Goal: Task Accomplishment & Management: Use online tool/utility

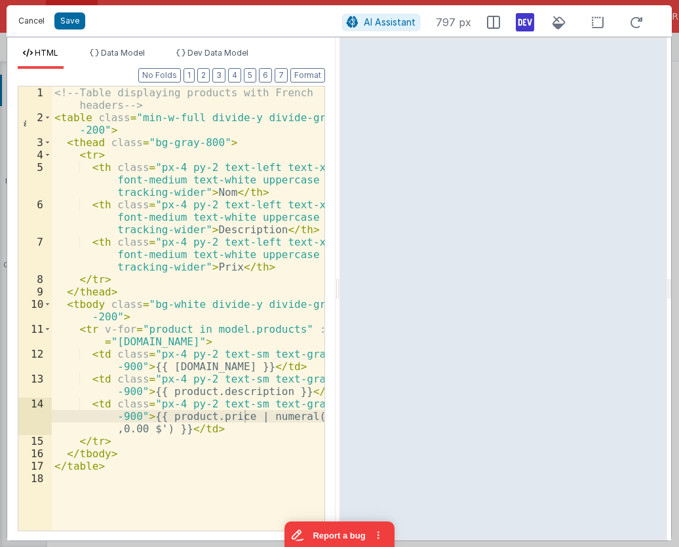
click at [33, 19] on button "Cancel" at bounding box center [31, 21] width 39 height 18
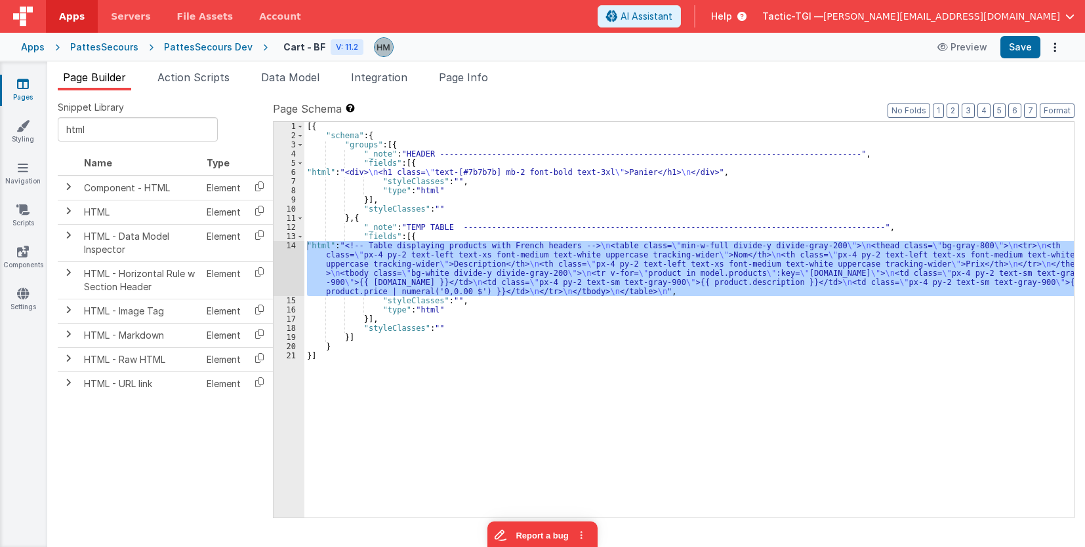
click at [20, 81] on icon at bounding box center [23, 83] width 12 height 13
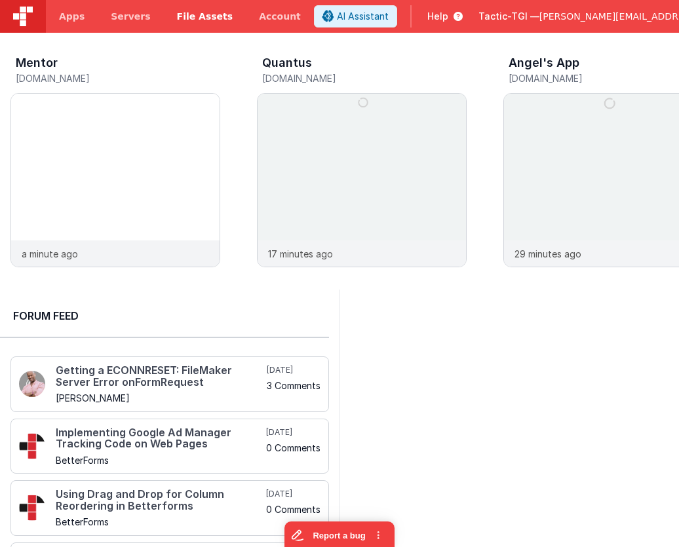
drag, startPoint x: 174, startPoint y: 9, endPoint x: 186, endPoint y: 0, distance: 15.5
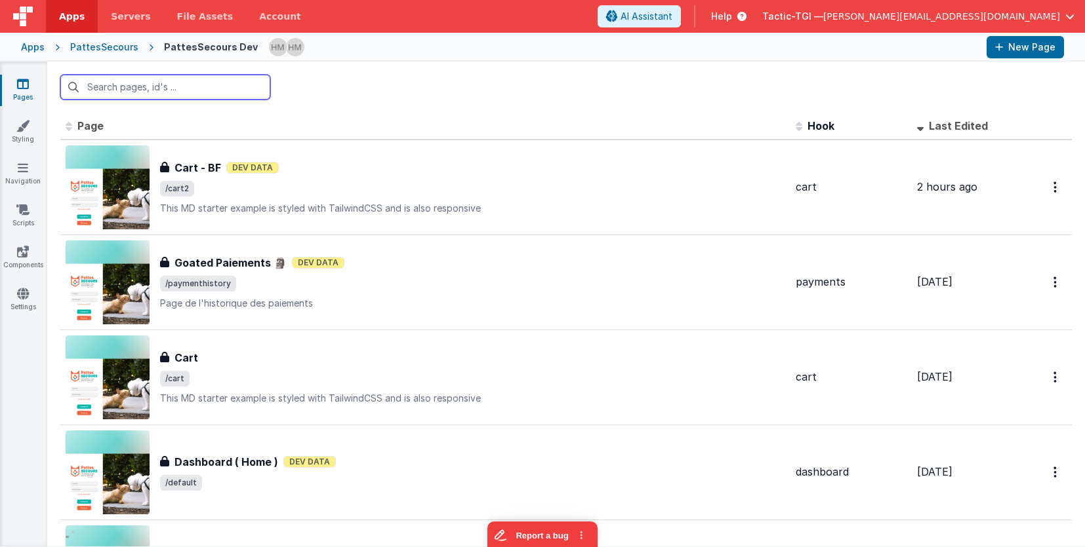
click at [237, 74] on div at bounding box center [565, 87] width 1037 height 51
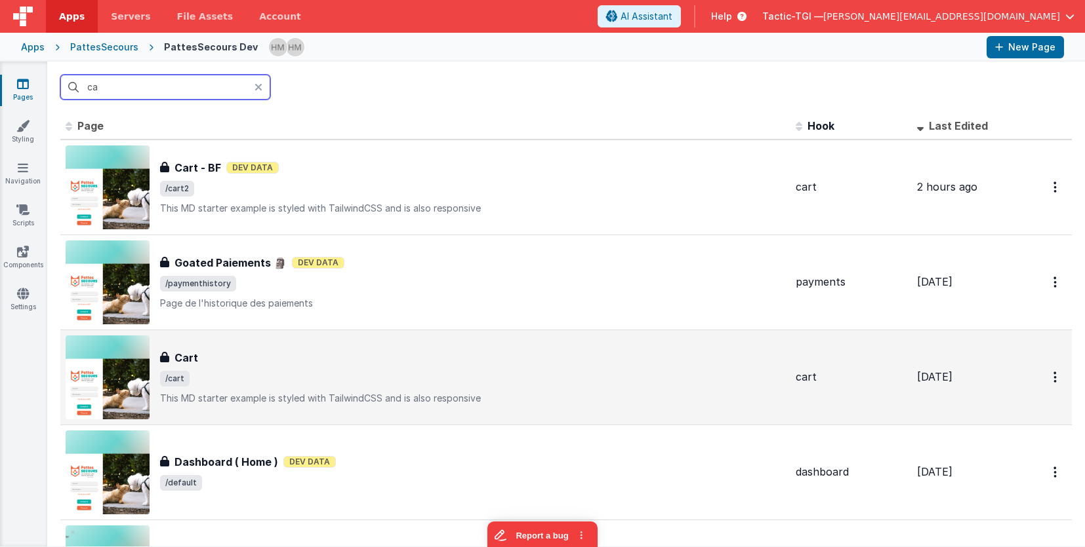
type input "ca"
click at [328, 348] on div "Cart Cart /cart This MD starter example is styled with TailwindCSS and is also …" at bounding box center [425, 378] width 719 height 84
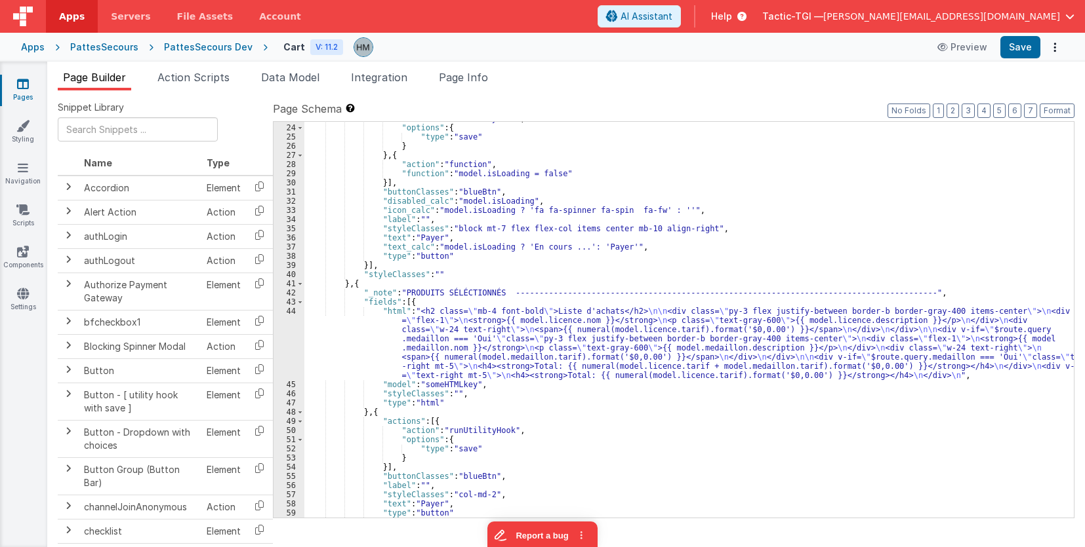
scroll to position [439, 0]
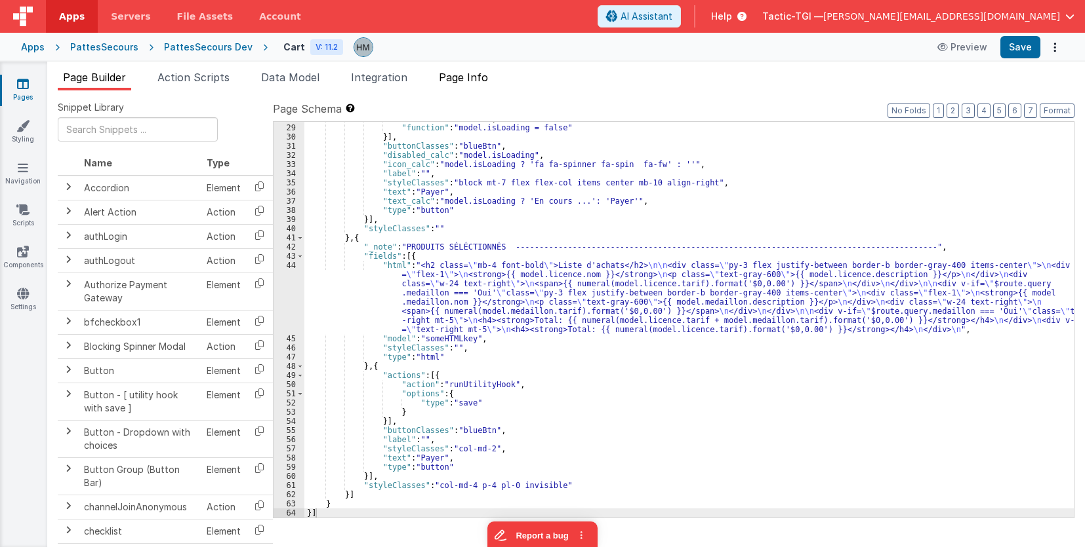
click at [482, 80] on span "Page Info" at bounding box center [463, 77] width 49 height 13
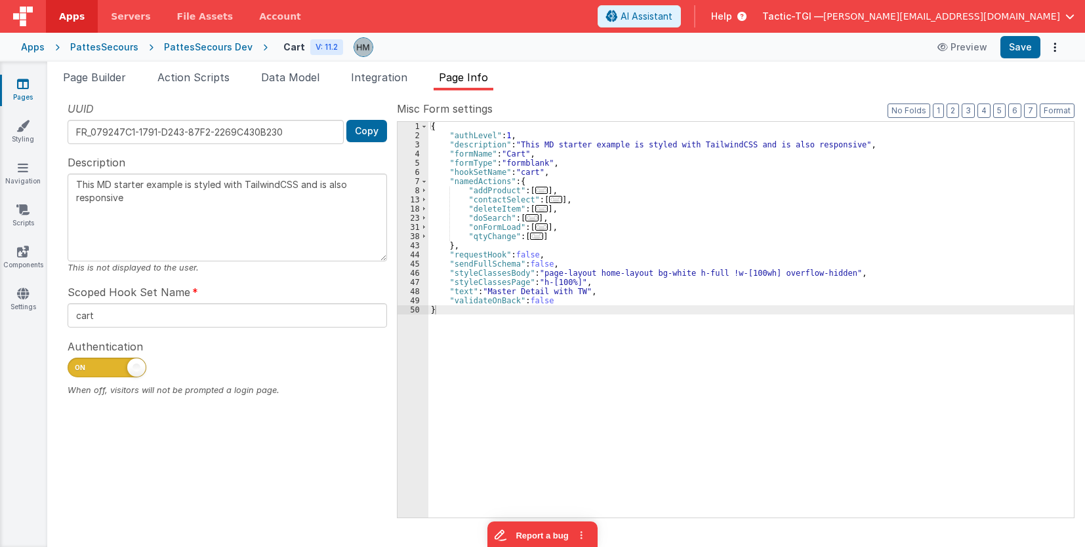
click at [20, 91] on link "Pages" at bounding box center [22, 90] width 47 height 26
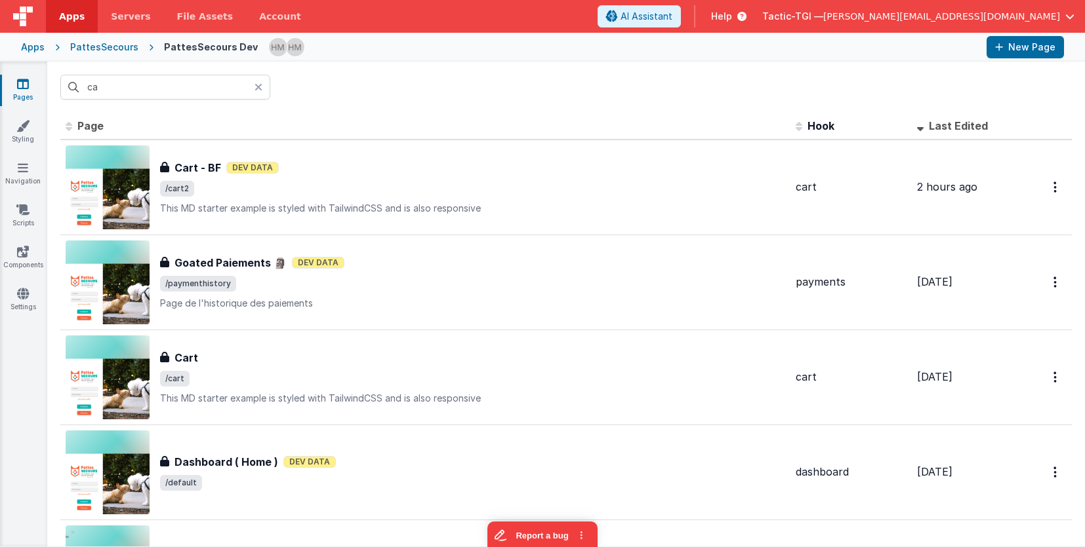
click at [263, 83] on div at bounding box center [262, 87] width 16 height 25
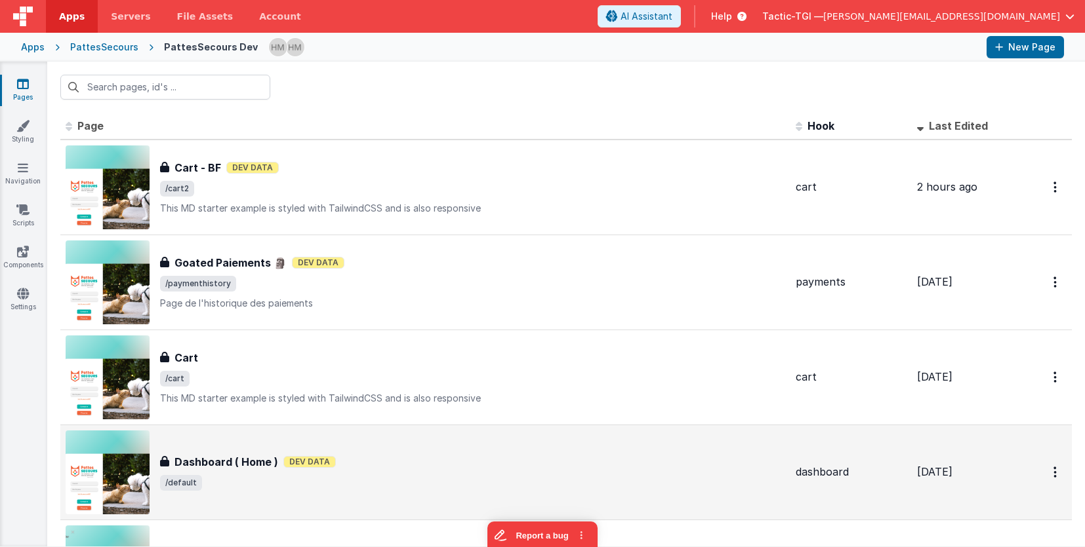
click at [471, 452] on div "Dashboard ( Home ) Dashboard ( Home ) Dev Data /default" at bounding box center [425, 473] width 719 height 84
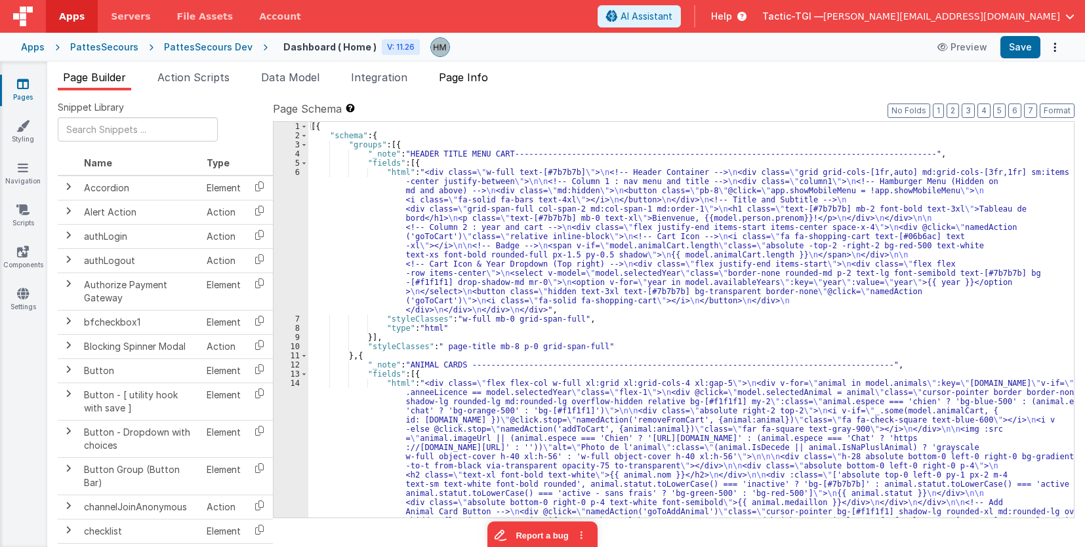
click at [469, 75] on span "Page Info" at bounding box center [463, 77] width 49 height 13
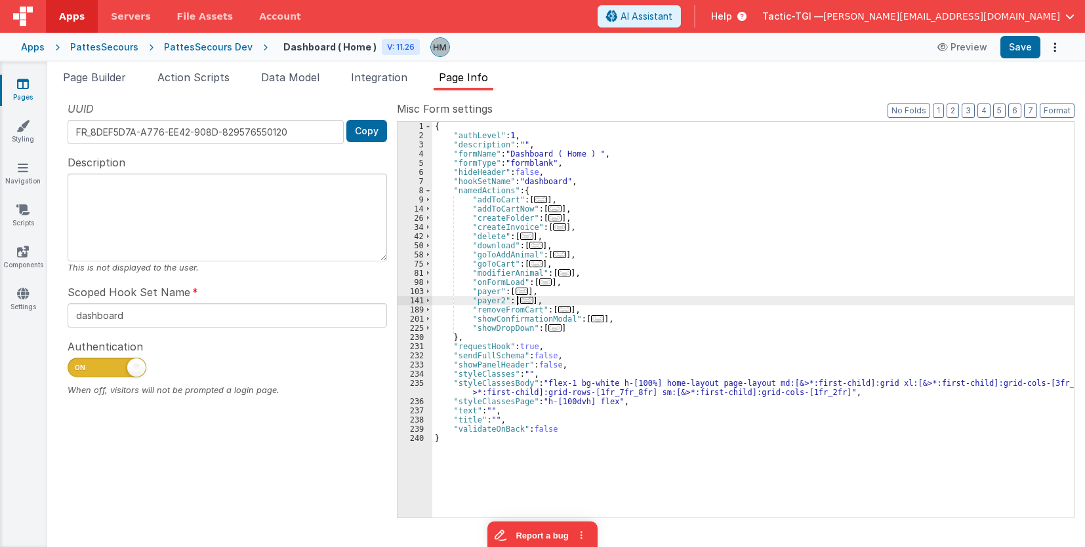
click at [521, 303] on span "..." at bounding box center [526, 300] width 13 height 7
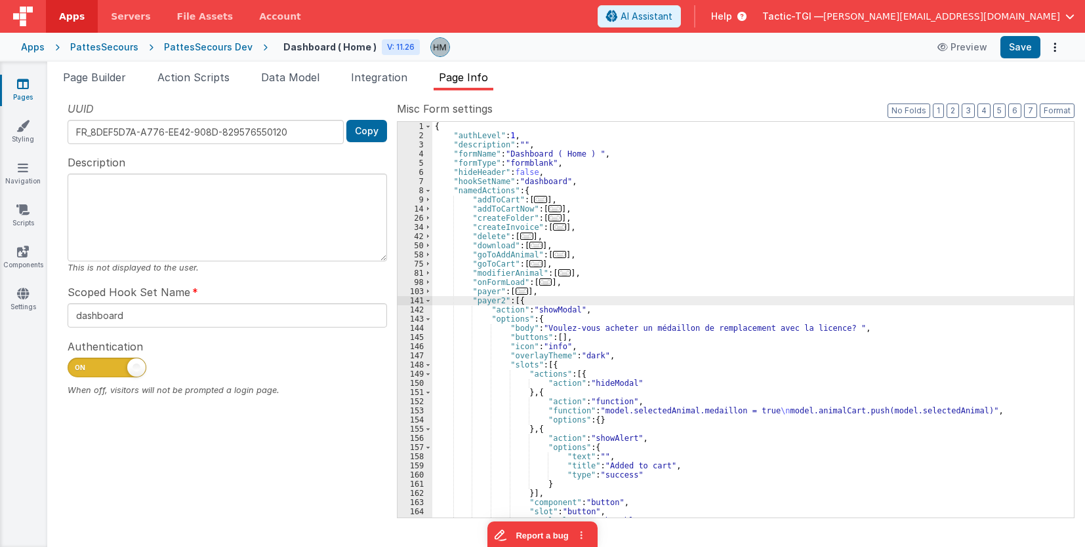
scroll to position [79, 0]
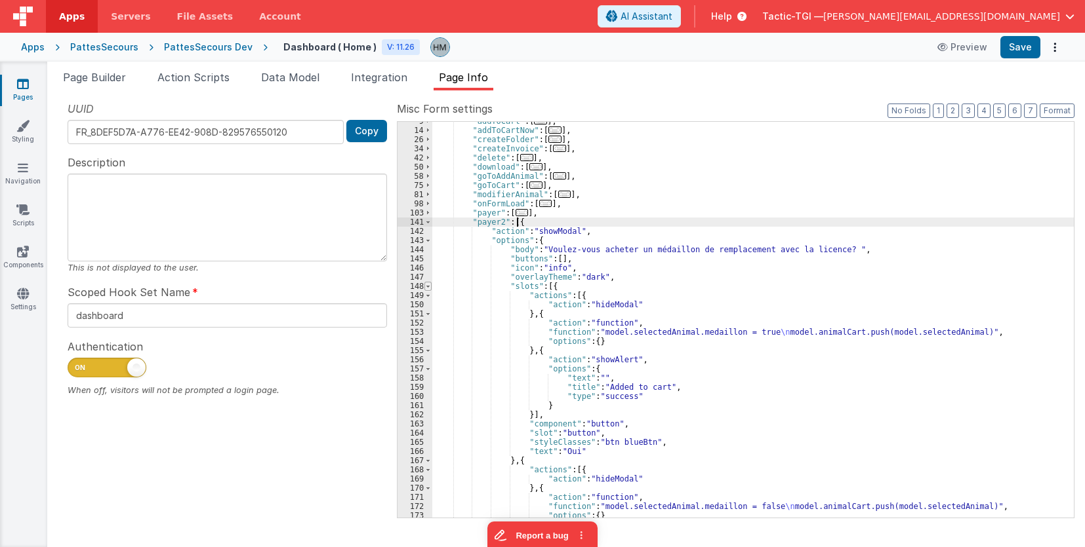
click at [429, 287] on span at bounding box center [427, 286] width 7 height 9
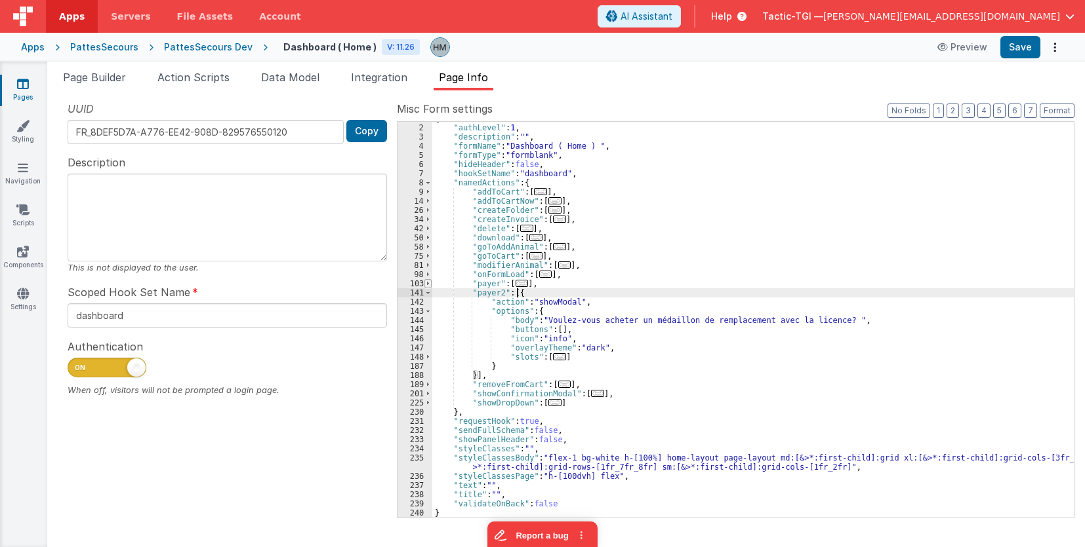
scroll to position [8, 0]
click at [427, 292] on span at bounding box center [427, 293] width 7 height 9
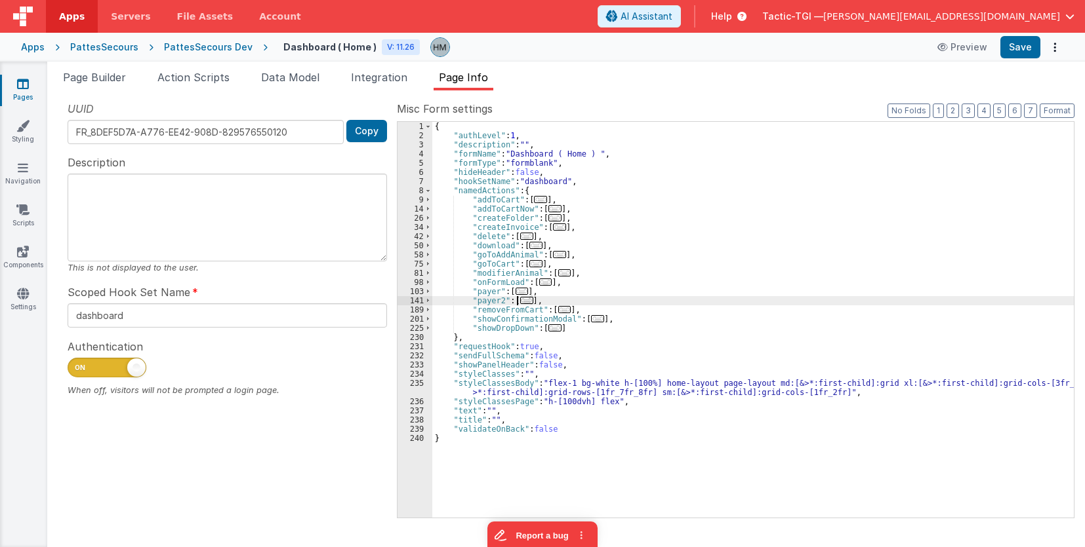
click at [568, 302] on div "{ "authLevel" : 1 , "description" : "" , "formName" : "Dashboard ( Home ) " , "…" at bounding box center [752, 329] width 641 height 414
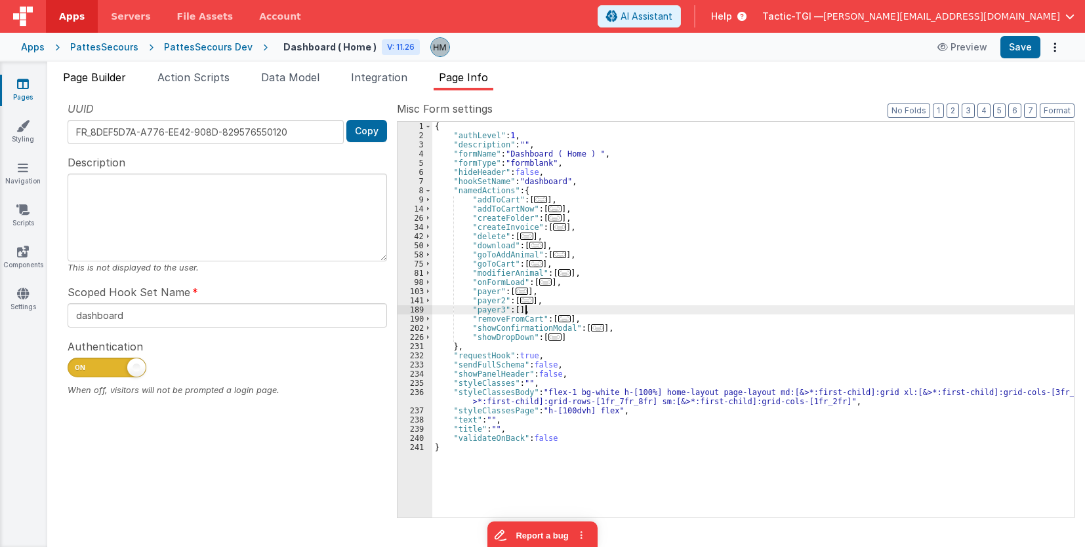
click at [119, 81] on span "Page Builder" at bounding box center [94, 77] width 63 height 13
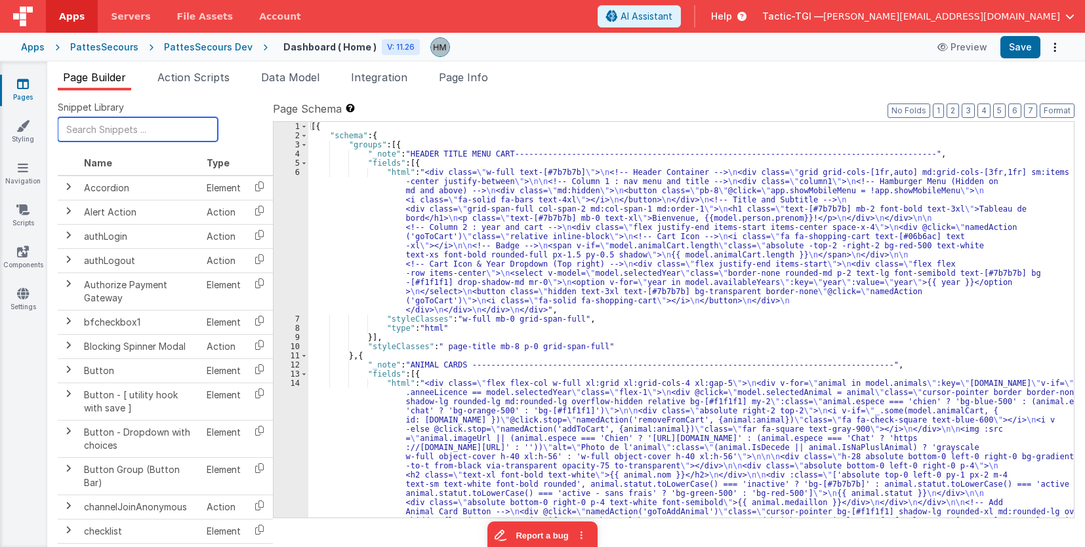
click at [136, 127] on input "text" at bounding box center [138, 129] width 160 height 24
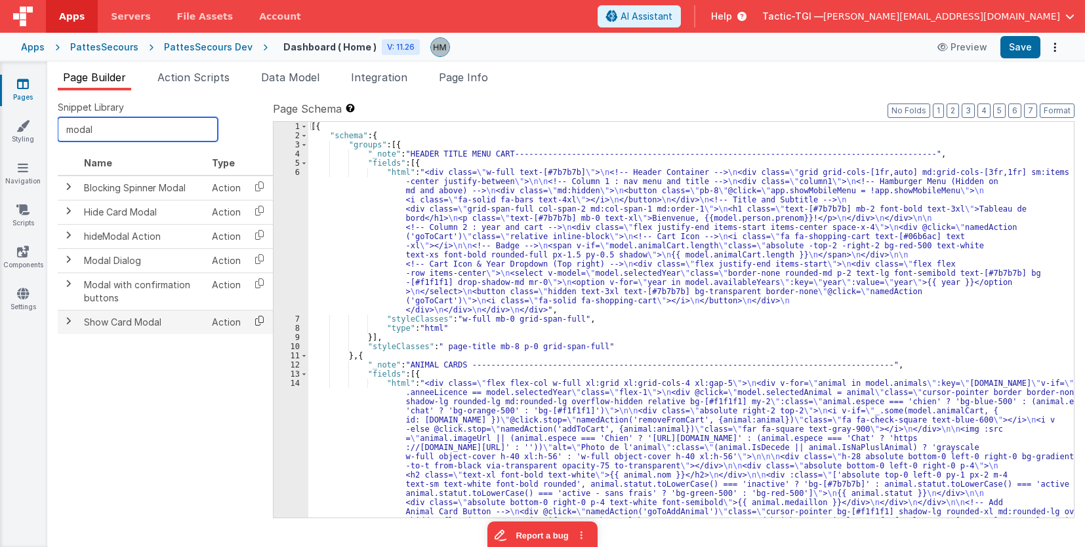
type input "modal"
click at [251, 320] on icon at bounding box center [259, 321] width 27 height 20
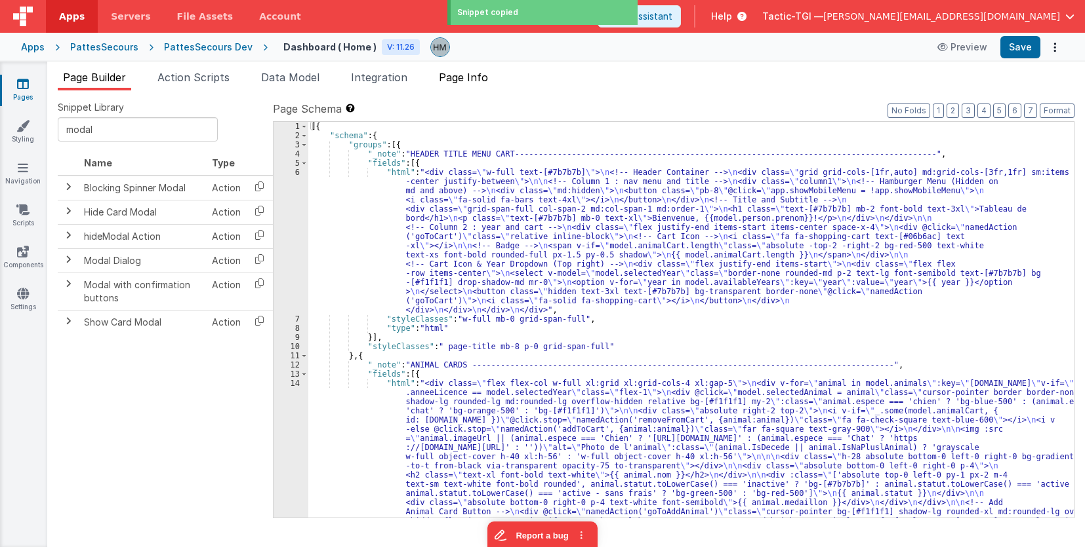
click at [466, 81] on span "Page Info" at bounding box center [463, 77] width 49 height 13
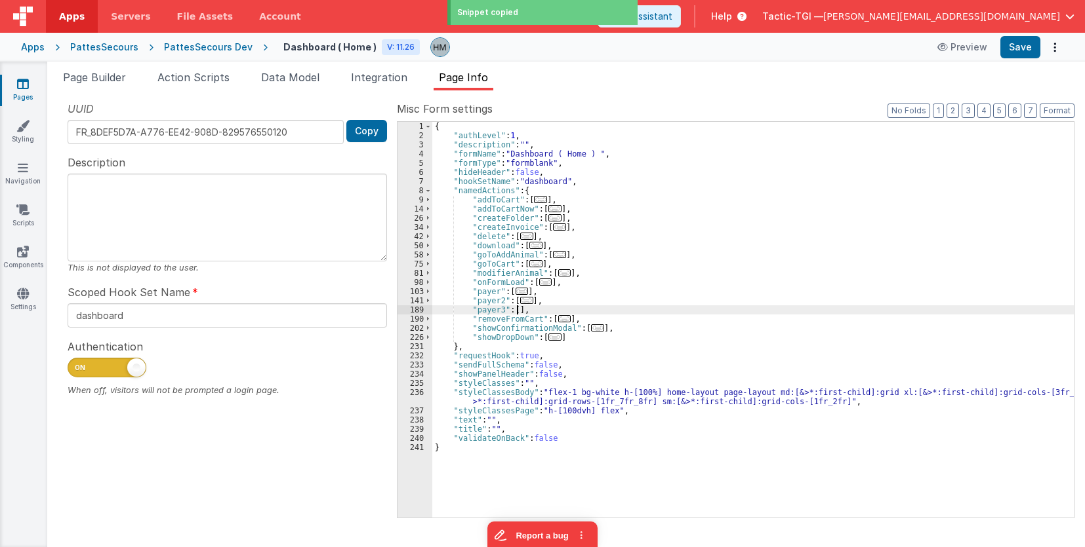
click at [515, 312] on div "{ "authLevel" : 1 , "description" : "" , "formName" : "Dashboard ( Home ) " , "…" at bounding box center [752, 329] width 641 height 414
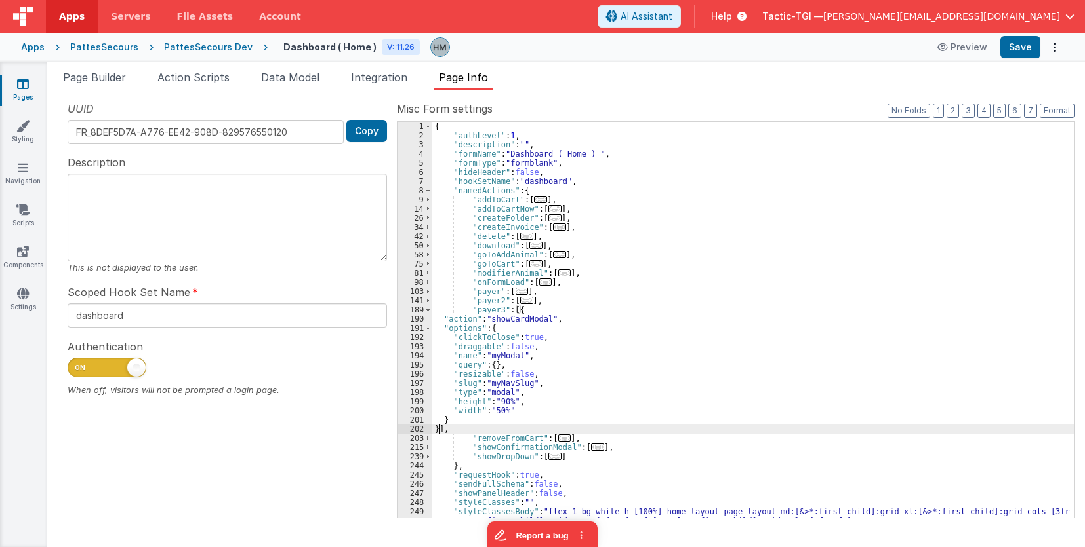
click at [504, 391] on div "{ "authLevel" : 1 , "description" : "" , "formName" : "Dashboard ( Home ) " , "…" at bounding box center [752, 329] width 641 height 414
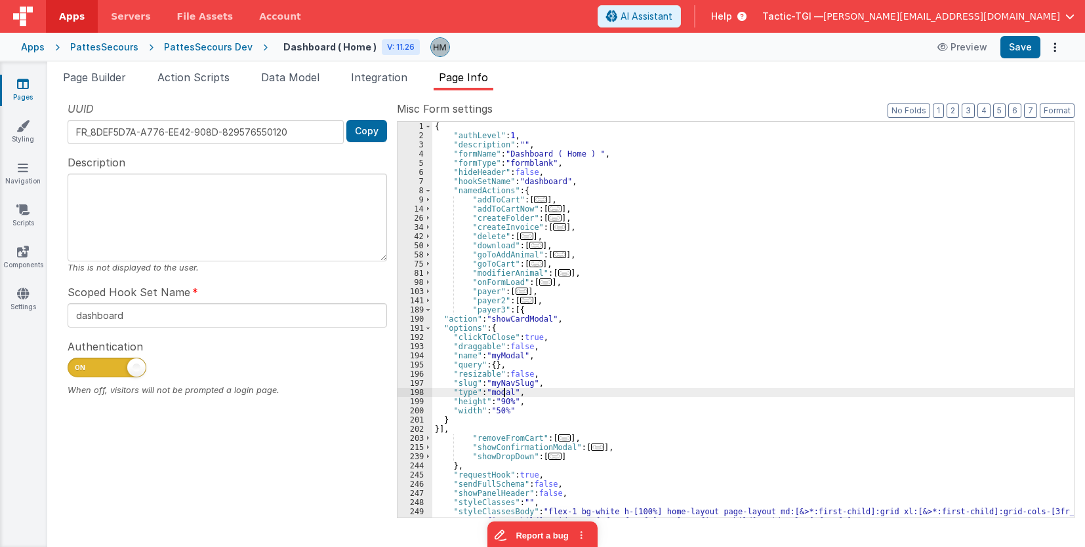
click at [504, 391] on div "{ "authLevel" : 1 , "description" : "" , "formName" : "Dashboard ( Home ) " , "…" at bounding box center [752, 329] width 641 height 414
click at [502, 382] on div "{ "authLevel" : 1 , "description" : "" , "formName" : "Dashboard ( Home ) " , "…" at bounding box center [752, 329] width 641 height 414
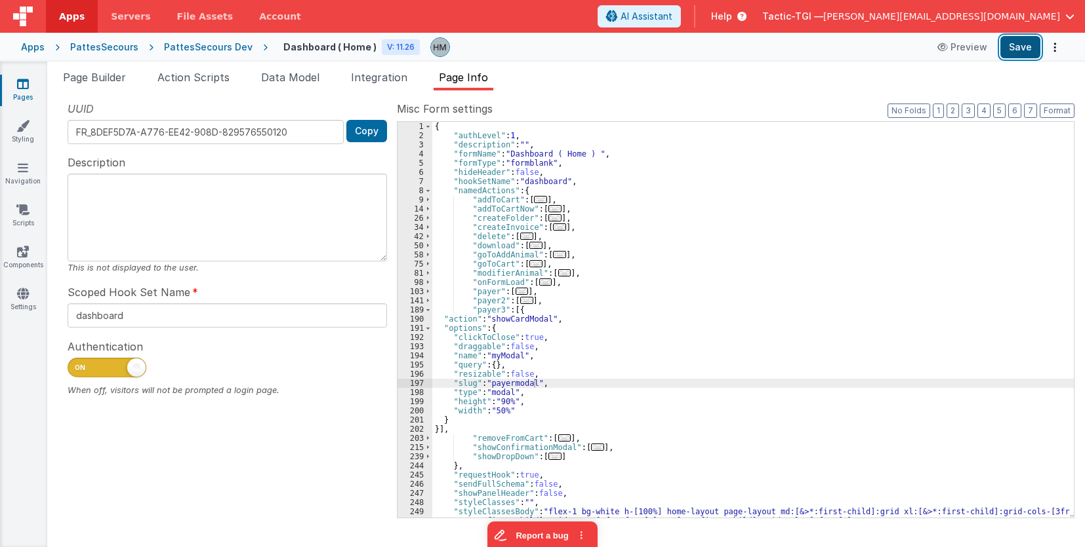
click at [1018, 51] on button "Save" at bounding box center [1020, 47] width 40 height 22
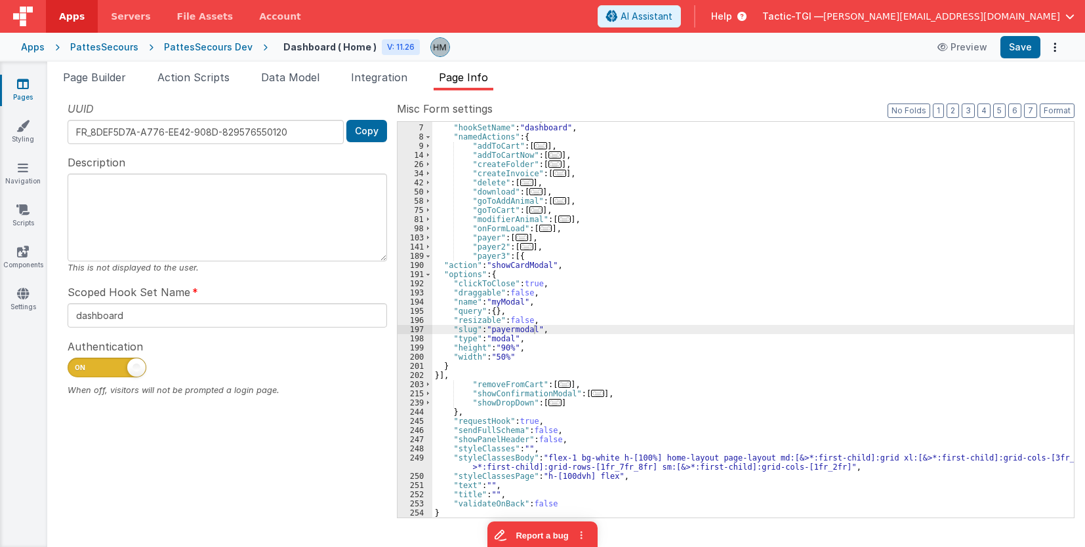
scroll to position [54, 0]
click at [100, 317] on input "dashboard" at bounding box center [227, 316] width 319 height 24
click at [108, 82] on span "Page Builder" at bounding box center [94, 77] width 63 height 13
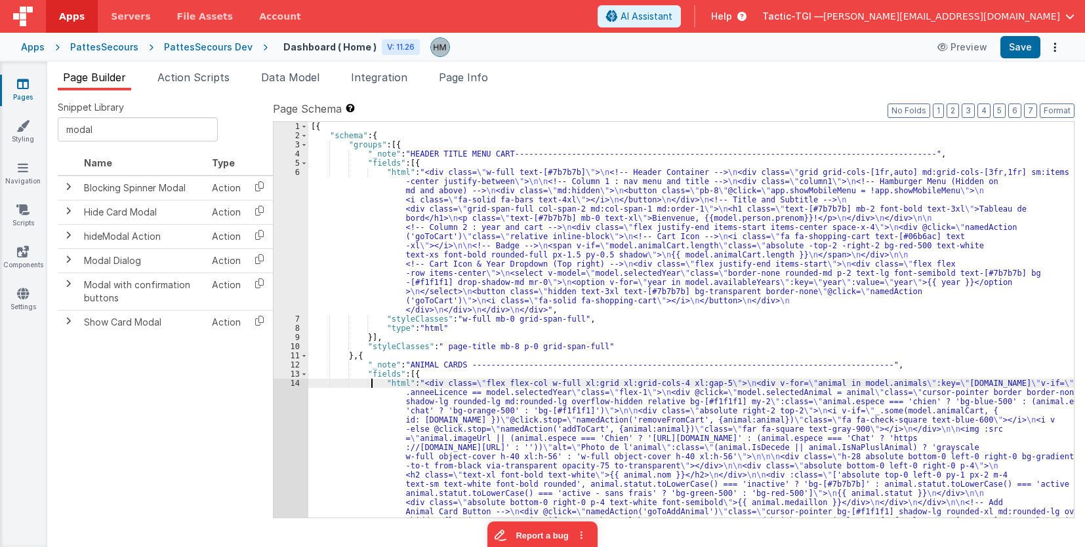
click at [373, 386] on div "[{ "schema" : { "groups" : [{ "_note" : "HEADER TITLE MENU CART----------------…" at bounding box center [690, 402] width 765 height 561
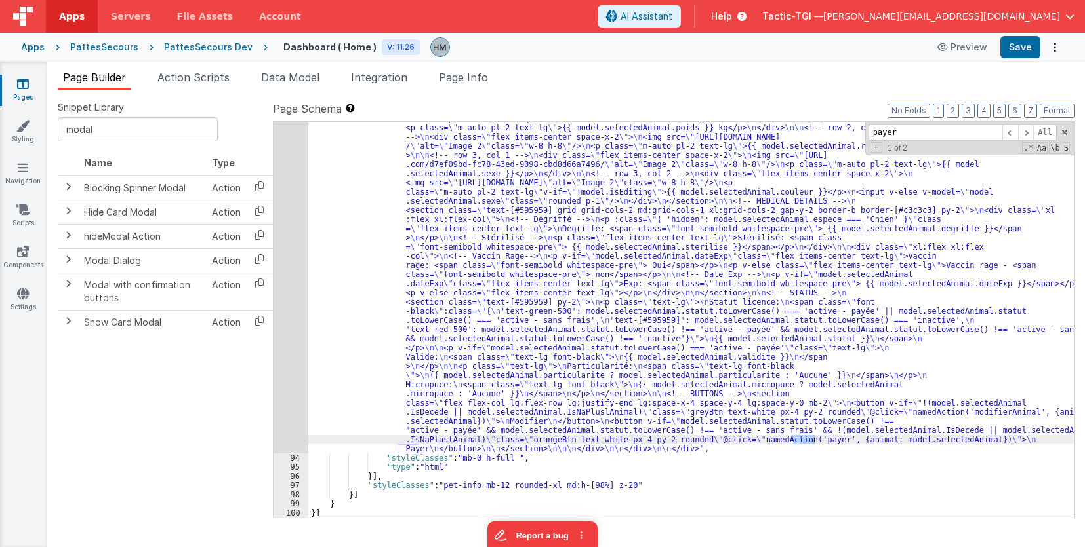
scroll to position [1412, 0]
click at [1012, 136] on span at bounding box center [1010, 133] width 16 height 16
click at [477, 74] on span "Page Info" at bounding box center [463, 77] width 49 height 13
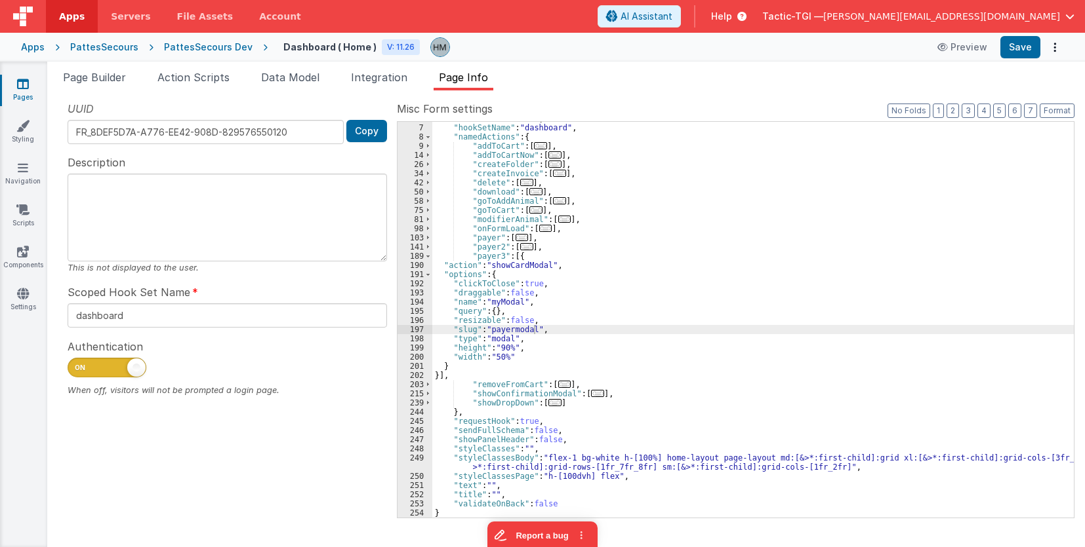
scroll to position [54, 0]
click at [427, 256] on span at bounding box center [427, 256] width 7 height 9
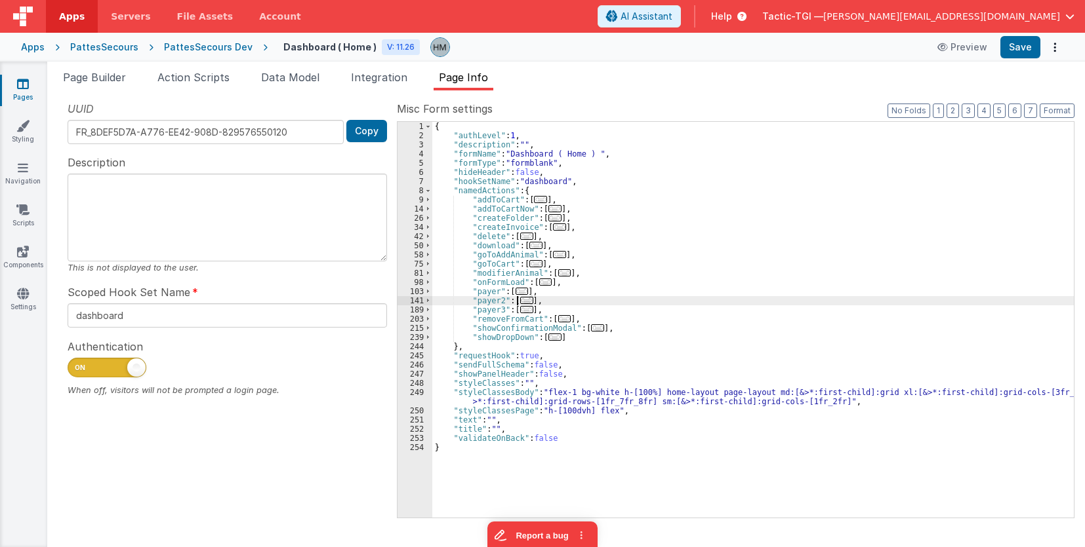
click at [522, 302] on span "..." at bounding box center [526, 300] width 13 height 7
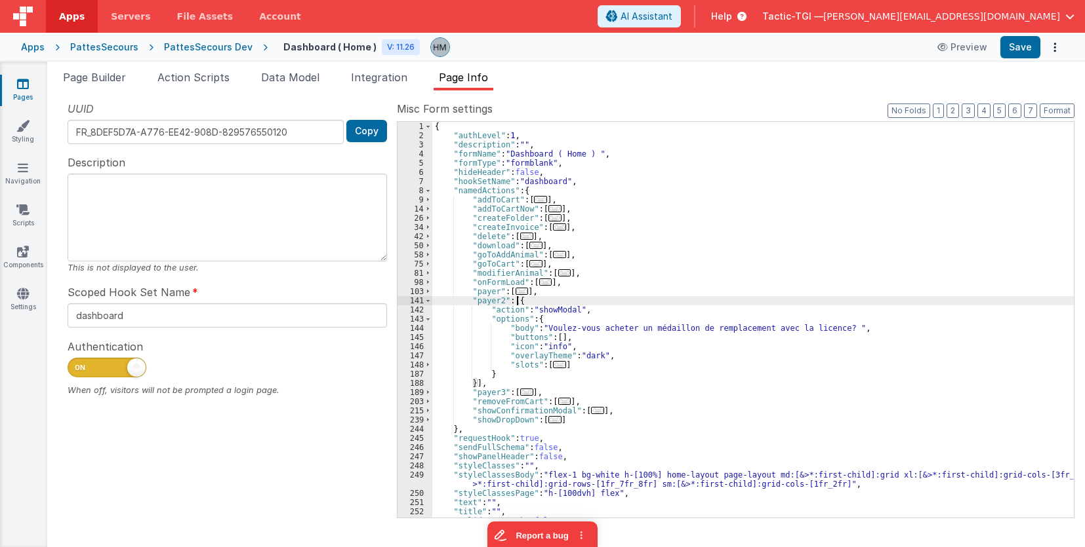
drag, startPoint x: 428, startPoint y: 302, endPoint x: 502, endPoint y: 299, distance: 73.5
click at [429, 302] on span at bounding box center [427, 300] width 7 height 9
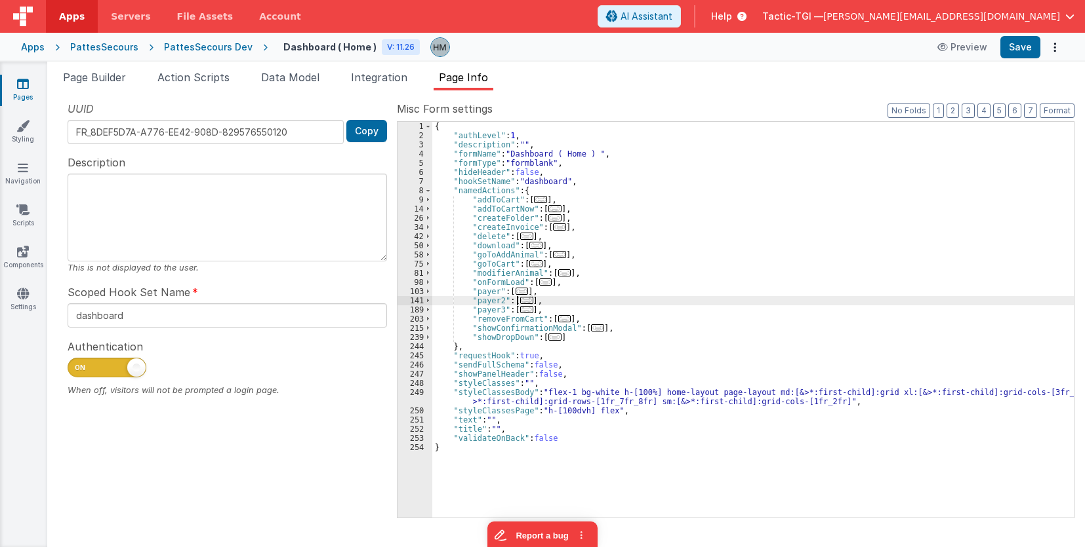
click at [517, 293] on span "..." at bounding box center [521, 291] width 13 height 7
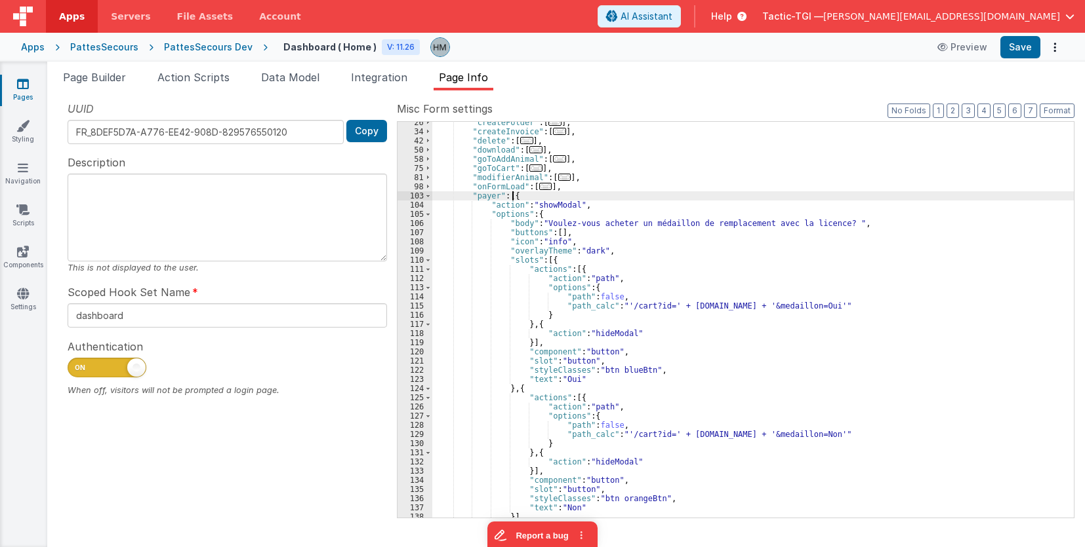
scroll to position [96, 0]
click at [426, 198] on span at bounding box center [427, 195] width 7 height 9
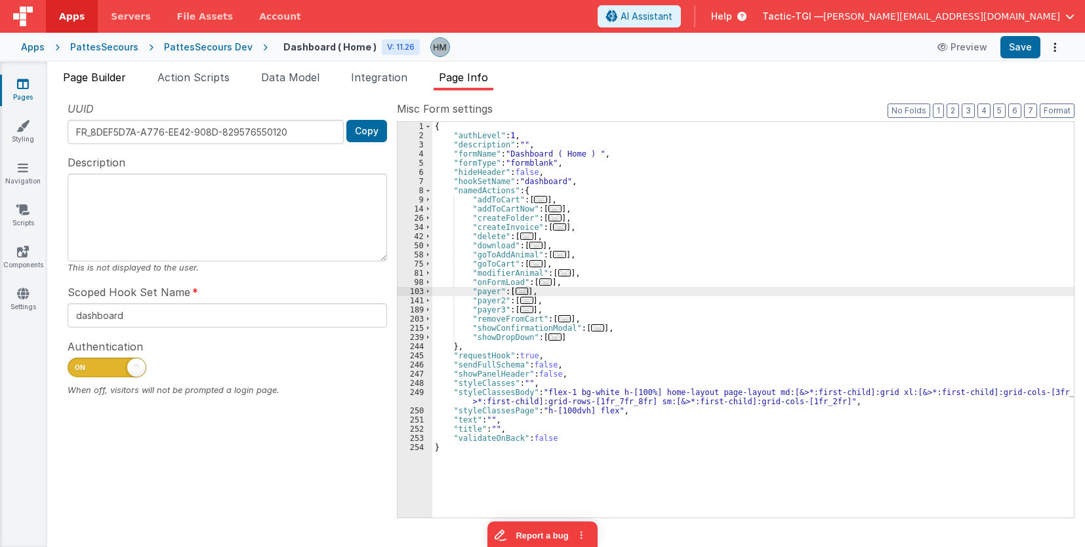
click at [90, 74] on span "Page Builder" at bounding box center [94, 77] width 63 height 13
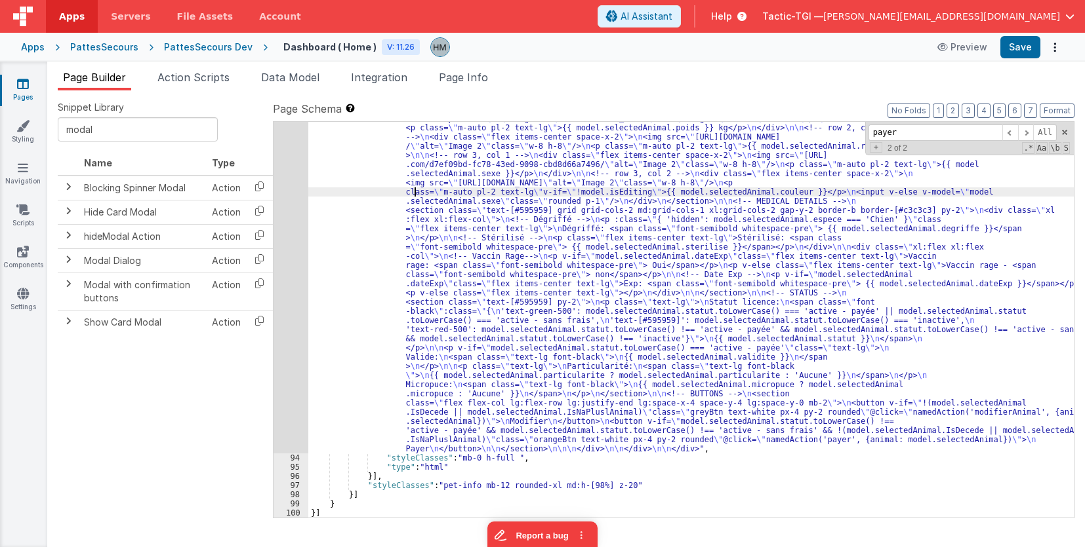
click at [414, 195] on div ""html" : "<!-- whole pannel parent container --> \n <div v-if= \" model.selecte…" at bounding box center [690, 367] width 765 height 984
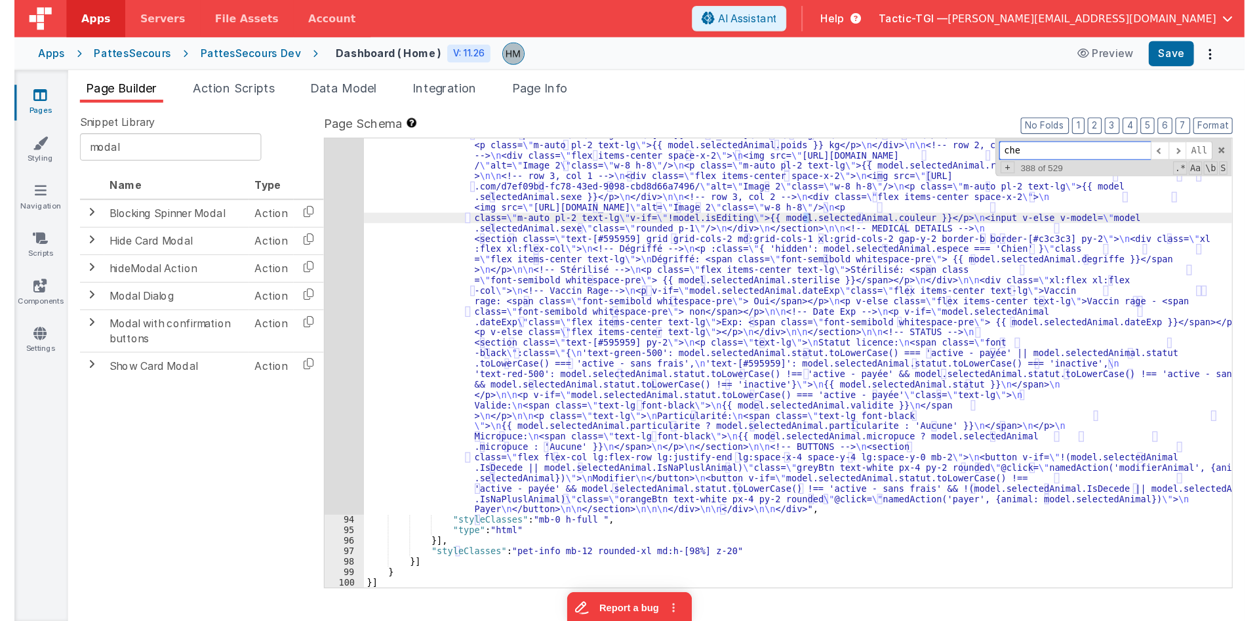
scroll to position [0, 0]
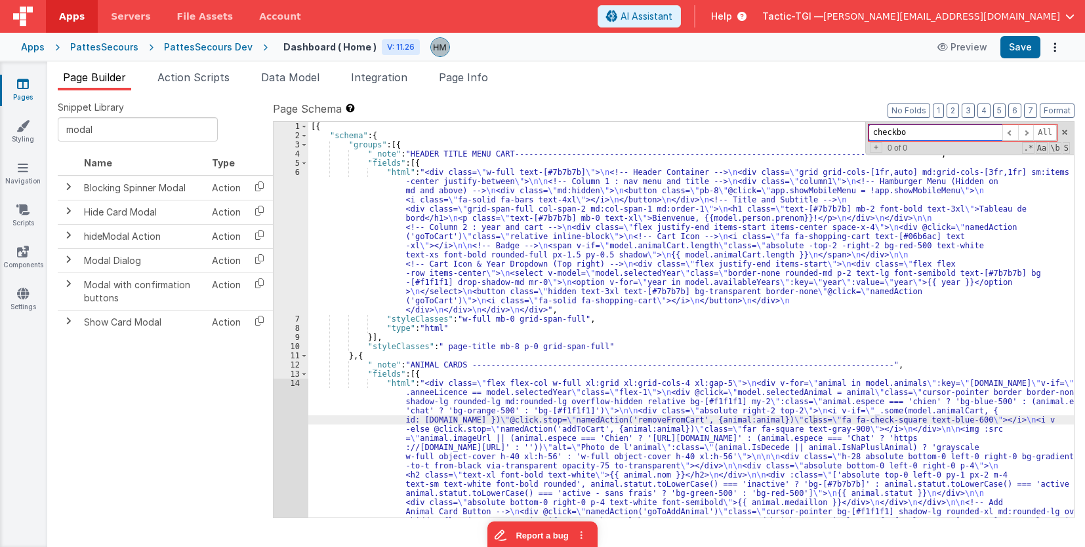
type input "checkbo"
click at [361, 395] on div "[{ "schema" : { "groups" : [{ "_note" : "HEADER TITLE MENU CART----------------…" at bounding box center [690, 402] width 765 height 561
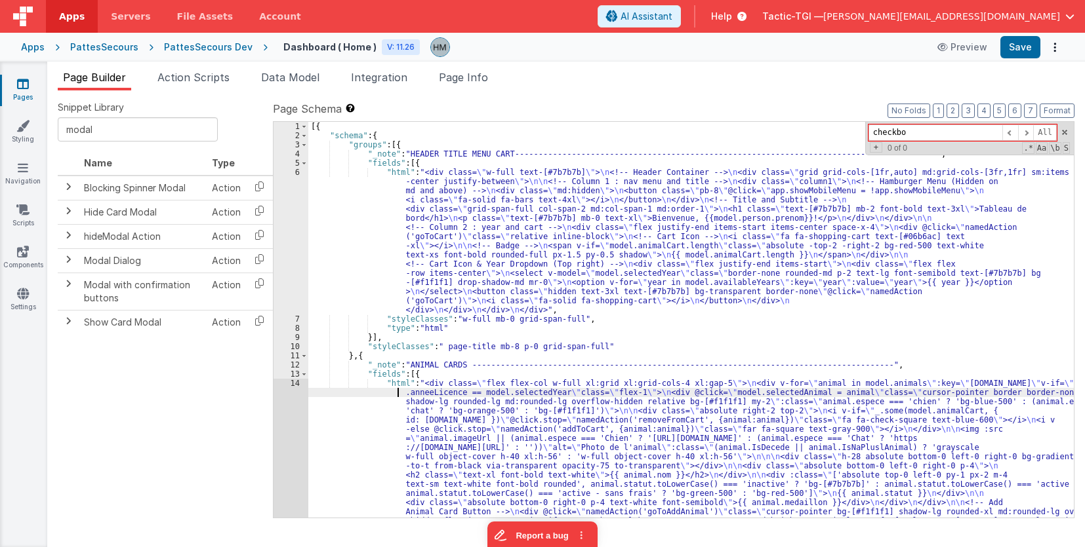
click at [289, 387] on div "14" at bounding box center [290, 457] width 35 height 156
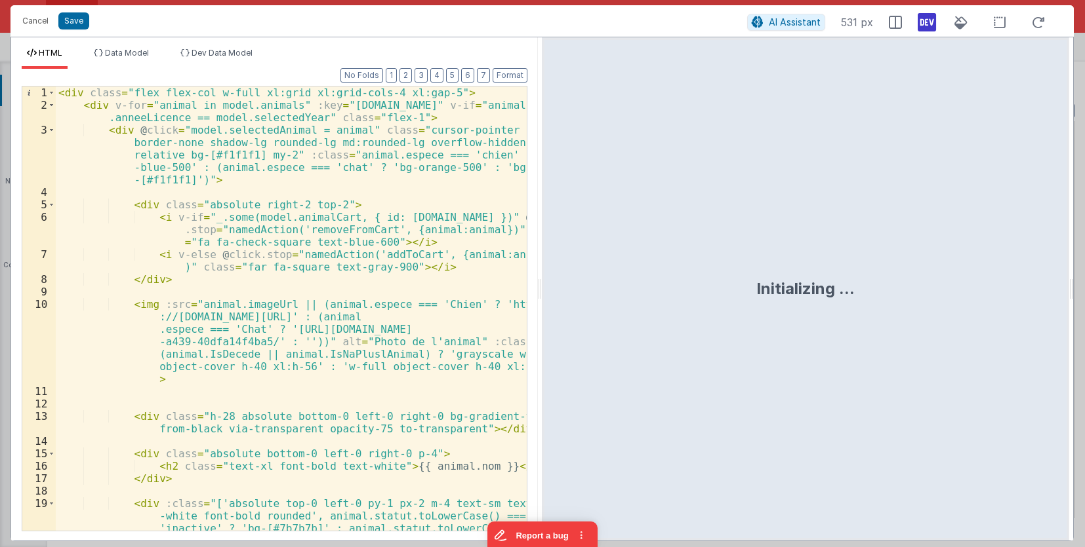
click at [332, 283] on div "< div class = "flex flex-col w-full xl:grid xl:grid-cols-4 xl:gap-5" > < div v-…" at bounding box center [291, 346] width 471 height 519
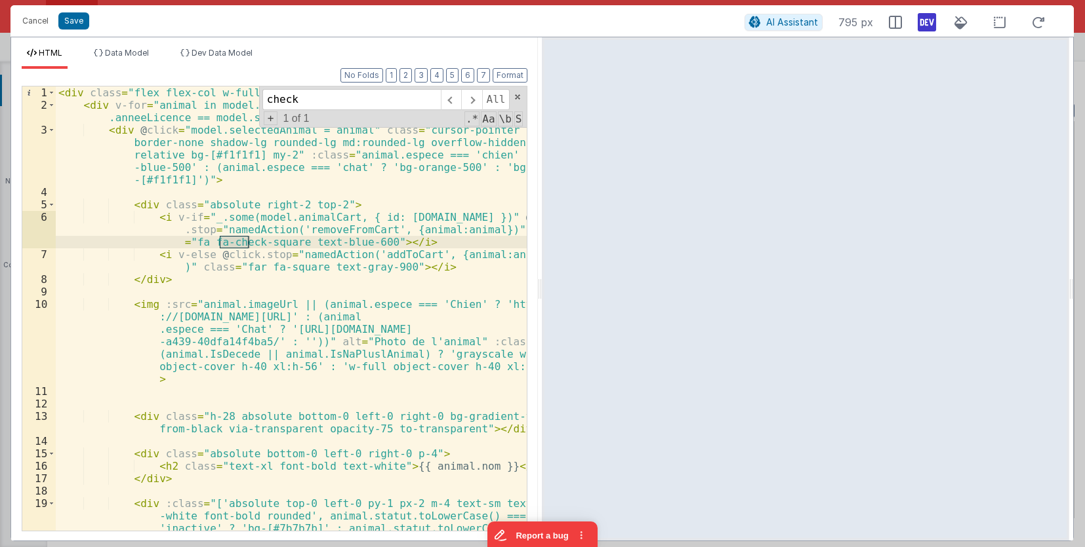
type input "check"
click at [391, 252] on div "< div class = "flex flex-col w-full xl:grid xl:grid-cols-4 xl:gap-5" > < div v-…" at bounding box center [291, 346] width 471 height 519
click at [30, 15] on button "Cancel" at bounding box center [35, 21] width 39 height 18
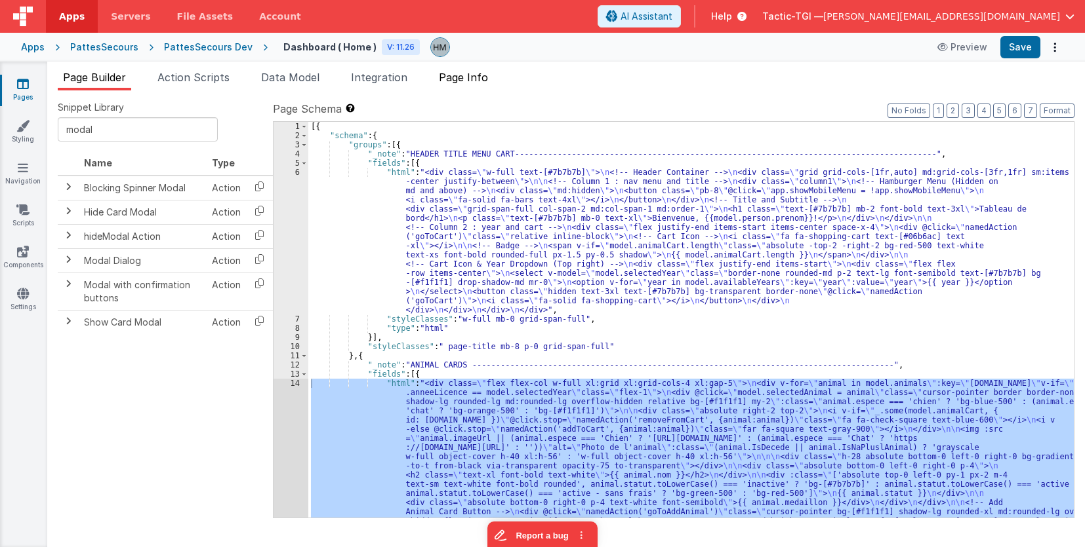
click at [473, 74] on span "Page Info" at bounding box center [463, 77] width 49 height 13
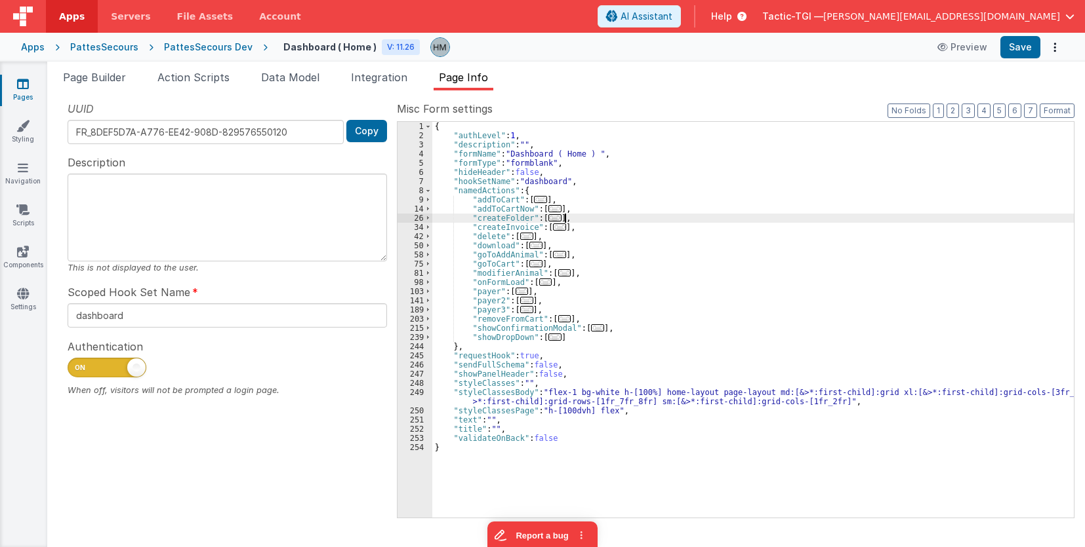
click at [647, 219] on div "{ "authLevel" : 1 , "description" : "" , "formName" : "Dashboard ( Home ) " , "…" at bounding box center [752, 329] width 641 height 414
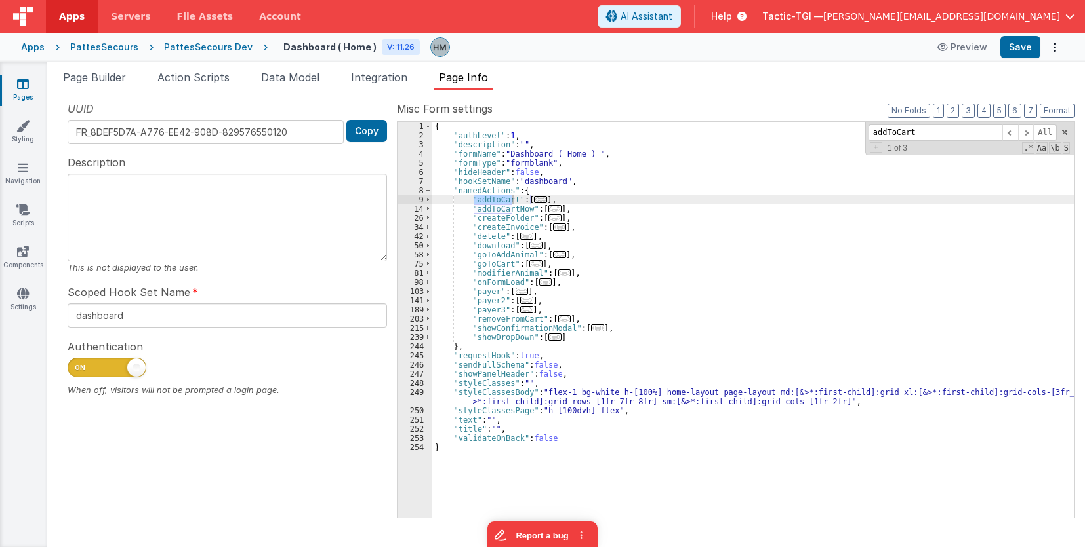
type input "addToCart"
click at [521, 213] on div "{ "authLevel" : 1 , "description" : "" , "formName" : "Dashboard ( Home ) " , "…" at bounding box center [752, 329] width 641 height 414
click at [553, 209] on span "..." at bounding box center [554, 208] width 13 height 7
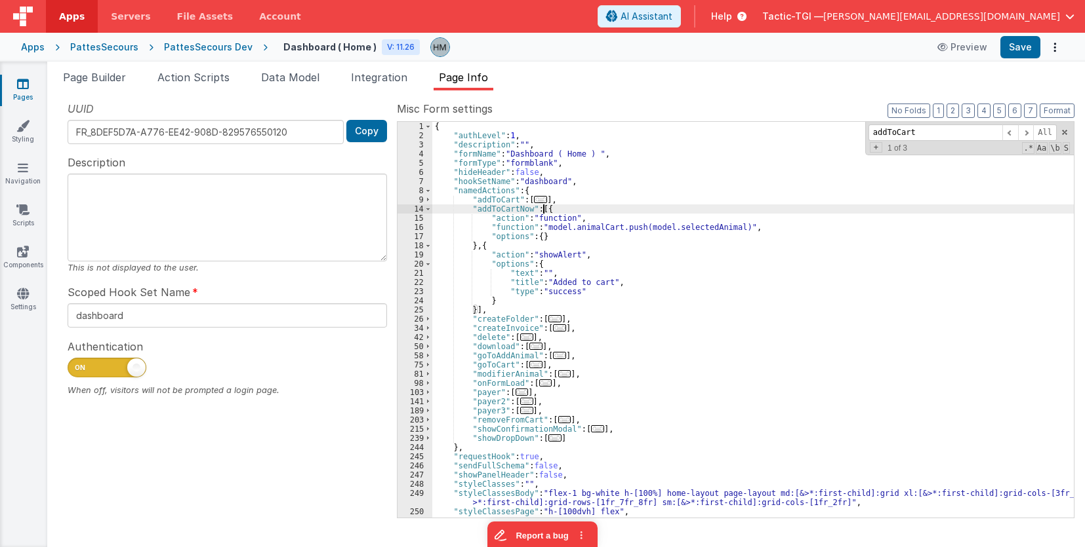
drag, startPoint x: 426, startPoint y: 212, endPoint x: 433, endPoint y: 211, distance: 6.6
click at [427, 212] on span at bounding box center [427, 209] width 7 height 9
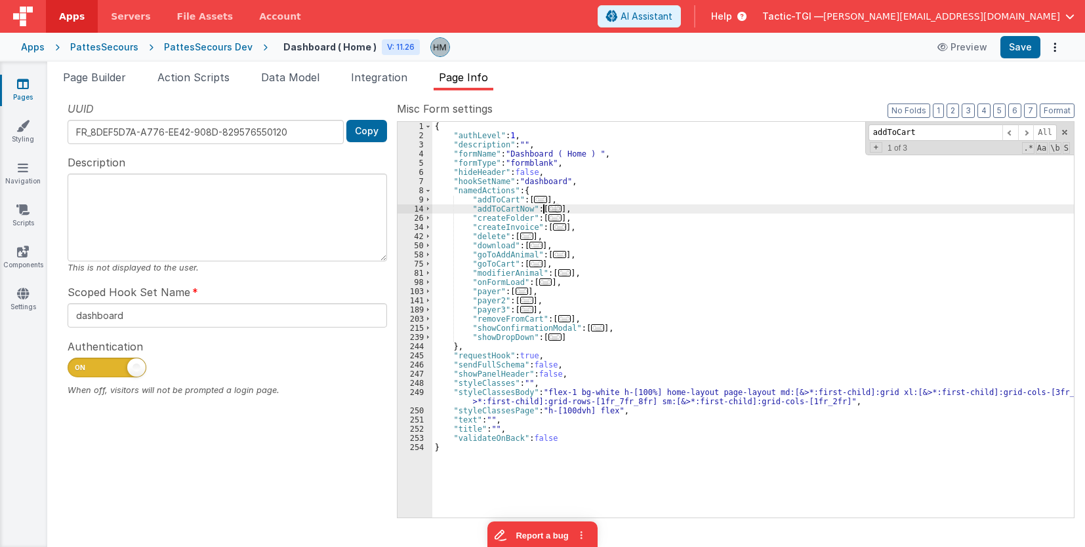
click at [492, 206] on div "{ "authLevel" : 1 , "description" : "" , "formName" : "Dashboard ( Home ) " , "…" at bounding box center [752, 329] width 641 height 414
click at [101, 73] on span "Page Builder" at bounding box center [94, 77] width 63 height 13
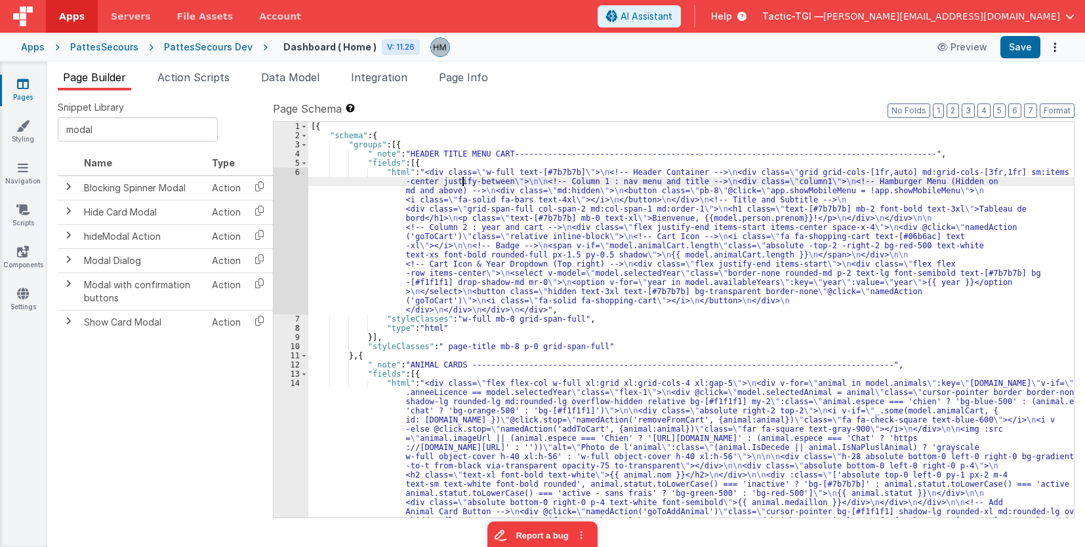
click at [462, 180] on div "[{ "schema" : { "groups" : [{ "_note" : "HEADER TITLE MENU CART----------------…" at bounding box center [690, 402] width 765 height 561
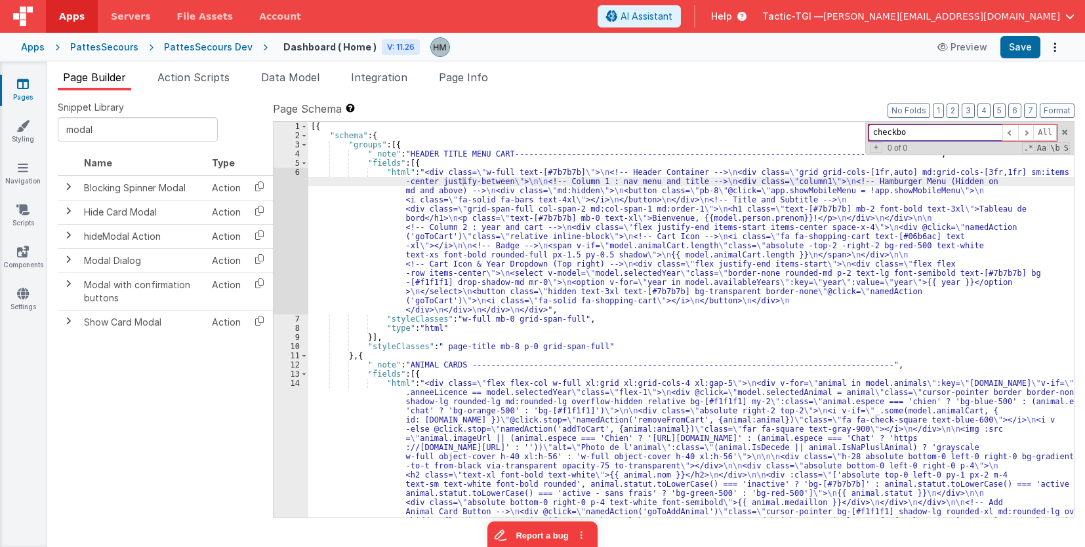
paste input "addToCartNow"
click at [479, 87] on li "Page Info" at bounding box center [463, 80] width 60 height 21
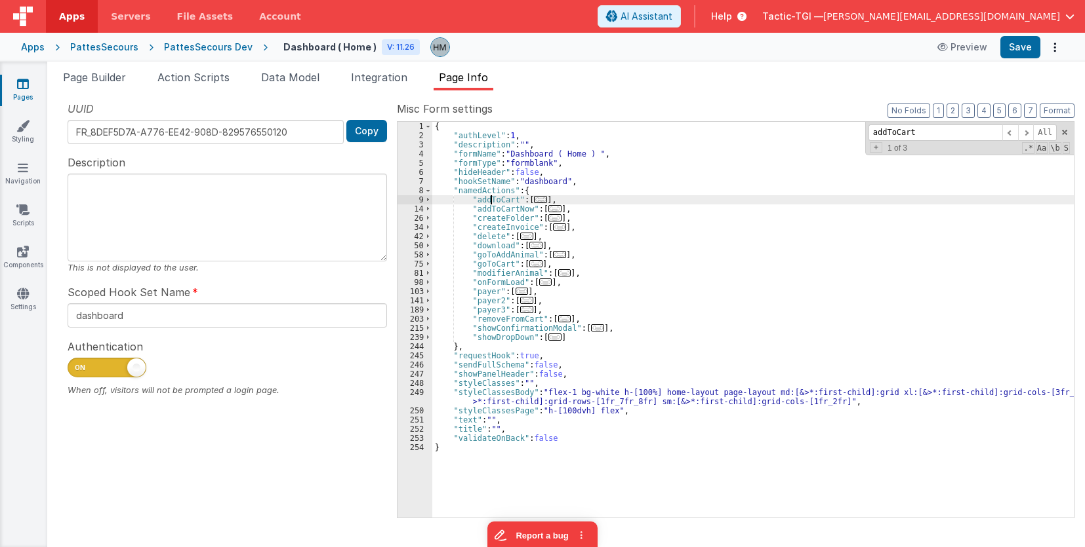
click at [489, 203] on div "{ "authLevel" : 1 , "description" : "" , "formName" : "Dashboard ( Home ) " , "…" at bounding box center [752, 329] width 641 height 414
click at [82, 79] on span "Page Builder" at bounding box center [94, 77] width 63 height 13
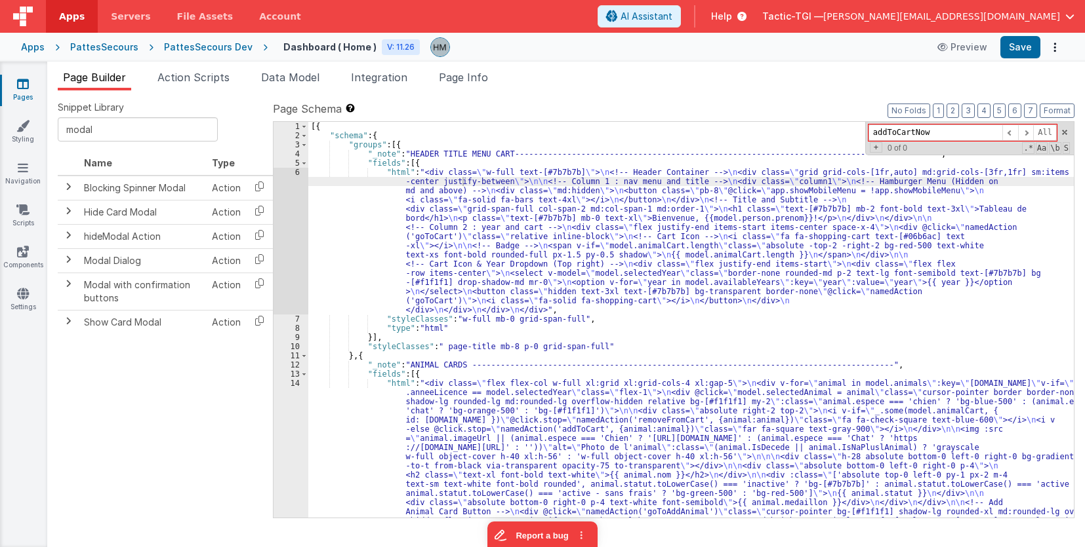
click at [375, 161] on div "[{ "schema" : { "groups" : [{ "_note" : "HEADER TITLE MENU CART----------------…" at bounding box center [690, 402] width 765 height 561
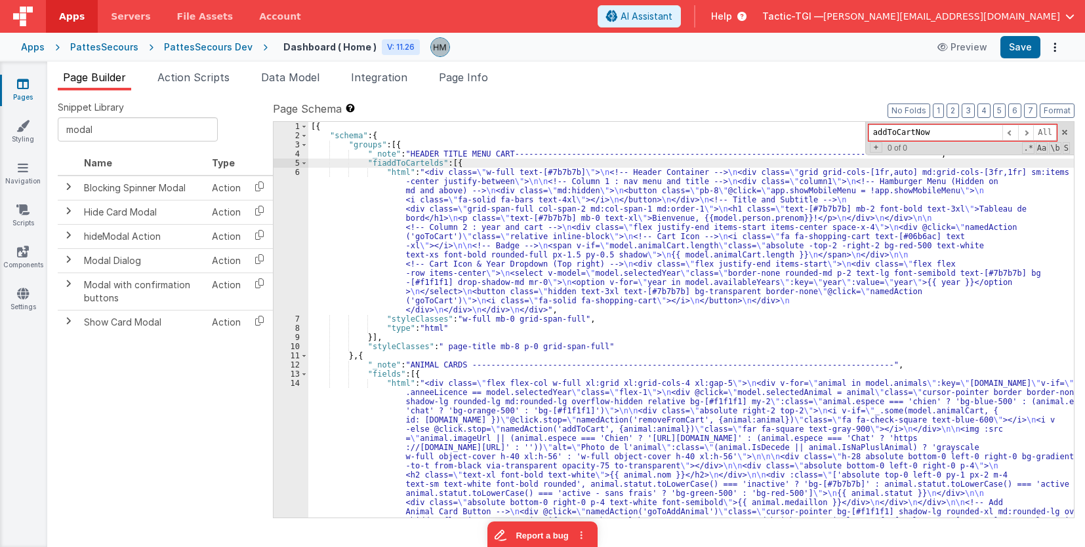
click at [734, 153] on div "[{ "schema" : { "groups" : [{ "_note" : "HEADER TITLE MENU CART----------------…" at bounding box center [690, 402] width 765 height 561
drag, startPoint x: 963, startPoint y: 138, endPoint x: 738, endPoint y: 119, distance: 225.7
click at [868, 125] on input "addToCartNow" at bounding box center [935, 133] width 134 height 16
paste input
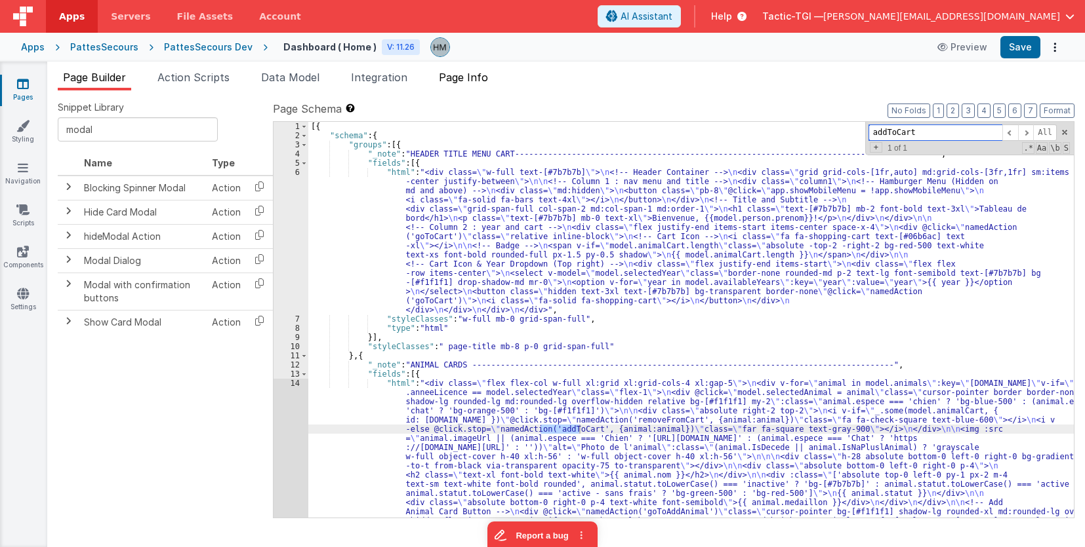
type input "addToCart"
click at [485, 83] on span "Page Info" at bounding box center [463, 77] width 49 height 13
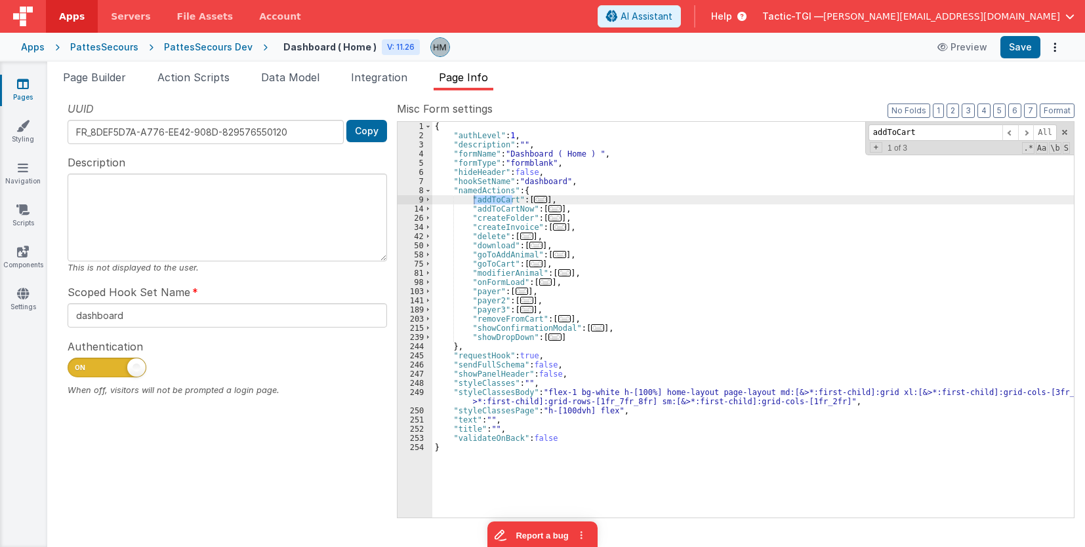
click at [534, 197] on span "..." at bounding box center [540, 199] width 13 height 7
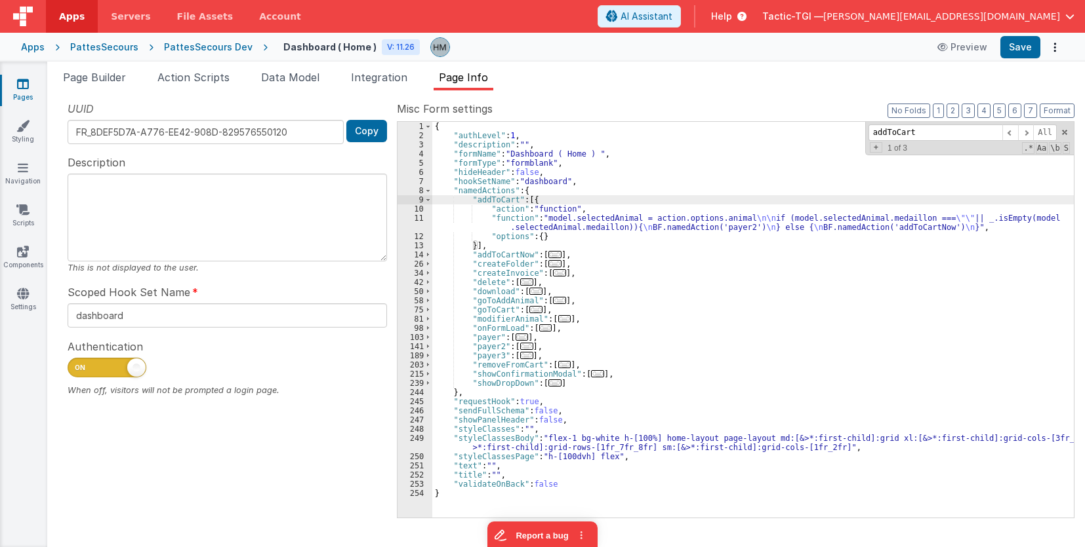
click at [485, 222] on div "{ "authLevel" : 1 , "description" : "" , "formName" : "Dashboard ( Home ) " , "…" at bounding box center [752, 329] width 641 height 414
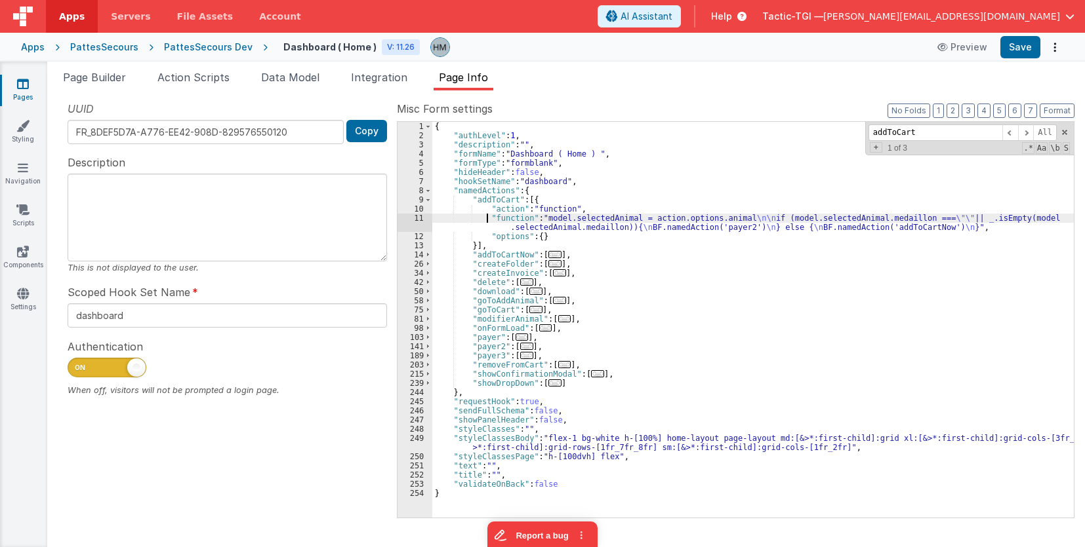
drag, startPoint x: 433, startPoint y: 217, endPoint x: 422, endPoint y: 218, distance: 10.5
click at [432, 217] on div "{ "authLevel" : 1 , "description" : "" , "formName" : "Dashboard ( Home ) " , "…" at bounding box center [752, 329] width 641 height 414
click at [416, 218] on div "11" at bounding box center [414, 223] width 35 height 18
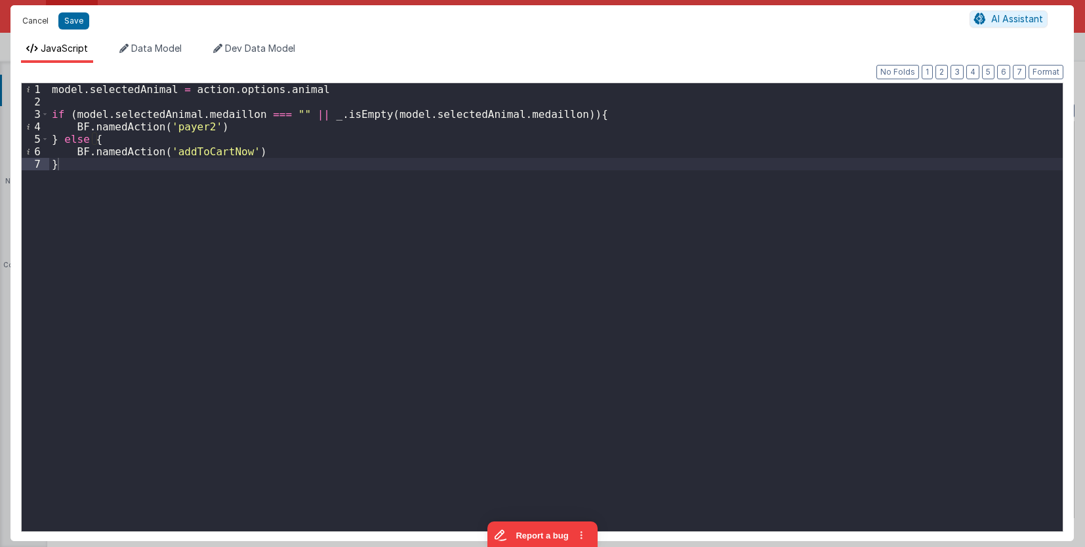
click at [27, 23] on button "Cancel" at bounding box center [35, 21] width 39 height 18
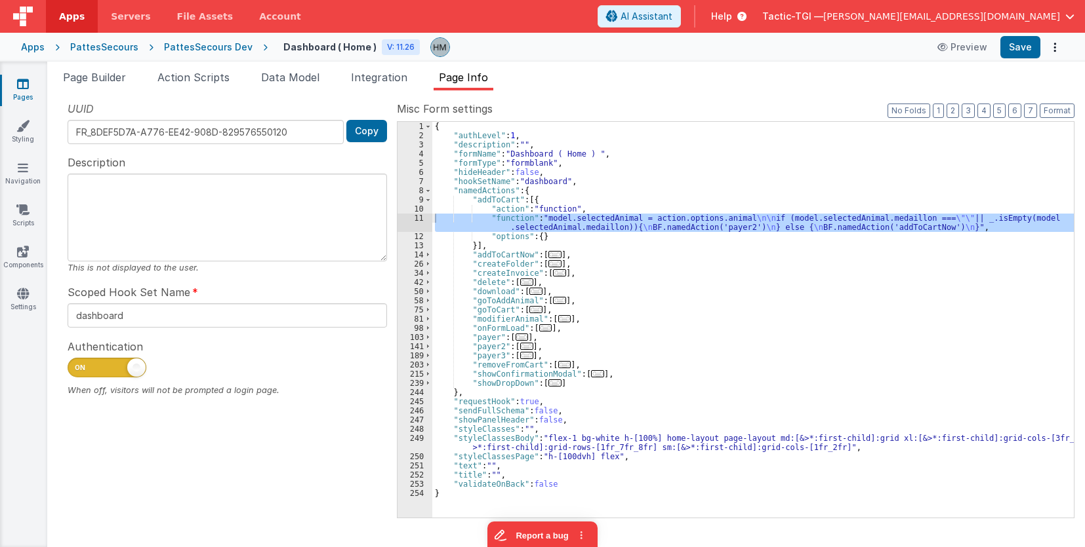
click at [452, 216] on div "{ "authLevel" : 1 , "description" : "" , "formName" : "Dashboard ( Home ) " , "…" at bounding box center [752, 320] width 641 height 396
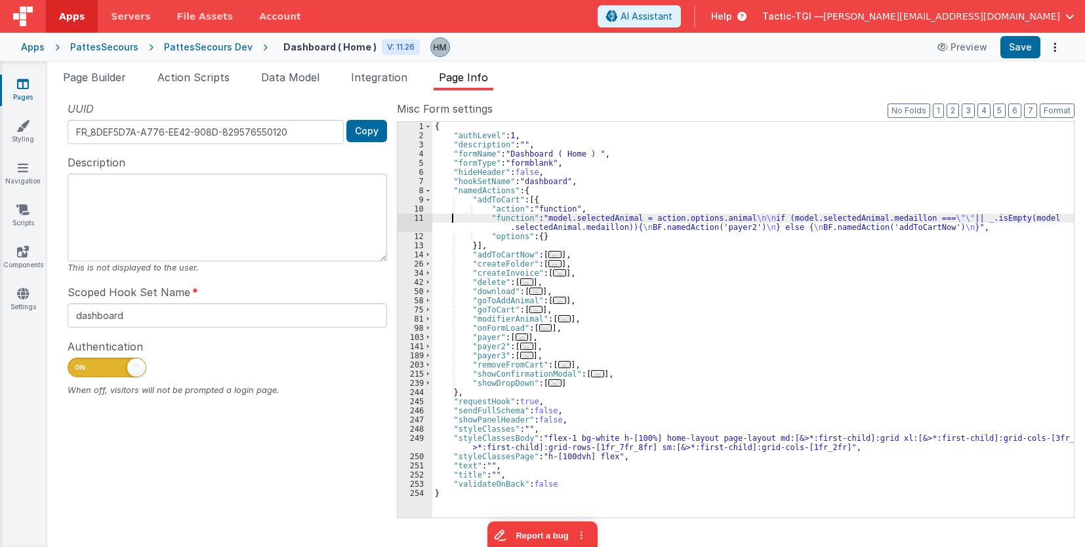
click at [410, 219] on div "11" at bounding box center [414, 223] width 35 height 18
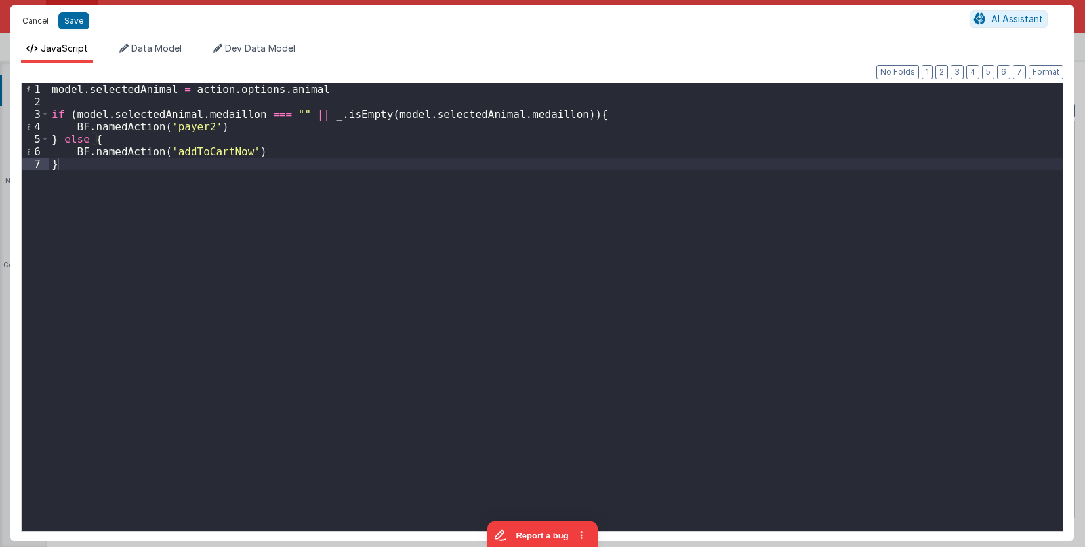
click at [38, 22] on button "Cancel" at bounding box center [35, 21] width 39 height 18
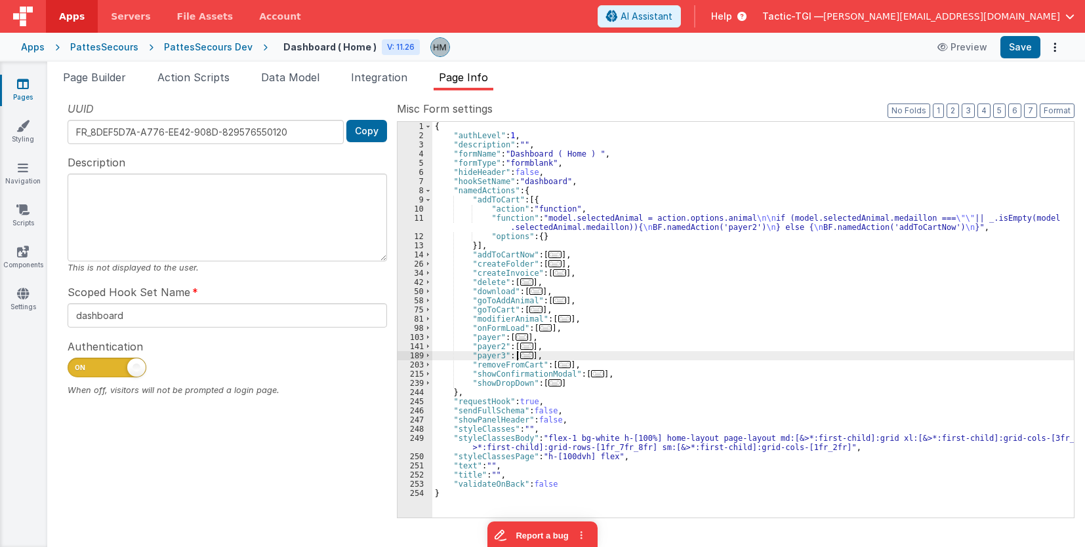
click at [523, 359] on span "..." at bounding box center [526, 355] width 13 height 7
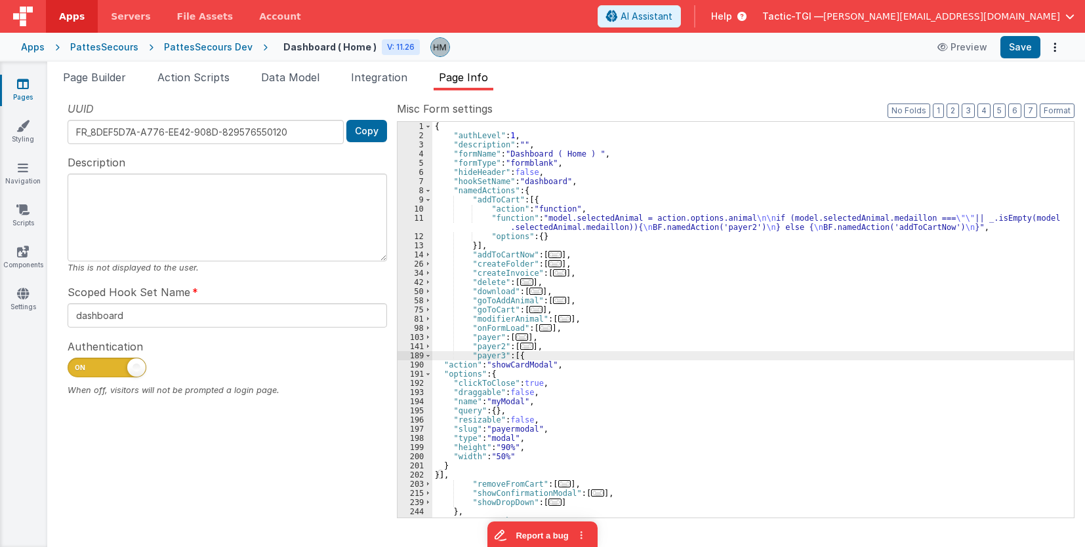
click at [516, 358] on div "{ "authLevel" : 1 , "description" : "" , "formName" : "Dashboard ( Home ) " , "…" at bounding box center [752, 329] width 641 height 414
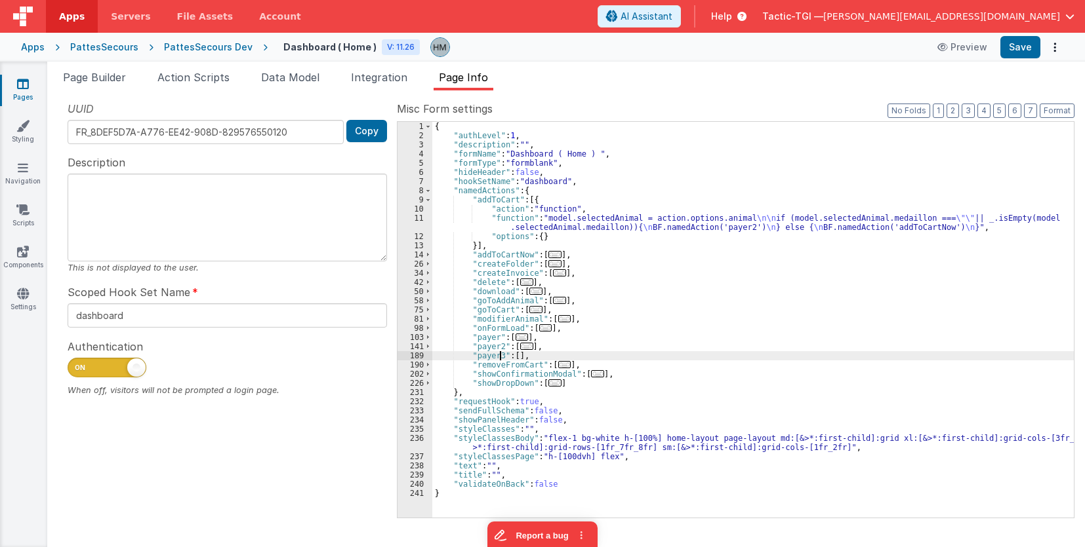
click at [500, 356] on div "{ "authLevel" : 1 , "description" : "" , "formName" : "Dashboard ( Home ) " , "…" at bounding box center [752, 329] width 641 height 414
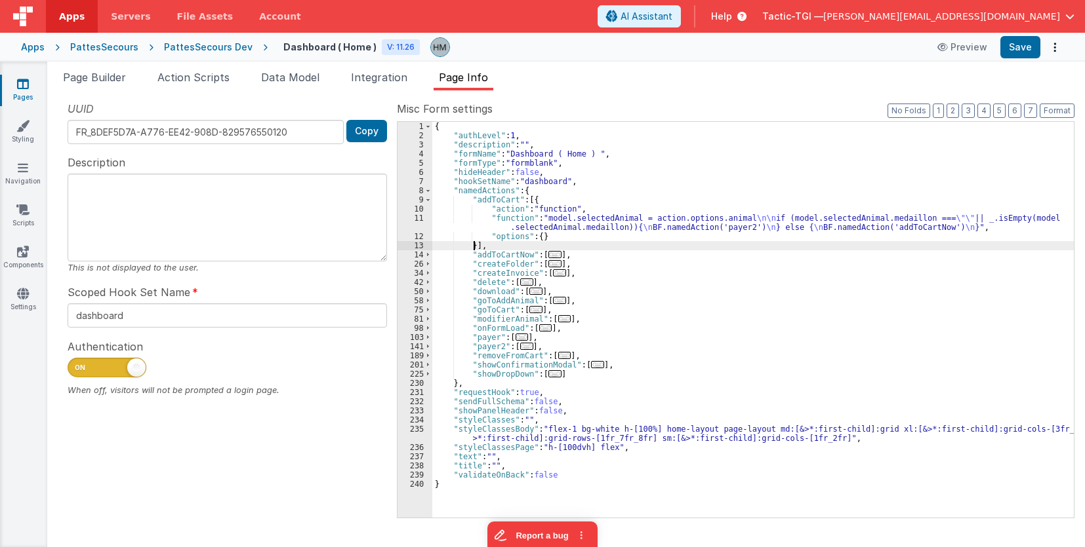
click at [473, 246] on div "{ "authLevel" : 1 , "description" : "" , "formName" : "Dashboard ( Home ) " , "…" at bounding box center [752, 329] width 641 height 414
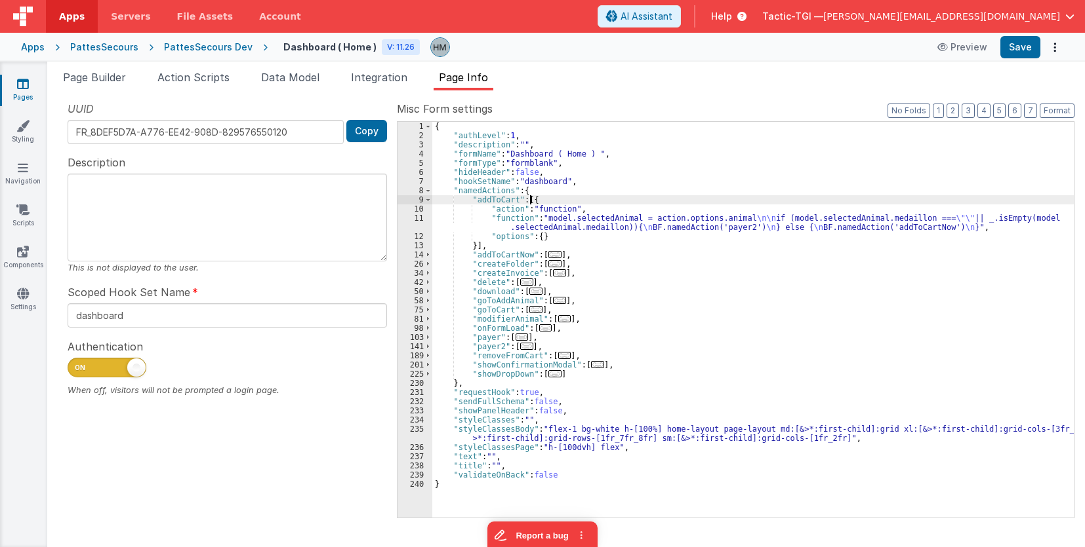
click at [528, 200] on div "{ "authLevel" : 1 , "description" : "" , "formName" : "Dashboard ( Home ) " , "…" at bounding box center [752, 329] width 641 height 414
paste textarea
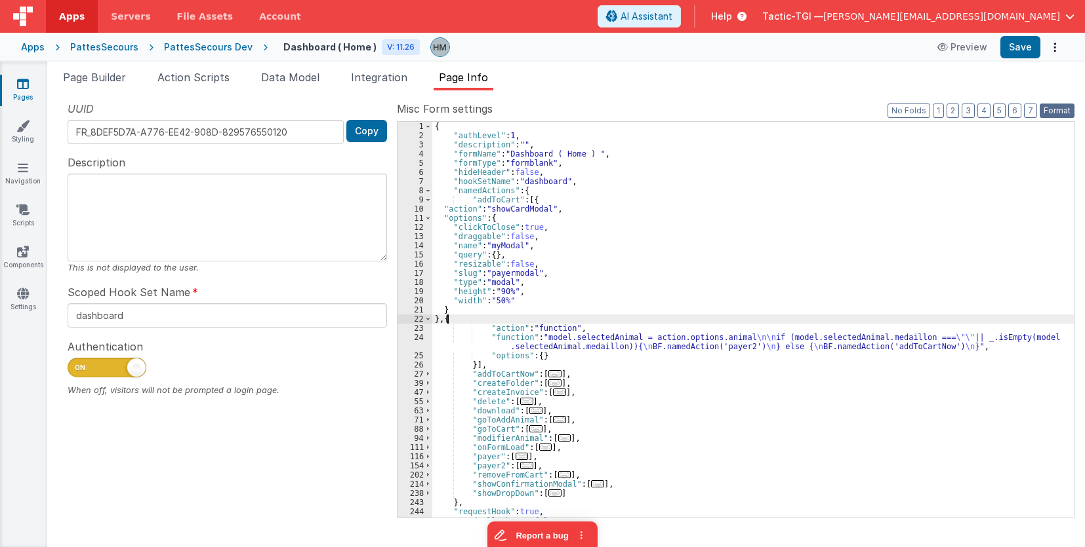
click at [1054, 107] on button "Format" at bounding box center [1056, 111] width 35 height 14
click at [507, 306] on div "{ "authLevel" : 1 , "description" : "" , "formName" : "Dashboard ( Home ) " , "…" at bounding box center [752, 329] width 641 height 414
click at [508, 308] on div "{ "authLevel" : 1 , "description" : "" , "formName" : "Dashboard ( Home ) " , "…" at bounding box center [752, 329] width 641 height 414
click at [507, 313] on div "{ "authLevel" : 1 , "description" : "" , "formName" : "Dashboard ( Home ) " , "…" at bounding box center [752, 329] width 641 height 414
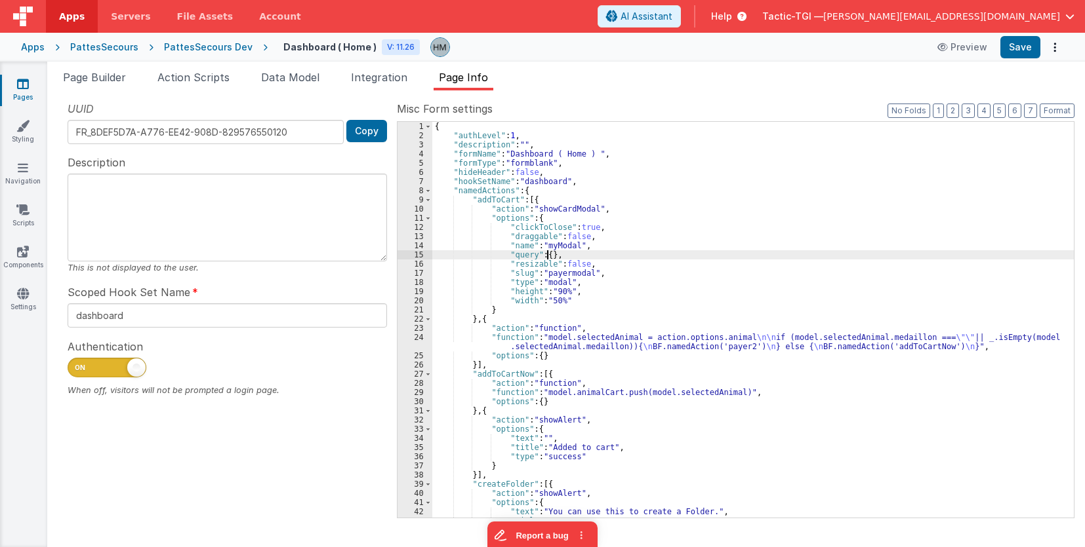
click at [548, 255] on div "{ "authLevel" : 1 , "description" : "" , "formName" : "Dashboard ( Home ) " , "…" at bounding box center [752, 329] width 641 height 414
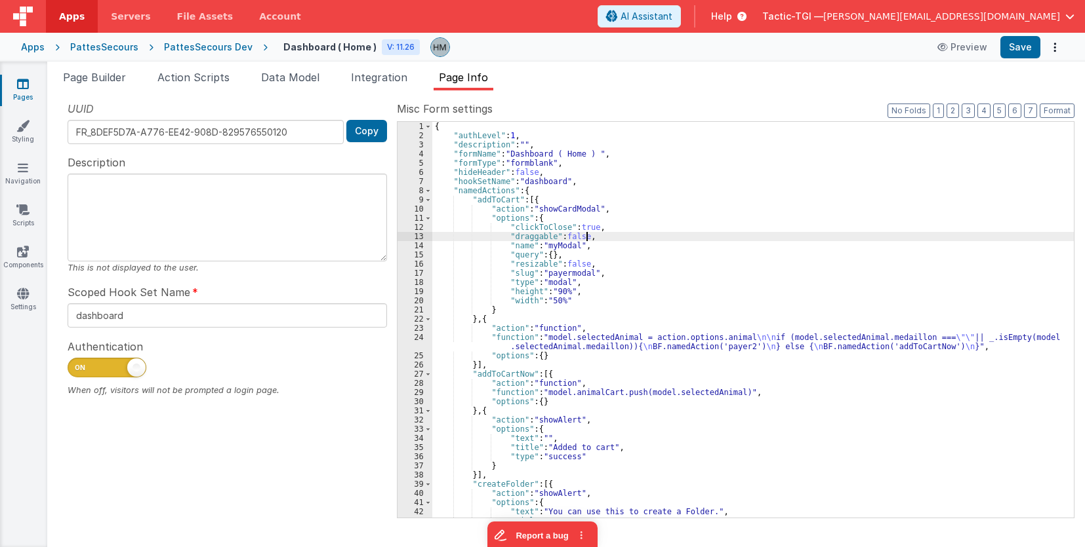
click at [614, 239] on div "{ "authLevel" : 1 , "description" : "" , "formName" : "Dashboard ( Home ) " , "…" at bounding box center [752, 329] width 641 height 414
click at [554, 224] on div "{ "authLevel" : 1 , "description" : "" , "formName" : "Dashboard ( Home ) " , "…" at bounding box center [752, 329] width 641 height 414
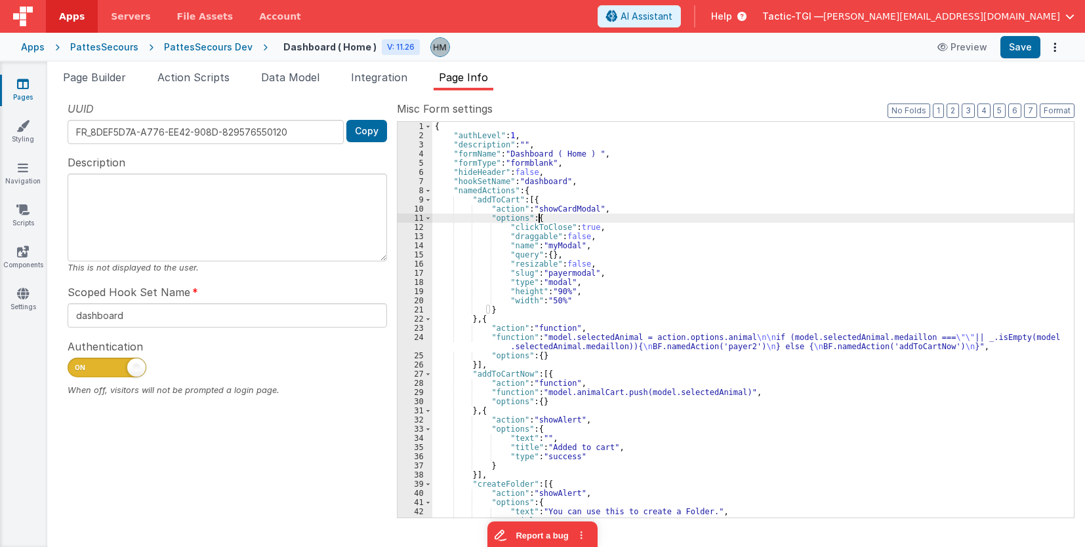
click at [551, 218] on div "{ "authLevel" : 1 , "description" : "" , "formName" : "Dashboard ( Home ) " , "…" at bounding box center [752, 329] width 641 height 414
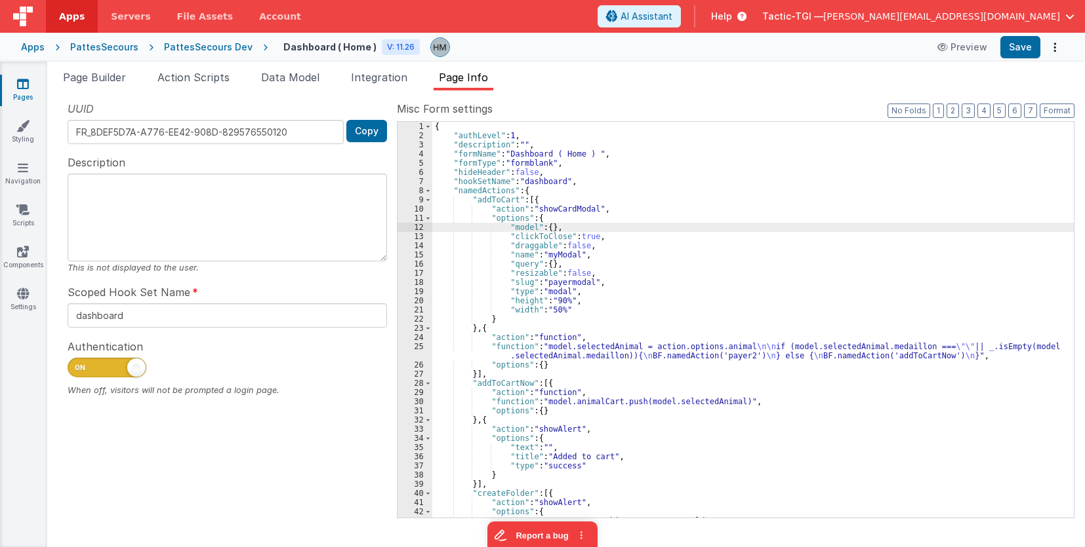
click at [622, 207] on div "{ "authLevel" : 1 , "description" : "" , "formName" : "Dashboard ( Home ) " , "…" at bounding box center [752, 329] width 641 height 414
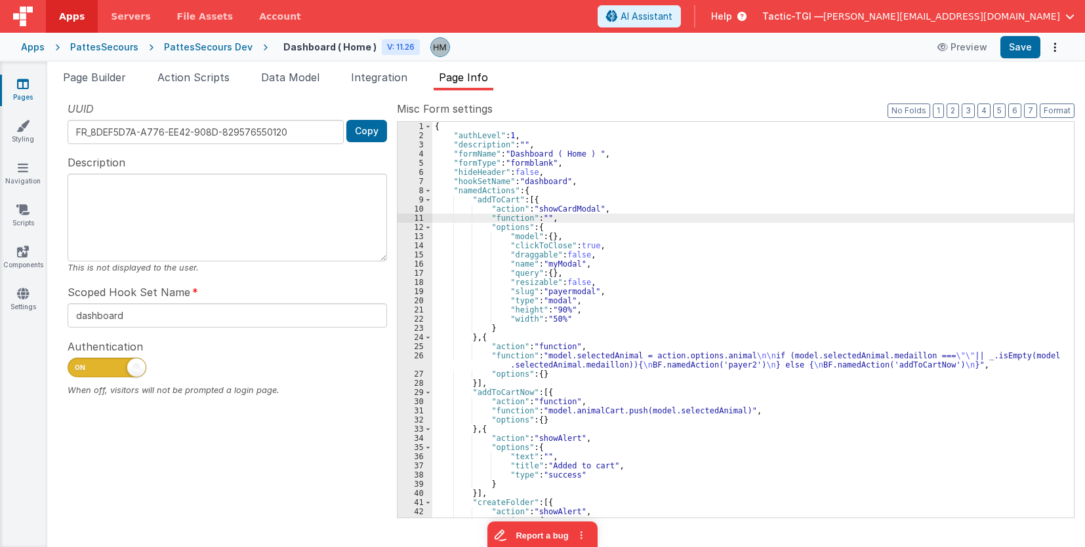
click at [418, 217] on div "11" at bounding box center [414, 218] width 35 height 9
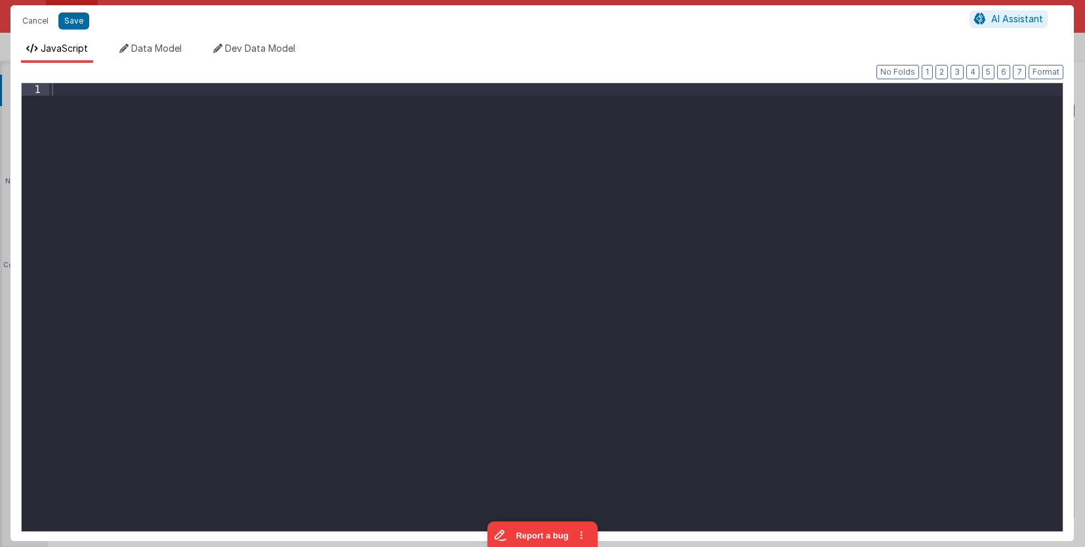
click at [388, 195] on div at bounding box center [555, 319] width 1013 height 473
click at [207, 94] on div "action . options . model . selectedAnimal = action . options . animal" at bounding box center [555, 319] width 1013 height 473
click at [460, 149] on div "action . options . model . animal = action . options . animal" at bounding box center [555, 319] width 1013 height 473
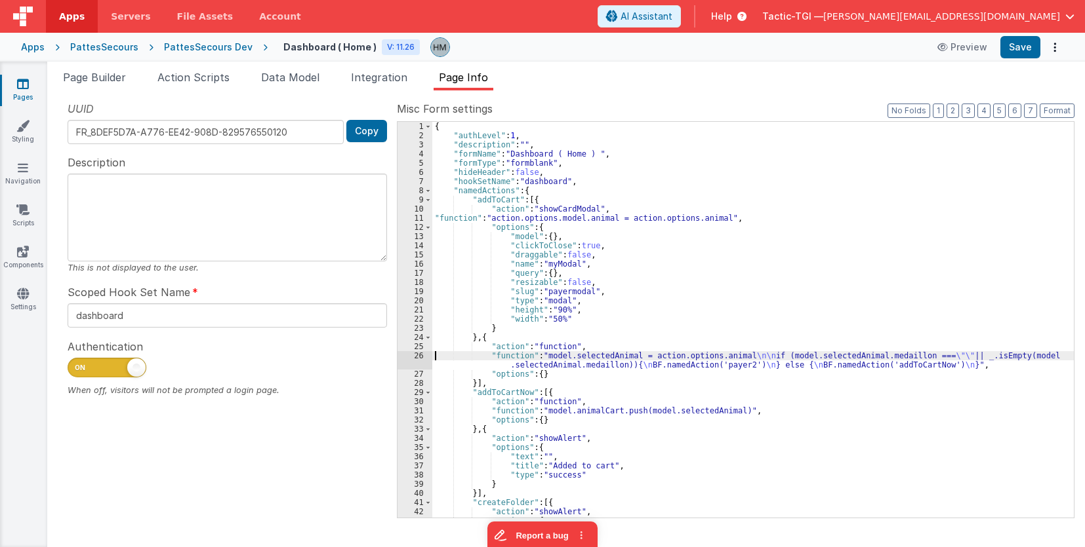
click at [434, 356] on div "{ "authLevel" : 1 , "description" : "" , "formName" : "Dashboard ( Home ) " , "…" at bounding box center [752, 329] width 641 height 414
click at [418, 355] on div "26" at bounding box center [414, 360] width 35 height 18
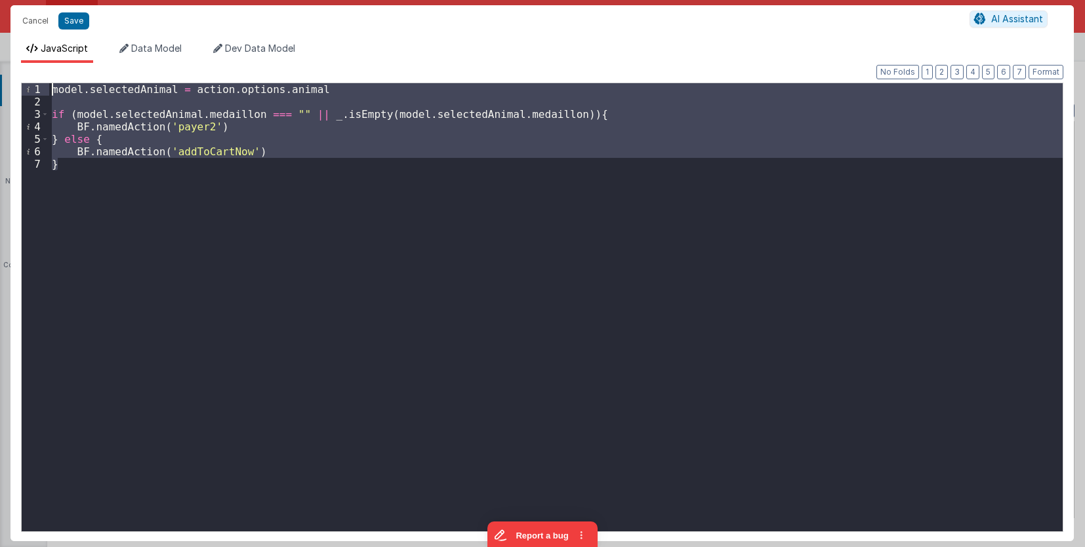
drag, startPoint x: 207, startPoint y: 191, endPoint x: -3, endPoint y: 35, distance: 262.0
click at [49, 83] on div "model . selectedAnimal = action . options . animal if ( model . selectedAnimal …" at bounding box center [555, 307] width 1013 height 448
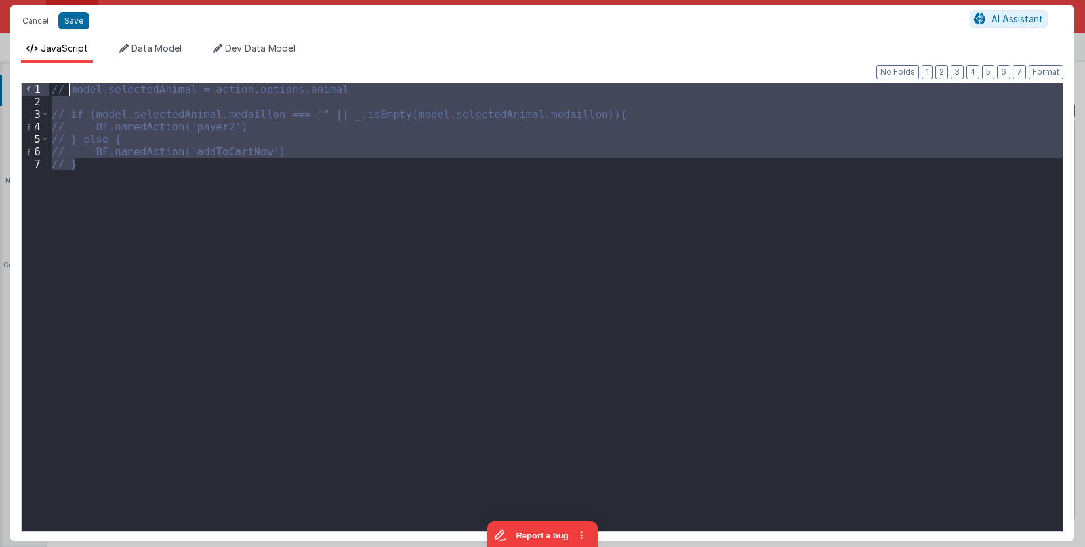
click at [287, 146] on div "// model.selectedAnimal = action.options.animal // if (model.selectedAnimal.med…" at bounding box center [555, 307] width 1013 height 448
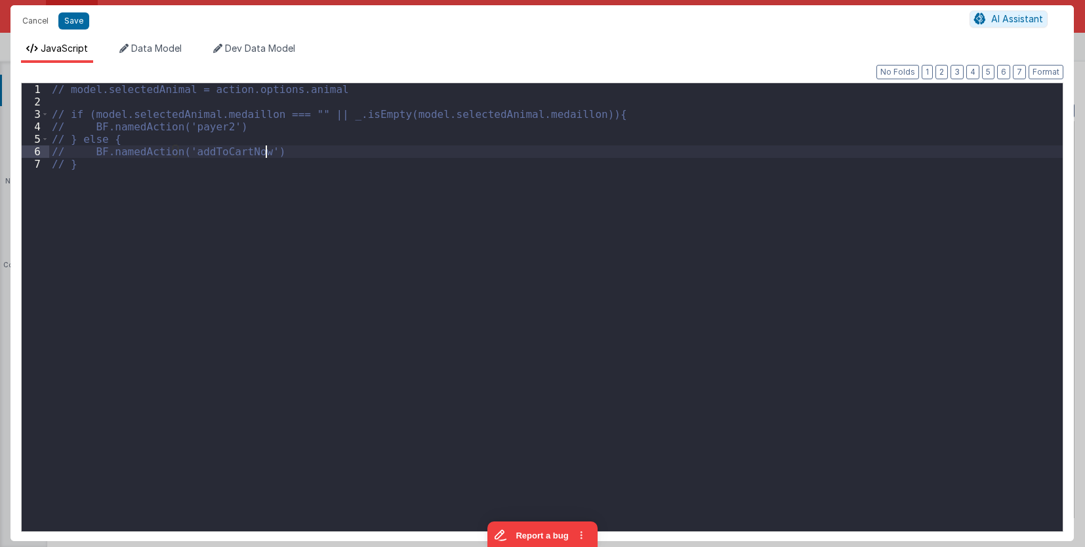
click at [237, 176] on div "// model.selectedAnimal = action.options.animal // if (model.selectedAnimal.med…" at bounding box center [555, 319] width 1013 height 473
click at [233, 175] on div "// model.selectedAnimal = action.options.animal // if (model.selectedAnimal.med…" at bounding box center [558, 319] width 1007 height 473
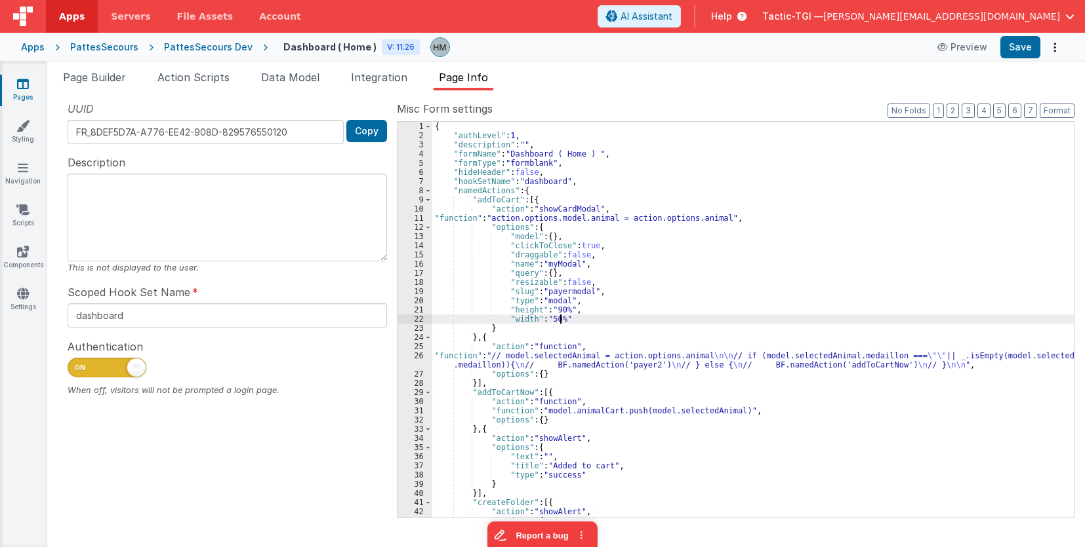
click at [559, 319] on div "{ "authLevel" : 1 , "description" : "" , "formName" : "Dashboard ( Home ) " , "…" at bounding box center [752, 329] width 641 height 414
click at [608, 229] on div "{ "authLevel" : 1 , "description" : "" , "formName" : "Dashboard ( Home ) " , "…" at bounding box center [752, 329] width 641 height 414
click at [1020, 51] on button "Save" at bounding box center [1020, 47] width 40 height 22
drag, startPoint x: 22, startPoint y: 204, endPoint x: 10, endPoint y: 184, distance: 23.5
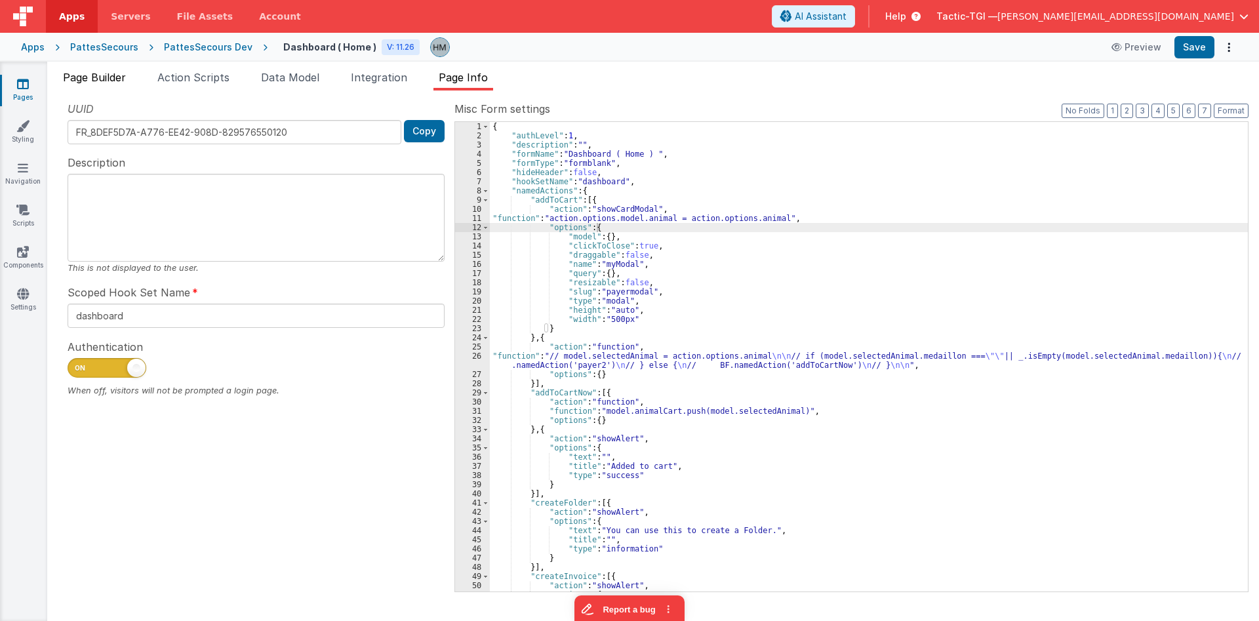
click at [126, 81] on span "Page Builder" at bounding box center [94, 77] width 63 height 13
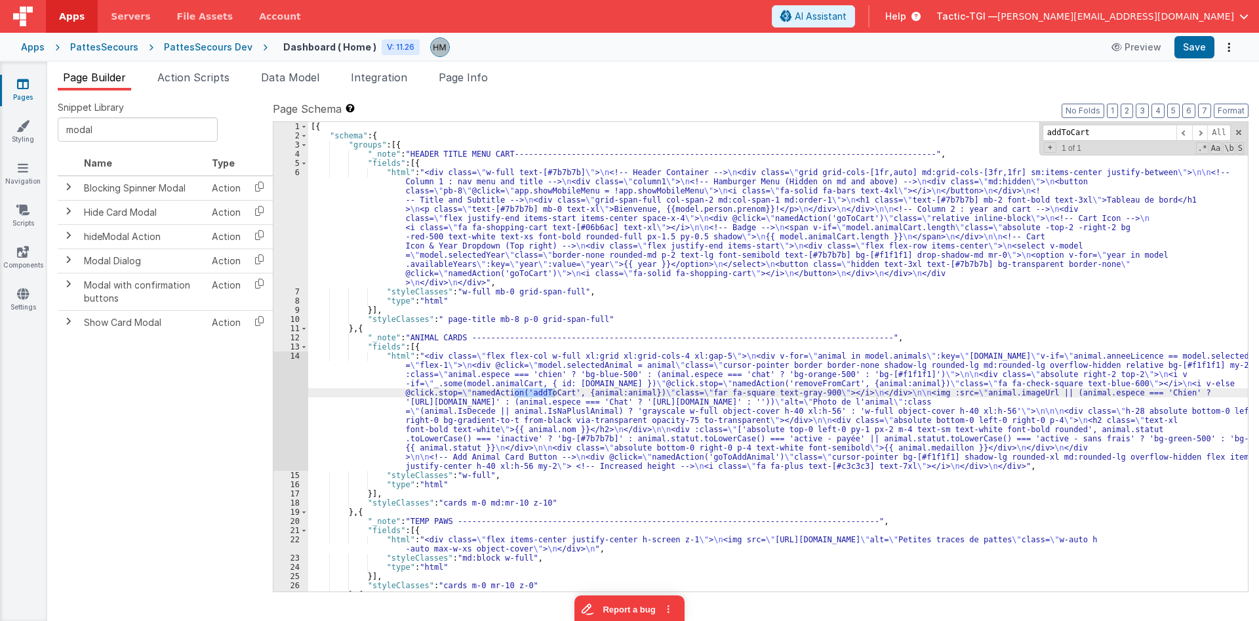
click at [385, 351] on div "[{ "schema" : { "groups" : [{ "_note" : "HEADER TITLE MENU CART----------------…" at bounding box center [778, 366] width 940 height 488
click at [294, 357] on div "14" at bounding box center [290, 410] width 35 height 119
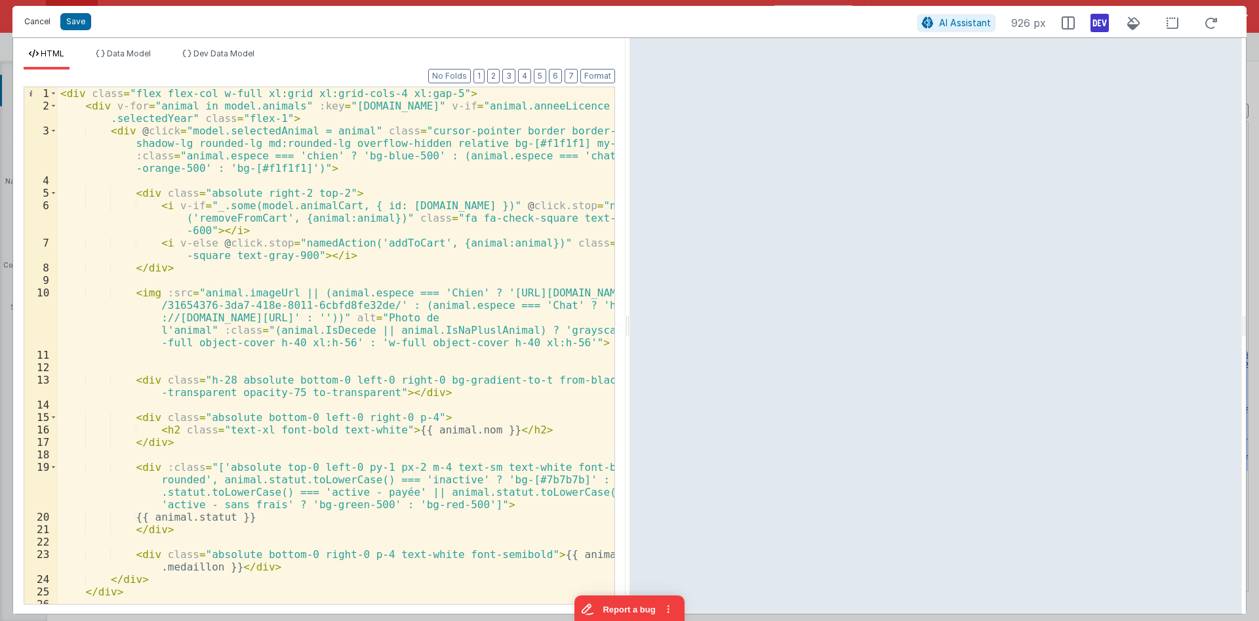
click at [39, 20] on button "Cancel" at bounding box center [37, 21] width 39 height 18
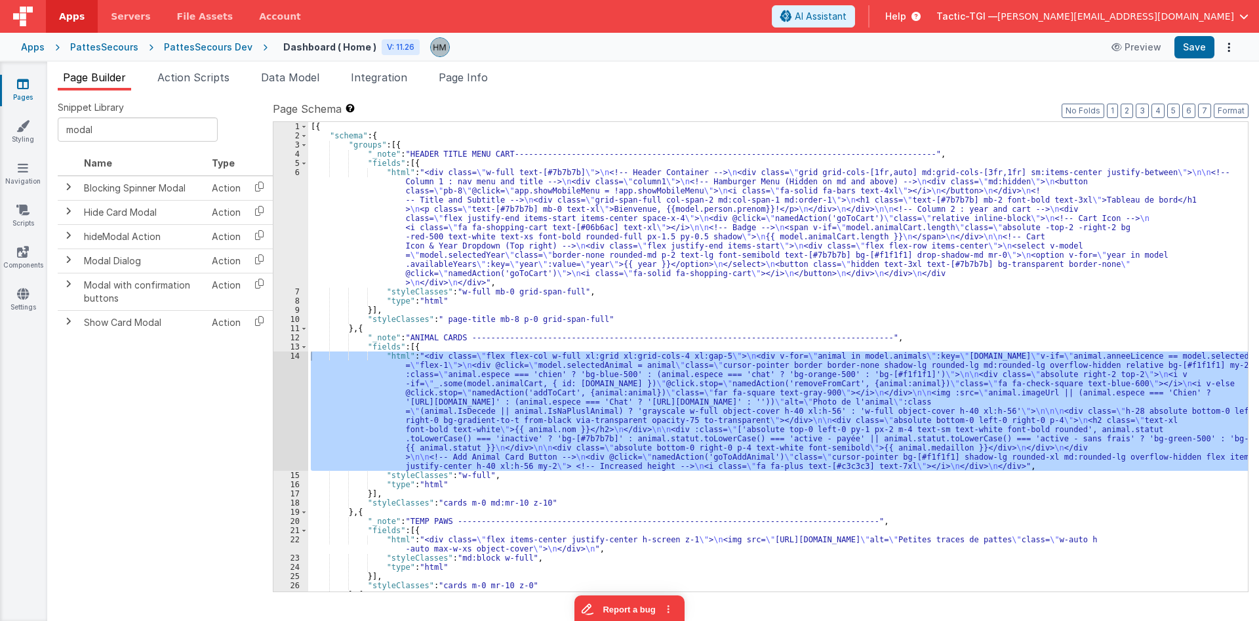
click at [370, 145] on div "[{ "schema" : { "groups" : [{ "_note" : "HEADER TITLE MENU CART----------------…" at bounding box center [778, 366] width 940 height 488
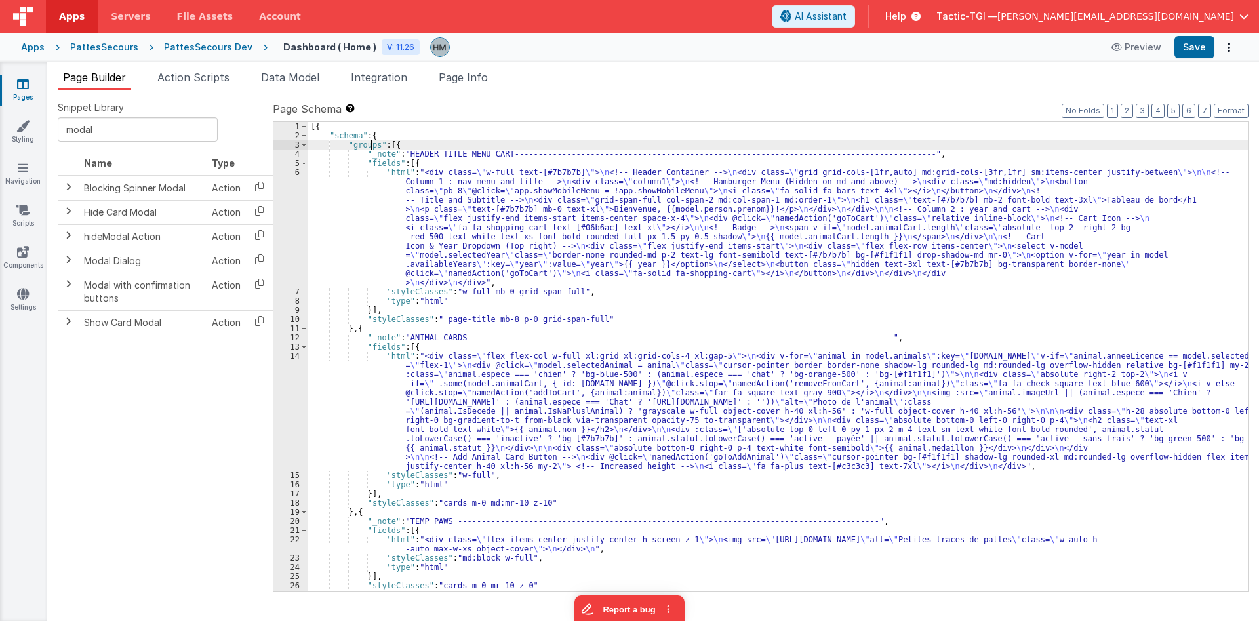
paste input "vailableYears"
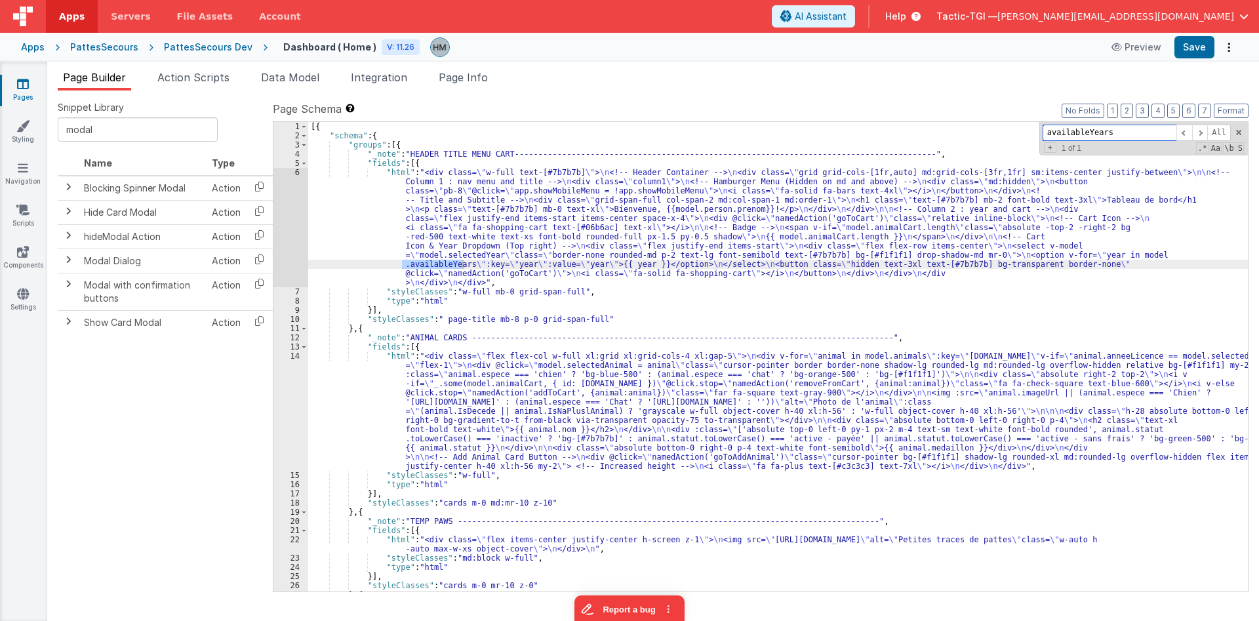
type input "availableYears"
click at [355, 181] on div "[{ "schema" : { "groups" : [{ "_note" : "HEADER TITLE MENU CART----------------…" at bounding box center [778, 366] width 940 height 488
click at [290, 172] on div "6" at bounding box center [290, 227] width 35 height 119
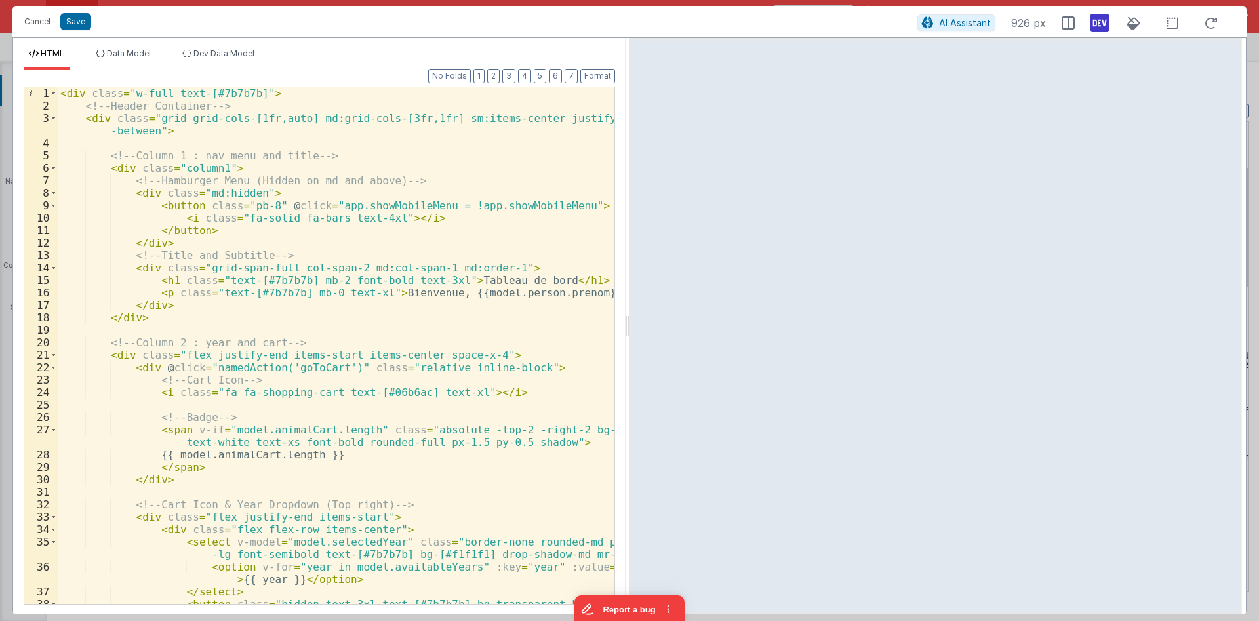
click at [298, 168] on div "< div class = "w-full text-[#7b7b7b]" > <!-- Header Container --> < div class =…" at bounding box center [336, 364] width 557 height 554
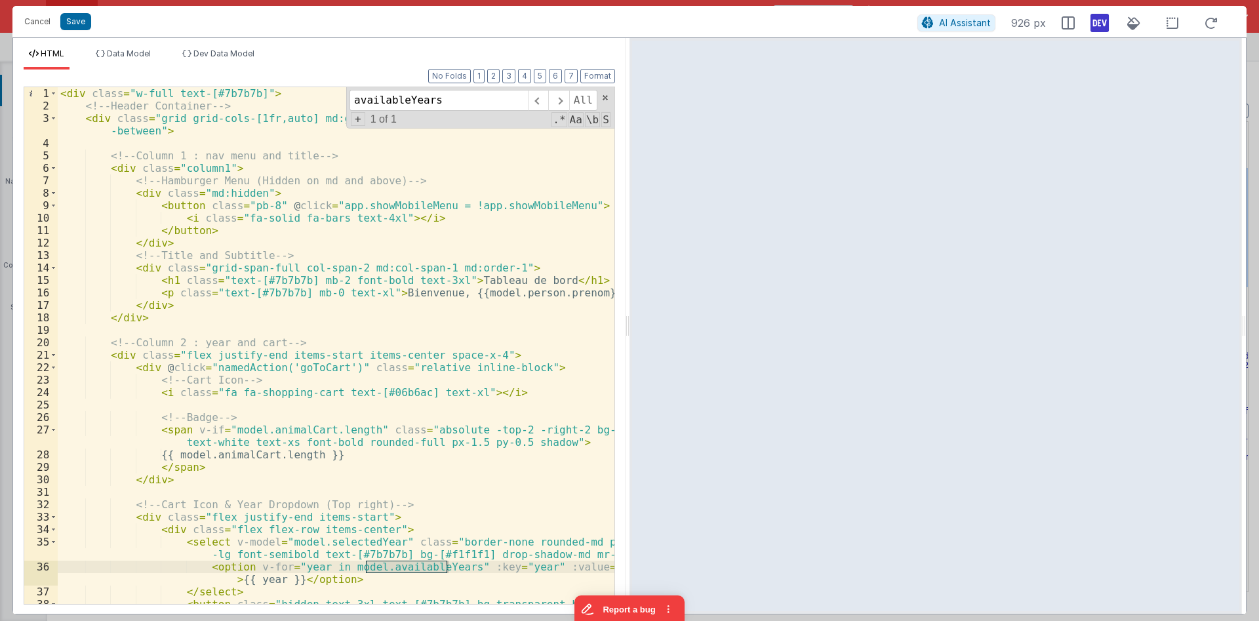
scroll to position [79, 0]
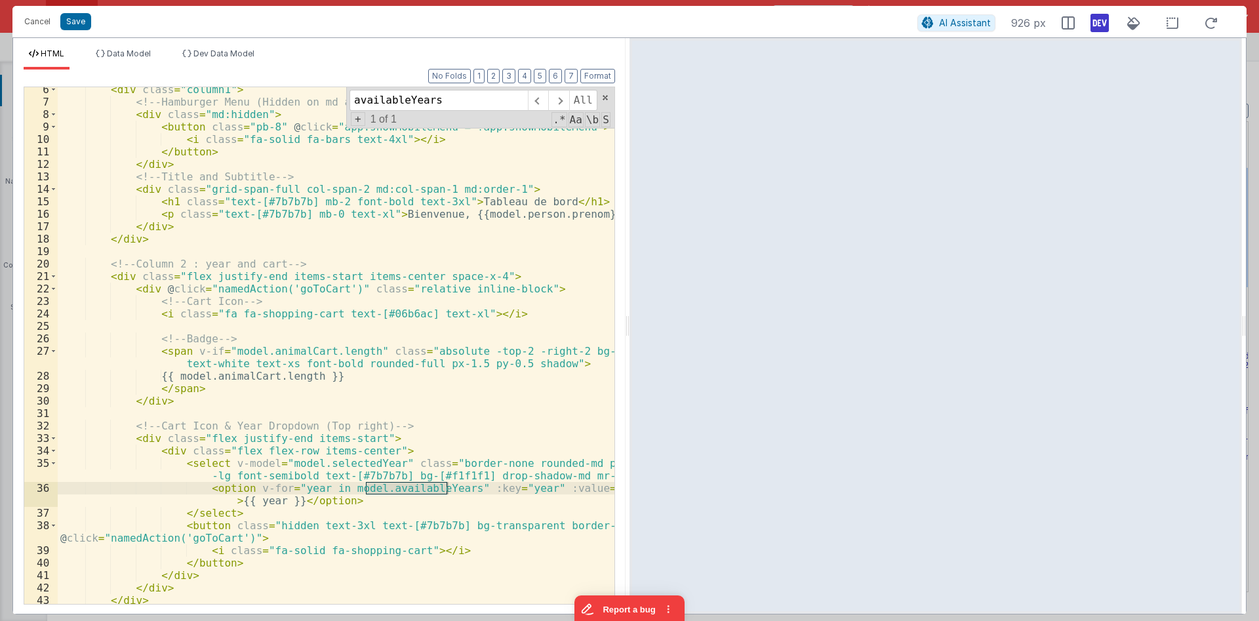
type input "availableYears"
click at [121, 50] on span "Data Model" at bounding box center [129, 54] width 44 height 10
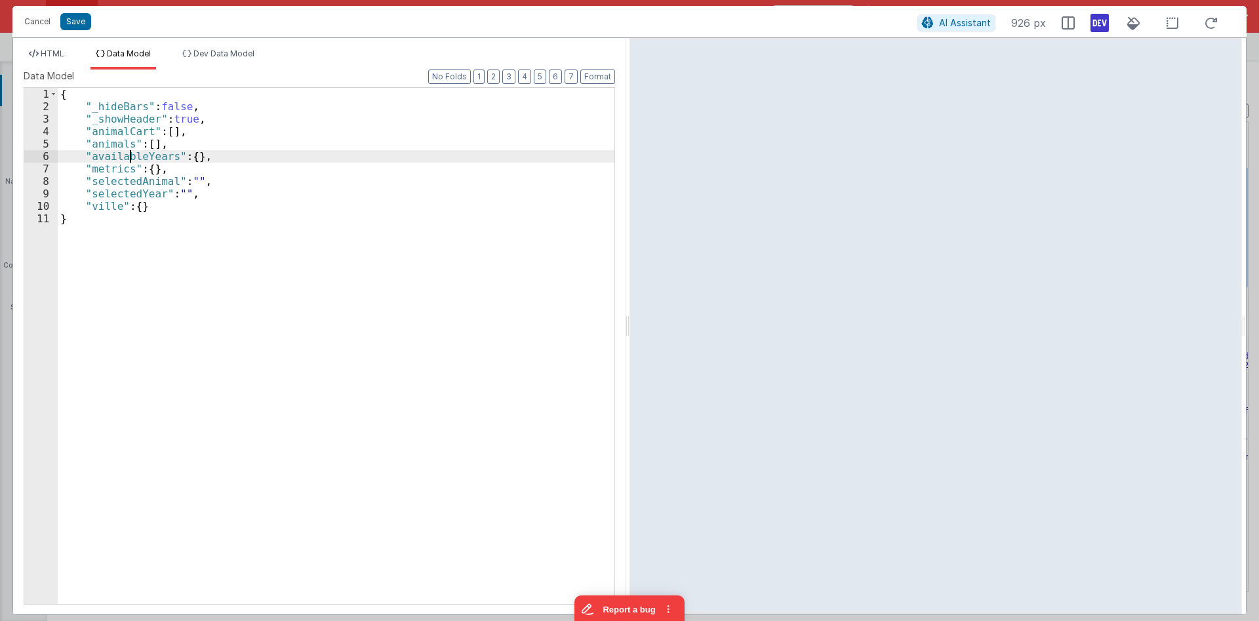
click at [129, 157] on div "{ "_hideBars" : false , "_showHeader" : true , "animalCart" : [ ] , "animals" :…" at bounding box center [336, 358] width 557 height 541
click at [33, 22] on button "Cancel" at bounding box center [37, 21] width 39 height 18
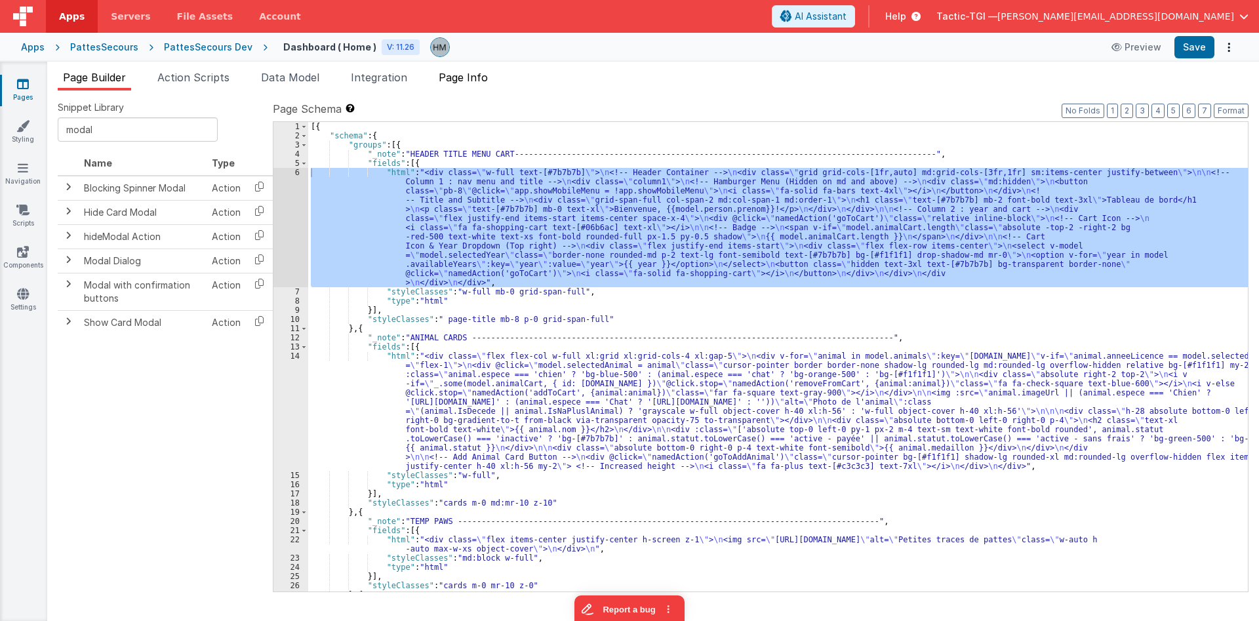
click at [471, 83] on span "Page Info" at bounding box center [463, 77] width 49 height 13
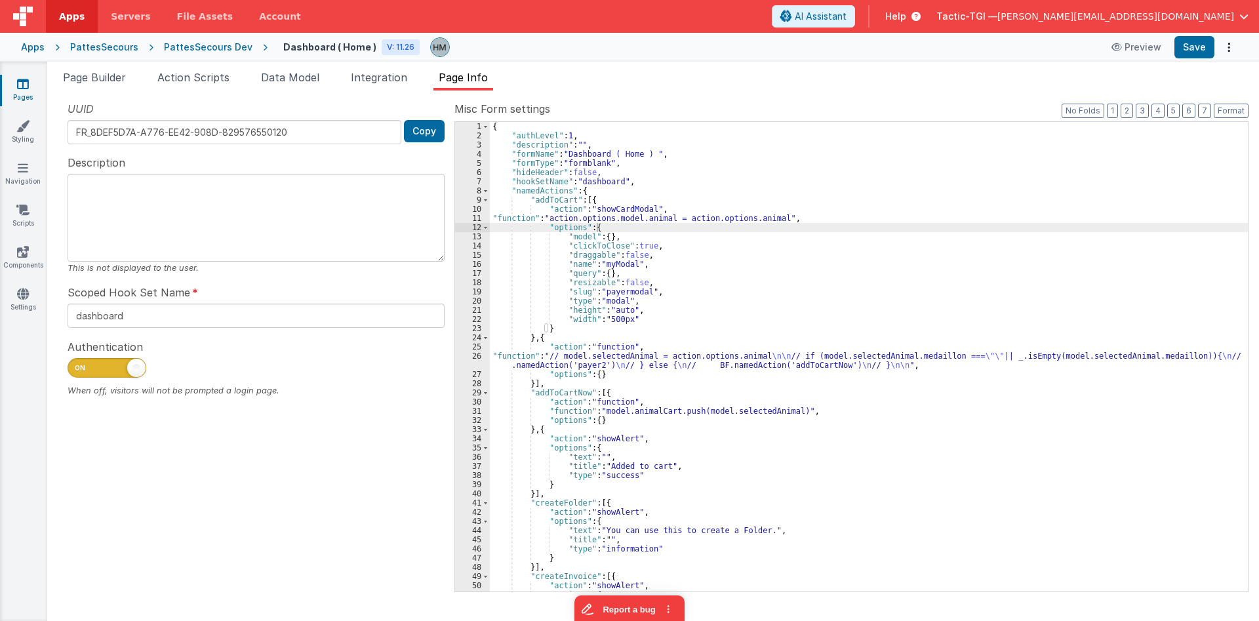
click at [532, 221] on div "{ "authLevel" : 1 , "description" : "" , "formName" : "Dashboard ( Home ) " , "…" at bounding box center [869, 366] width 758 height 488
click at [473, 216] on div "11" at bounding box center [472, 218] width 35 height 9
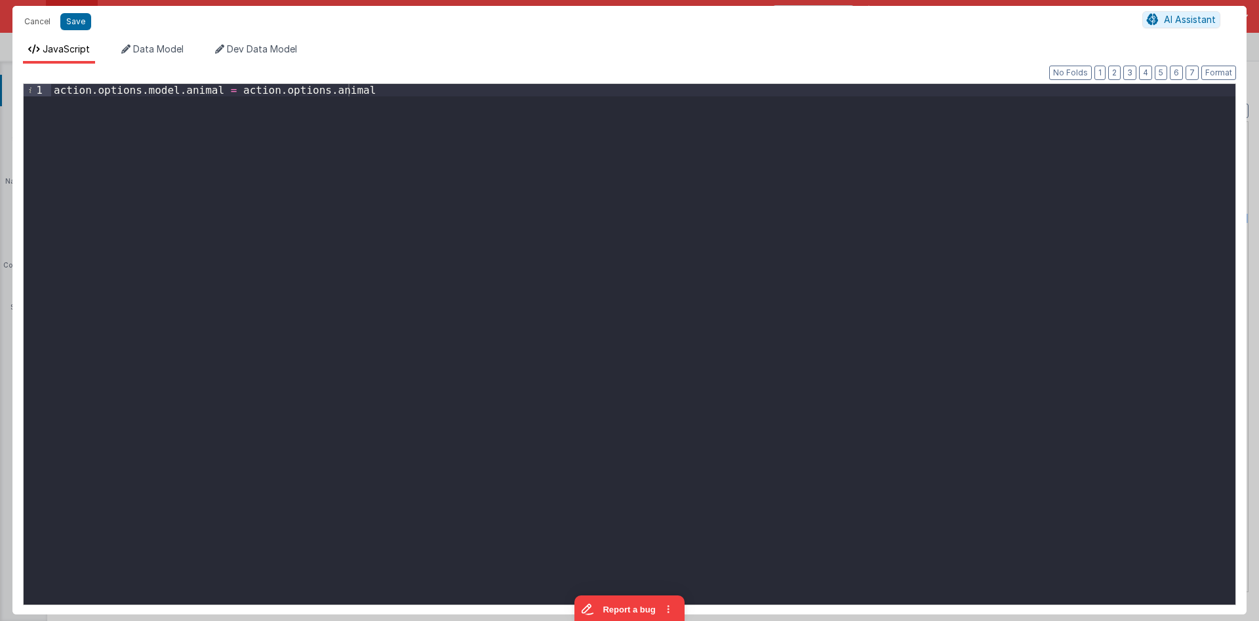
click at [435, 136] on div "action . options . model . animal = action . options . animal" at bounding box center [643, 357] width 1184 height 546
paste textarea
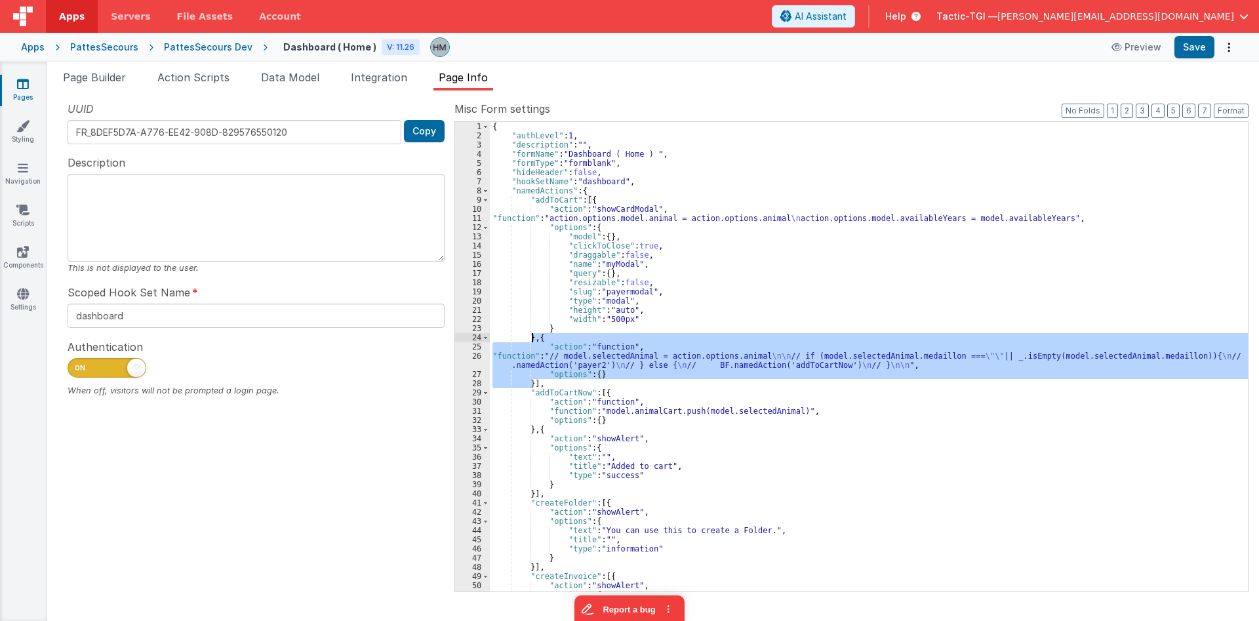
drag, startPoint x: 532, startPoint y: 380, endPoint x: 533, endPoint y: 335, distance: 44.6
click at [533, 335] on div "{ "authLevel" : 1 , "description" : "" , "formName" : "Dashboard ( Home ) " , "…" at bounding box center [869, 366] width 758 height 488
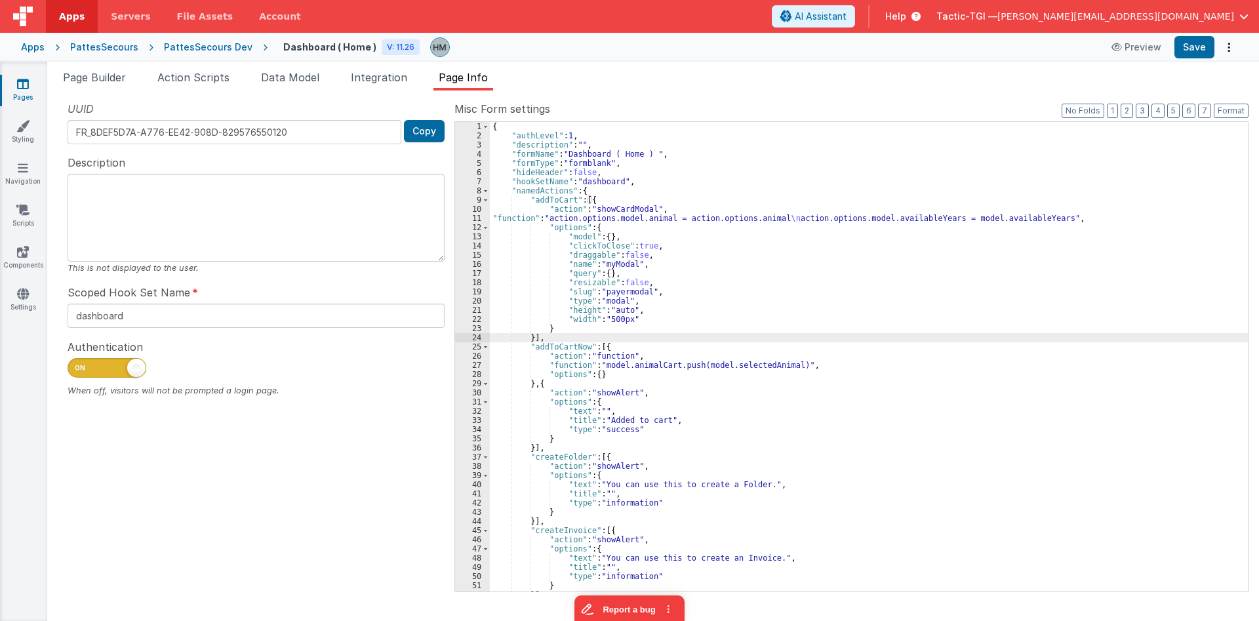
click at [645, 345] on div "{ "authLevel" : 1 , "description" : "" , "formName" : "Dashboard ( Home ) " , "…" at bounding box center [869, 366] width 758 height 488
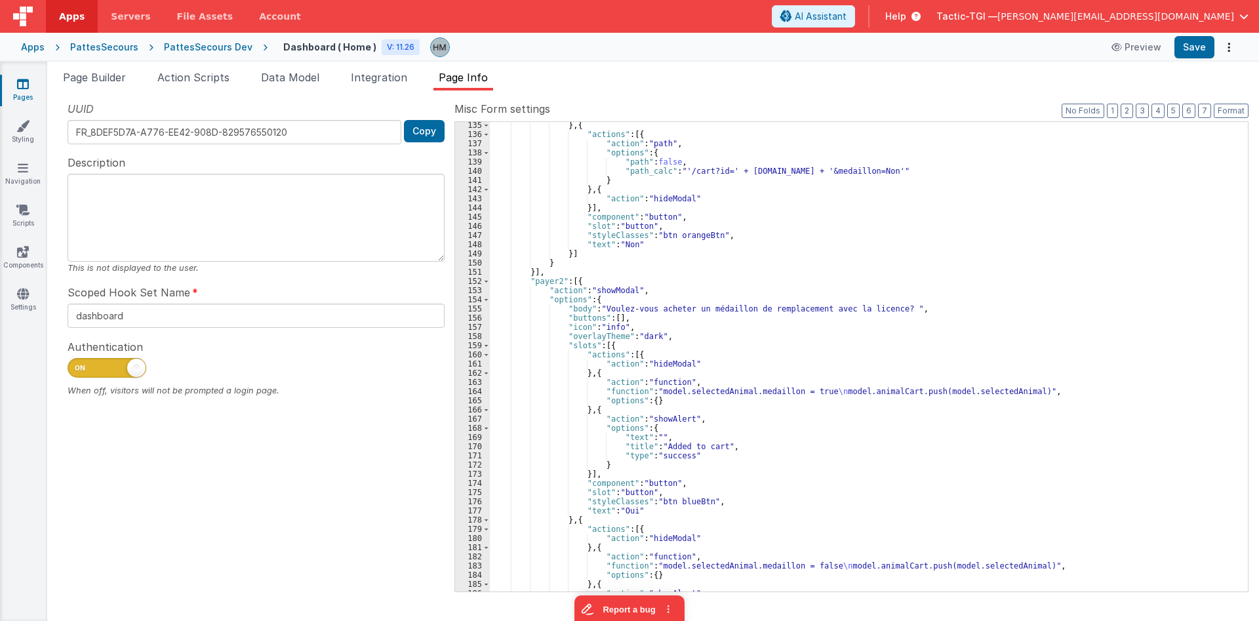
scroll to position [1338, 0]
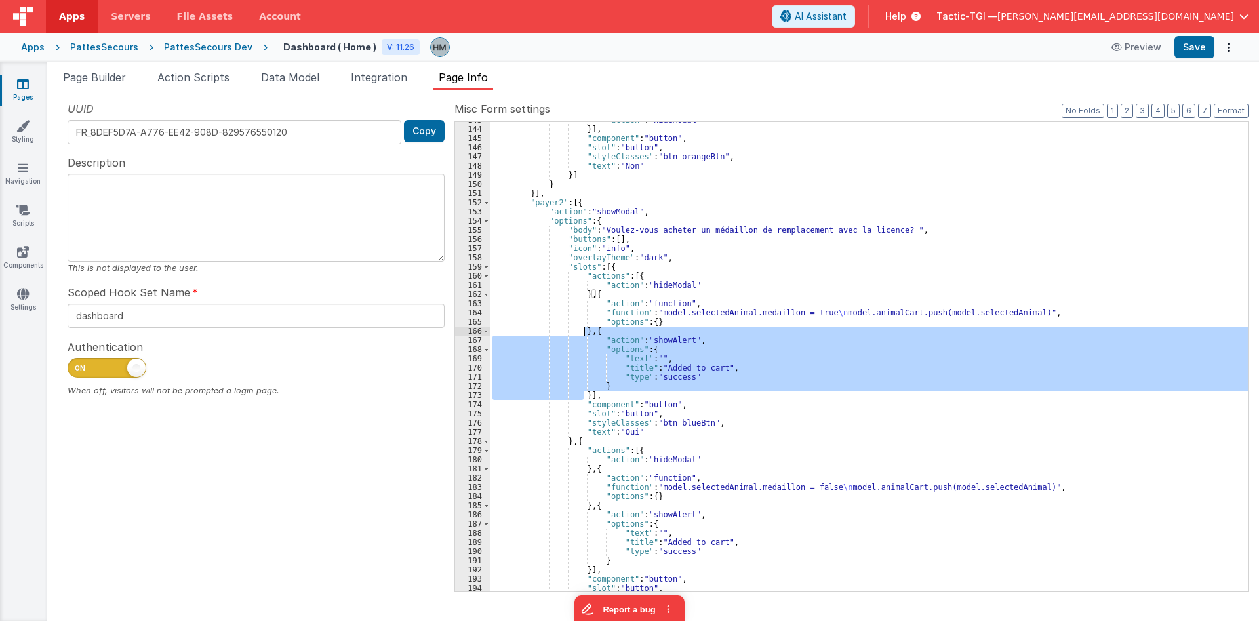
drag, startPoint x: 582, startPoint y: 393, endPoint x: 585, endPoint y: 333, distance: 59.7
click at [585, 333] on div ""action" : "hideModal" }] , "component" : "button" , "slot" : "button" , "style…" at bounding box center [869, 359] width 758 height 488
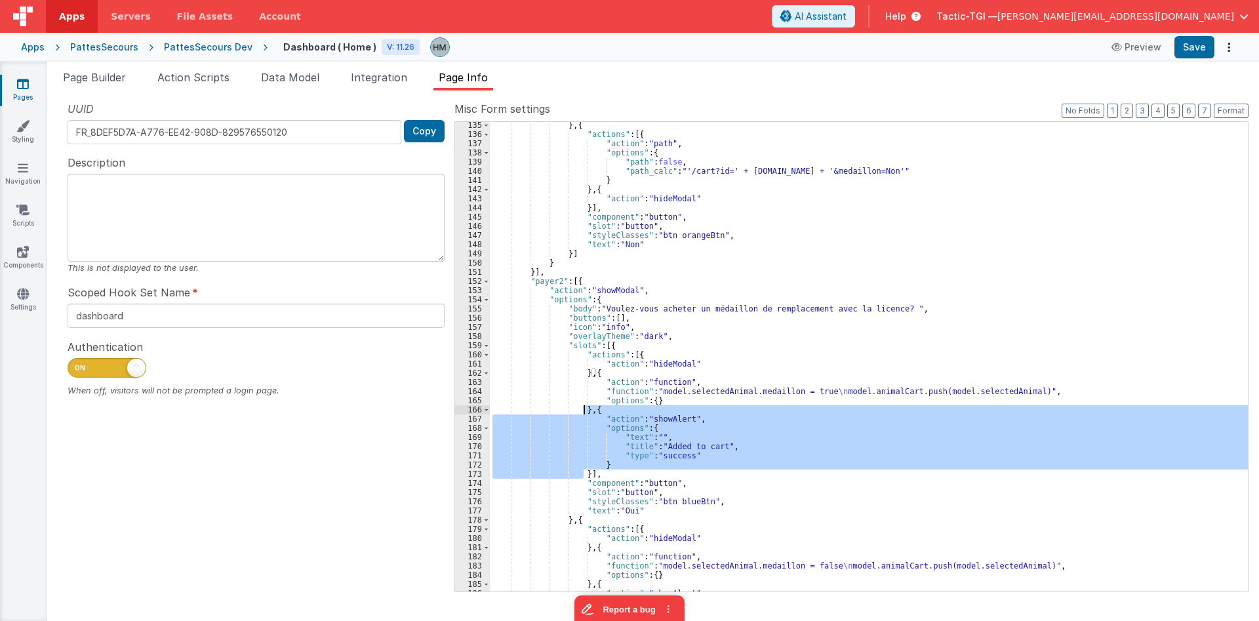
scroll to position [1180, 0]
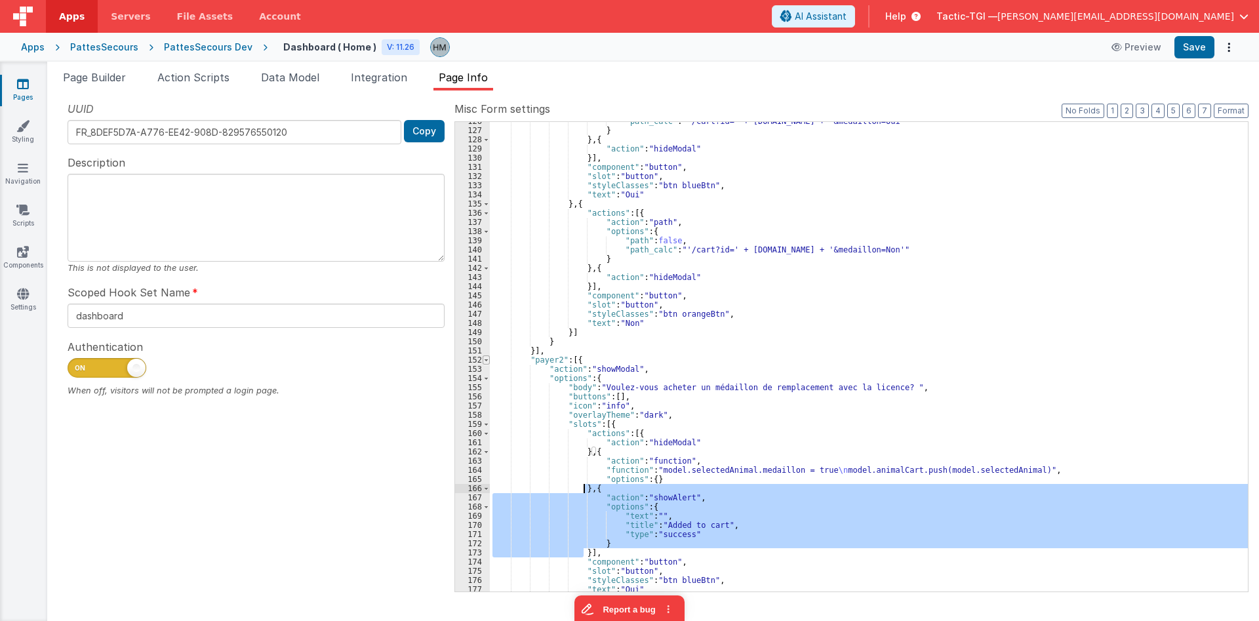
click at [485, 361] on span at bounding box center [486, 359] width 7 height 9
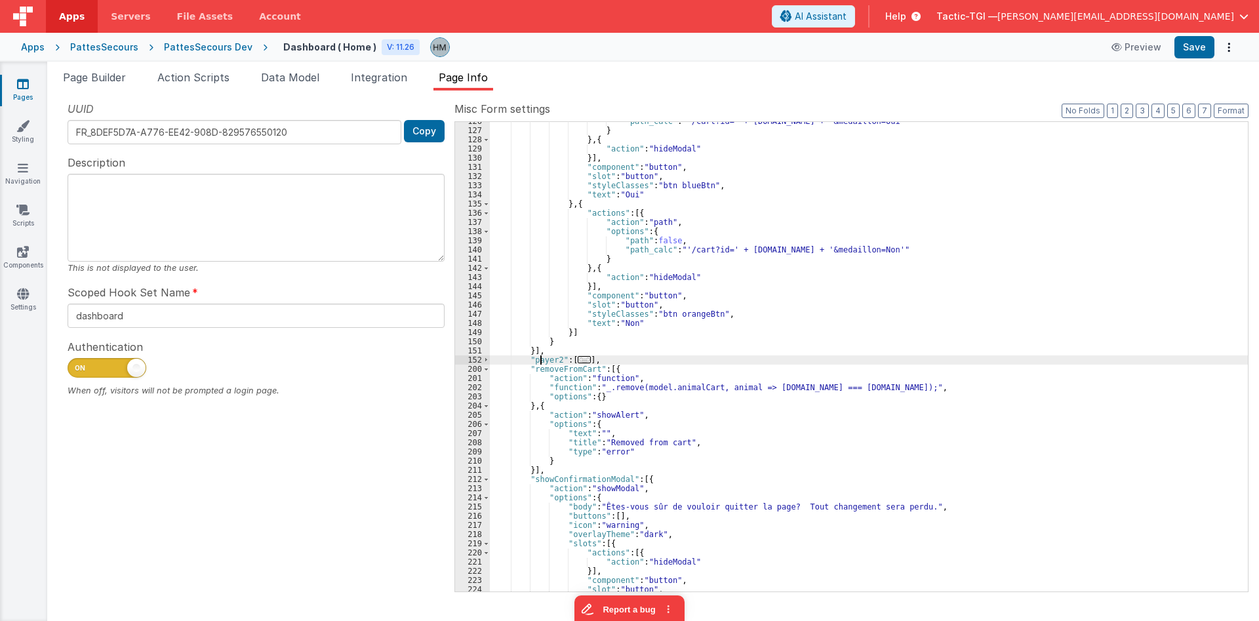
click at [539, 363] on div ""path_calc" : "'/cart?id=' + model.selectedAnimal.id + '&medaillon=Oui'" } } , …" at bounding box center [869, 361] width 758 height 488
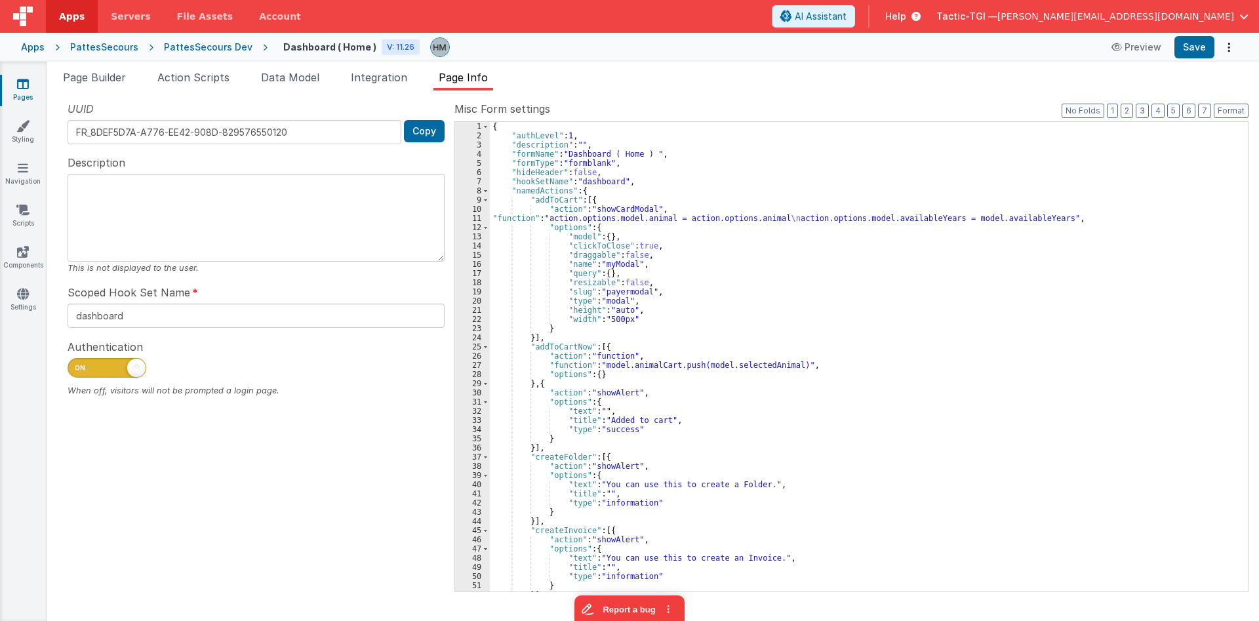
scroll to position [0, 0]
click at [1084, 113] on button "3" at bounding box center [1142, 111] width 13 height 14
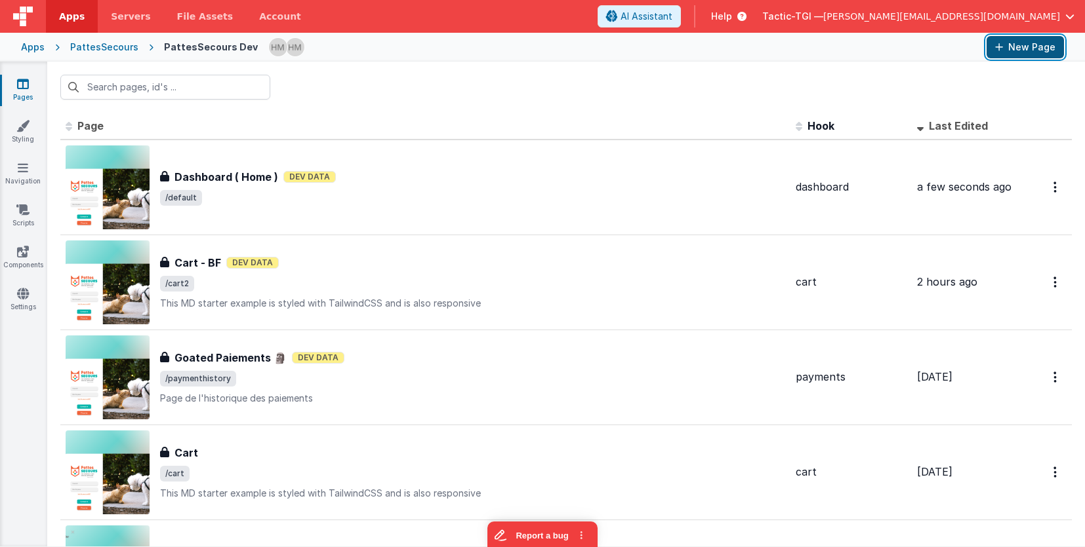
click at [1021, 51] on button "New Page" at bounding box center [1024, 47] width 77 height 22
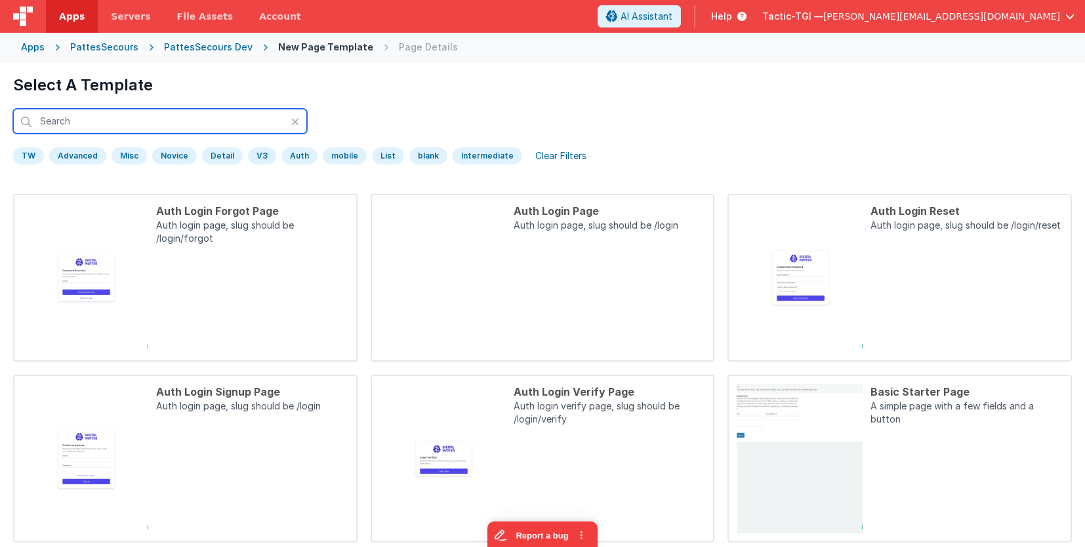
click at [222, 121] on input "text" at bounding box center [160, 121] width 294 height 25
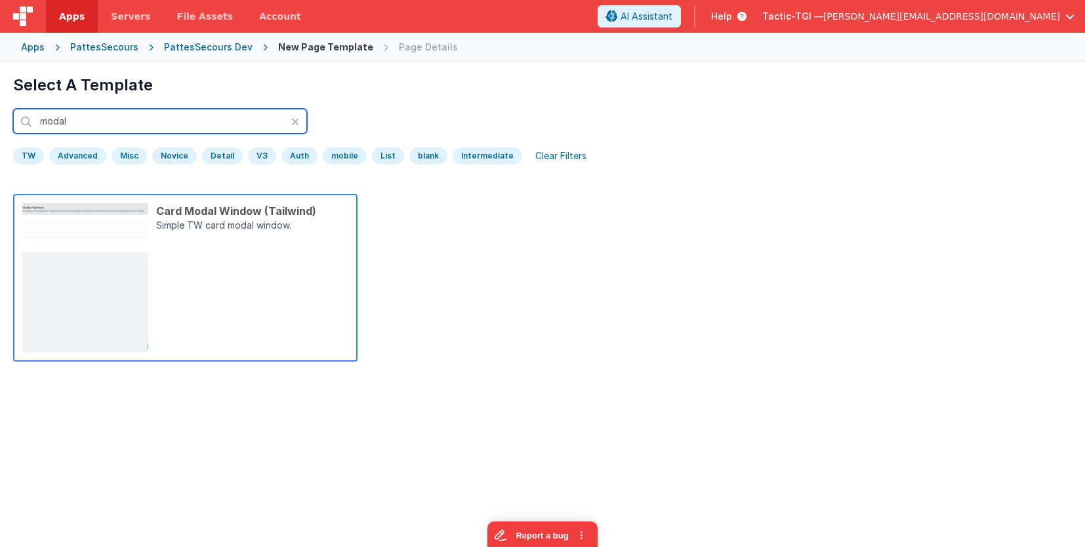
type input "modal"
click at [236, 292] on div "Card Modal Window (Tailwind) Simple TW card modal window." at bounding box center [248, 277] width 200 height 149
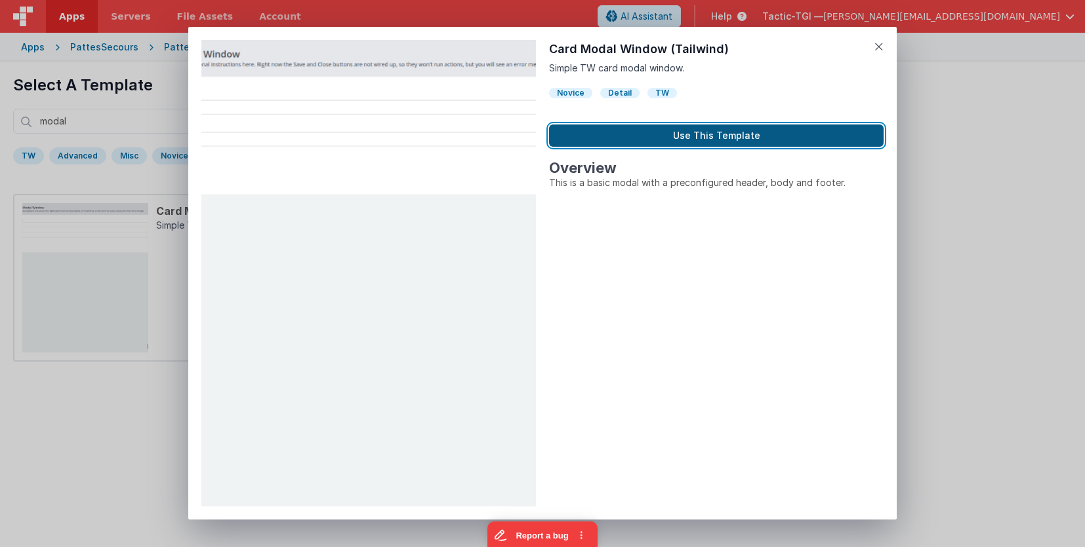
click at [632, 137] on button "Use This Template" at bounding box center [716, 136] width 334 height 22
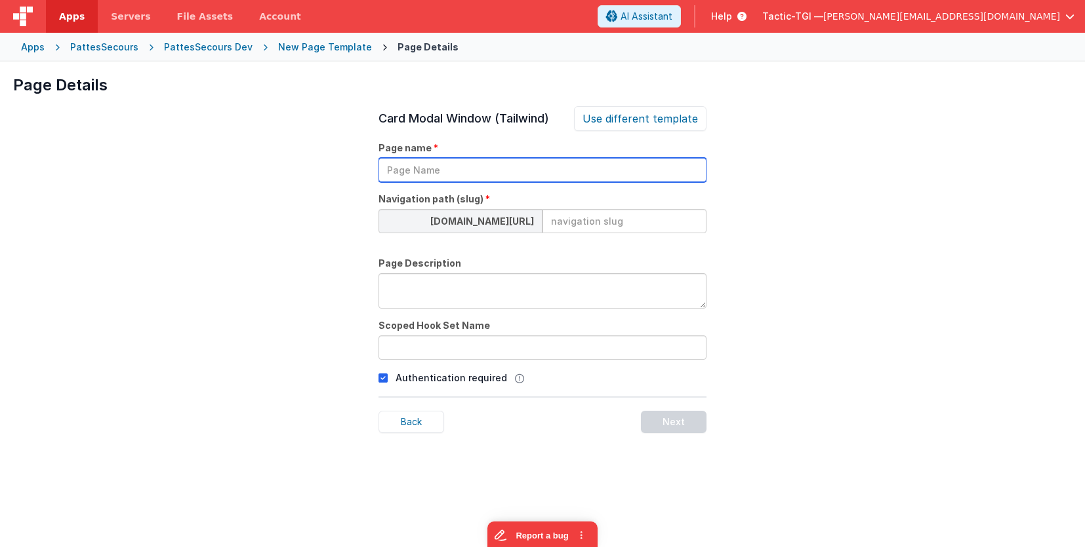
click at [483, 165] on input "text" at bounding box center [542, 170] width 328 height 24
type input "Payer Modal"
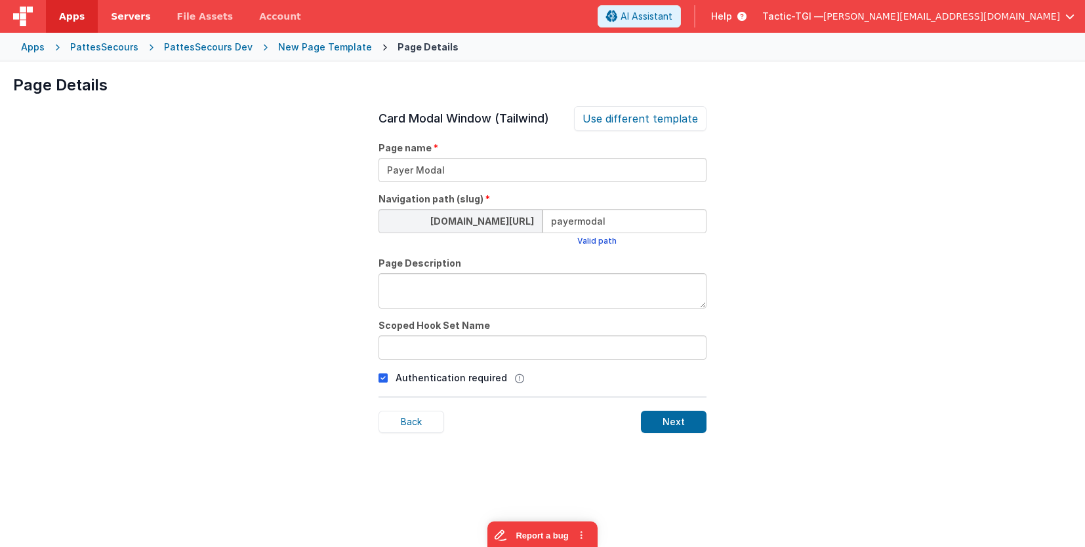
type input "payermodal"
click at [433, 362] on div "Card Modal Window (Tailwind) Use different template Page name Payer Modal Navig…" at bounding box center [542, 379] width 328 height 547
click at [434, 348] on input "text" at bounding box center [542, 348] width 328 height 24
paste input "dashboard"
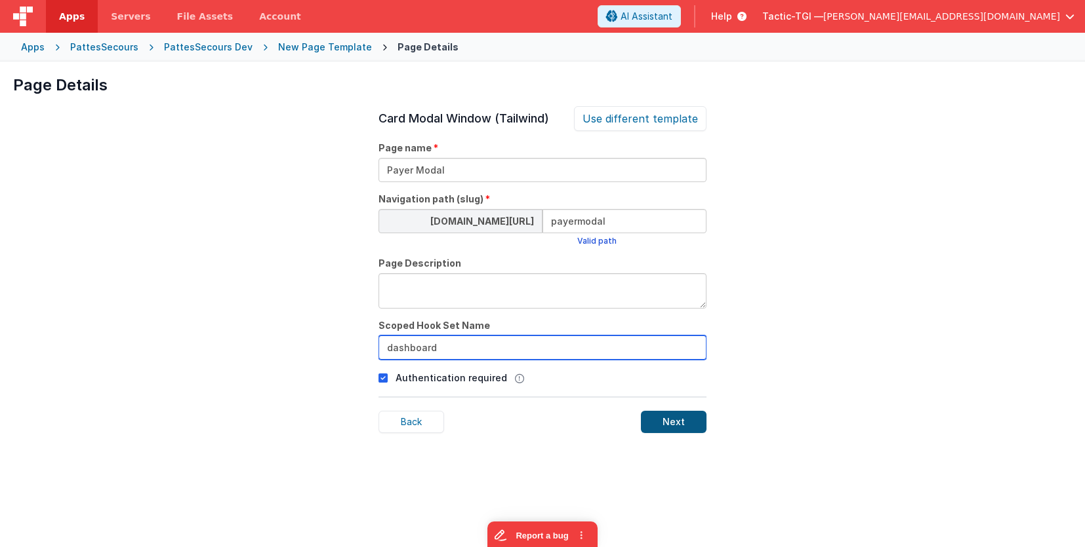
type input "dashboard"
click at [693, 430] on div "Next" at bounding box center [674, 422] width 66 height 22
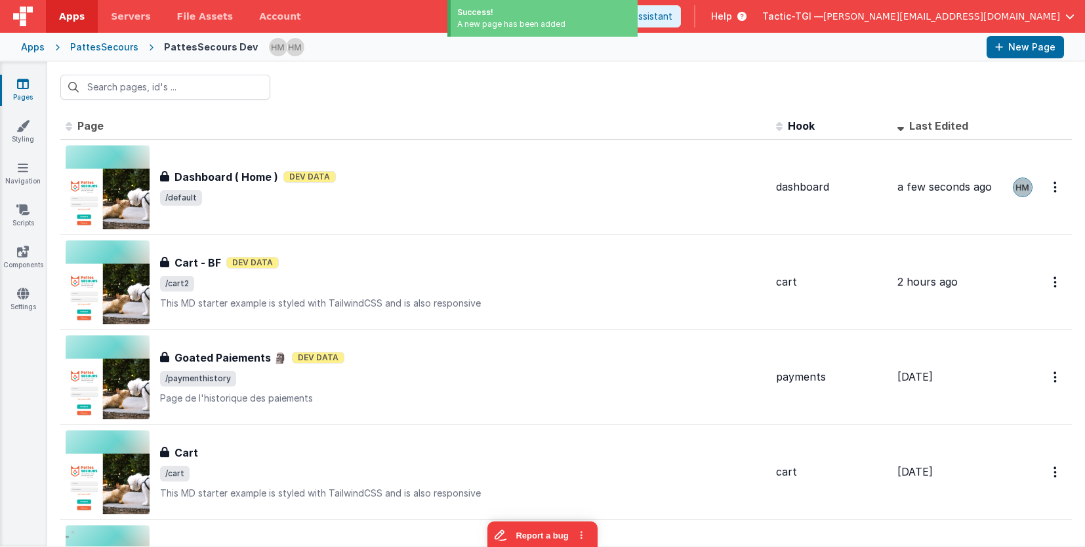
drag, startPoint x: 260, startPoint y: 68, endPoint x: 253, endPoint y: 81, distance: 14.1
click at [262, 71] on div at bounding box center [565, 87] width 1037 height 51
click at [254, 81] on input "text" at bounding box center [165, 87] width 210 height 25
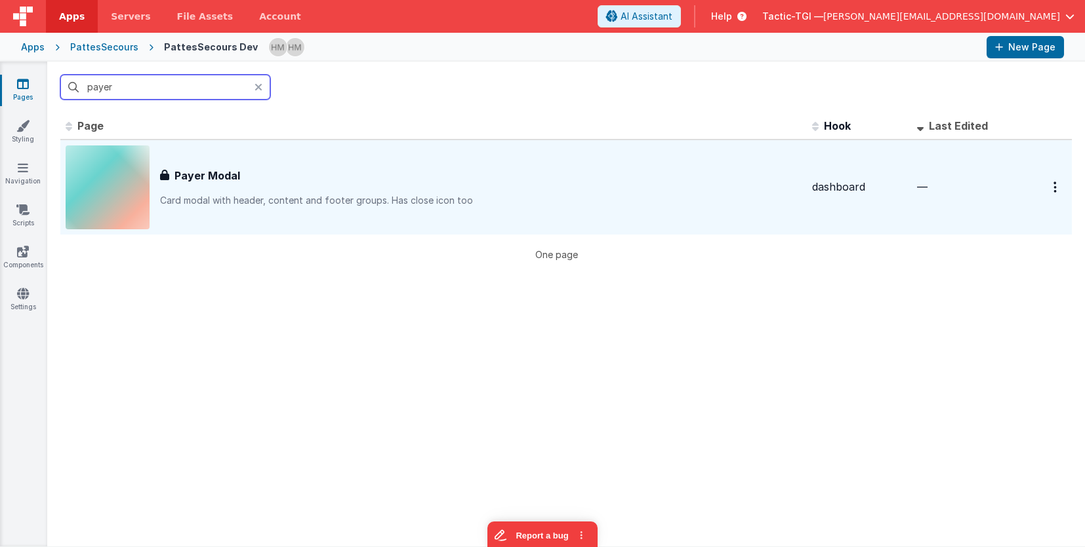
type input "payer"
click at [450, 169] on div "Payer Modal" at bounding box center [480, 176] width 641 height 16
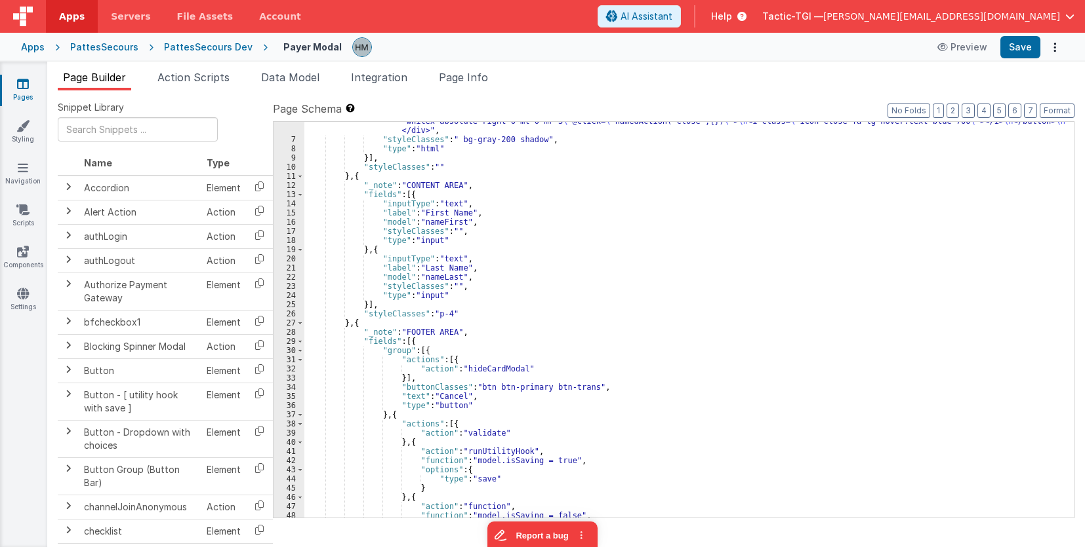
scroll to position [256, 0]
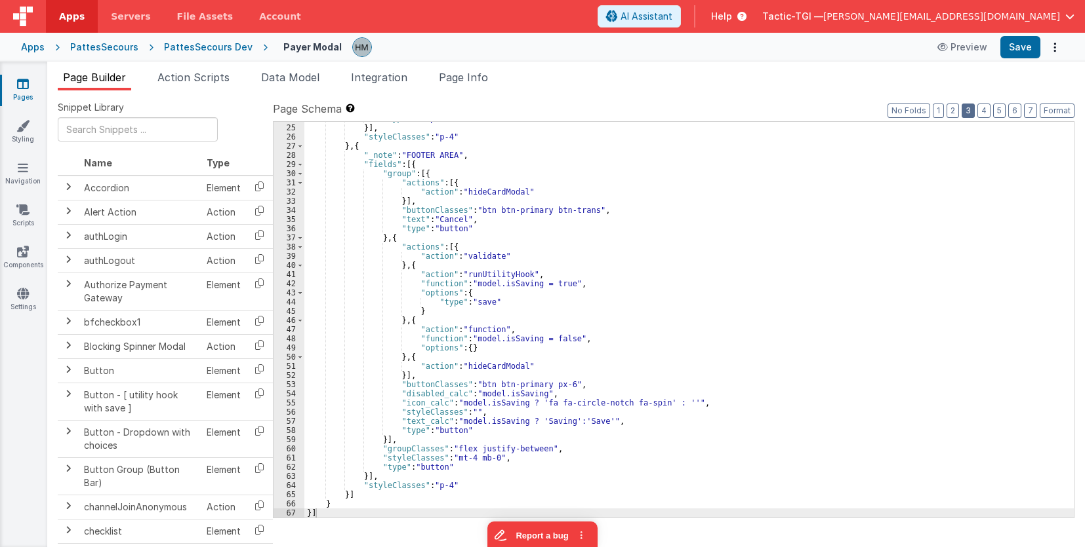
click at [966, 109] on button "3" at bounding box center [967, 111] width 13 height 14
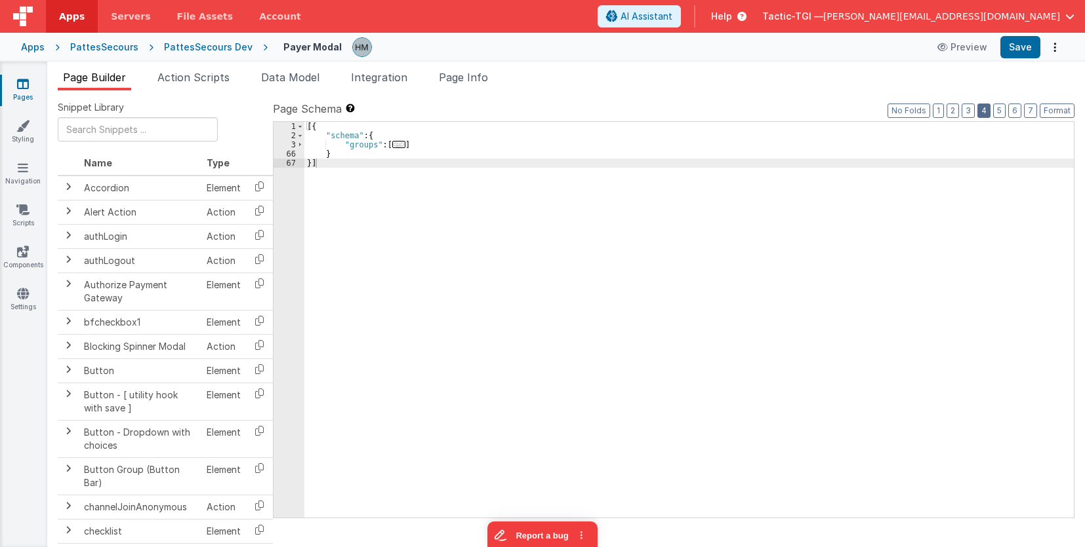
click at [984, 113] on button "4" at bounding box center [983, 111] width 13 height 14
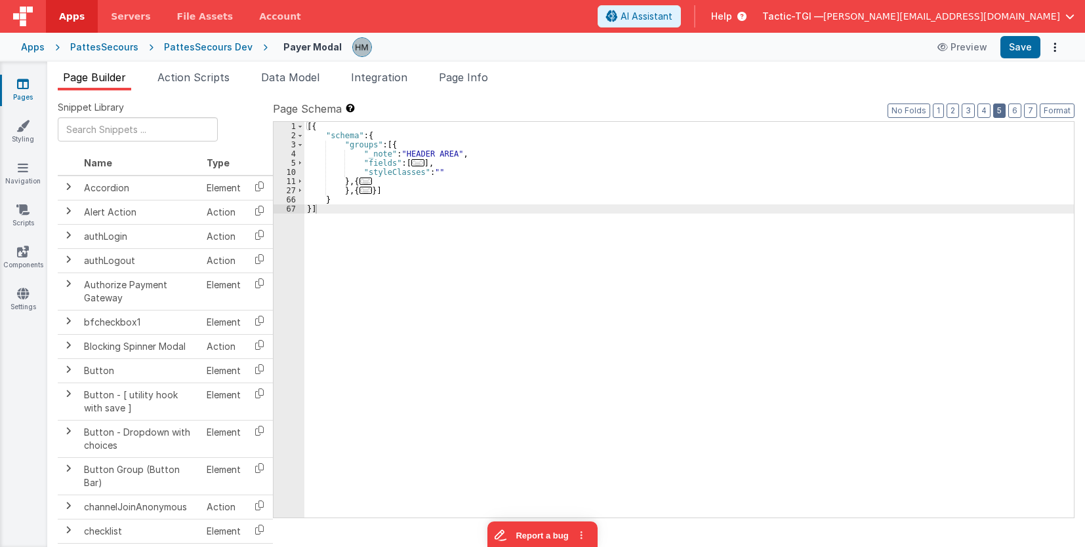
click at [1005, 113] on button "5" at bounding box center [999, 111] width 12 height 14
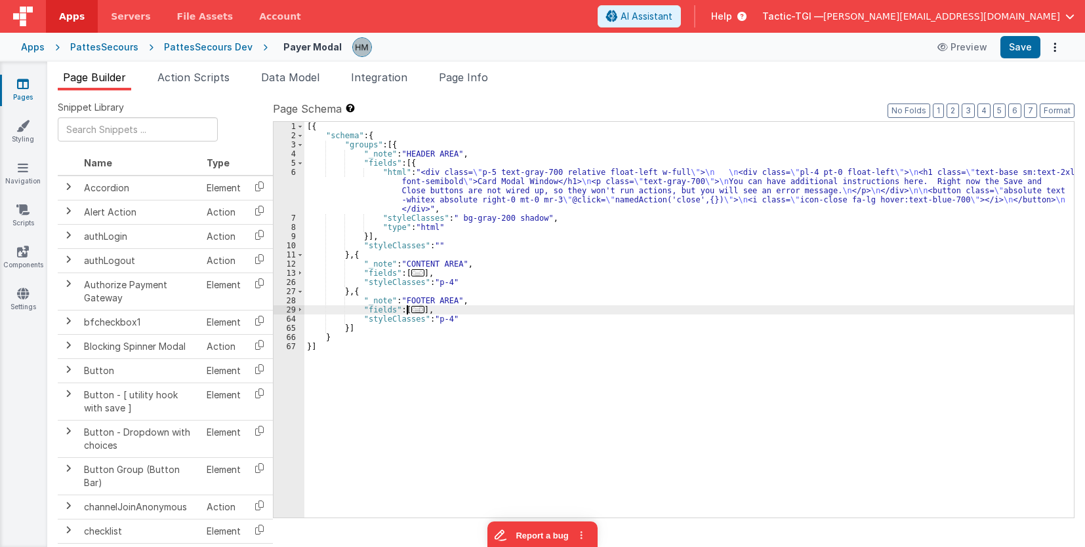
click at [412, 311] on span "..." at bounding box center [417, 309] width 13 height 7
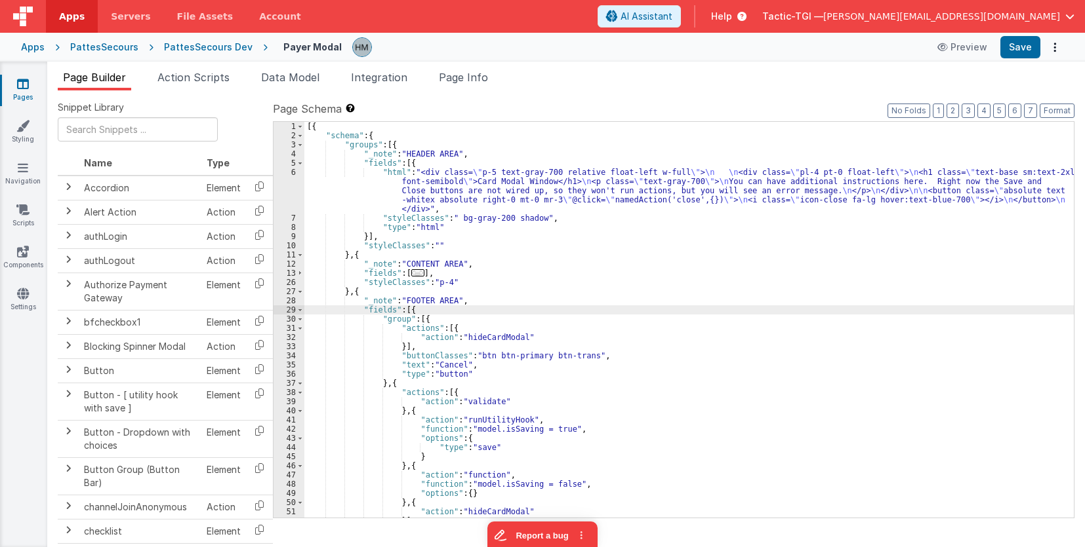
scroll to position [79, 0]
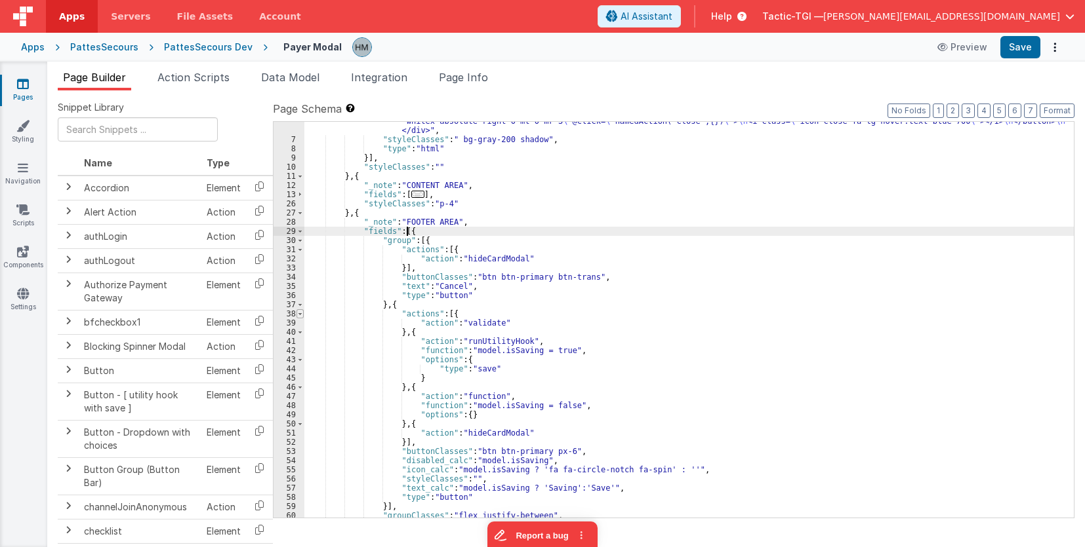
click at [297, 313] on span at bounding box center [299, 313] width 7 height 9
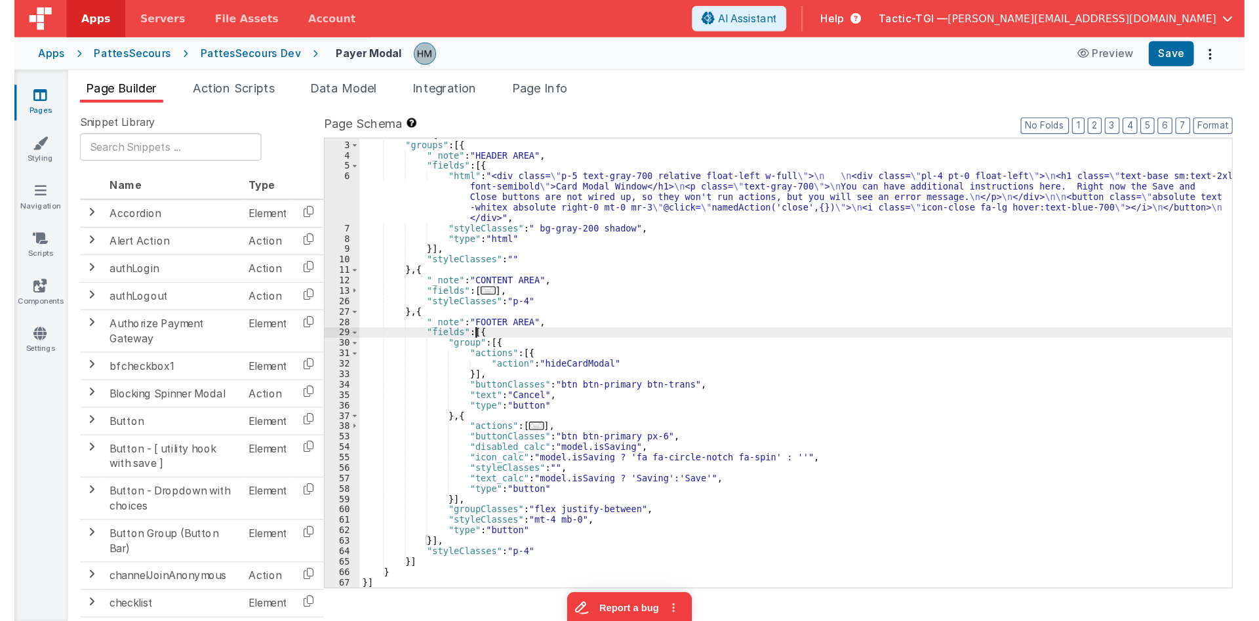
scroll to position [17, 0]
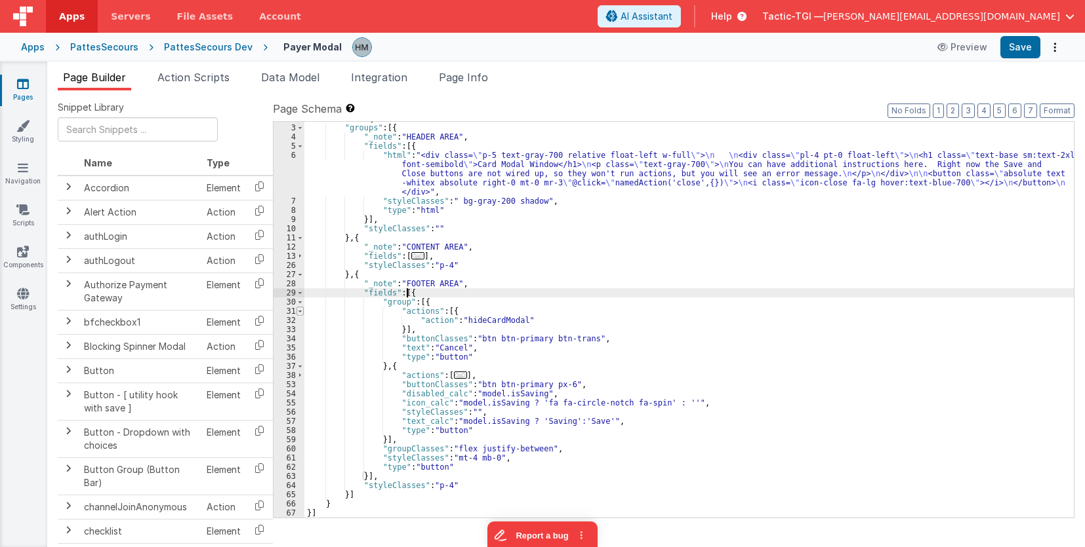
click at [299, 312] on span at bounding box center [299, 311] width 7 height 9
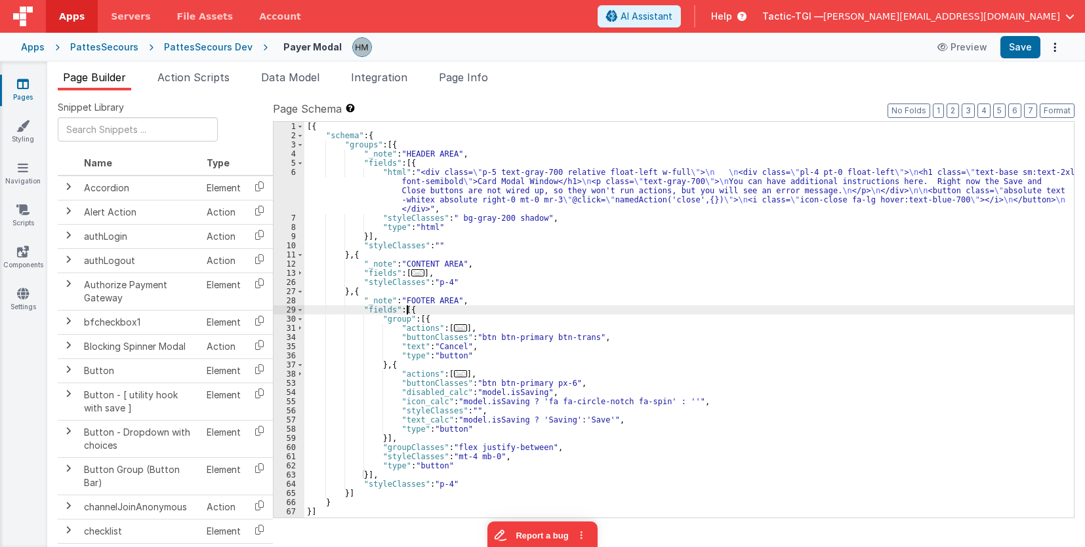
click at [418, 319] on div "[{ "schema" : { "groups" : [{ "_note" : "HEADER AREA" , "fields" : [{ "html" : …" at bounding box center [688, 329] width 769 height 414
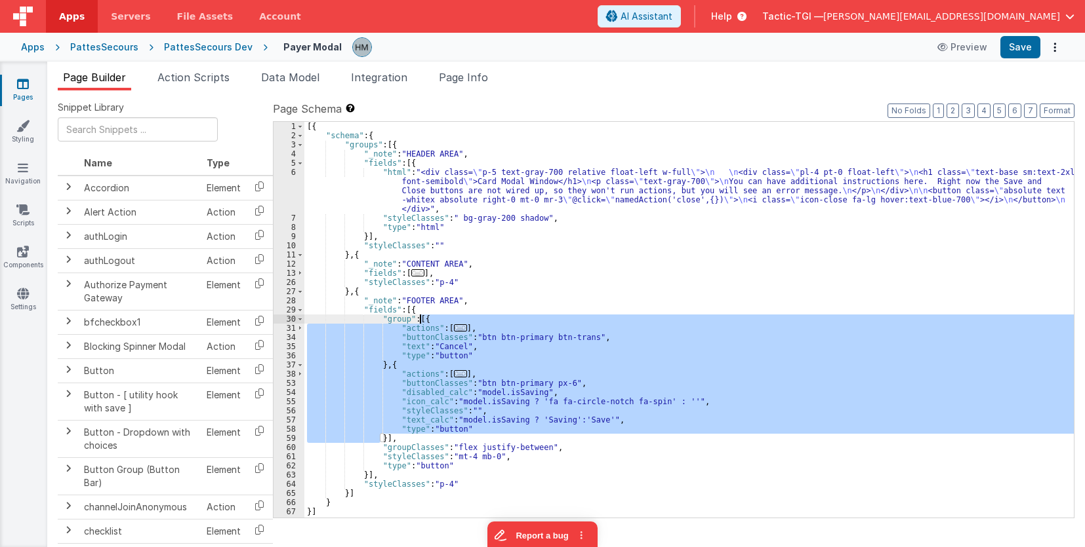
click at [418, 319] on div "[{ "schema" : { "groups" : [{ "_note" : "HEADER AREA" , "fields" : [{ "html" : …" at bounding box center [688, 329] width 769 height 414
click at [435, 315] on div "[{ "schema" : { "groups" : [{ "_note" : "HEADER AREA" , "fields" : [{ "html" : …" at bounding box center [688, 320] width 769 height 396
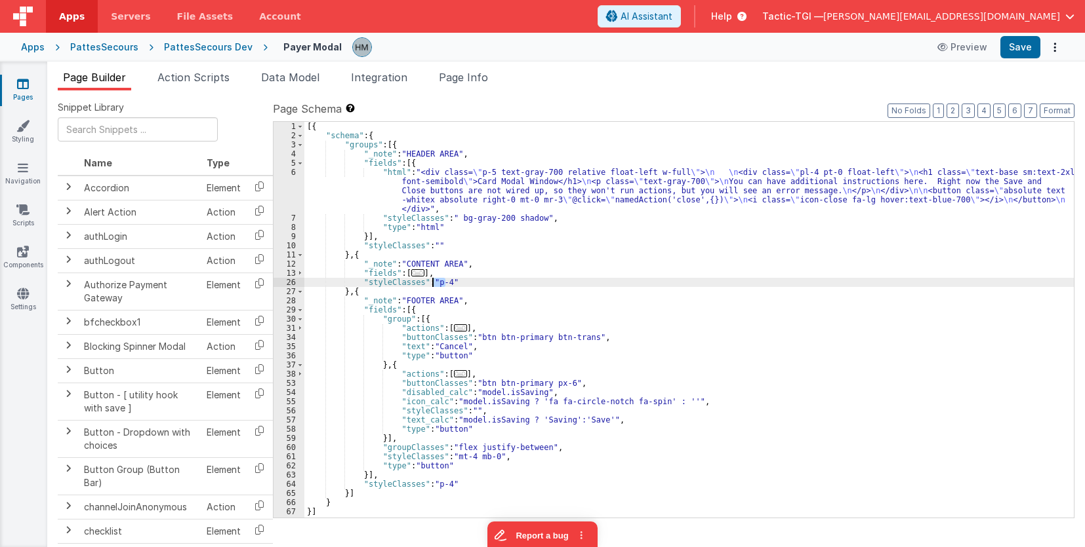
drag, startPoint x: 445, startPoint y: 282, endPoint x: 433, endPoint y: 281, distance: 12.5
click at [433, 281] on div "[{ "schema" : { "groups" : [{ "_note" : "HEADER AREA" , "fields" : [{ "html" : …" at bounding box center [688, 329] width 769 height 414
click at [444, 275] on div "[{ "schema" : { "groups" : [{ "_note" : "HEADER AREA" , "fields" : [{ "html" : …" at bounding box center [688, 329] width 769 height 414
click at [361, 182] on div "[{ "schema" : { "groups" : [{ "_note" : "HEADER AREA" , "fields" : [{ "html" : …" at bounding box center [688, 329] width 769 height 414
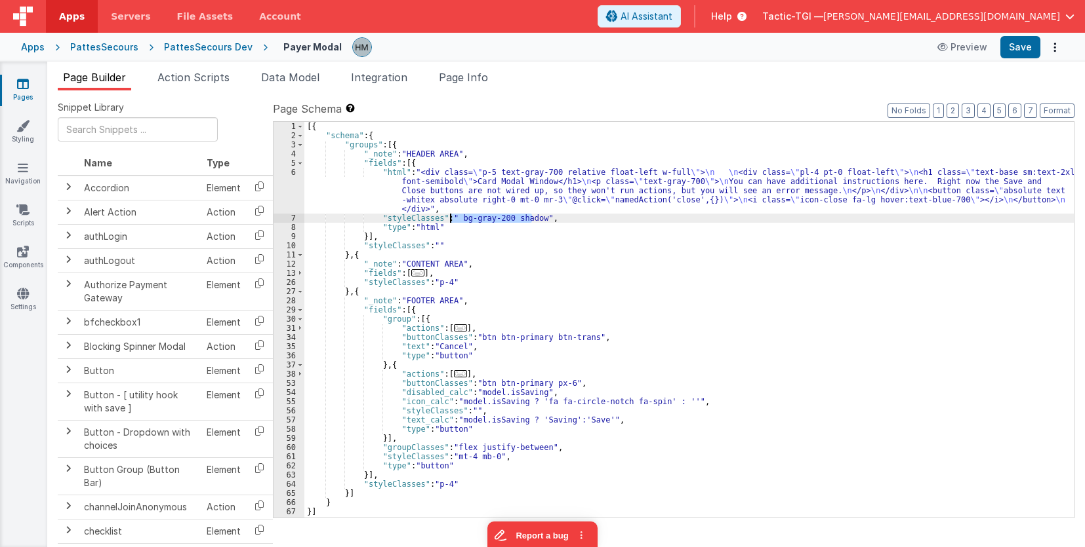
drag, startPoint x: 533, startPoint y: 216, endPoint x: 448, endPoint y: 216, distance: 85.2
click at [448, 216] on div "[{ "schema" : { "groups" : [{ "_note" : "HEADER AREA" , "fields" : [{ "html" : …" at bounding box center [688, 329] width 769 height 414
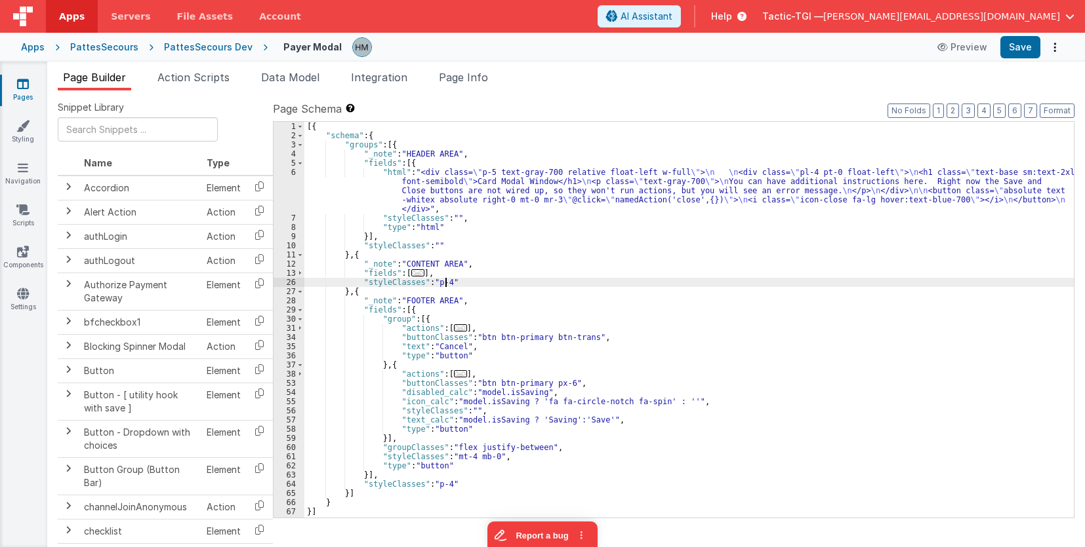
click at [446, 283] on div "[{ "schema" : { "groups" : [{ "_note" : "HEADER AREA" , "fields" : [{ "html" : …" at bounding box center [688, 329] width 769 height 414
click at [303, 312] on span at bounding box center [299, 310] width 7 height 9
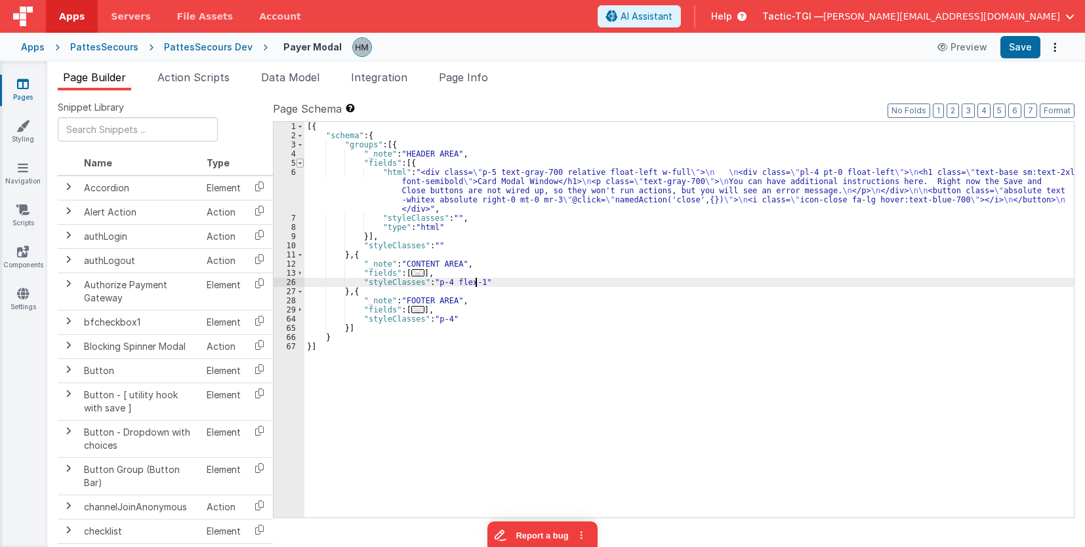
click at [302, 159] on span at bounding box center [299, 163] width 7 height 9
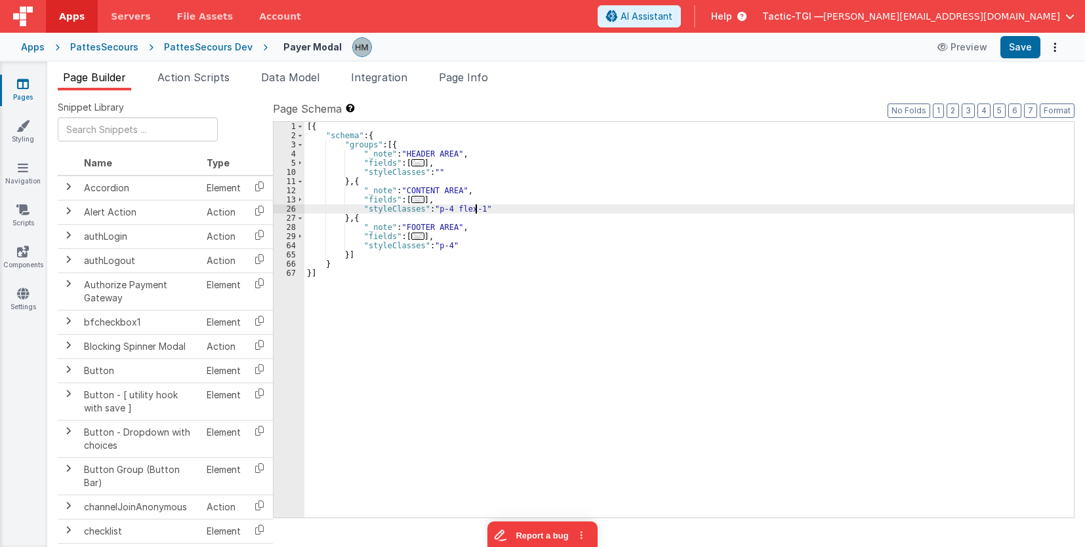
click at [431, 174] on div "[{ "schema" : { "groups" : [{ "_note" : "HEADER AREA" , "fields" : [ ... ] , "s…" at bounding box center [688, 329] width 769 height 414
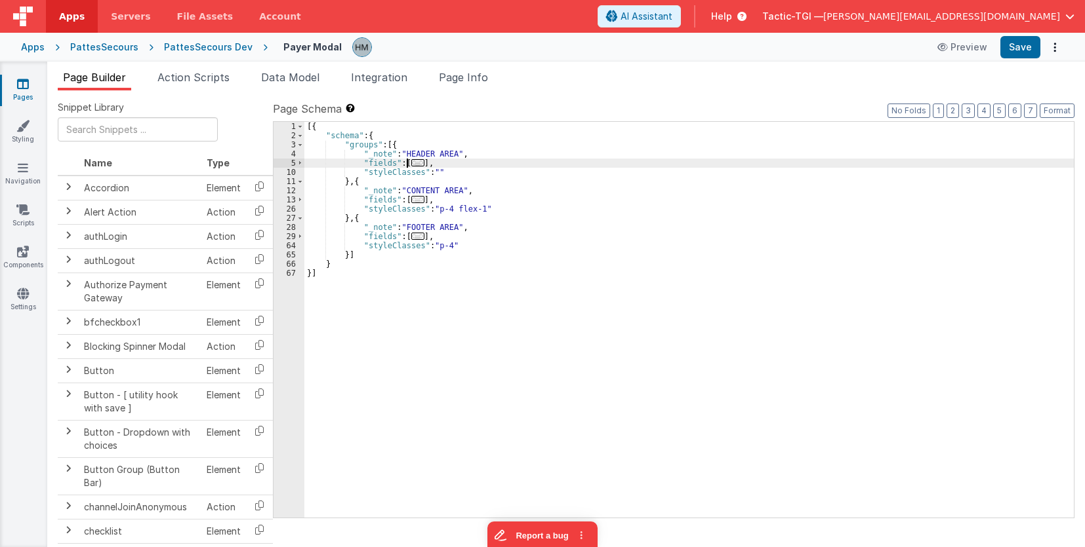
click at [412, 161] on span "..." at bounding box center [417, 162] width 13 height 7
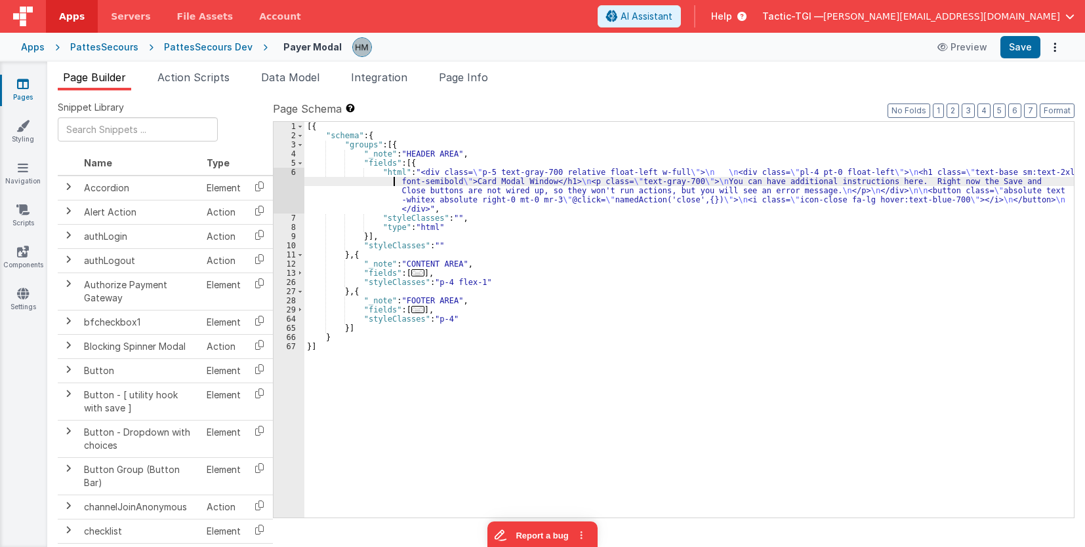
click at [358, 177] on div "[{ "schema" : { "groups" : [{ "_note" : "HEADER AREA" , "fields" : [{ "html" : …" at bounding box center [688, 329] width 769 height 414
click at [287, 174] on div "6" at bounding box center [288, 191] width 31 height 46
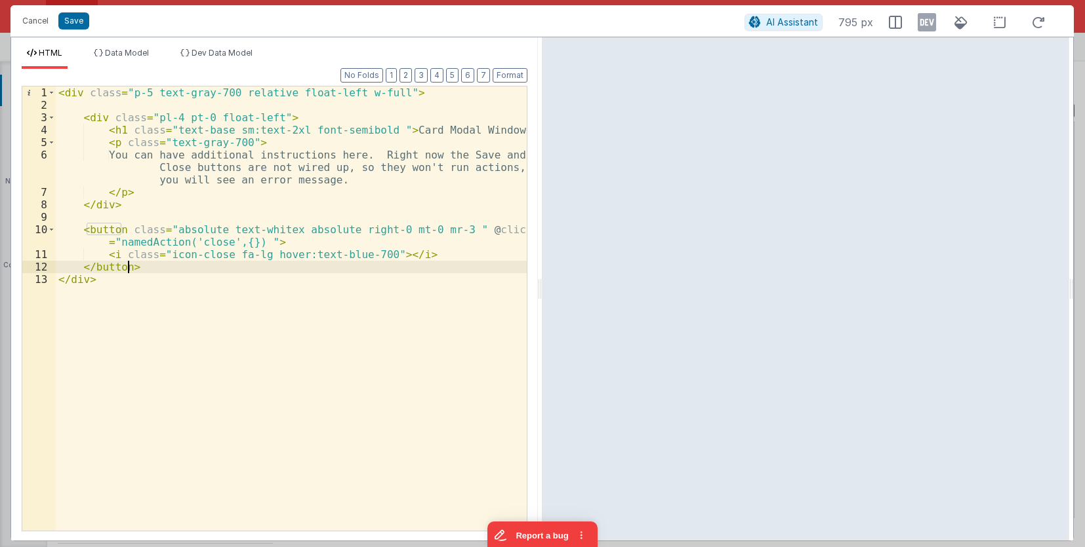
click at [129, 271] on div "< div class = "p-5 text-gray-700 relative float-left w-full" > < div class = "p…" at bounding box center [291, 321] width 471 height 469
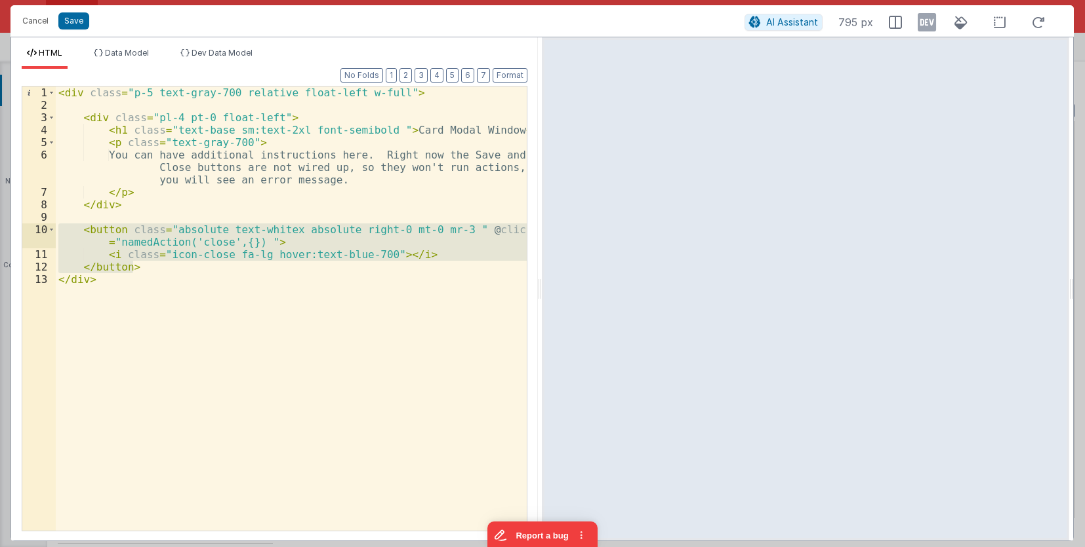
drag, startPoint x: 148, startPoint y: 266, endPoint x: 20, endPoint y: 224, distance: 134.6
click at [56, 224] on div "< div class = "p-5 text-gray-700 relative float-left w-full" > < div class = "p…" at bounding box center [291, 309] width 471 height 445
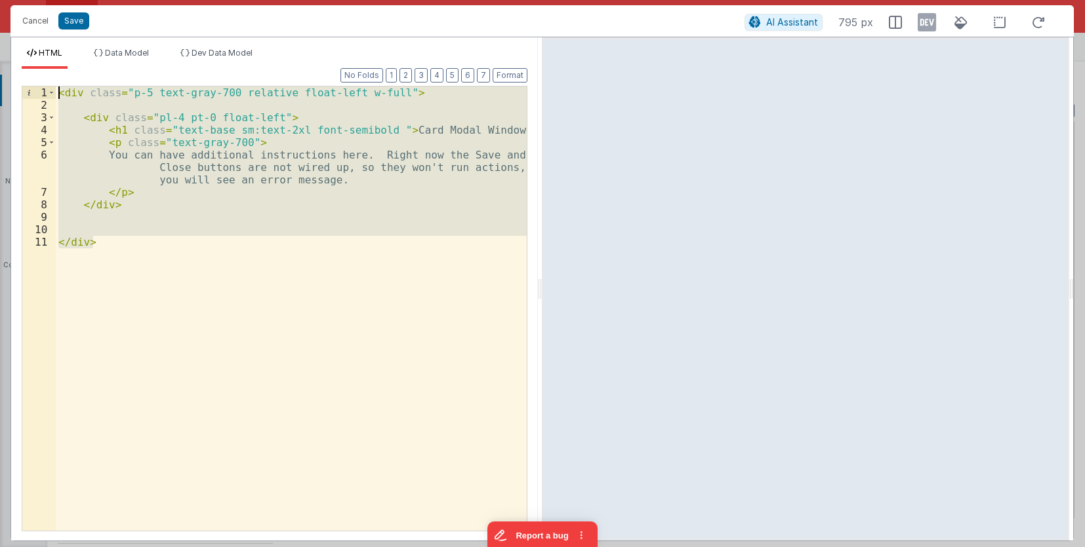
drag, startPoint x: 168, startPoint y: 273, endPoint x: -3, endPoint y: 40, distance: 288.9
click at [56, 87] on div "< div class = "p-5 text-gray-700 relative float-left w-full" > < div class = "p…" at bounding box center [291, 309] width 471 height 445
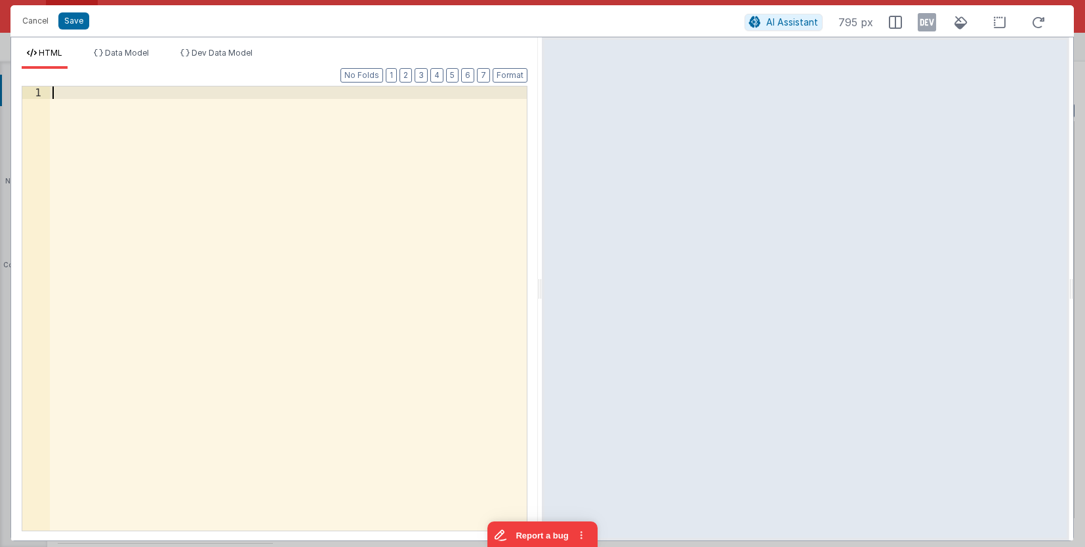
click at [171, 123] on div at bounding box center [288, 321] width 477 height 469
click at [73, 20] on button "Save" at bounding box center [73, 20] width 31 height 17
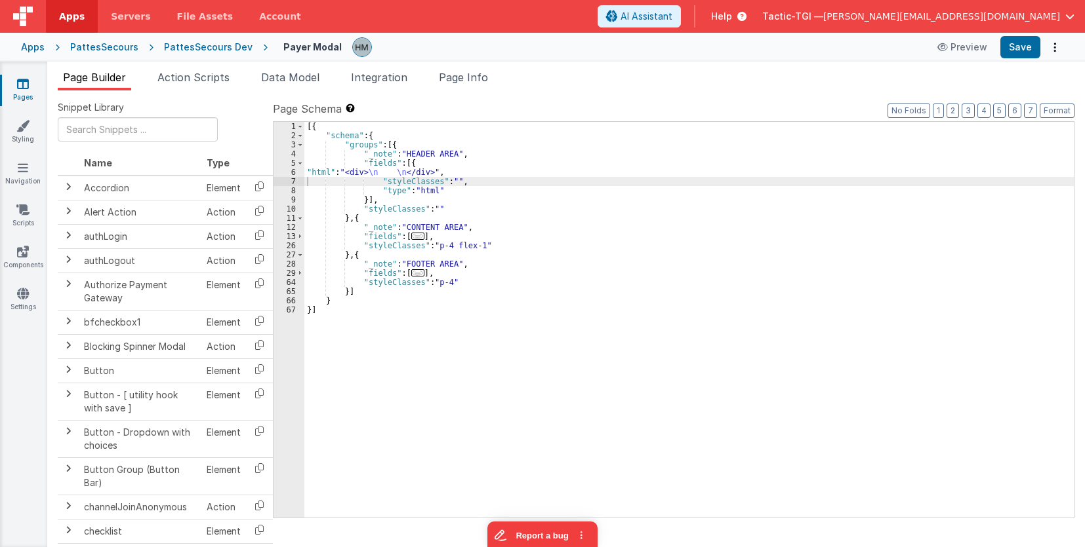
click at [457, 181] on div "[{ "schema" : { "groups" : [{ "_note" : "HEADER AREA" , "fields" : [{ "html" : …" at bounding box center [688, 329] width 769 height 414
click at [452, 179] on div "[{ "schema" : { "groups" : [{ "_note" : "HEADER AREA" , "fields" : [{ "html" : …" at bounding box center [688, 329] width 769 height 414
click at [433, 207] on div "[{ "schema" : { "groups" : [{ "_note" : "HEADER AREA" , "fields" : [{ "html" : …" at bounding box center [688, 329] width 769 height 414
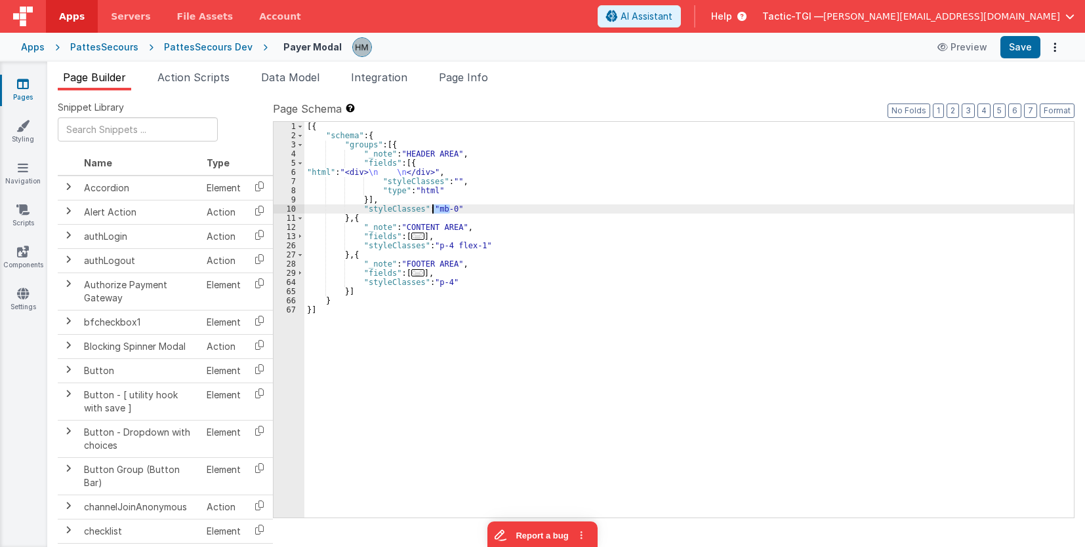
drag, startPoint x: 450, startPoint y: 209, endPoint x: 431, endPoint y: 210, distance: 19.1
click at [431, 210] on div "[{ "schema" : { "groups" : [{ "_note" : "HEADER AREA" , "fields" : [{ "html" : …" at bounding box center [688, 329] width 769 height 414
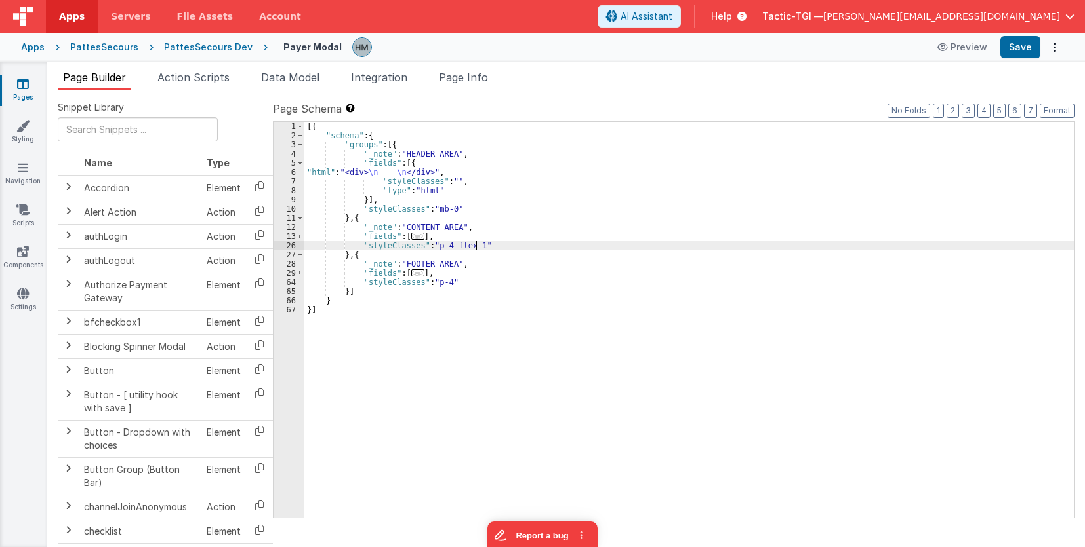
click at [475, 245] on div "[{ "schema" : { "groups" : [{ "_note" : "HEADER AREA" , "fields" : [{ "html" : …" at bounding box center [688, 329] width 769 height 414
paste textarea
click at [447, 280] on div "[{ "schema" : { "groups" : [{ "_note" : "HEADER AREA" , "fields" : [{ "html" : …" at bounding box center [688, 329] width 769 height 414
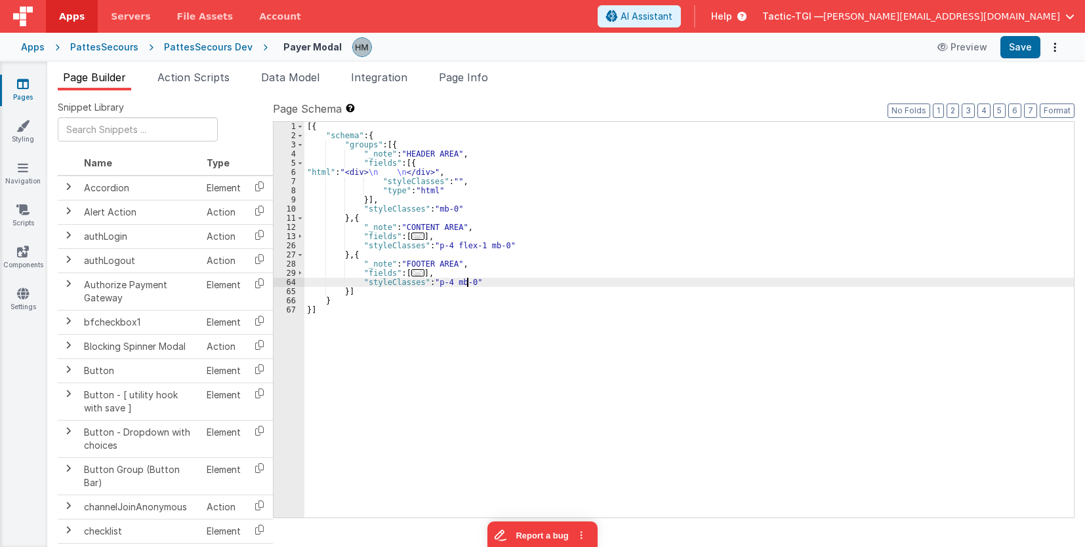
drag, startPoint x: 579, startPoint y: 252, endPoint x: 596, endPoint y: 252, distance: 17.0
click at [580, 252] on div "[{ "schema" : { "groups" : [{ "_note" : "HEADER AREA" , "fields" : [{ "html" : …" at bounding box center [688, 329] width 769 height 414
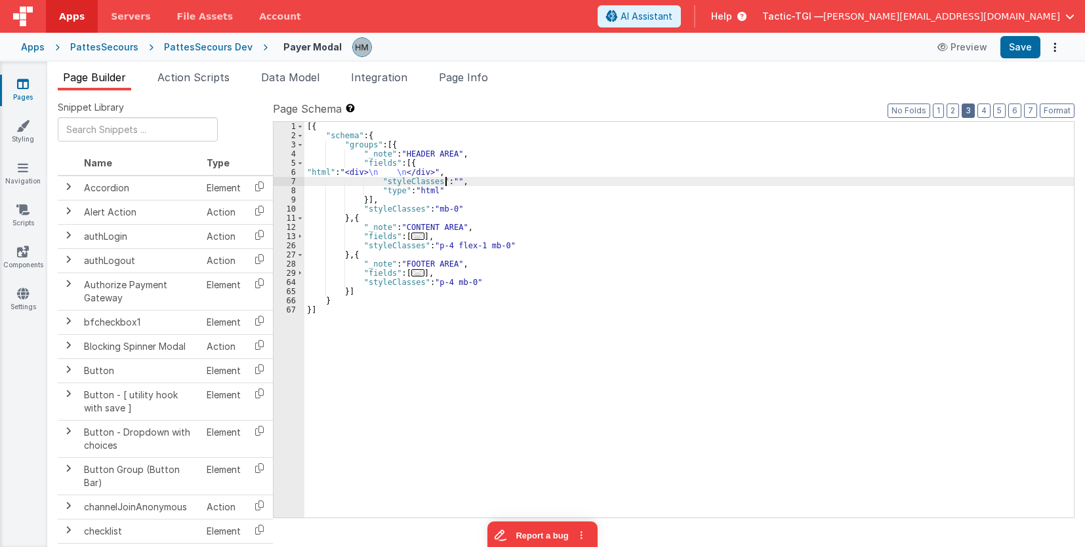
drag, startPoint x: 444, startPoint y: 183, endPoint x: 968, endPoint y: 117, distance: 528.7
click at [445, 183] on div "[{ "schema" : { "groups" : [{ "_note" : "HEADER AREA" , "fields" : [{ "html" : …" at bounding box center [688, 329] width 769 height 414
click at [1059, 108] on button "Format" at bounding box center [1056, 111] width 35 height 14
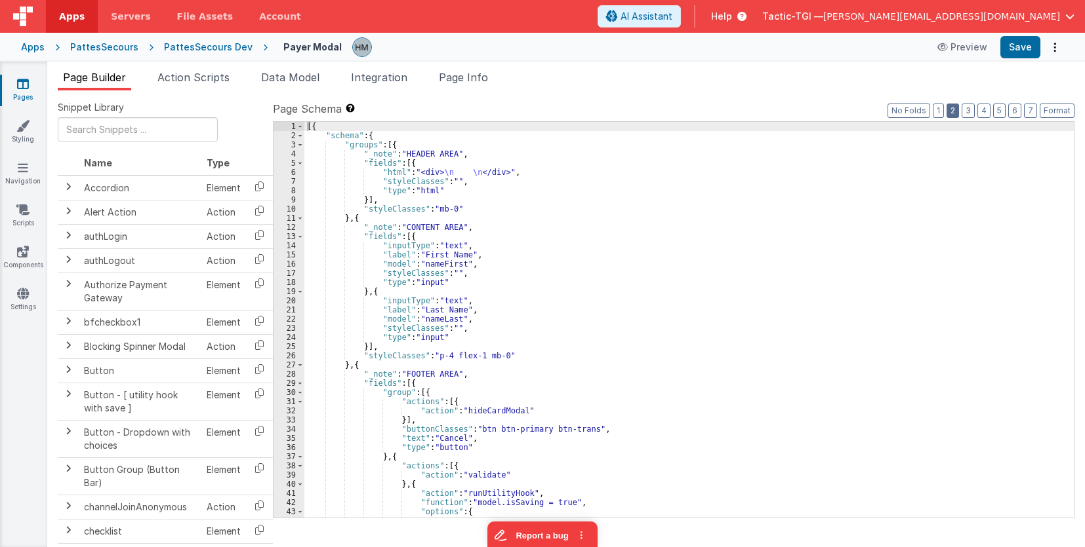
click at [957, 110] on button "2" at bounding box center [952, 111] width 12 height 14
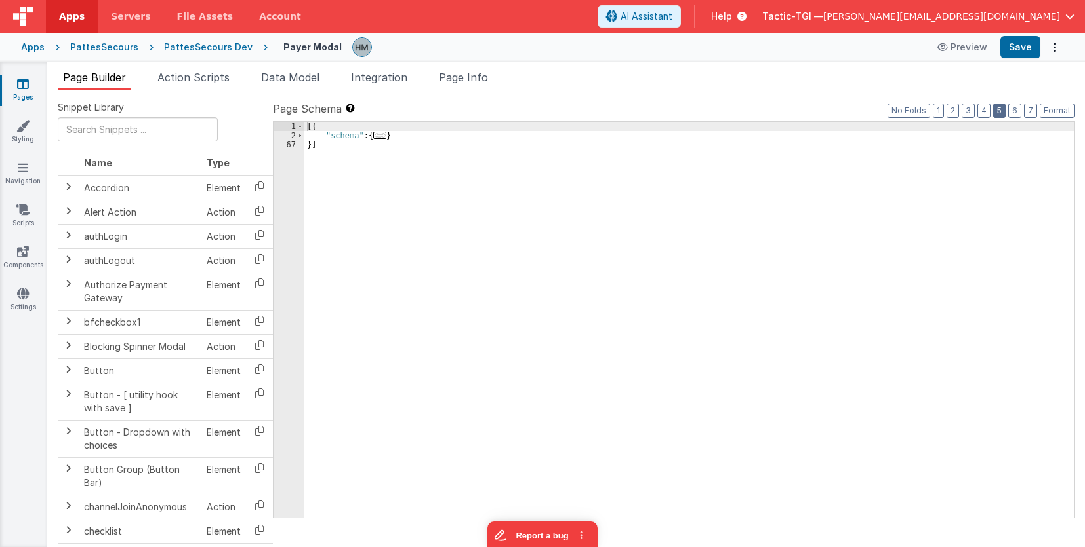
click at [999, 113] on button "5" at bounding box center [999, 111] width 12 height 14
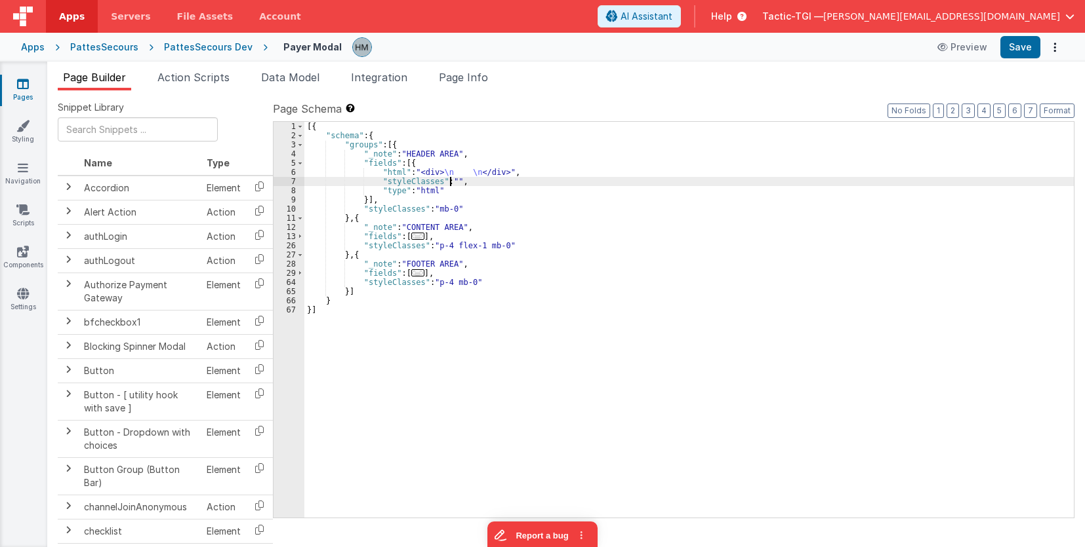
click at [449, 183] on div "[{ "schema" : { "groups" : [{ "_note" : "HEADER AREA" , "fields" : [{ "html" : …" at bounding box center [688, 329] width 769 height 414
click at [450, 210] on div "[{ "schema" : { "groups" : [{ "_note" : "HEADER AREA" , "fields" : [{ "html" : …" at bounding box center [688, 329] width 769 height 414
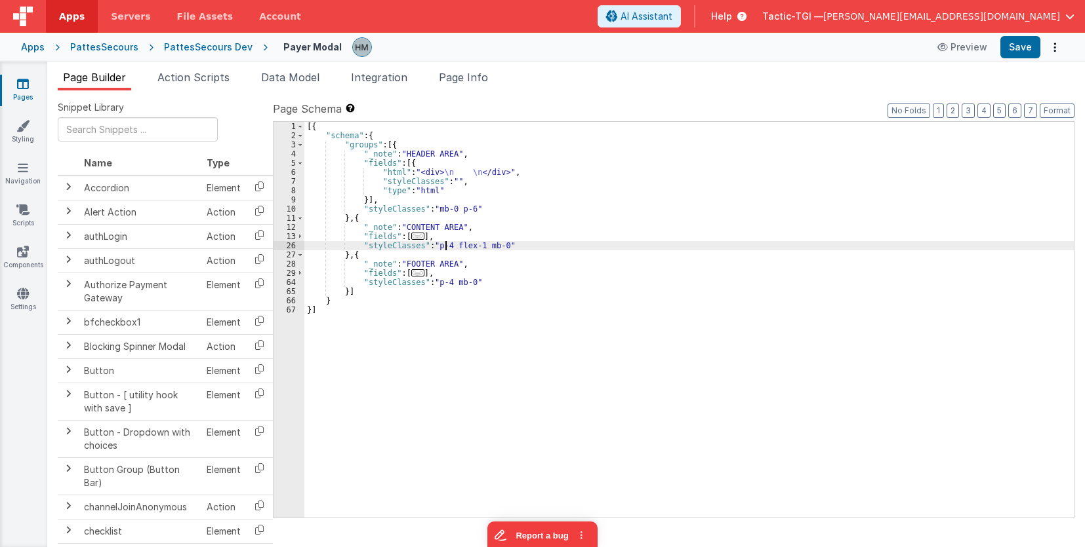
click at [442, 247] on div "[{ "schema" : { "groups" : [{ "_note" : "HEADER AREA" , "fields" : [{ "html" : …" at bounding box center [688, 329] width 769 height 414
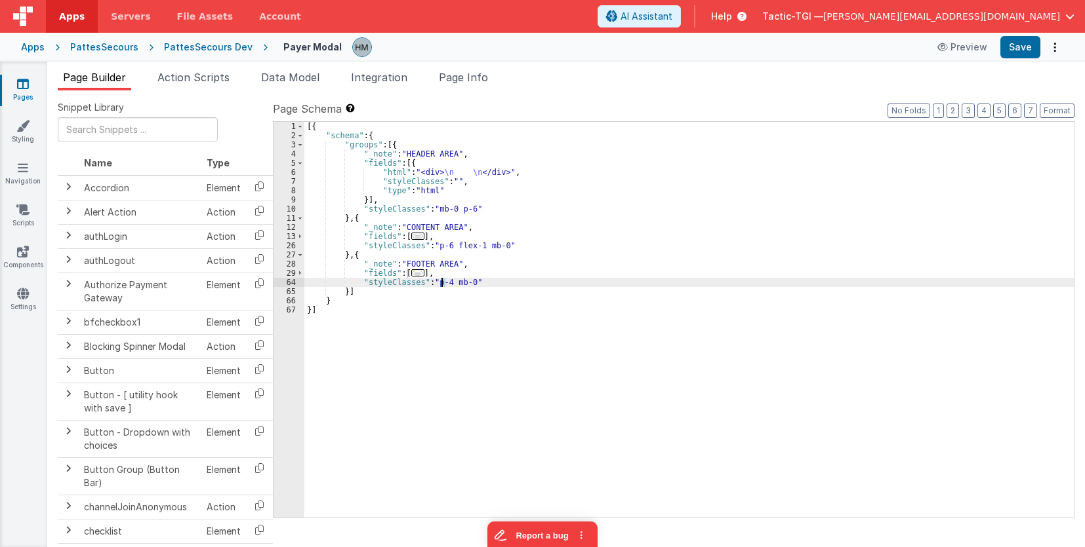
click at [441, 279] on div "[{ "schema" : { "groups" : [{ "_note" : "HEADER AREA" , "fields" : [{ "html" : …" at bounding box center [688, 329] width 769 height 414
click at [387, 186] on div "[{ "schema" : { "groups" : [{ "_note" : "HEADER AREA" , "fields" : [{ "html" : …" at bounding box center [688, 329] width 769 height 414
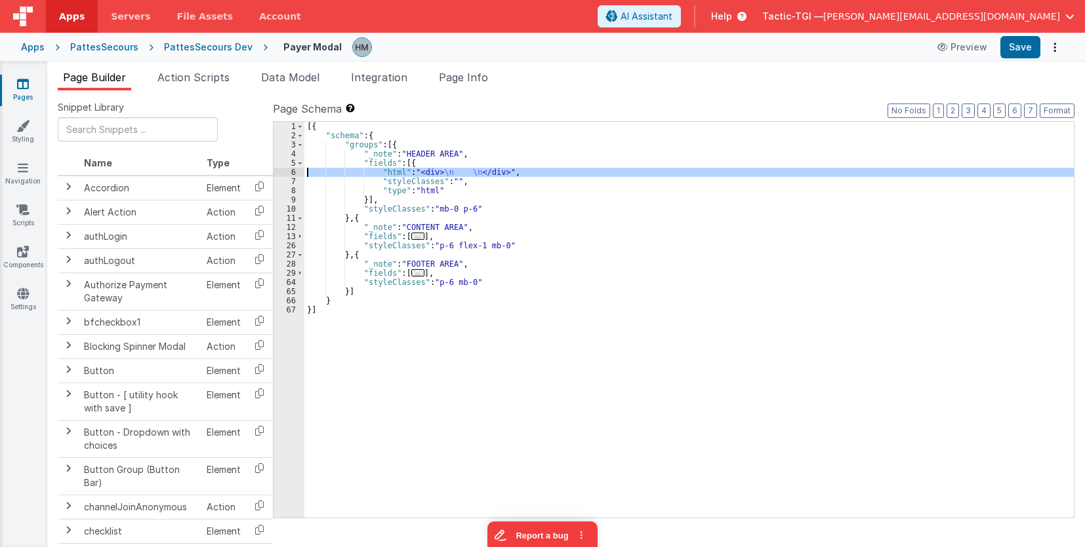
click at [293, 170] on div "6" at bounding box center [288, 172] width 31 height 9
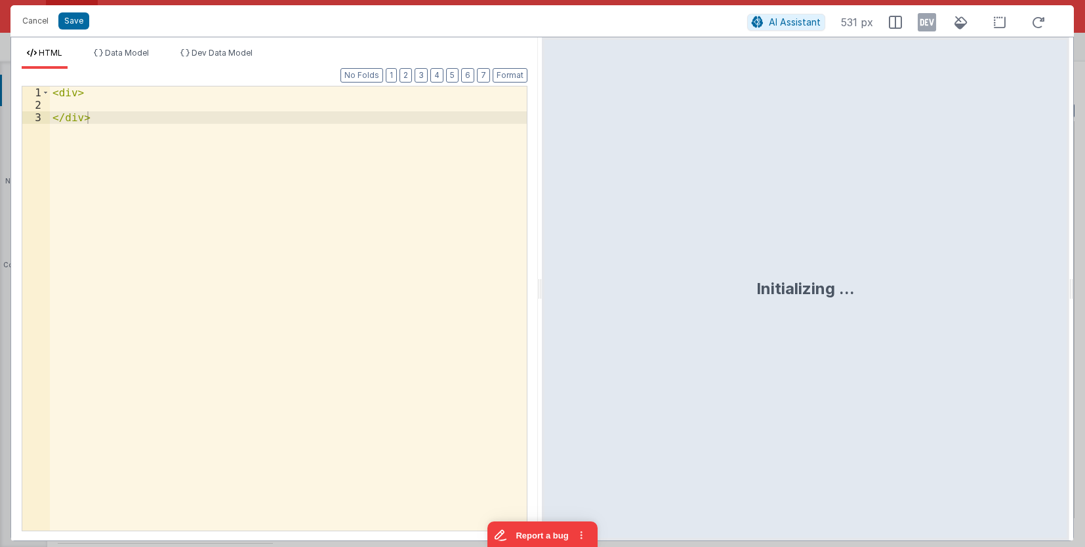
click at [292, 167] on div "< div > </ div >" at bounding box center [288, 321] width 477 height 469
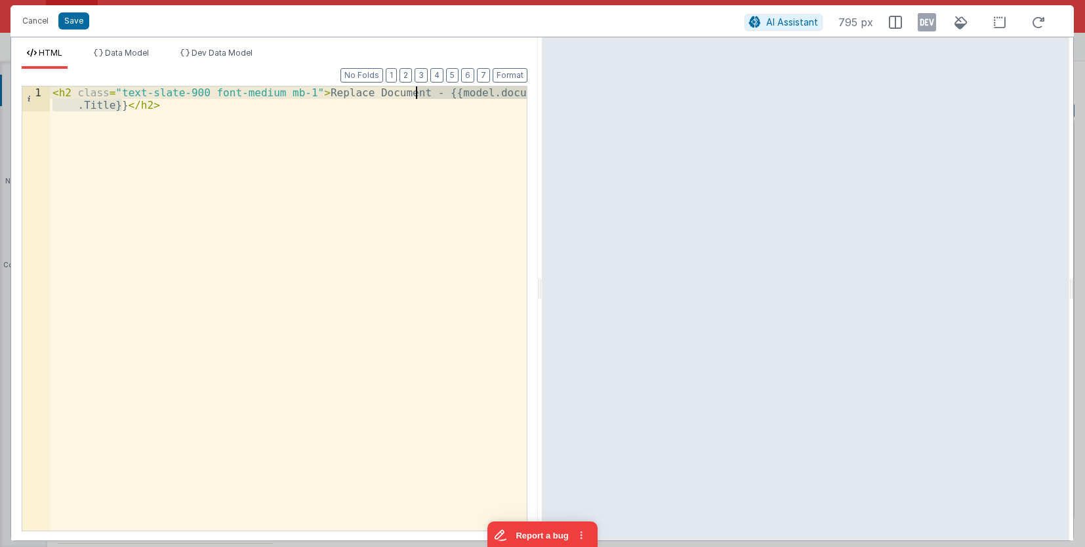
drag, startPoint x: 121, startPoint y: 106, endPoint x: 416, endPoint y: 93, distance: 295.3
click at [416, 93] on div "< h2 class = "text-slate-900 font-medium mb-1" > Replace Document - {{model.doc…" at bounding box center [288, 334] width 477 height 494
drag, startPoint x: 397, startPoint y: 92, endPoint x: 307, endPoint y: 90, distance: 90.5
click at [307, 90] on div "< h2 class = "text-slate-900 font-medium mb-1" > Replace Document </ h2 >" at bounding box center [288, 321] width 477 height 469
paste textarea
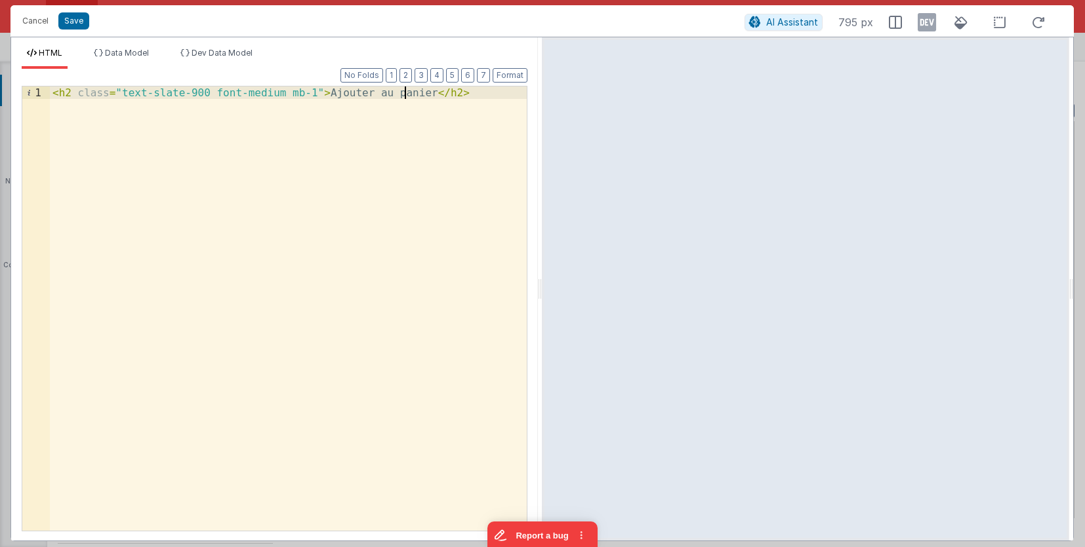
drag, startPoint x: 373, startPoint y: 96, endPoint x: 401, endPoint y: 96, distance: 28.2
click at [376, 96] on div "< h2 class = "text-slate-900 font-medium mb-1" > Ajouter au panier </ h2 >" at bounding box center [288, 321] width 477 height 469
click at [388, 156] on div "< h2 class = "text-slate-900 font-medium mb-1" > Ajouter au Panier </ h2 >" at bounding box center [288, 321] width 477 height 469
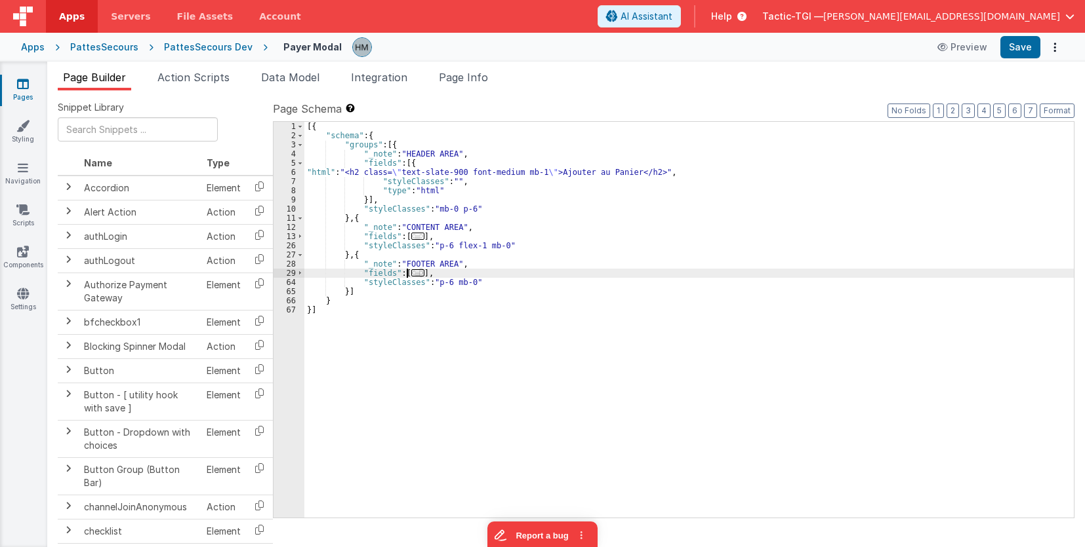
click at [412, 269] on div "[{ "schema" : { "groups" : [{ "_note" : "HEADER AREA" , "fields" : [{ "html" : …" at bounding box center [688, 329] width 769 height 414
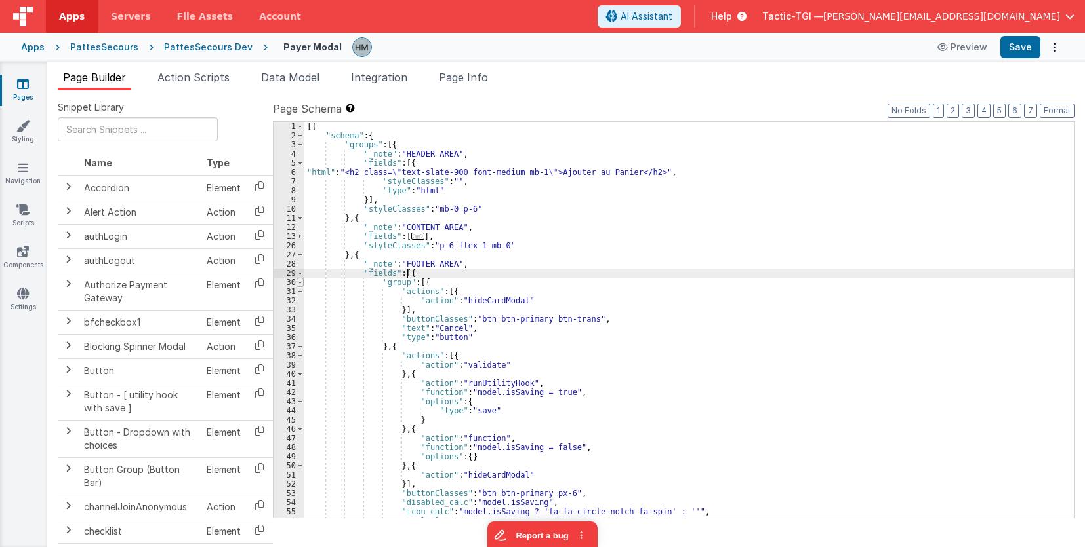
click at [300, 282] on span at bounding box center [299, 282] width 7 height 9
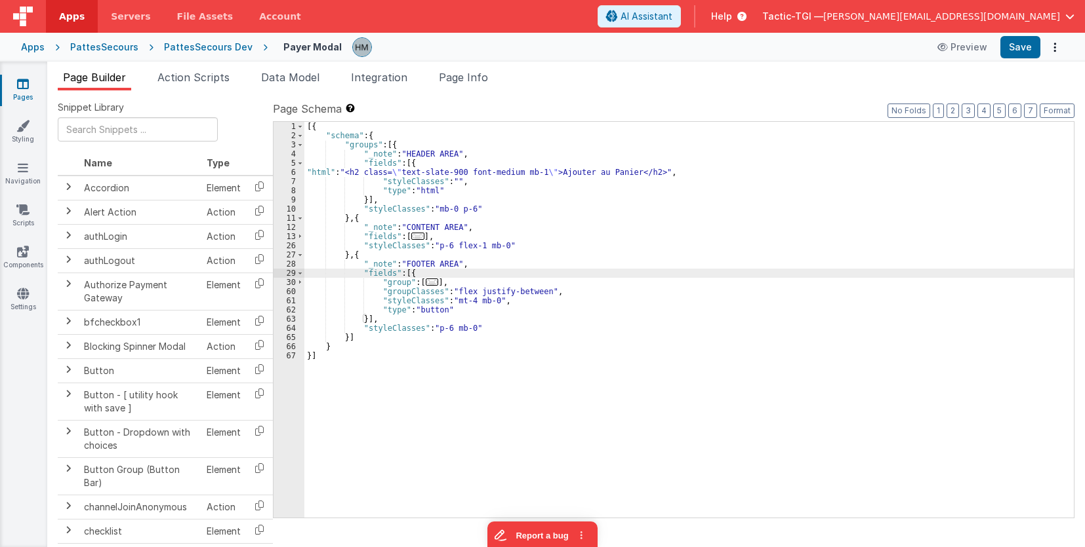
click at [407, 277] on div "[{ "schema" : { "groups" : [{ "_note" : "HEADER AREA" , "fields" : [{ "html" : …" at bounding box center [688, 329] width 769 height 414
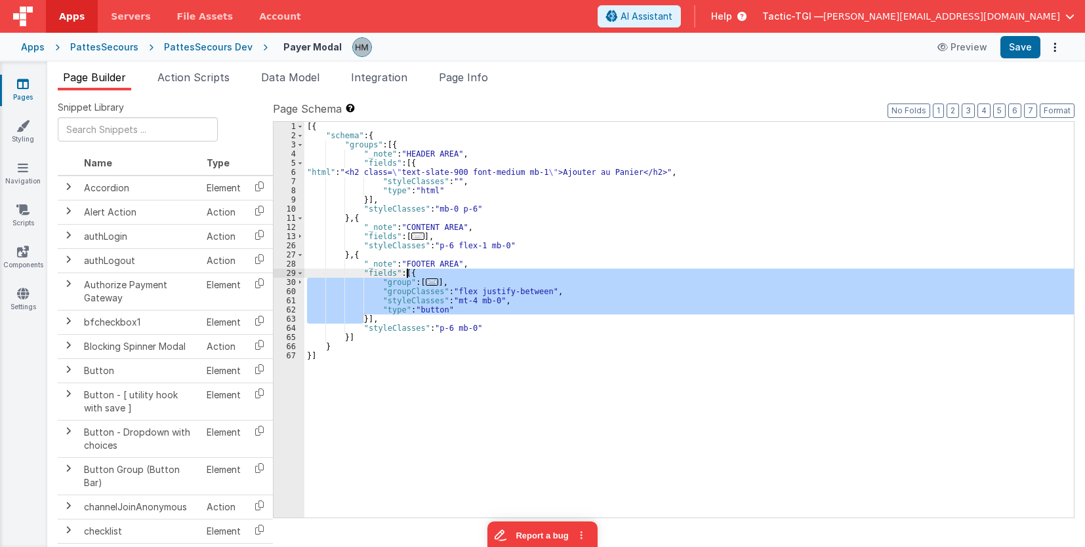
drag, startPoint x: 407, startPoint y: 277, endPoint x: 530, endPoint y: 251, distance: 125.3
click at [408, 277] on div "[{ "schema" : { "groups" : [{ "_note" : "HEADER AREA" , "fields" : [{ "html" : …" at bounding box center [688, 329] width 769 height 414
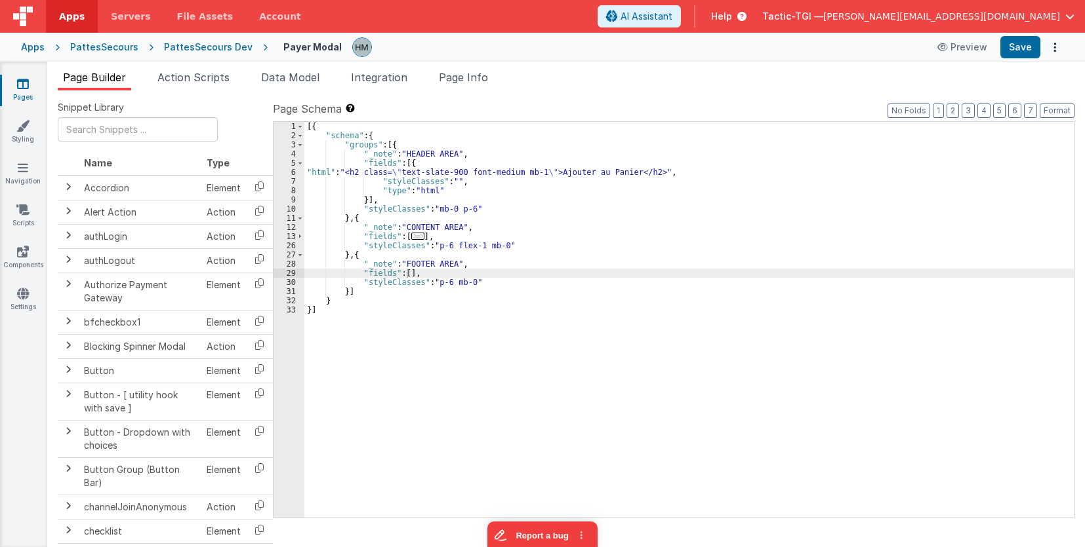
click at [348, 272] on div "[{ "schema" : { "groups" : [{ "_note" : "HEADER AREA" , "fields" : [{ "html" : …" at bounding box center [688, 329] width 769 height 414
click at [407, 275] on div "[{ "schema" : { "groups" : [{ "_note" : "HEADER AREA" , "fields" : [{ "html" : …" at bounding box center [688, 329] width 769 height 414
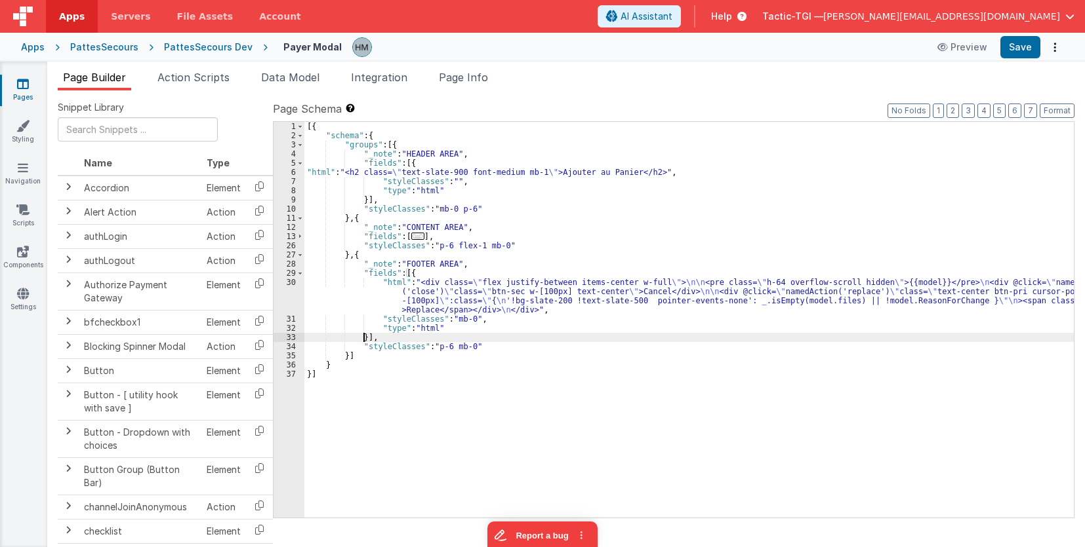
click at [398, 297] on div "[{ "schema" : { "groups" : [{ "_note" : "HEADER AREA" , "fields" : [{ "html" : …" at bounding box center [688, 329] width 769 height 414
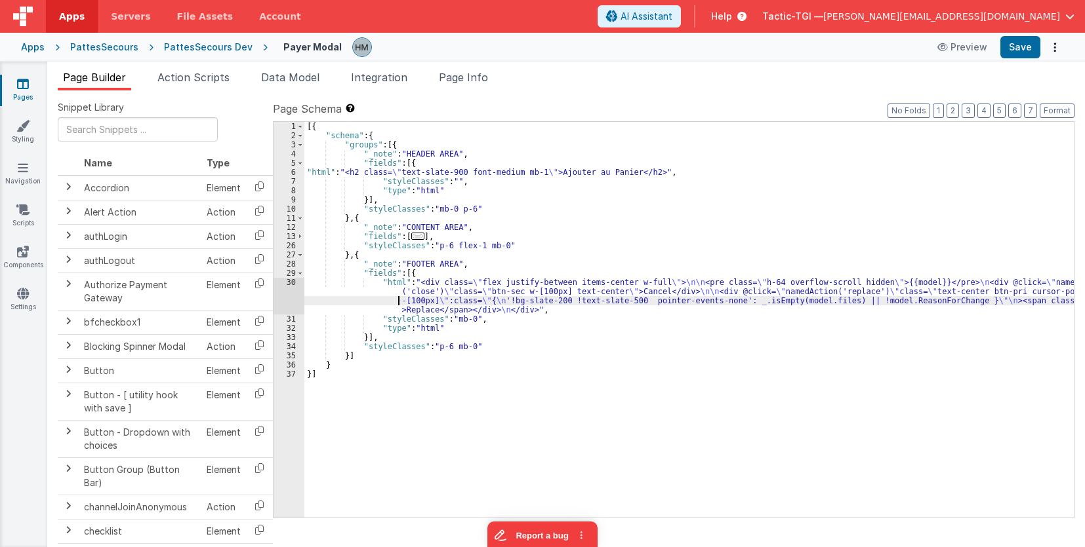
click at [296, 283] on div "30" at bounding box center [288, 296] width 31 height 37
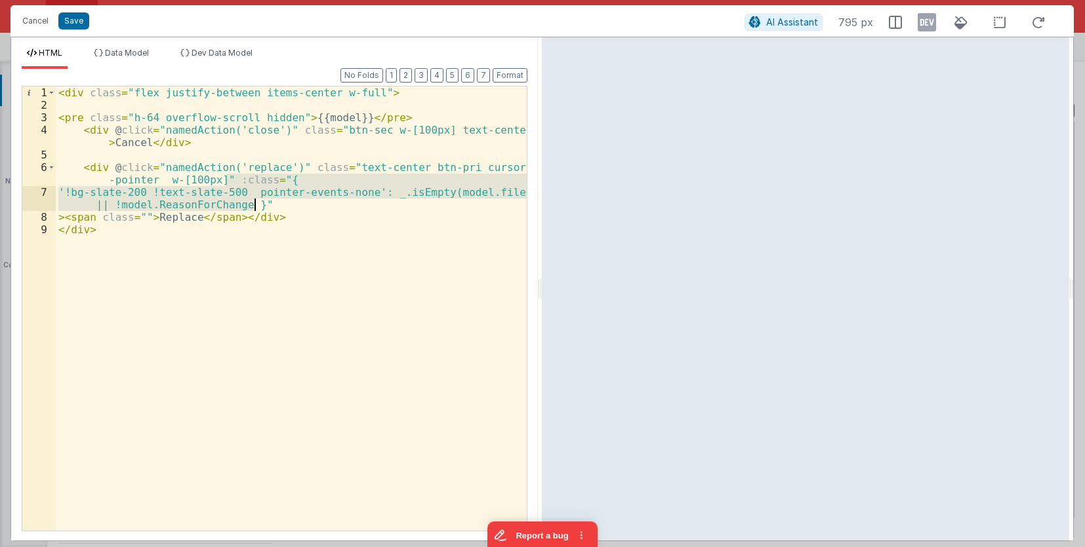
drag, startPoint x: 227, startPoint y: 181, endPoint x: 257, endPoint y: 207, distance: 40.0
click at [257, 207] on div "< div class = "flex justify-between items-center w-full" > < pre class = "h-64 …" at bounding box center [291, 321] width 471 height 469
click at [373, 190] on div "< div class = "flex justify-between items-center w-full" > < pre class = "h-64 …" at bounding box center [291, 309] width 471 height 445
drag, startPoint x: 235, startPoint y: 204, endPoint x: 380, endPoint y: 193, distance: 144.7
click at [380, 193] on div "< div class = "flex justify-between items-center w-full" > < pre class = "h-64 …" at bounding box center [291, 321] width 471 height 469
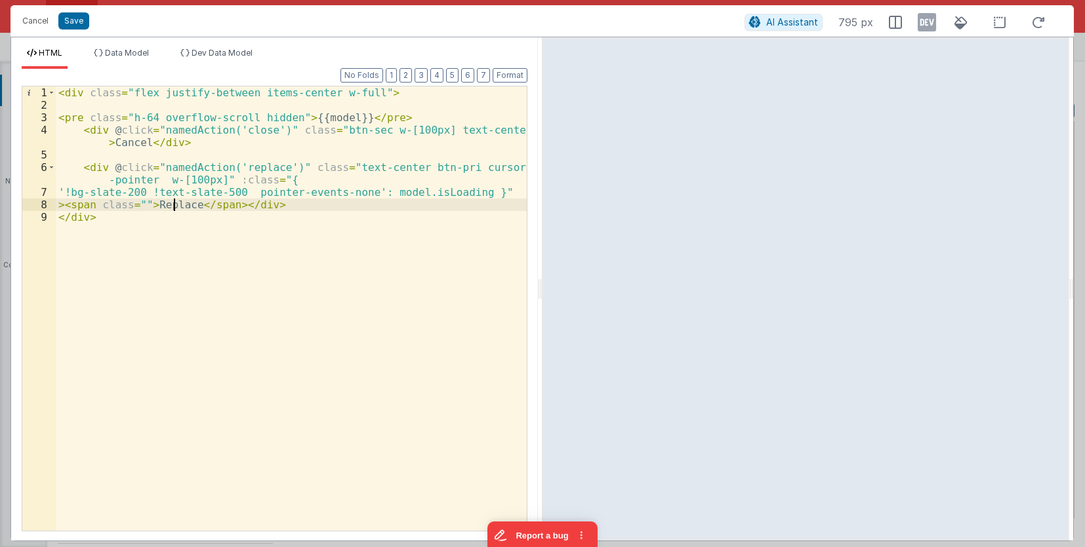
click at [173, 201] on div "< div class = "flex justify-between items-center w-full" > < pre class = "h-64 …" at bounding box center [291, 321] width 471 height 469
click at [175, 208] on div "< div class = "flex justify-between items-center w-full" > < pre class = "h-64 …" at bounding box center [291, 309] width 471 height 445
click at [175, 208] on div "< div class = "flex justify-between items-center w-full" > < pre class = "h-64 …" at bounding box center [291, 321] width 471 height 469
click at [348, 207] on div "< div class = "flex justify-between items-center w-full" > < pre class = "h-64 …" at bounding box center [291, 321] width 471 height 469
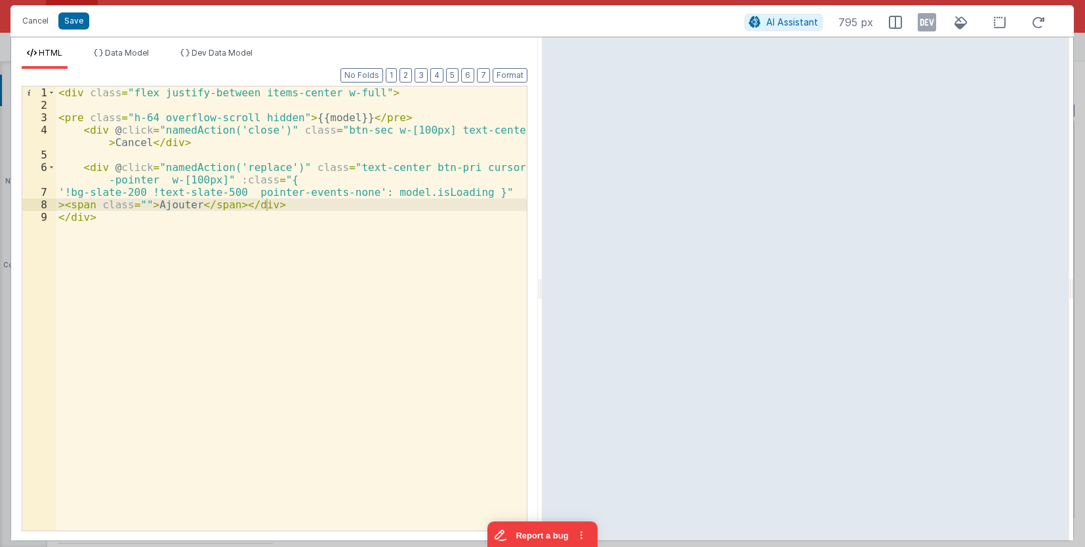
click at [133, 138] on div "< div class = "flex justify-between items-center w-full" > < pre class = "h-64 …" at bounding box center [291, 321] width 471 height 469
drag, startPoint x: 338, startPoint y: 182, endPoint x: 327, endPoint y: 182, distance: 11.1
click at [335, 182] on div "< div class = "flex justify-between items-center w-full" > < pre class = "h-64 …" at bounding box center [291, 321] width 471 height 469
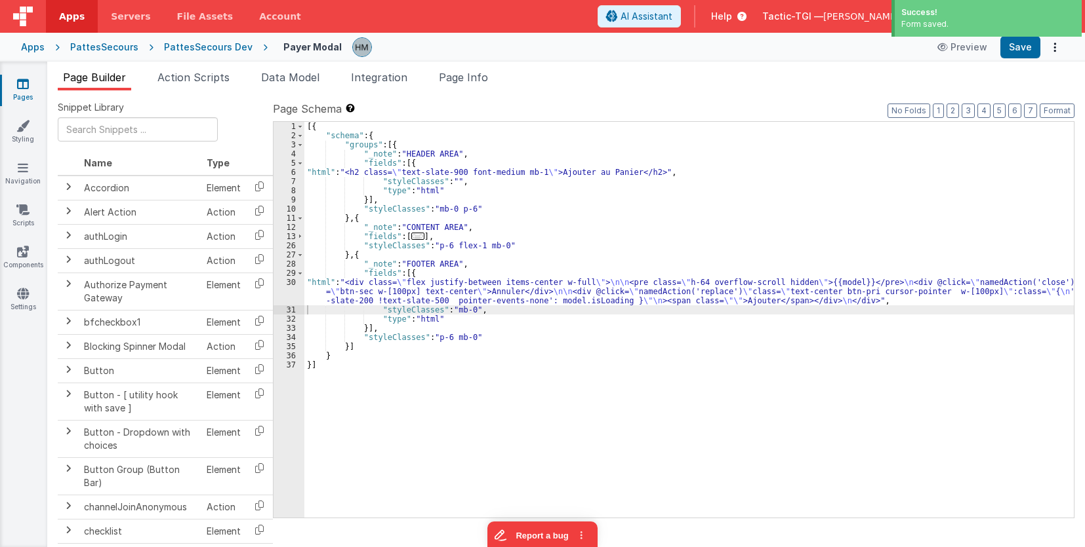
click at [411, 237] on span "..." at bounding box center [417, 236] width 13 height 7
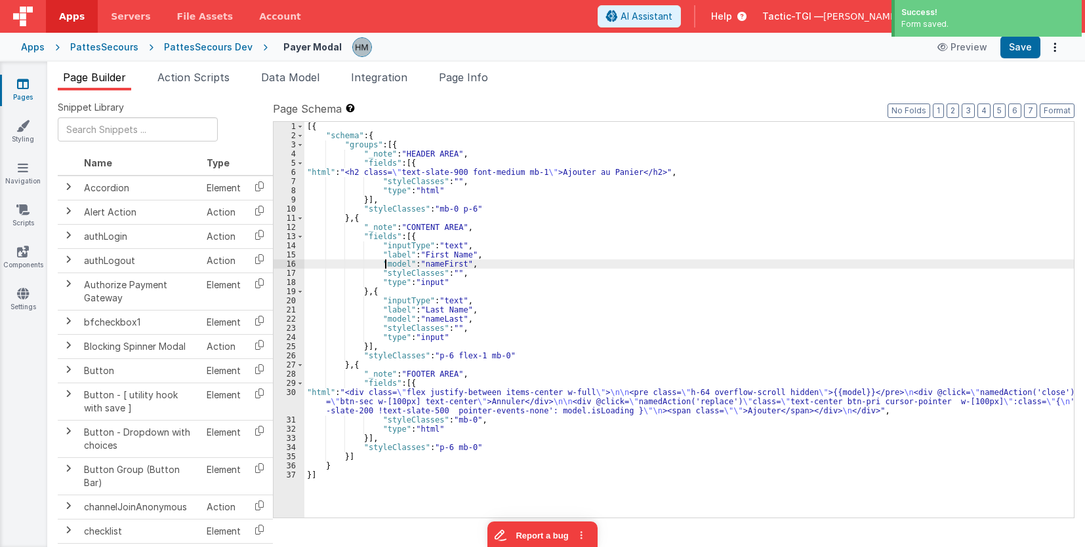
click at [384, 263] on div "[{ "schema" : { "groups" : [{ "_note" : "HEADER AREA" , "fields" : [{ "html" : …" at bounding box center [688, 329] width 769 height 414
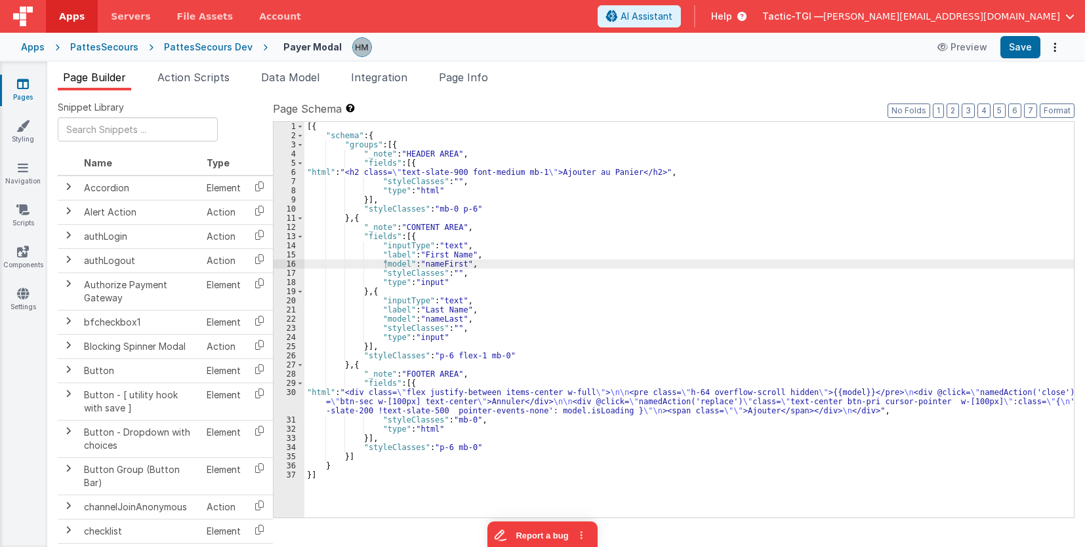
click at [408, 239] on div "[{ "schema" : { "groups" : [{ "_note" : "HEADER AREA" , "fields" : [{ "html" : …" at bounding box center [688, 329] width 769 height 414
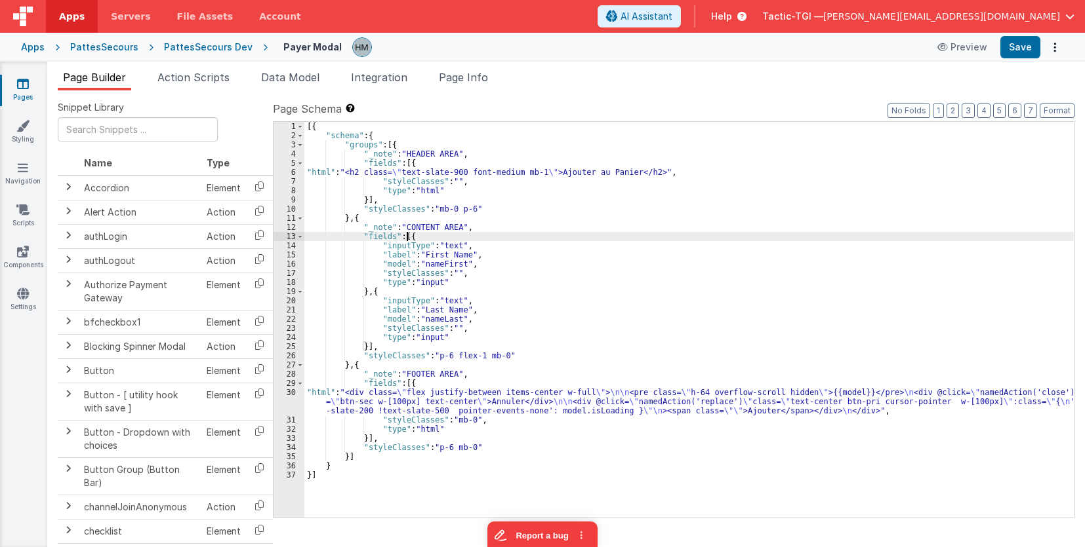
click at [408, 239] on div "[{ "schema" : { "groups" : [{ "_note" : "HEADER AREA" , "fields" : [{ "html" : …" at bounding box center [688, 329] width 769 height 414
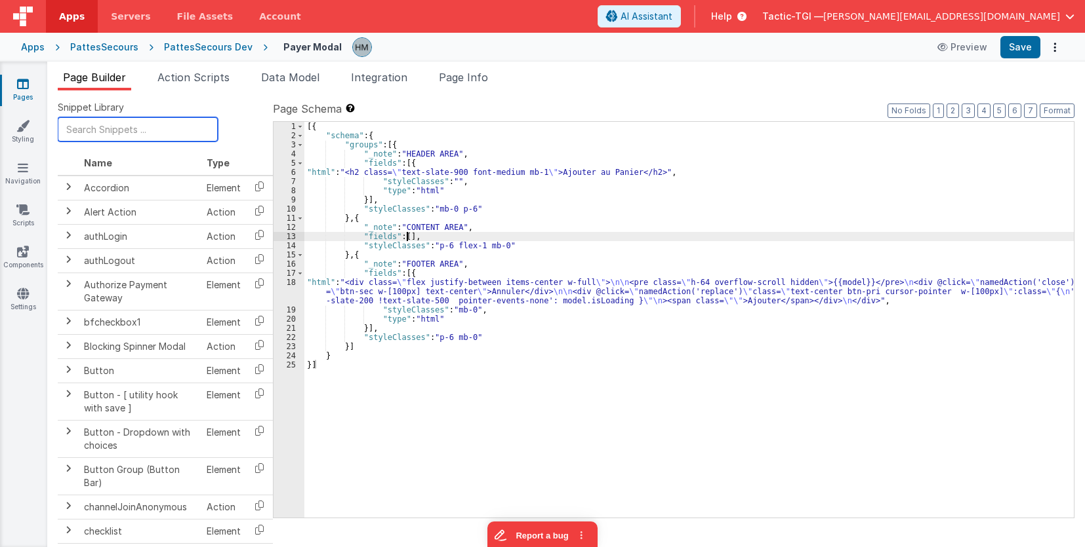
click at [118, 125] on input "text" at bounding box center [138, 129] width 160 height 24
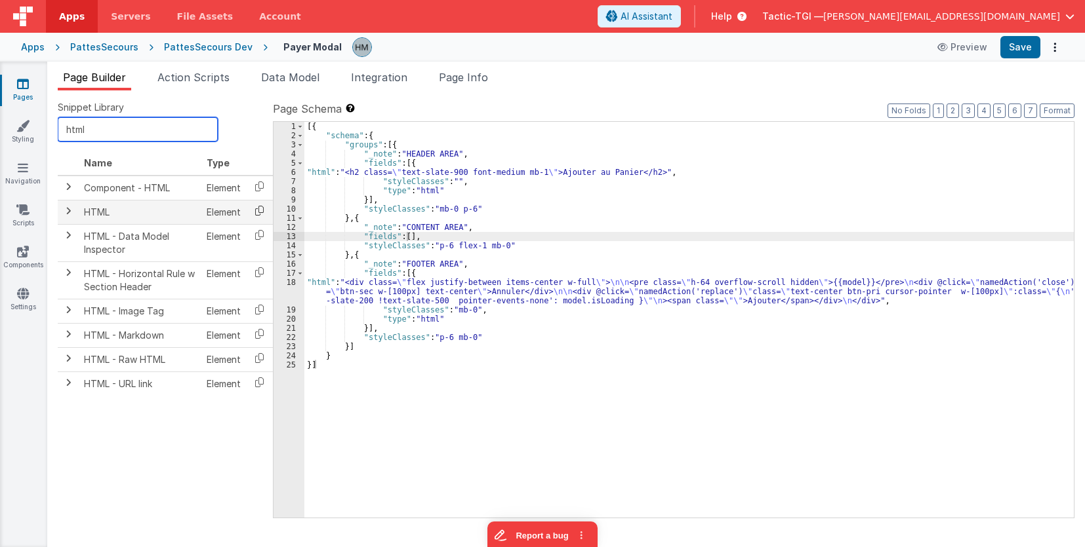
type input "html"
click at [254, 208] on icon at bounding box center [259, 211] width 27 height 20
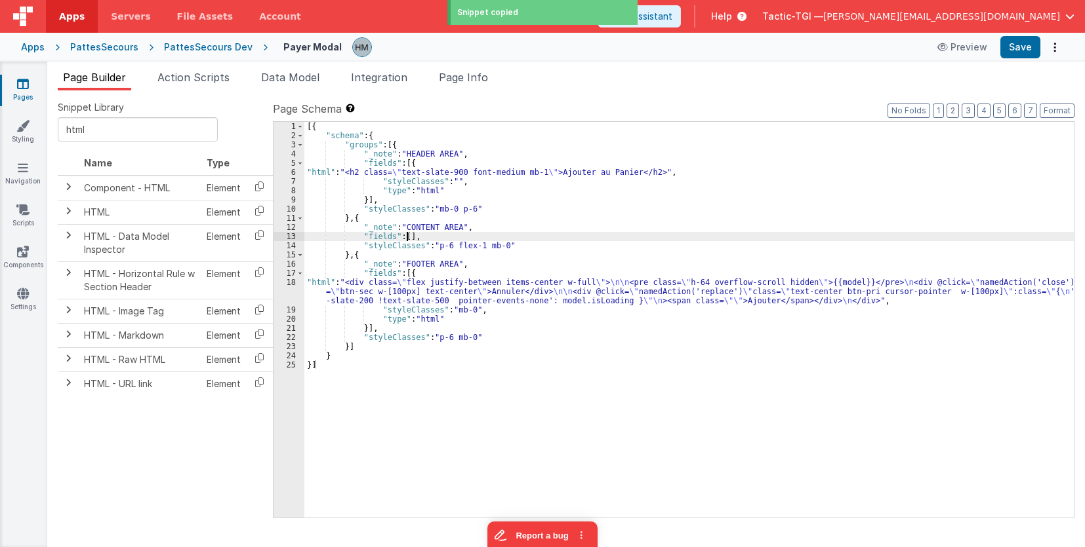
click at [406, 237] on div "[{ "schema" : { "groups" : [{ "_note" : "HEADER AREA" , "fields" : [{ "html" : …" at bounding box center [688, 329] width 769 height 414
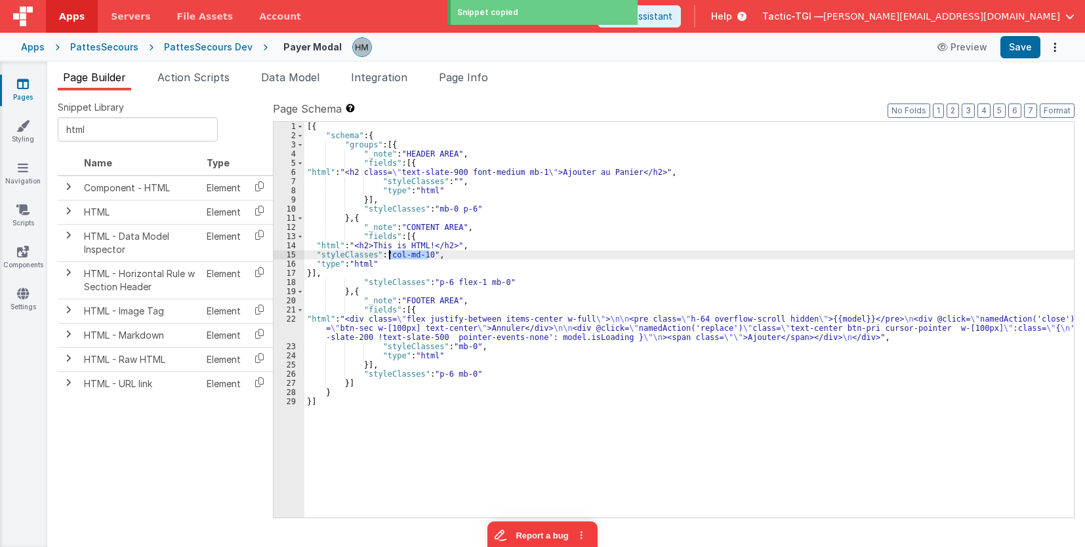
drag, startPoint x: 428, startPoint y: 254, endPoint x: 389, endPoint y: 257, distance: 38.2
click at [389, 257] on div "[{ "schema" : { "groups" : [{ "_note" : "HEADER AREA" , "fields" : [{ "html" : …" at bounding box center [688, 329] width 769 height 414
click at [482, 225] on div "[{ "schema" : { "groups" : [{ "_note" : "HEADER AREA" , "fields" : [{ "html" : …" at bounding box center [688, 329] width 769 height 414
click at [335, 247] on div "[{ "schema" : { "groups" : [{ "_note" : "HEADER AREA" , "fields" : [{ "html" : …" at bounding box center [688, 329] width 769 height 414
click at [285, 245] on div "14" at bounding box center [288, 245] width 31 height 9
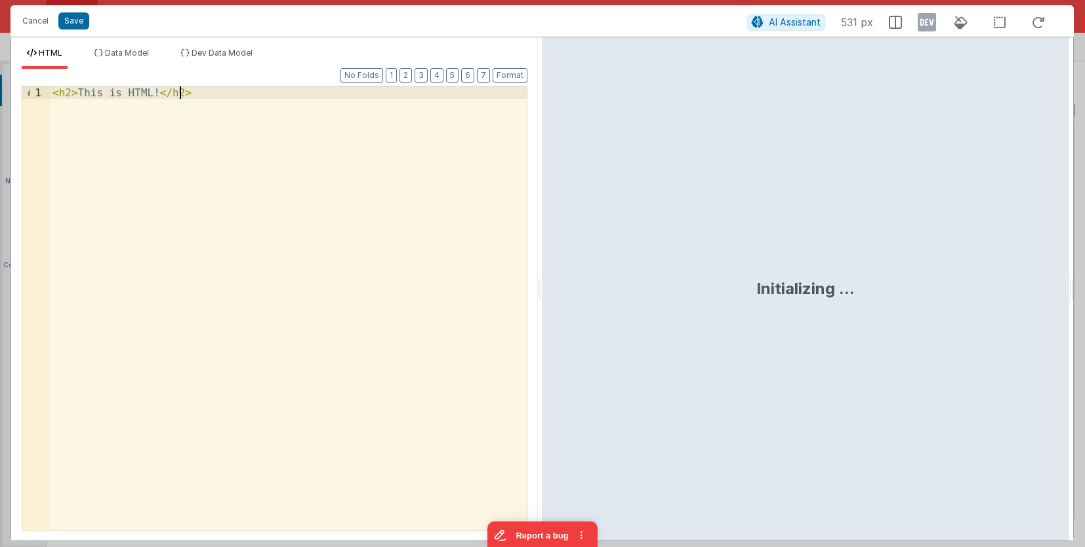
drag, startPoint x: 261, startPoint y: 109, endPoint x: -3, endPoint y: 36, distance: 274.1
click at [50, 87] on div "< h2 > This is HTML! </ h2 >" at bounding box center [288, 309] width 477 height 445
click at [154, 50] on li "Data Model" at bounding box center [122, 58] width 66 height 21
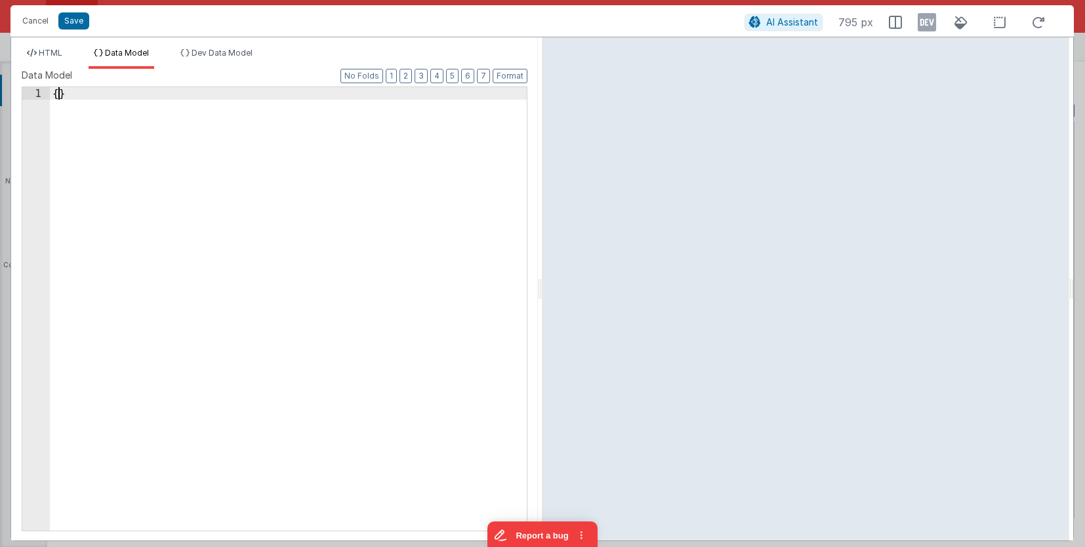
click at [56, 96] on div "{ }" at bounding box center [288, 321] width 477 height 469
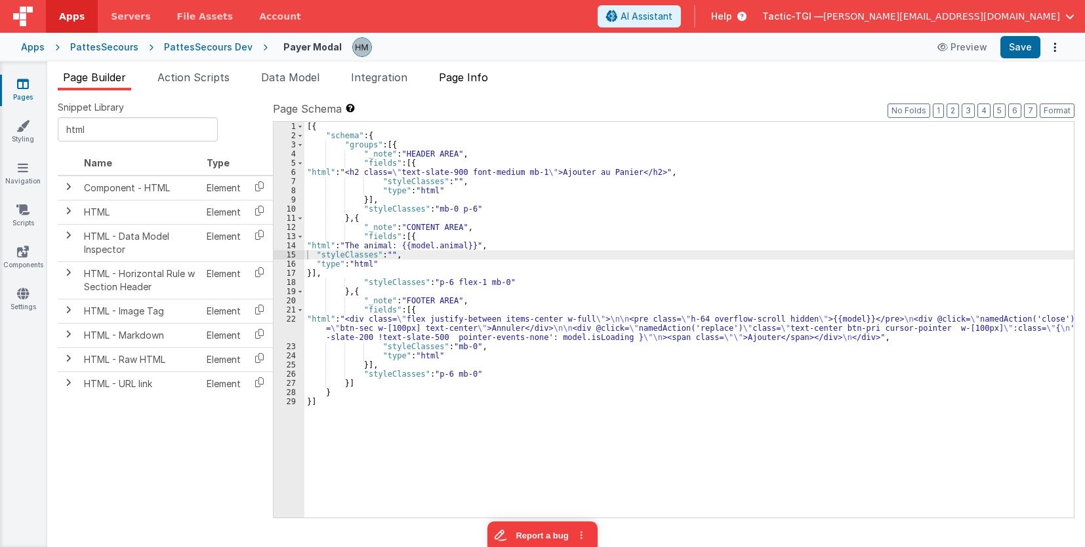
click at [476, 75] on span "Page Info" at bounding box center [463, 77] width 49 height 13
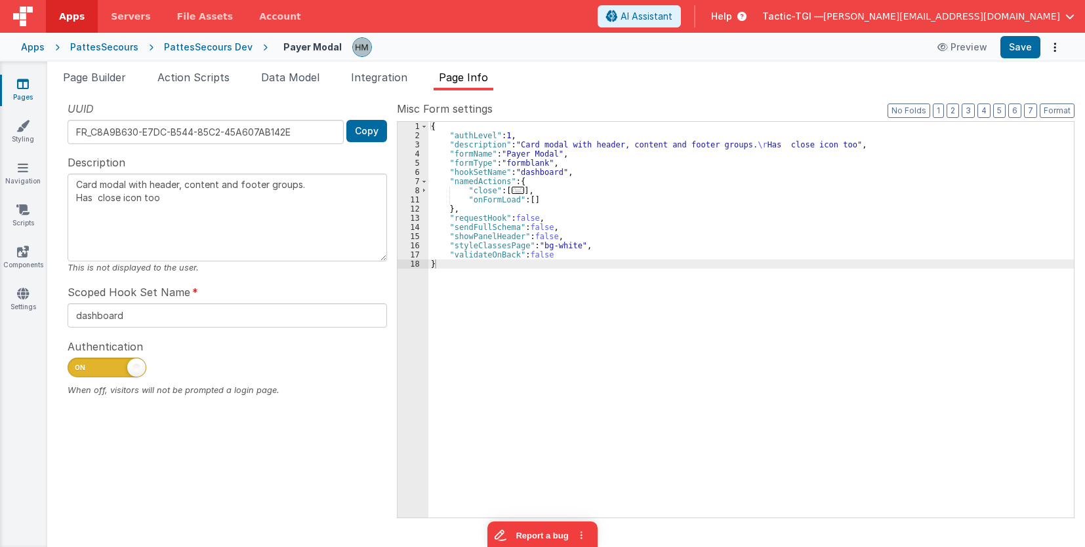
click at [593, 237] on div "{ "authLevel" : 1 , "description" : "Card modal with header, content and footer…" at bounding box center [750, 329] width 645 height 414
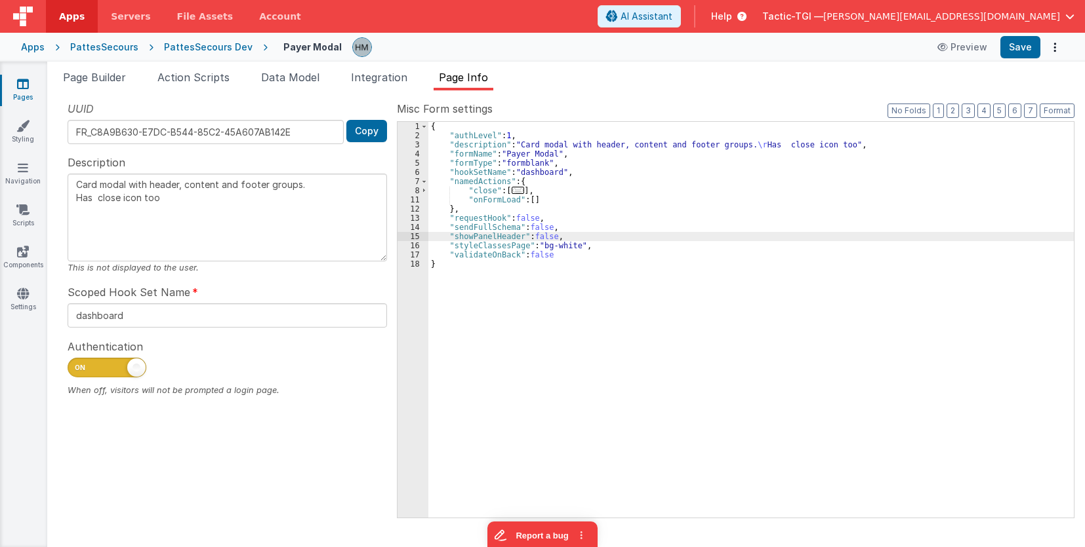
drag, startPoint x: 597, startPoint y: 245, endPoint x: 590, endPoint y: 245, distance: 7.2
click at [597, 245] on div "{ "authLevel" : 1 , "description" : "Card modal with header, content and footer…" at bounding box center [750, 329] width 645 height 414
type textarea "Card modal with header, content and footer groups. Has close icon too"
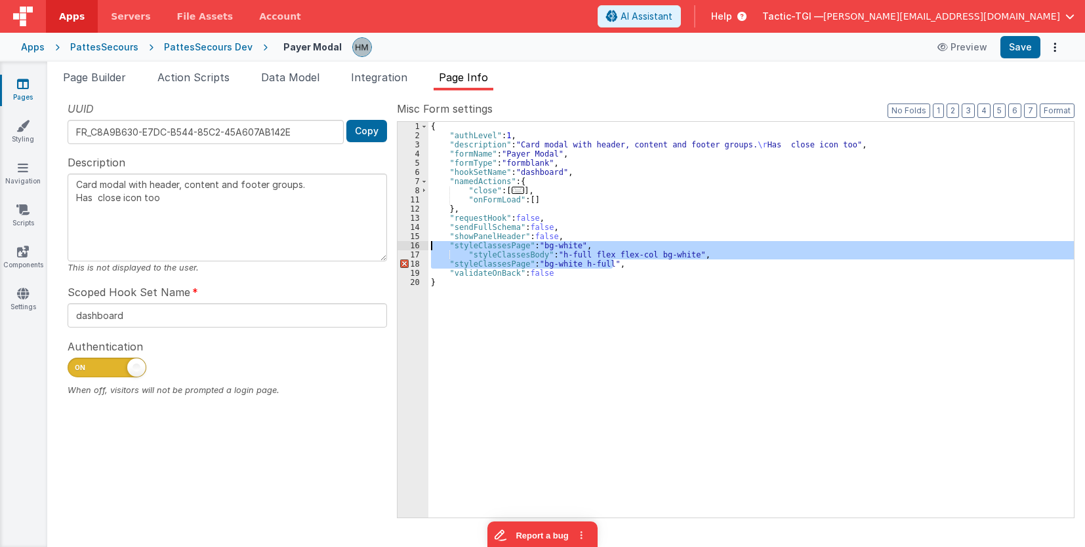
drag, startPoint x: 645, startPoint y: 263, endPoint x: 370, endPoint y: 245, distance: 275.3
click at [428, 245] on div "{ "authLevel" : 1 , "description" : "Card modal with header, content and footer…" at bounding box center [750, 320] width 645 height 396
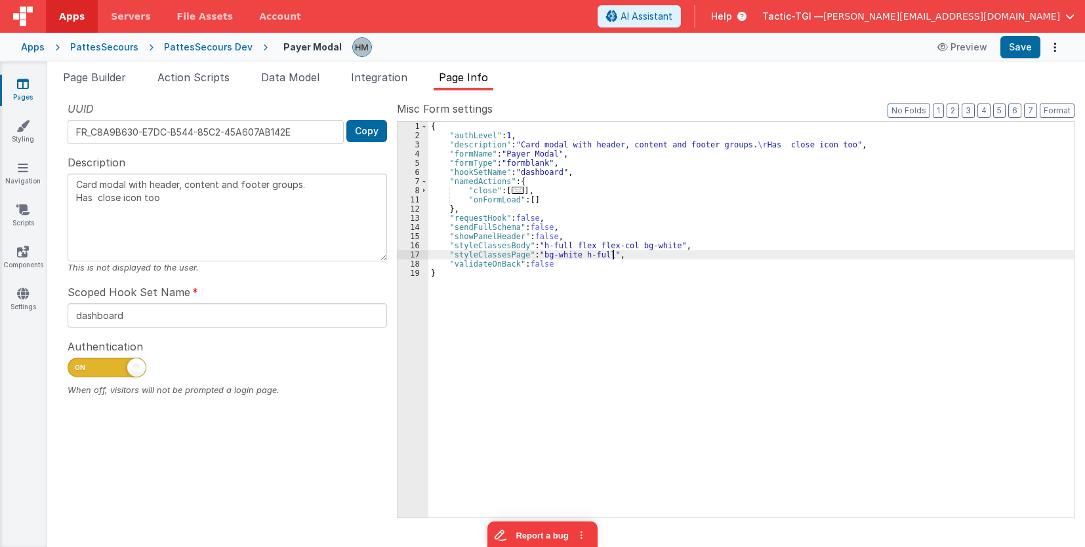
type textarea "Card modal with header, content and footer groups. Has close icon too"
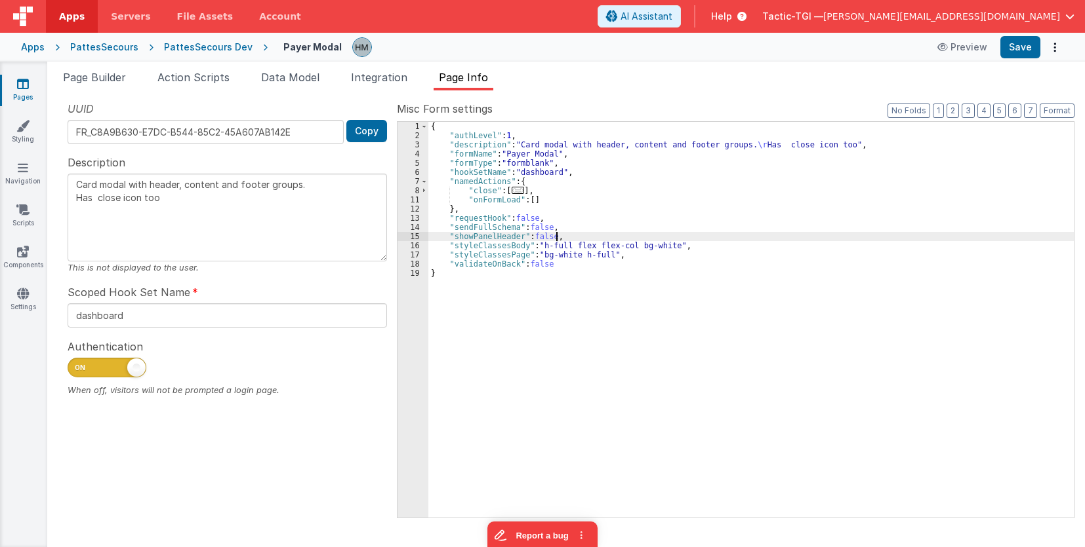
click at [630, 233] on div "{ "authLevel" : 1 , "description" : "Card modal with header, content and footer…" at bounding box center [750, 329] width 645 height 414
click at [96, 75] on span "Page Builder" at bounding box center [94, 77] width 63 height 13
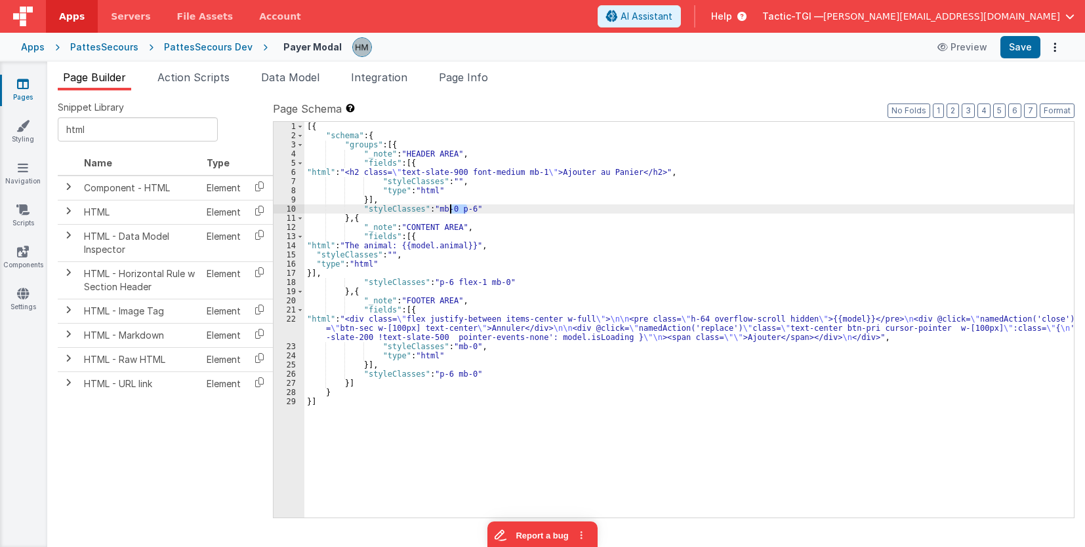
drag, startPoint x: 468, startPoint y: 208, endPoint x: 451, endPoint y: 210, distance: 17.2
click at [451, 210] on div "[{ "schema" : { "groups" : [{ "_note" : "HEADER AREA" , "fields" : [{ "html" : …" at bounding box center [688, 329] width 769 height 414
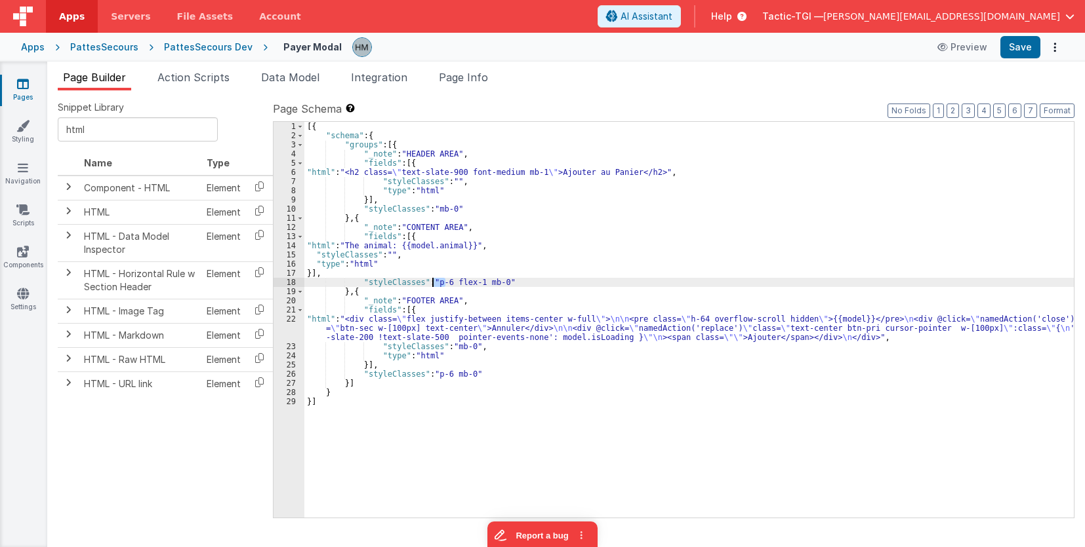
drag, startPoint x: 447, startPoint y: 281, endPoint x: 431, endPoint y: 282, distance: 15.8
click at [431, 282] on div "[{ "schema" : { "groups" : [{ "_note" : "HEADER AREA" , "fields" : [{ "html" : …" at bounding box center [688, 329] width 769 height 414
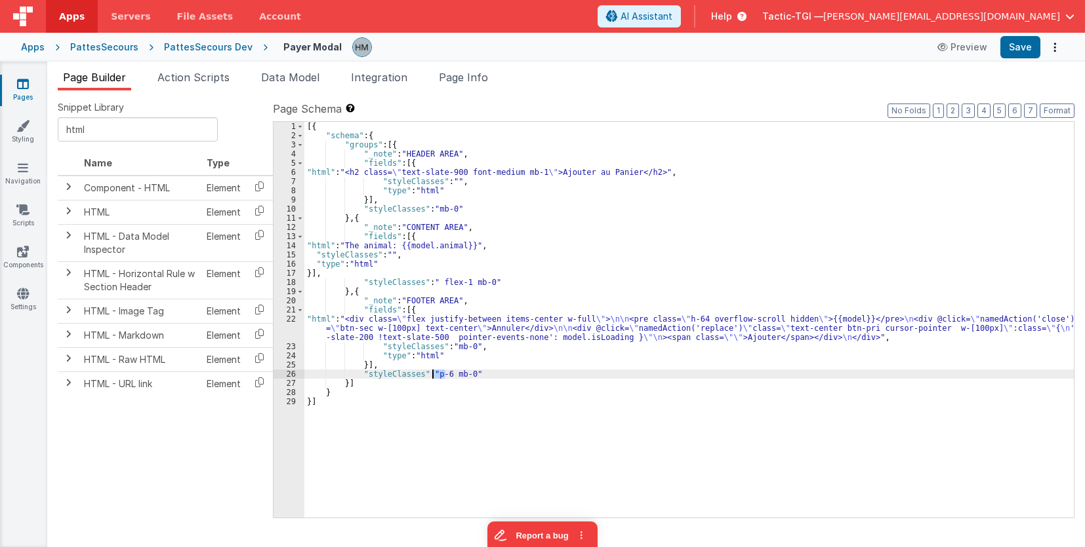
drag, startPoint x: 445, startPoint y: 374, endPoint x: 431, endPoint y: 376, distance: 14.7
click at [431, 376] on div "[{ "schema" : { "groups" : [{ "_note" : "HEADER AREA" , "fields" : [{ "html" : …" at bounding box center [688, 329] width 769 height 414
click at [440, 371] on div "[{ "schema" : { "groups" : [{ "_note" : "HEADER AREA" , "fields" : [{ "html" : …" at bounding box center [688, 329] width 769 height 414
click at [437, 371] on div "[{ "schema" : { "groups" : [{ "_note" : "HEADER AREA" , "fields" : [{ "html" : …" at bounding box center [688, 329] width 769 height 414
drag, startPoint x: 450, startPoint y: 372, endPoint x: 463, endPoint y: 372, distance: 13.1
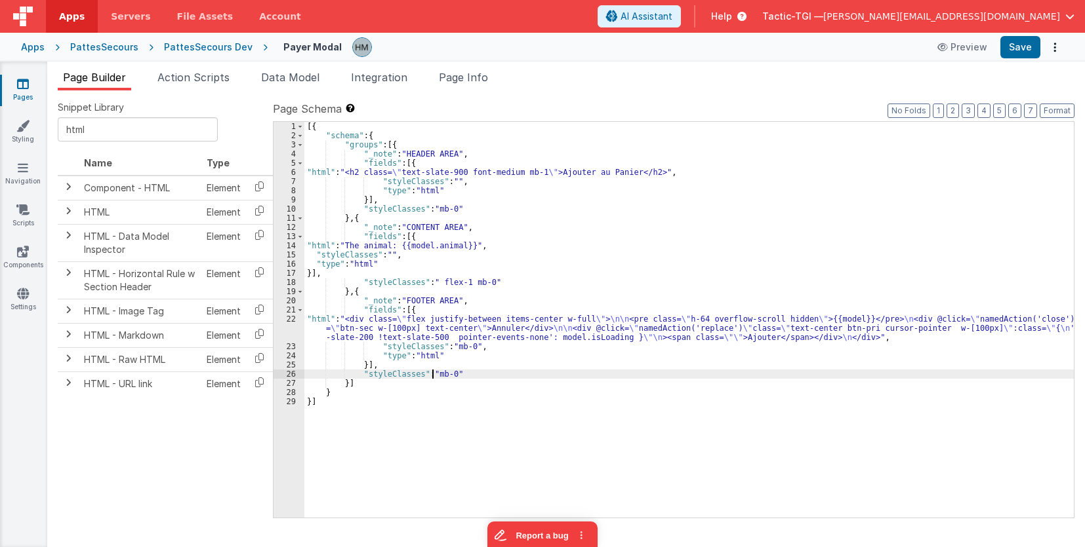
click at [450, 372] on div "[{ "schema" : { "groups" : [{ "_note" : "HEADER AREA" , "fields" : [{ "html" : …" at bounding box center [688, 329] width 769 height 414
drag, startPoint x: 489, startPoint y: 375, endPoint x: 454, endPoint y: 372, distance: 34.9
click at [454, 372] on div "[{ "schema" : { "groups" : [{ "_note" : "HEADER AREA" , "fields" : [{ "html" : …" at bounding box center [688, 329] width 769 height 414
click at [454, 373] on div "[{ "schema" : { "groups" : [{ "_note" : "HEADER AREA" , "fields" : [{ "html" : …" at bounding box center [688, 329] width 769 height 414
click at [456, 76] on span "Page Info" at bounding box center [463, 77] width 49 height 13
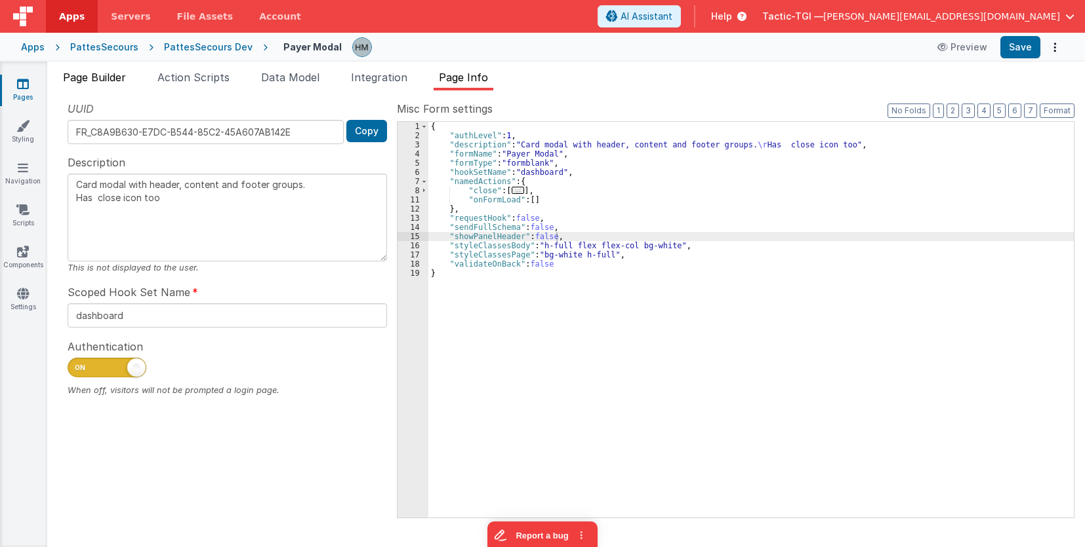
click at [87, 81] on span "Page Builder" at bounding box center [94, 77] width 63 height 13
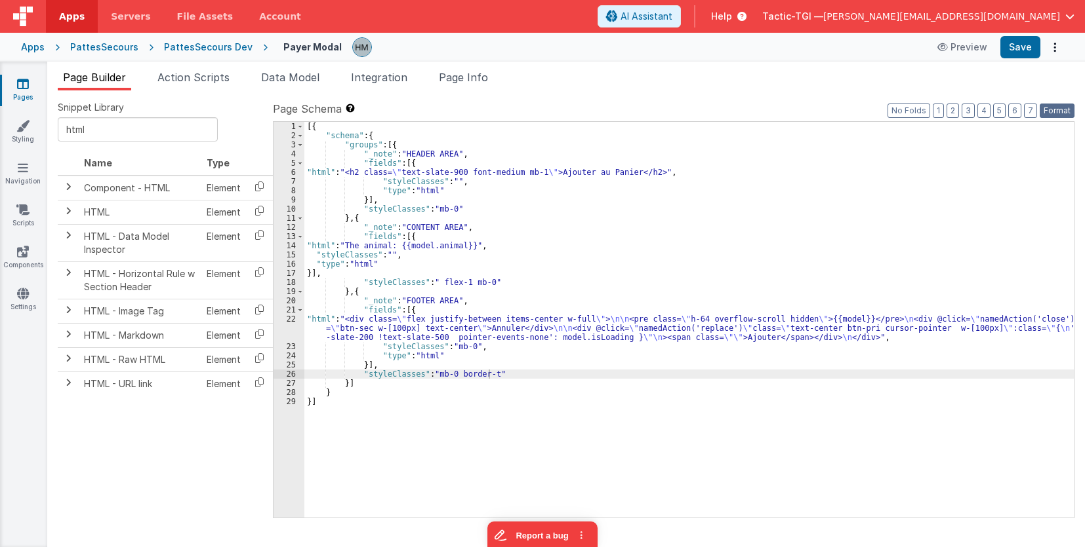
drag, startPoint x: 1056, startPoint y: 110, endPoint x: 1046, endPoint y: 111, distance: 9.9
click at [1056, 110] on button "Format" at bounding box center [1056, 111] width 35 height 14
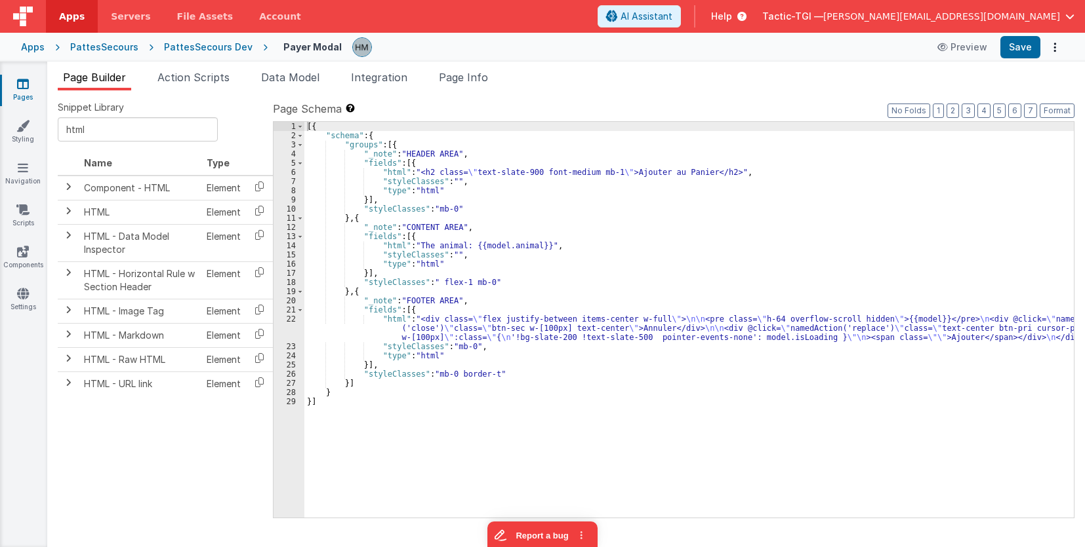
click at [452, 210] on div "[{ "schema" : { "groups" : [{ "_note" : "HEADER AREA" , "fields" : [{ "html" : …" at bounding box center [688, 329] width 769 height 414
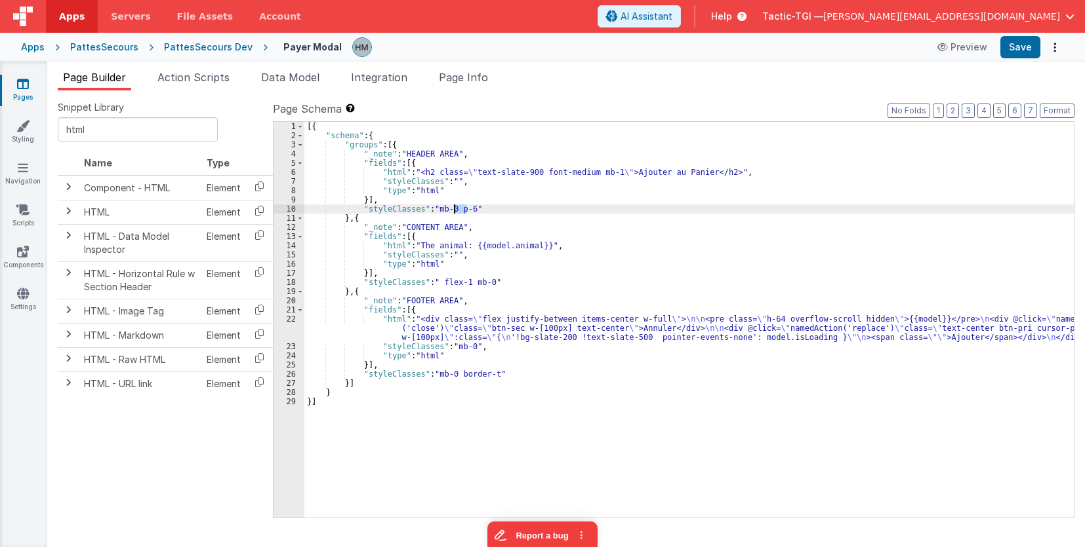
drag, startPoint x: 468, startPoint y: 210, endPoint x: 452, endPoint y: 211, distance: 15.8
click at [452, 211] on div "[{ "schema" : { "groups" : [{ "_note" : "HEADER AREA" , "fields" : [{ "html" : …" at bounding box center [688, 329] width 769 height 414
click at [485, 283] on div "[{ "schema" : { "groups" : [{ "_note" : "HEADER AREA" , "fields" : [{ "html" : …" at bounding box center [688, 329] width 769 height 414
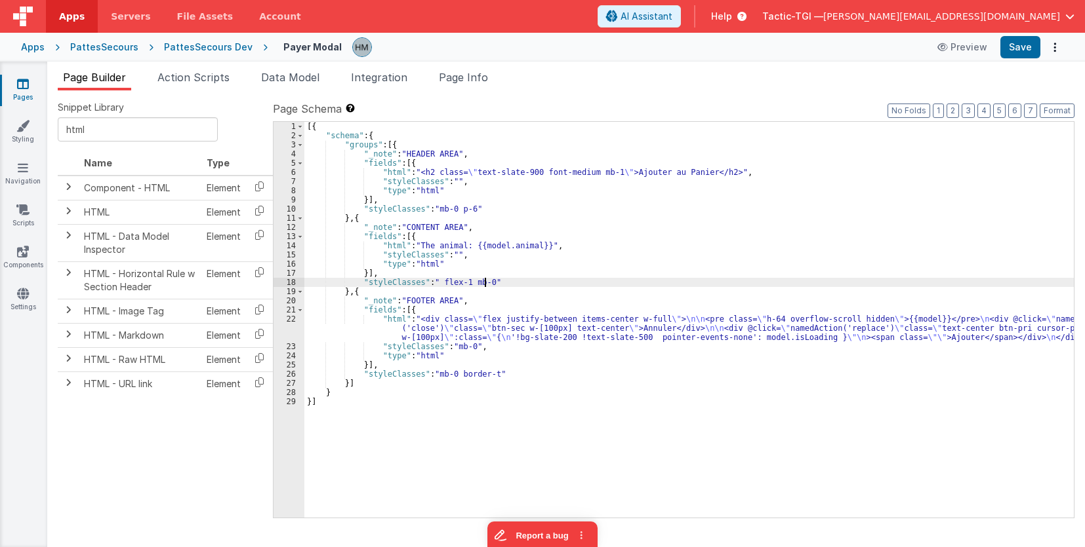
paste textarea
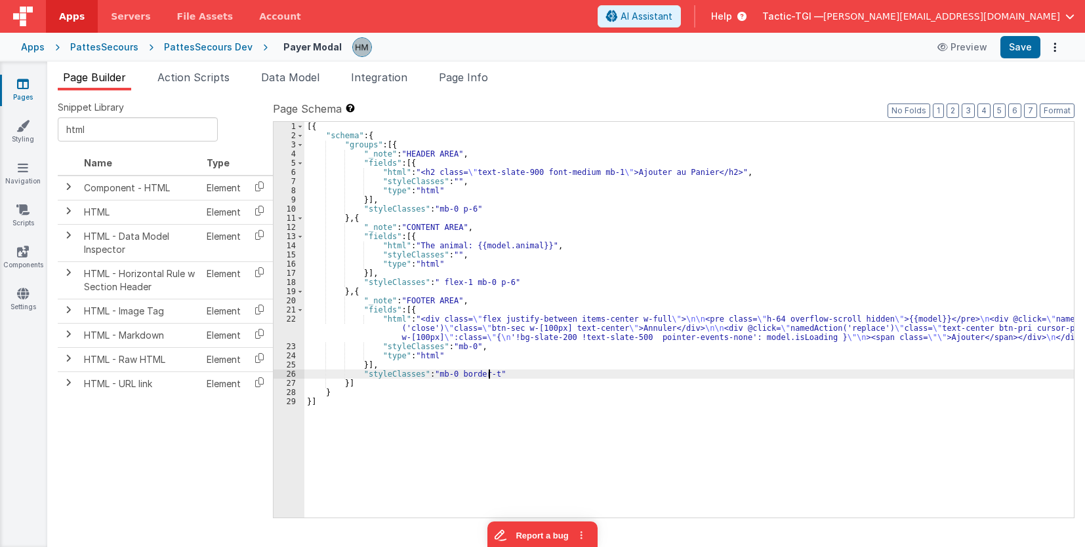
click at [489, 373] on div "[{ "schema" : { "groups" : [{ "_note" : "HEADER AREA" , "fields" : [{ "html" : …" at bounding box center [688, 329] width 769 height 414
click at [525, 344] on div "[{ "schema" : { "groups" : [{ "_note" : "HEADER AREA" , "fields" : [{ "html" : …" at bounding box center [688, 329] width 769 height 414
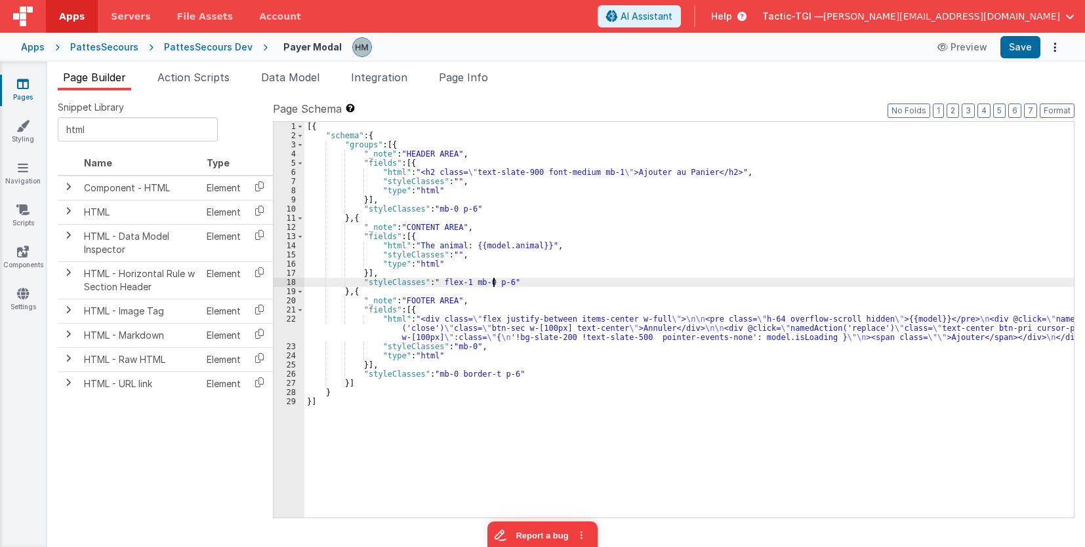
click at [492, 283] on div "[{ "schema" : { "groups" : [{ "_note" : "HEADER AREA" , "fields" : [{ "html" : …" at bounding box center [688, 329] width 769 height 414
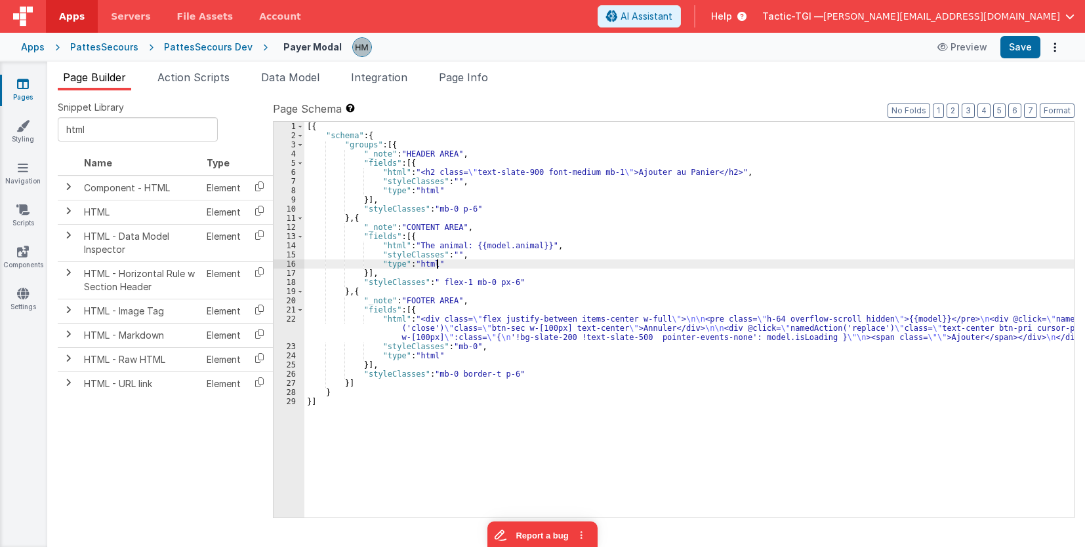
click at [500, 265] on div "[{ "schema" : { "groups" : [{ "_note" : "HEADER AREA" , "fields" : [{ "html" : …" at bounding box center [688, 329] width 769 height 414
click at [472, 248] on div "[{ "schema" : { "groups" : [{ "_note" : "HEADER AREA" , "fields" : [{ "html" : …" at bounding box center [688, 329] width 769 height 414
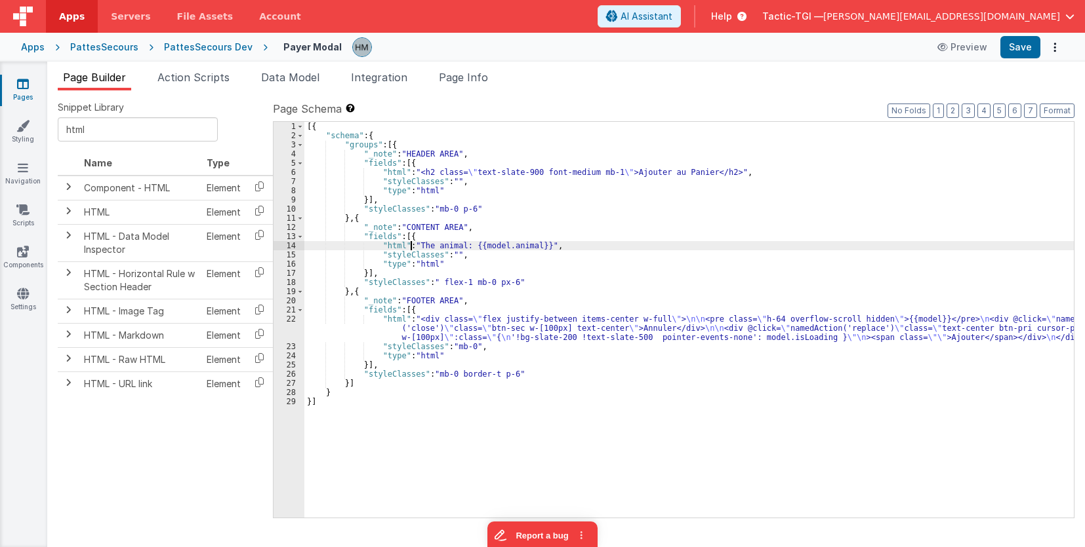
click at [410, 243] on div "[{ "schema" : { "groups" : [{ "_note" : "HEADER AREA" , "fields" : [{ "html" : …" at bounding box center [688, 329] width 769 height 414
click at [388, 334] on div "[{ "schema" : { "groups" : [{ "_note" : "HEADER AREA" , "fields" : [{ "html" : …" at bounding box center [688, 329] width 769 height 414
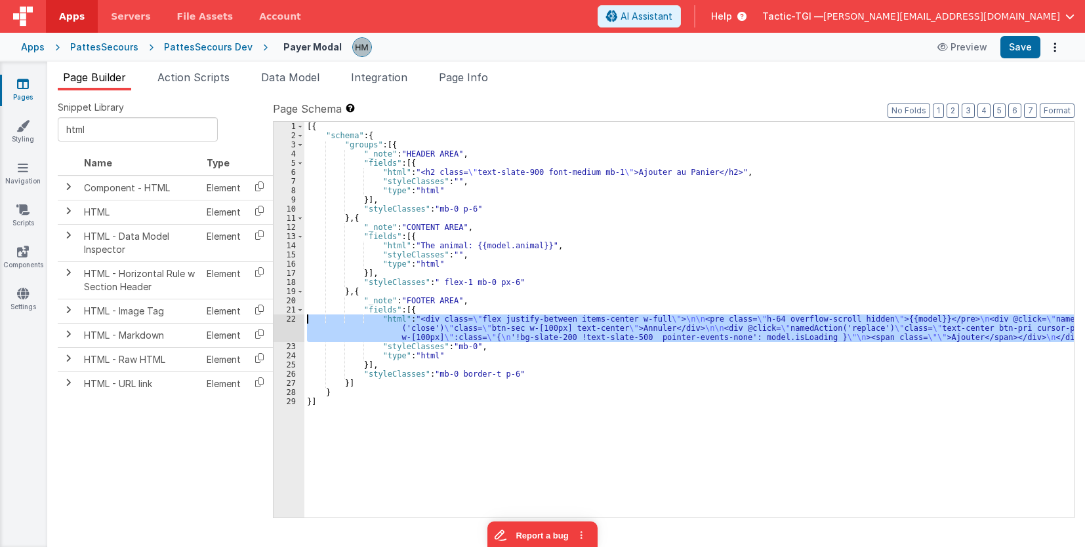
click at [289, 322] on div "22" at bounding box center [288, 329] width 31 height 28
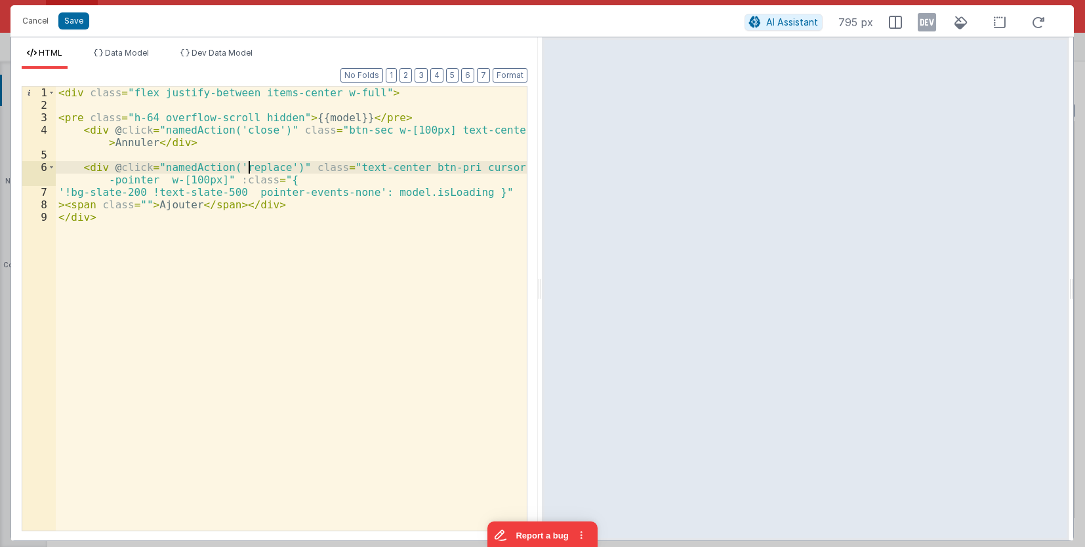
click at [251, 166] on div "< div class = "flex justify-between items-center w-full" > < pre class = "h-64 …" at bounding box center [291, 321] width 471 height 469
click at [295, 139] on div "< div class = "flex justify-between items-center w-full" > < pre class = "h-64 …" at bounding box center [291, 321] width 471 height 469
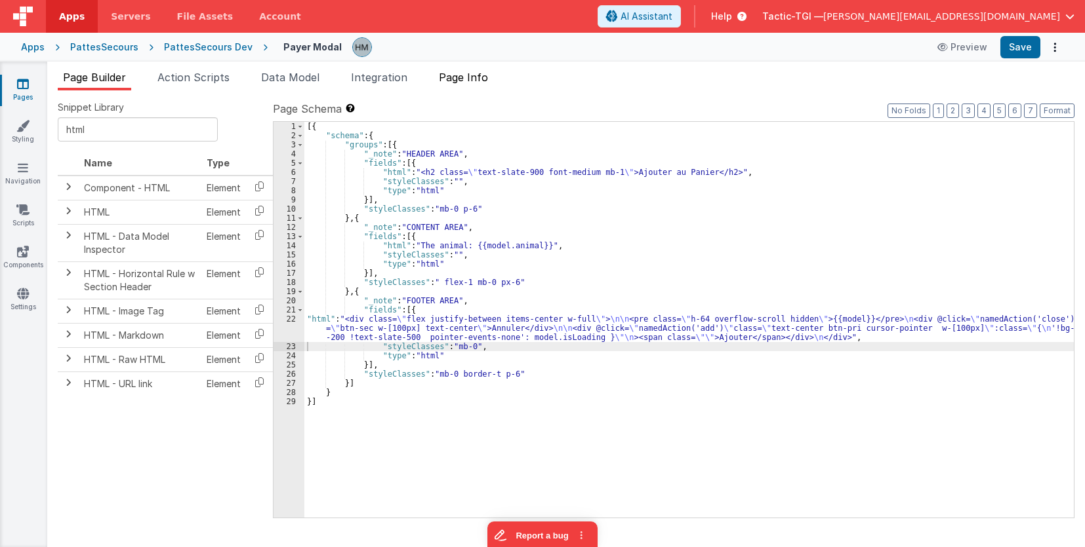
click at [476, 74] on span "Page Info" at bounding box center [463, 77] width 49 height 13
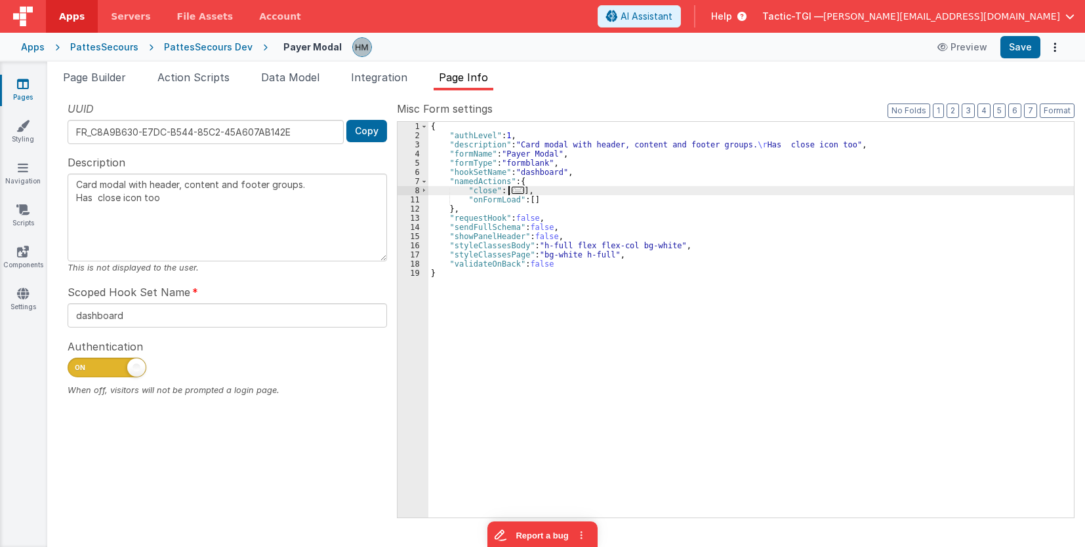
click at [513, 189] on span "..." at bounding box center [517, 190] width 13 height 7
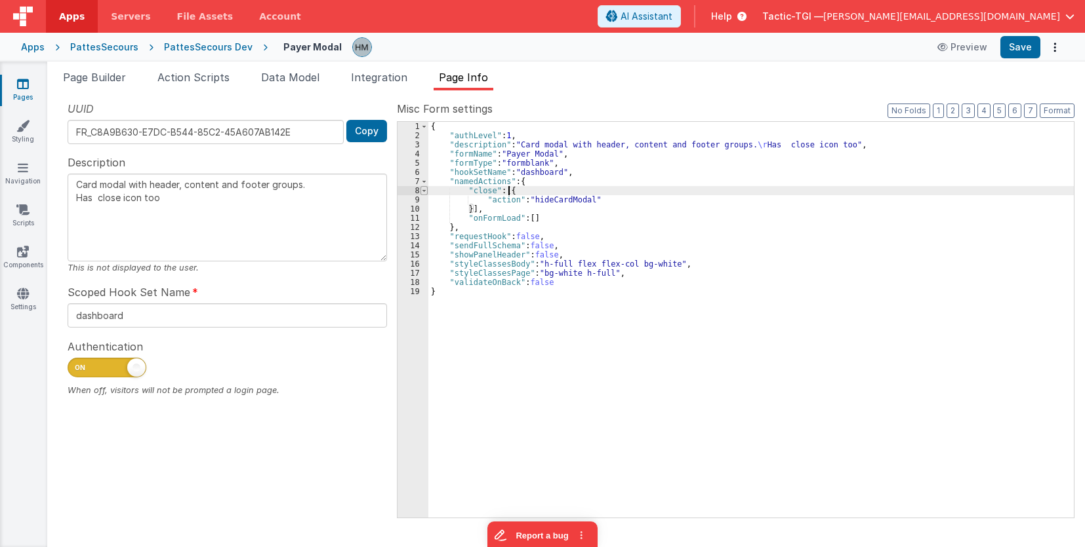
click at [421, 190] on span at bounding box center [423, 190] width 7 height 9
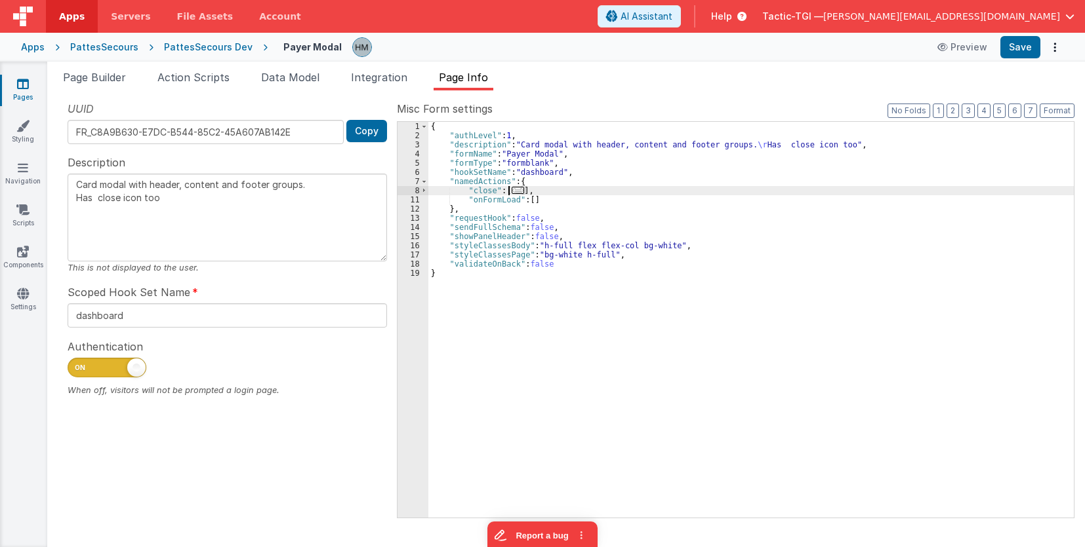
click at [546, 185] on div "{ "authLevel" : 1 , "description" : "Card modal with header, content and footer…" at bounding box center [750, 329] width 645 height 414
click at [573, 185] on div "{ "authLevel" : 1 , "description" : "Card modal with header, content and footer…" at bounding box center [750, 329] width 645 height 414
click at [538, 197] on div "{ "authLevel" : 1 , "description" : "Card modal with header, content and footer…" at bounding box center [750, 329] width 645 height 414
click at [539, 189] on div "{ "authLevel" : 1 , "description" : "Card modal with header, content and footer…" at bounding box center [750, 329] width 645 height 414
type textarea "Card modal with header, content and footer groups. Has close icon too"
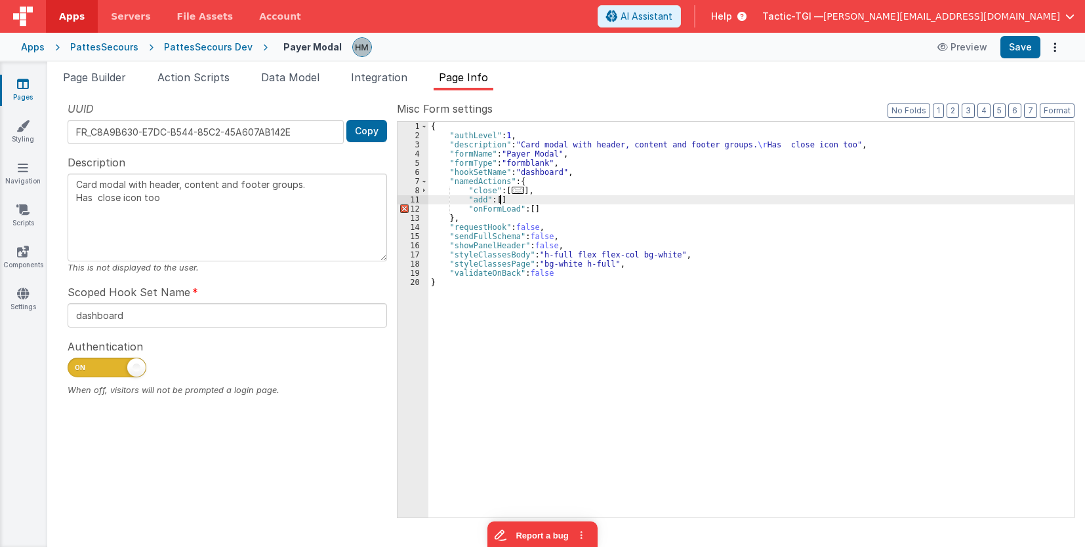
type textarea "Card modal with header, content and footer groups. Has close icon too"
click at [515, 189] on span "..." at bounding box center [517, 190] width 13 height 7
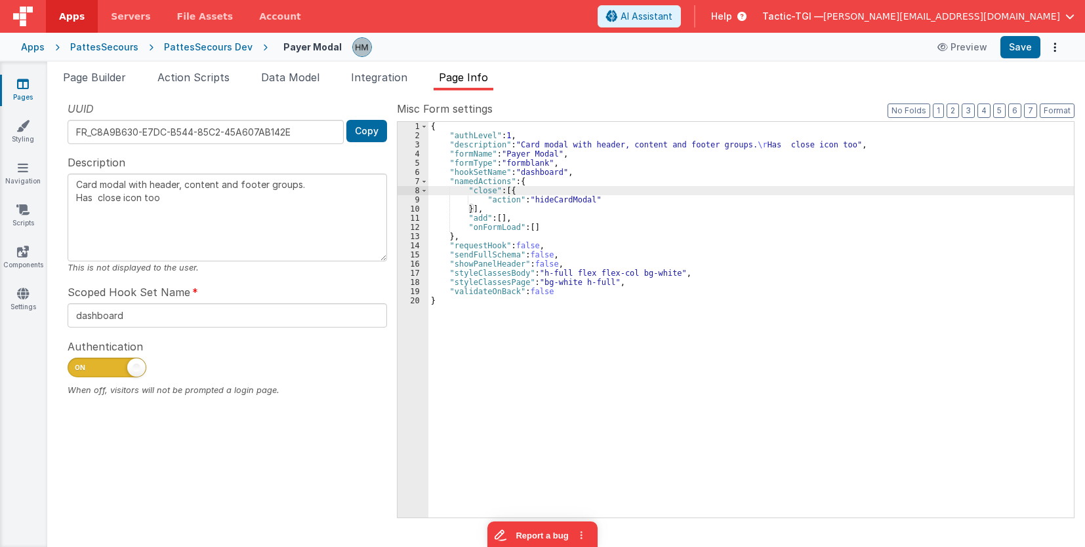
click at [506, 192] on div "{ "authLevel" : 1 , "description" : "Card modal with header, content and footer…" at bounding box center [750, 329] width 645 height 414
click at [509, 191] on div "{ "authLevel" : 1 , "description" : "Card modal with header, content and footer…" at bounding box center [750, 329] width 645 height 414
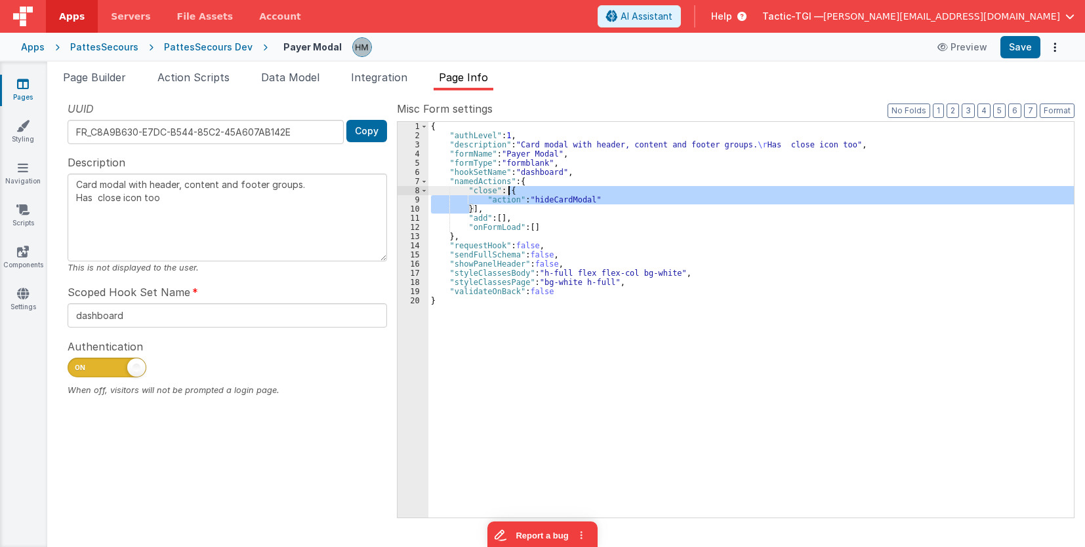
click at [509, 191] on div "{ "authLevel" : 1 , "description" : "Card modal with header, content and footer…" at bounding box center [750, 329] width 645 height 414
click at [499, 218] on div "{ "authLevel" : 1 , "description" : "Card modal with header, content and footer…" at bounding box center [750, 329] width 645 height 414
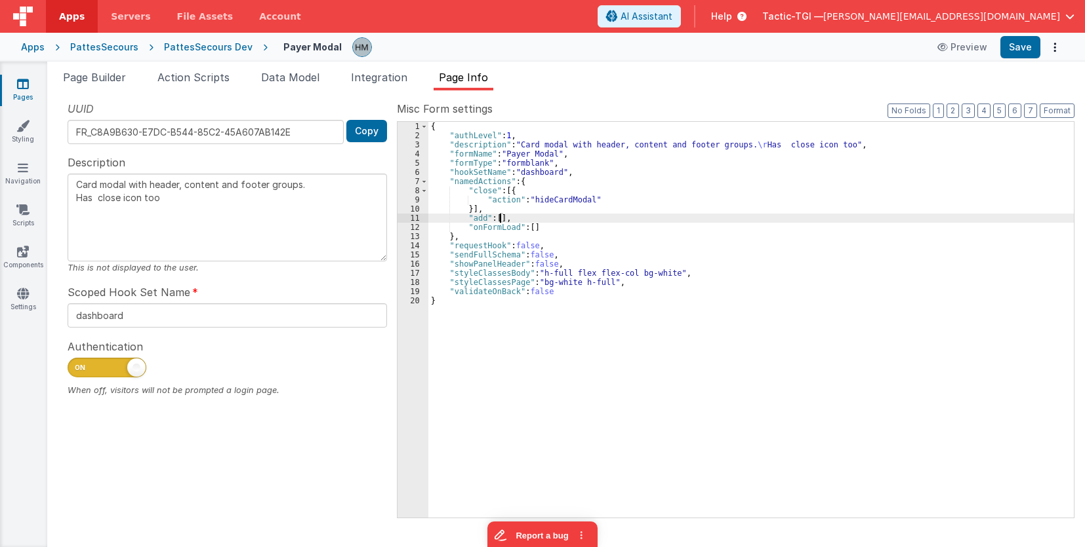
type textarea "Card modal with header, content and footer groups. Has close icon too"
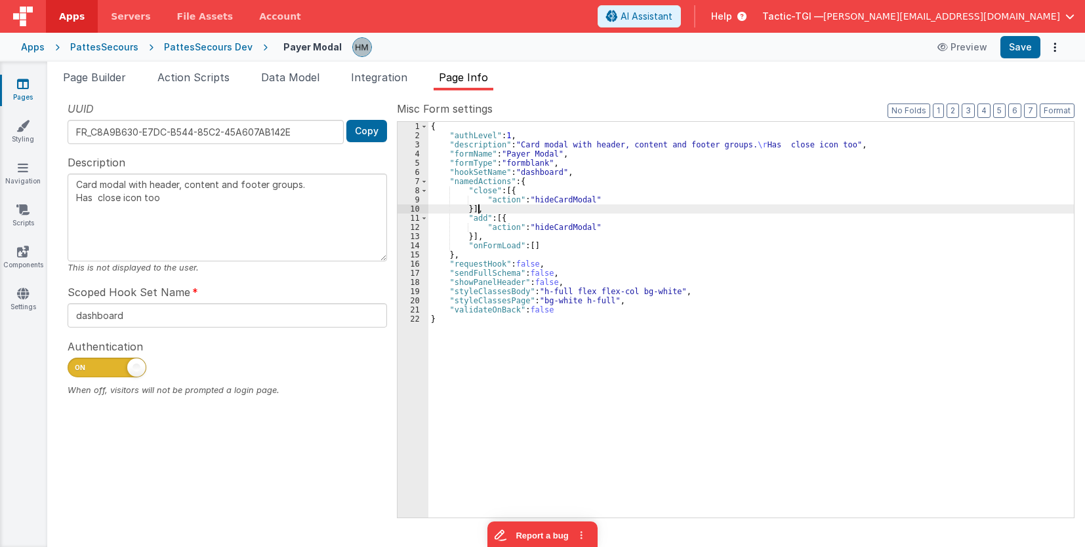
click at [549, 207] on div "{ "authLevel" : 1 , "description" : "Card modal with header, content and footer…" at bounding box center [750, 329] width 645 height 414
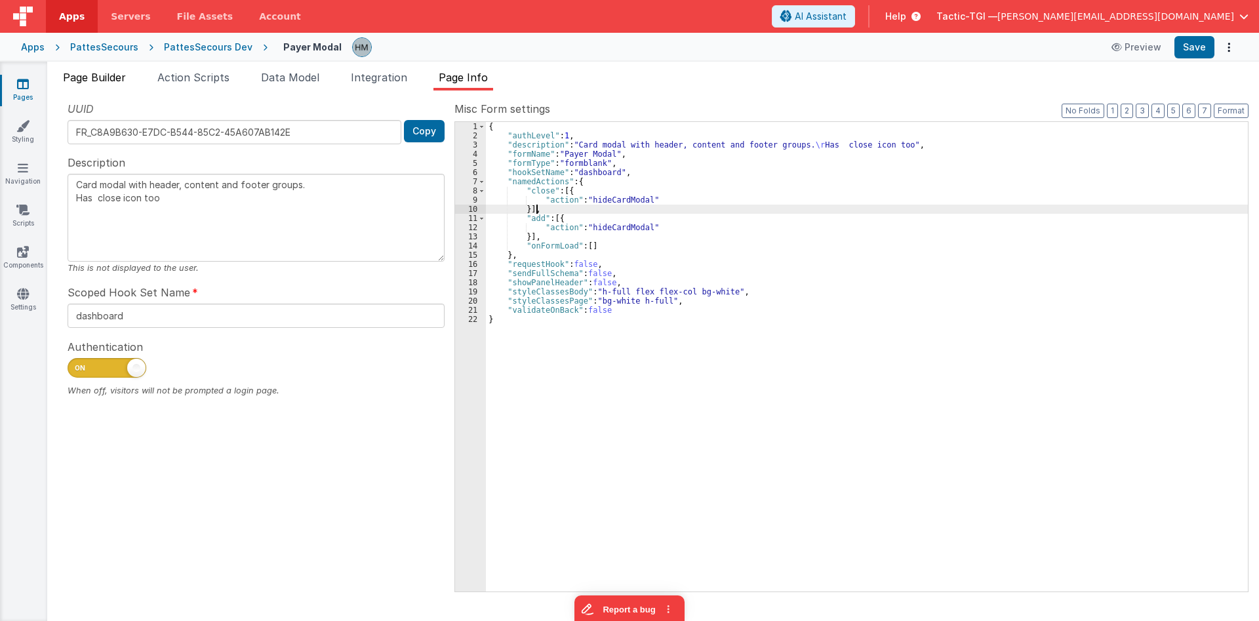
click at [104, 73] on span "Page Builder" at bounding box center [94, 77] width 63 height 13
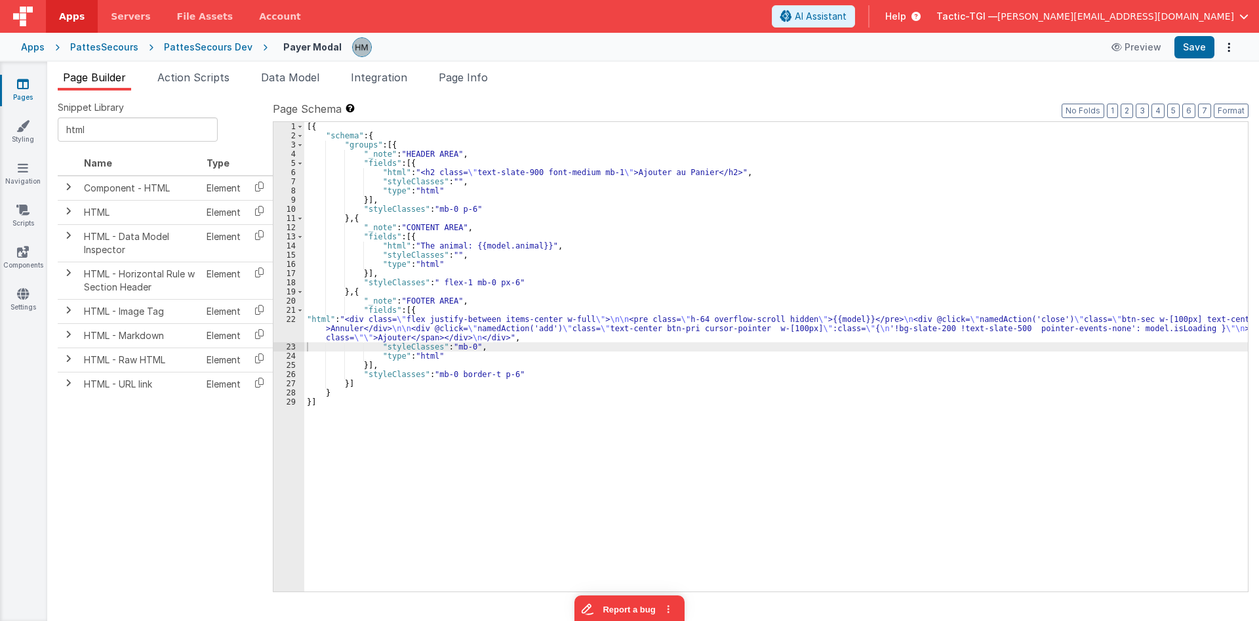
click at [387, 260] on div "[{ "schema" : { "groups" : [{ "_note" : "HEADER AREA" , "fields" : [{ "html" : …" at bounding box center [776, 366] width 944 height 488
click at [290, 247] on div "14" at bounding box center [288, 245] width 31 height 9
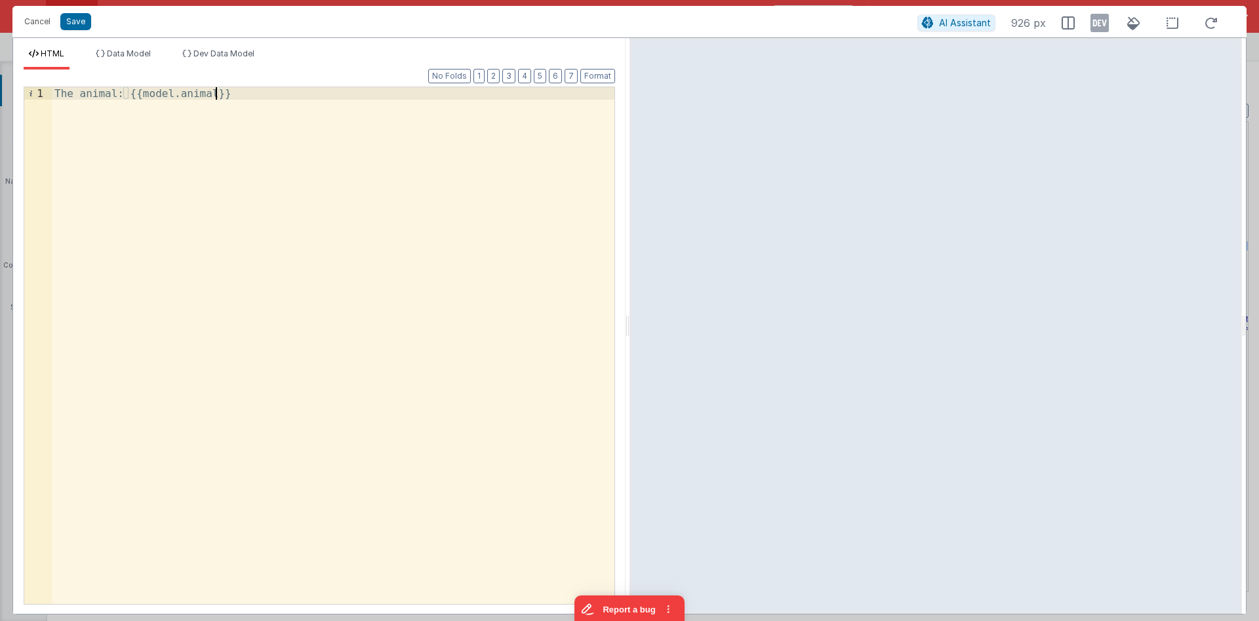
drag, startPoint x: 201, startPoint y: 94, endPoint x: 0, endPoint y: 33, distance: 210.1
click at [52, 87] on div "The animal: {{model.animal}}" at bounding box center [333, 345] width 563 height 517
click at [465, 93] on div "Voulez-vous acheter un médaillon de remplacement avec la licence?" at bounding box center [333, 358] width 563 height 542
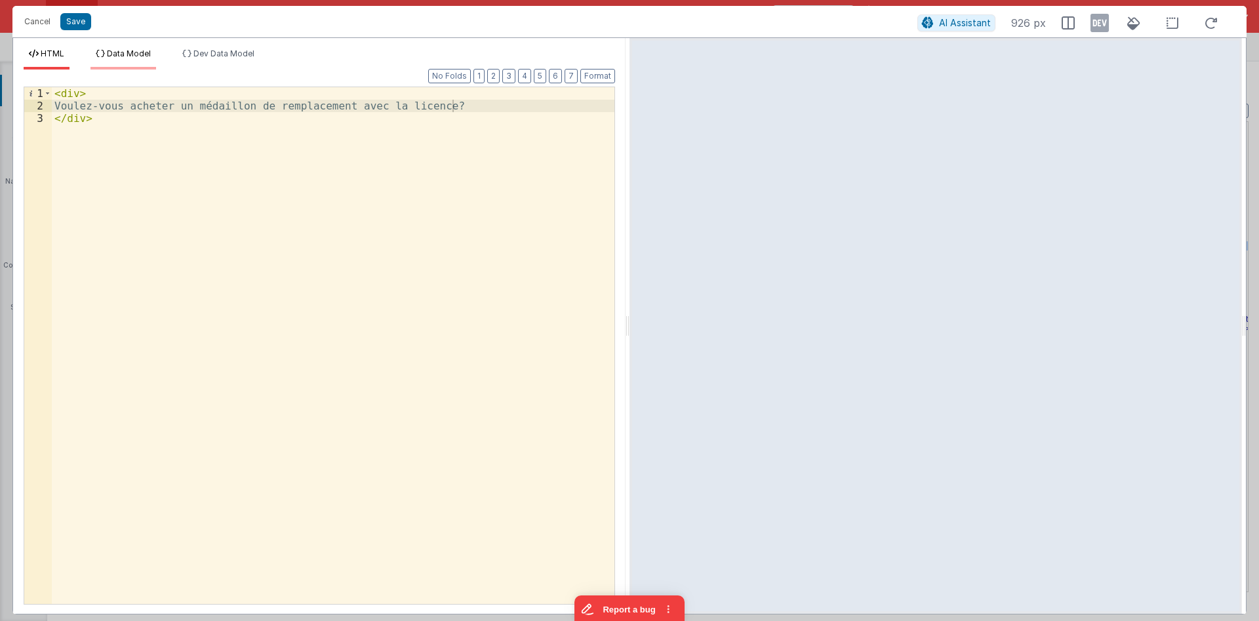
click at [139, 63] on li "Data Model" at bounding box center [123, 59] width 66 height 21
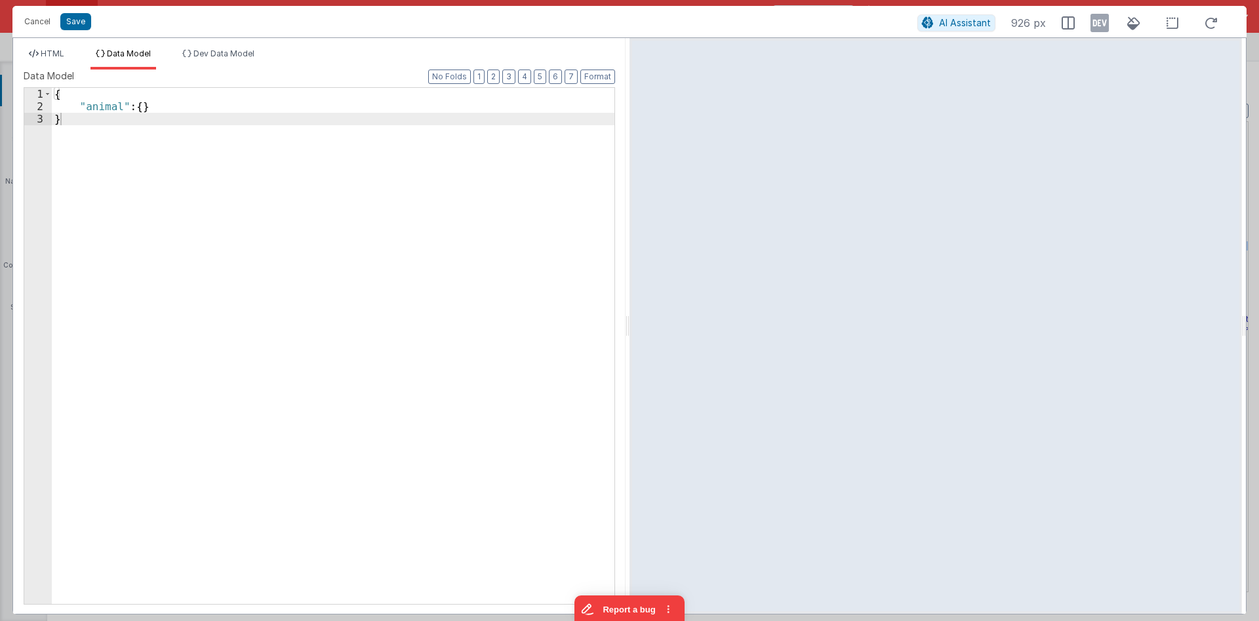
click at [209, 43] on div "HTML Data Model Dev Data Model Format 7 6 5 4 3 2 1 No Folds 1 2 3 < div > Voul…" at bounding box center [319, 326] width 612 height 576
click at [213, 54] on span "Dev Data Model" at bounding box center [223, 54] width 61 height 10
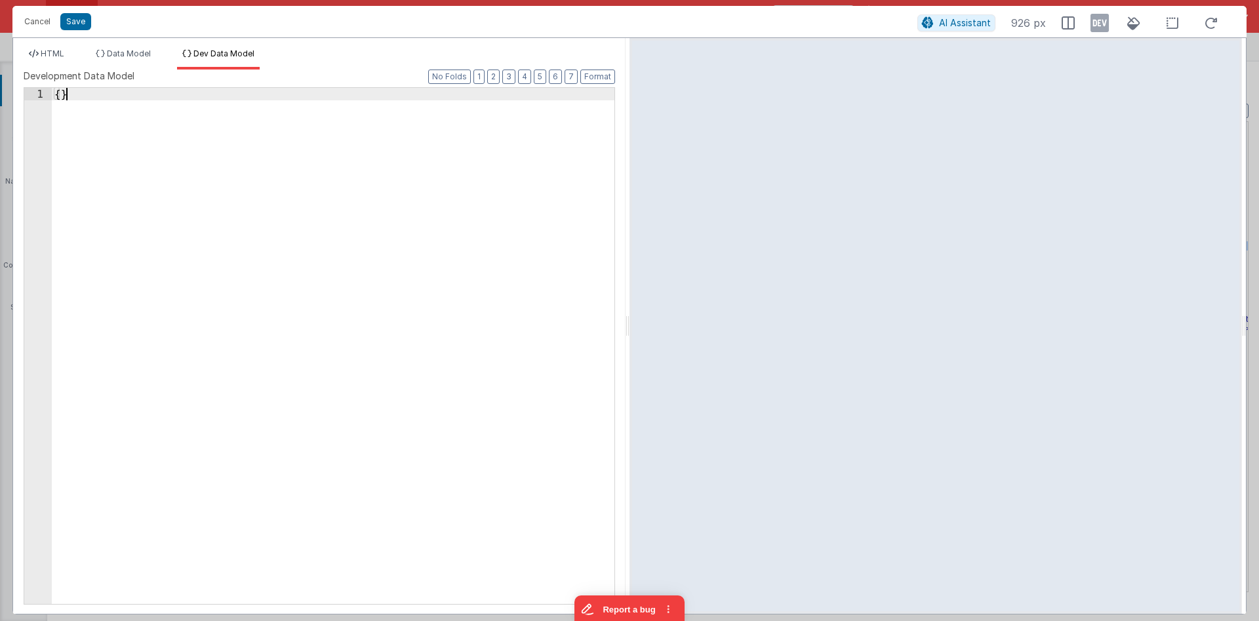
click at [67, 96] on div "{ }" at bounding box center [333, 358] width 563 height 541
click at [59, 96] on div "{ }" at bounding box center [333, 358] width 563 height 541
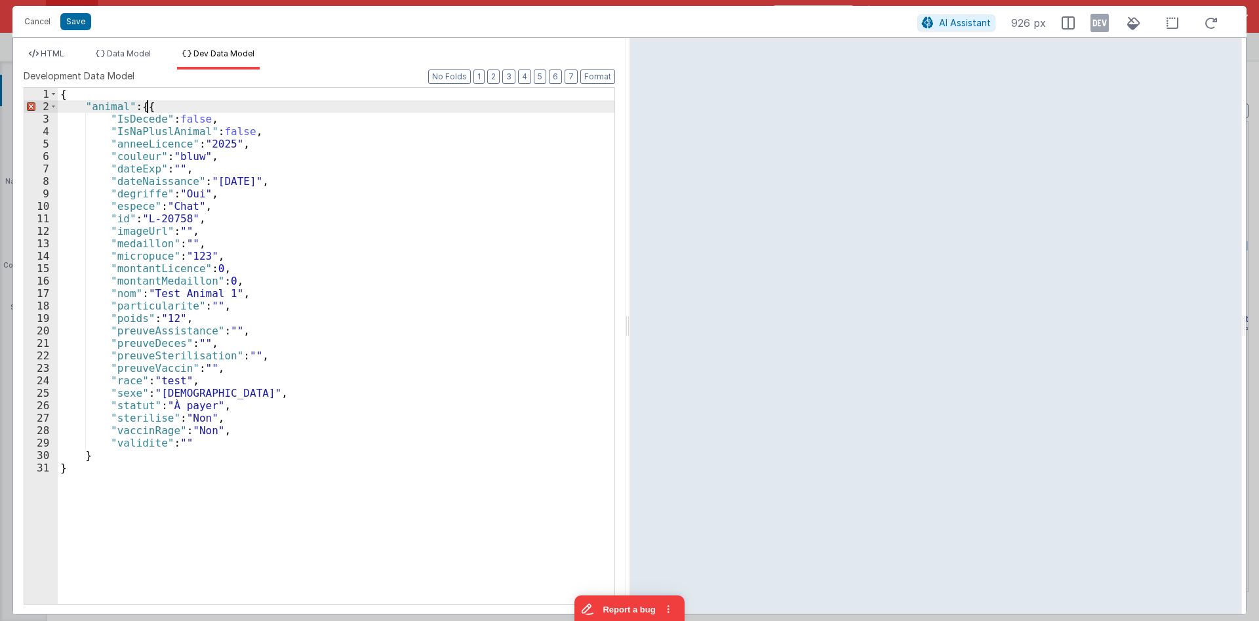
click at [145, 104] on div "{ "animal" : {{ "IsDecede" : false , "IsNaPluslAnimal" : false , "anneeLicence"…" at bounding box center [336, 358] width 557 height 541
click at [1084, 22] on icon at bounding box center [1099, 22] width 18 height 21
click at [49, 55] on span "HTML" at bounding box center [53, 54] width 24 height 10
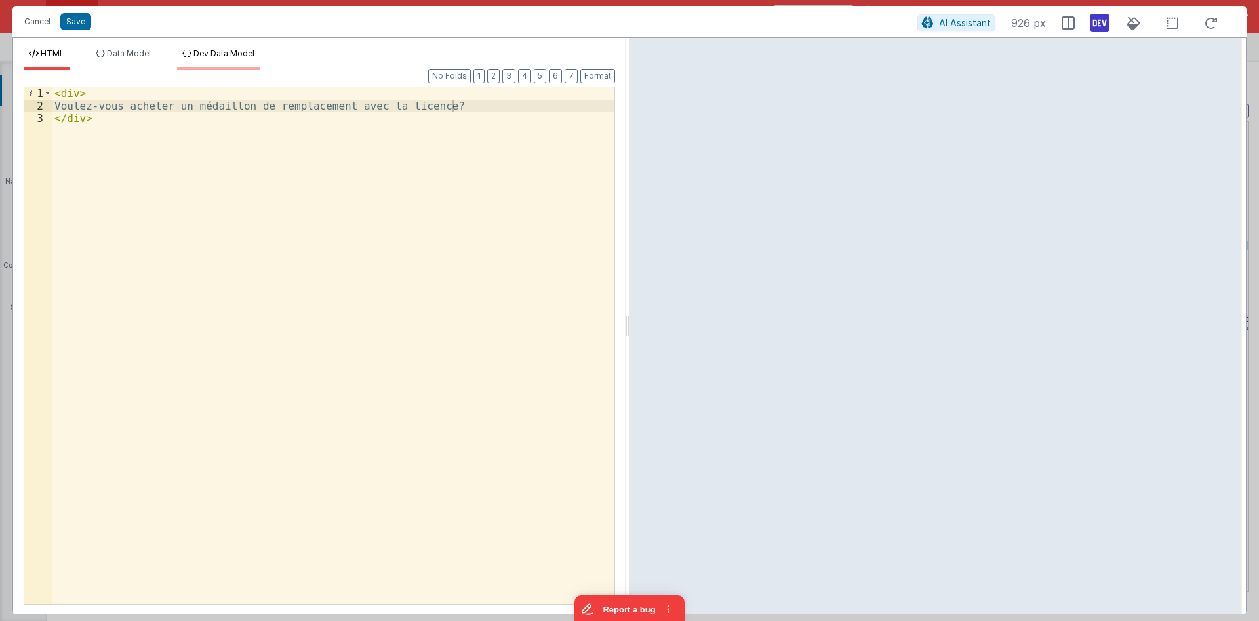
click at [207, 54] on span "Dev Data Model" at bounding box center [223, 54] width 61 height 10
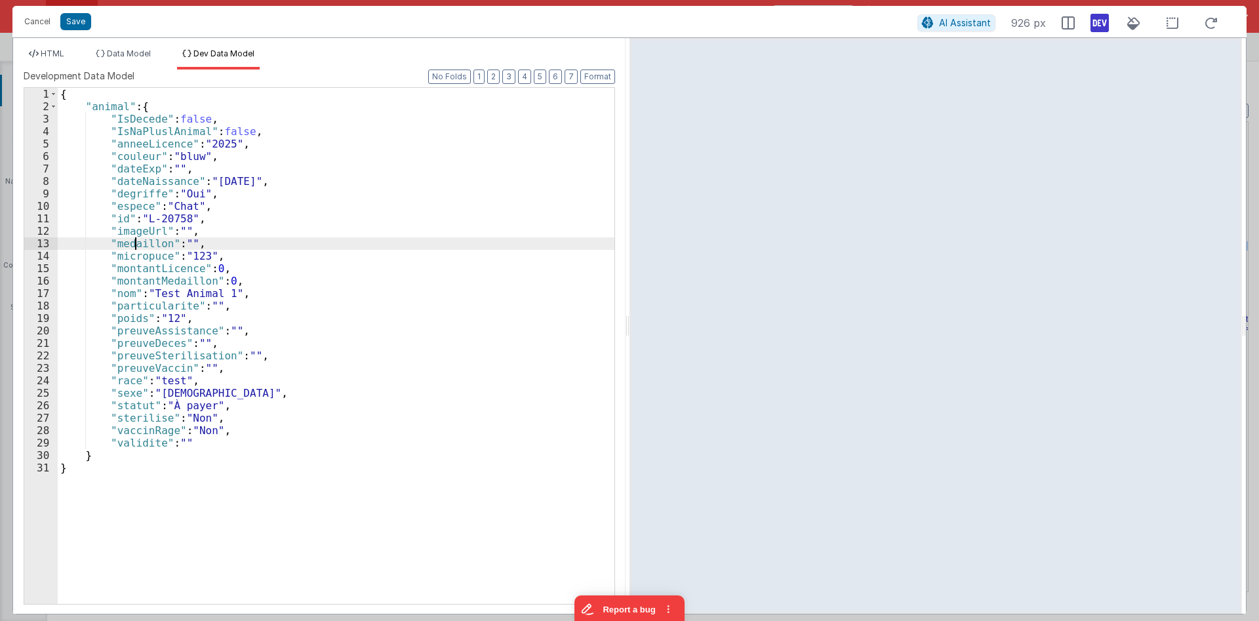
click at [135, 242] on div "{ "animal" : { "IsDecede" : false , "IsNaPluslAnimal" : false , "anneeLicence" …" at bounding box center [336, 358] width 557 height 541
click at [62, 64] on li "HTML" at bounding box center [47, 59] width 46 height 21
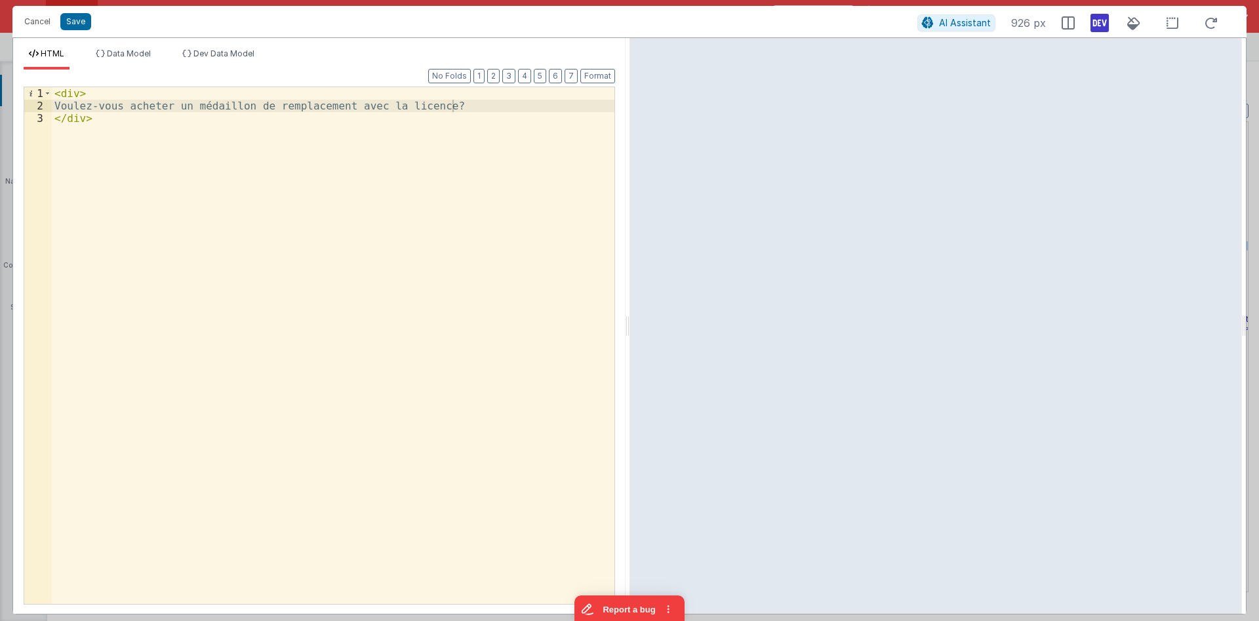
click at [469, 106] on div "< div > Voulez-vous acheter un médaillon de remplacement avec la licence? </ di…" at bounding box center [333, 358] width 563 height 542
click at [136, 132] on div "< div > Voulez-vous acheter un médaillon de remplacement avec la licence? </ di…" at bounding box center [333, 358] width 563 height 542
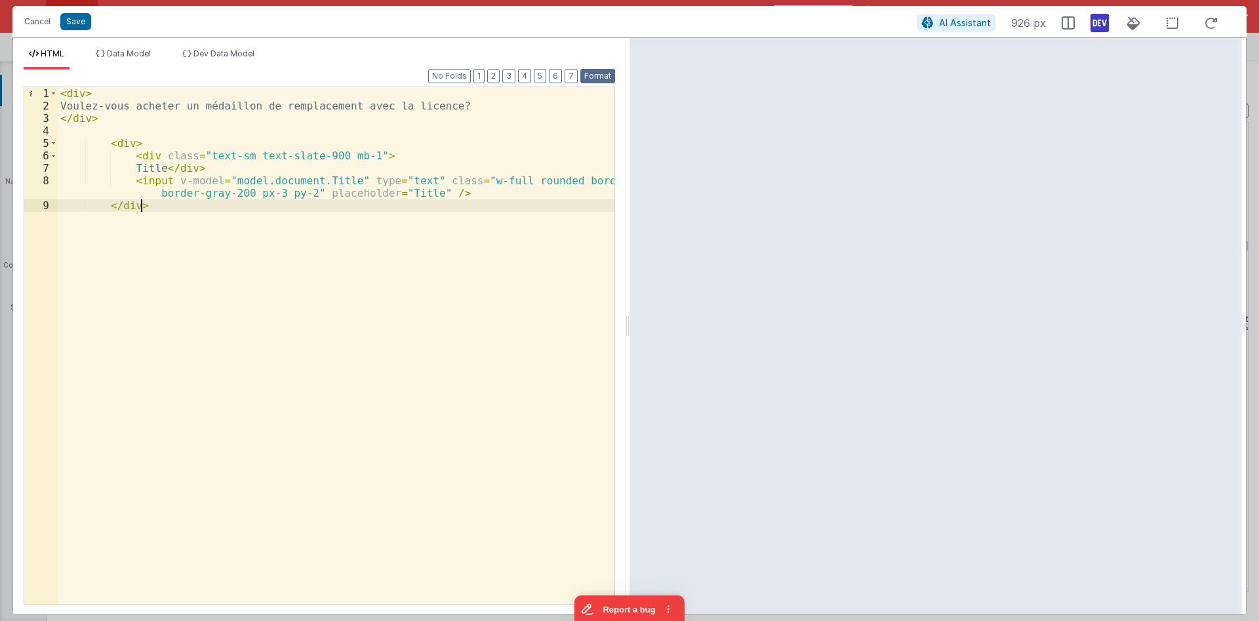
click at [590, 76] on button "Format" at bounding box center [597, 76] width 35 height 14
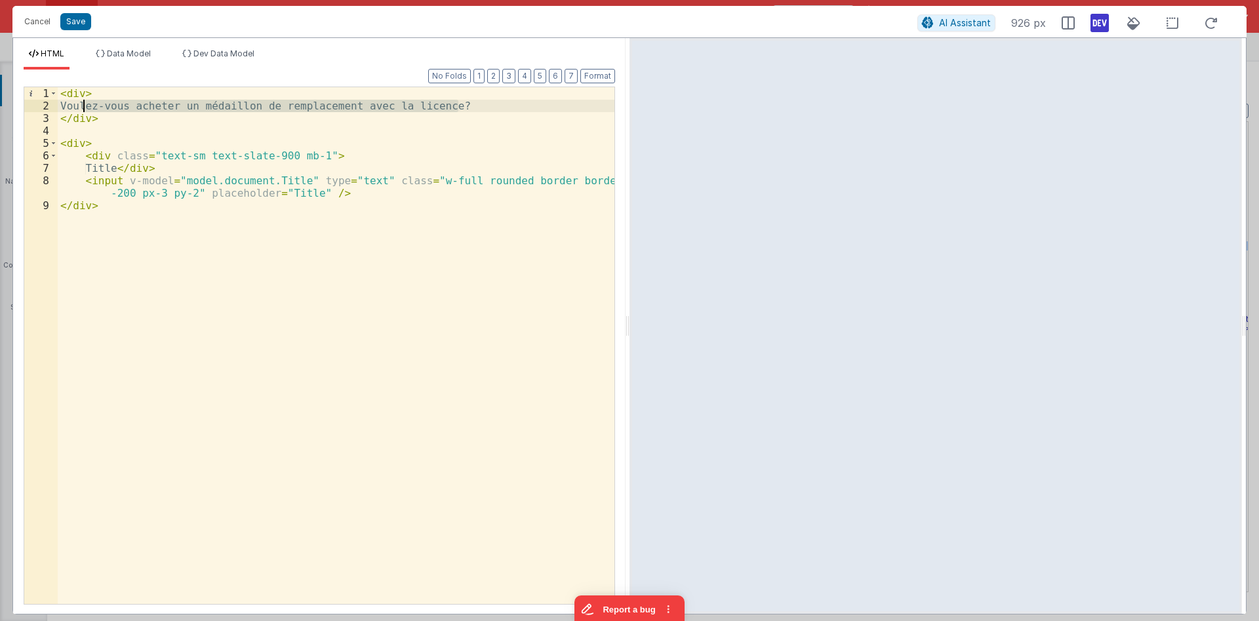
drag, startPoint x: 456, startPoint y: 104, endPoint x: 84, endPoint y: 106, distance: 371.8
click at [84, 106] on div "< div > Voulez-vous acheter un médaillon de remplacement avec la licence? </ di…" at bounding box center [336, 358] width 557 height 542
click at [115, 172] on div "< div > Voulez-vous acheter un médaillon de remplacement avec la licence? </ di…" at bounding box center [336, 358] width 557 height 542
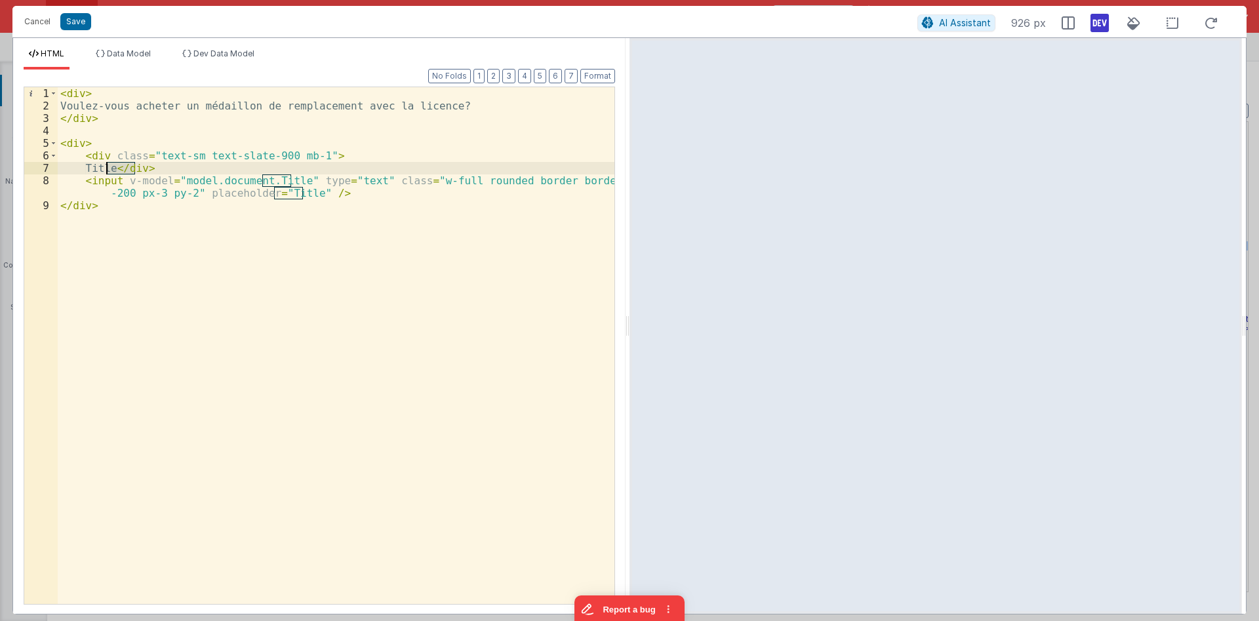
click at [115, 172] on div "< div > Voulez-vous acheter un médaillon de remplacement avec la licence? </ di…" at bounding box center [336, 358] width 557 height 542
click at [279, 180] on div "< div > Voulez-vous acheter un médaillon de remplacement avec la licence? </ di…" at bounding box center [336, 358] width 557 height 542
click at [230, 182] on div "< div > Voulez-vous acheter un médaillon de remplacement avec la licence? </ di…" at bounding box center [336, 358] width 557 height 542
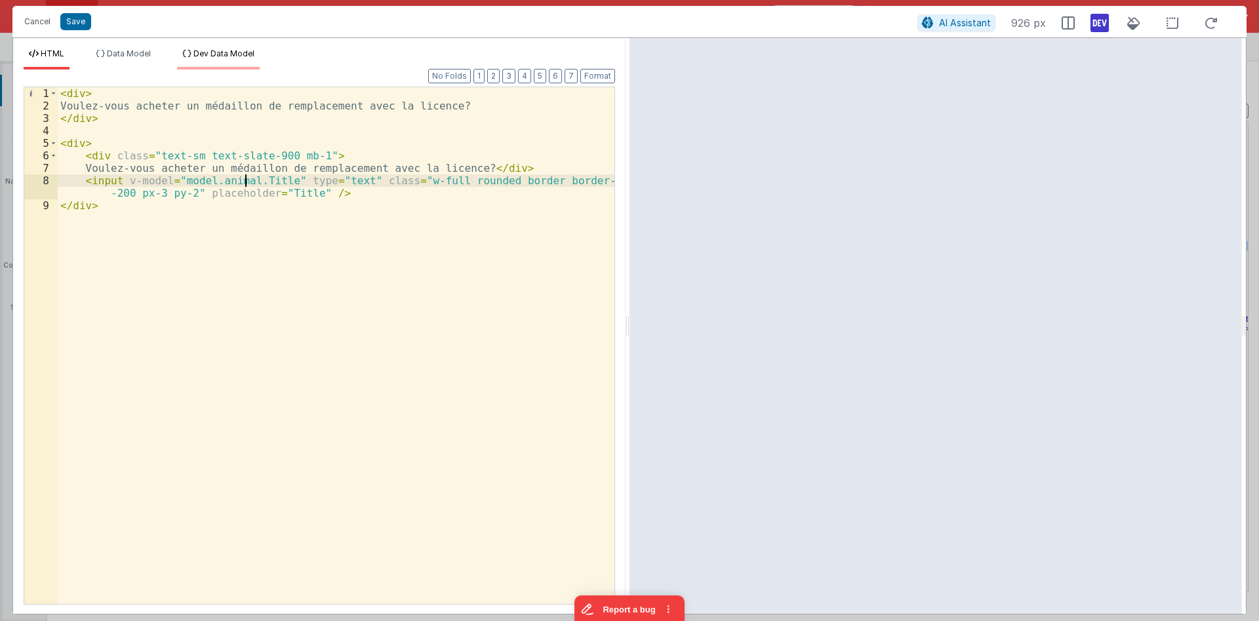
click at [203, 55] on span "Dev Data Model" at bounding box center [223, 54] width 61 height 10
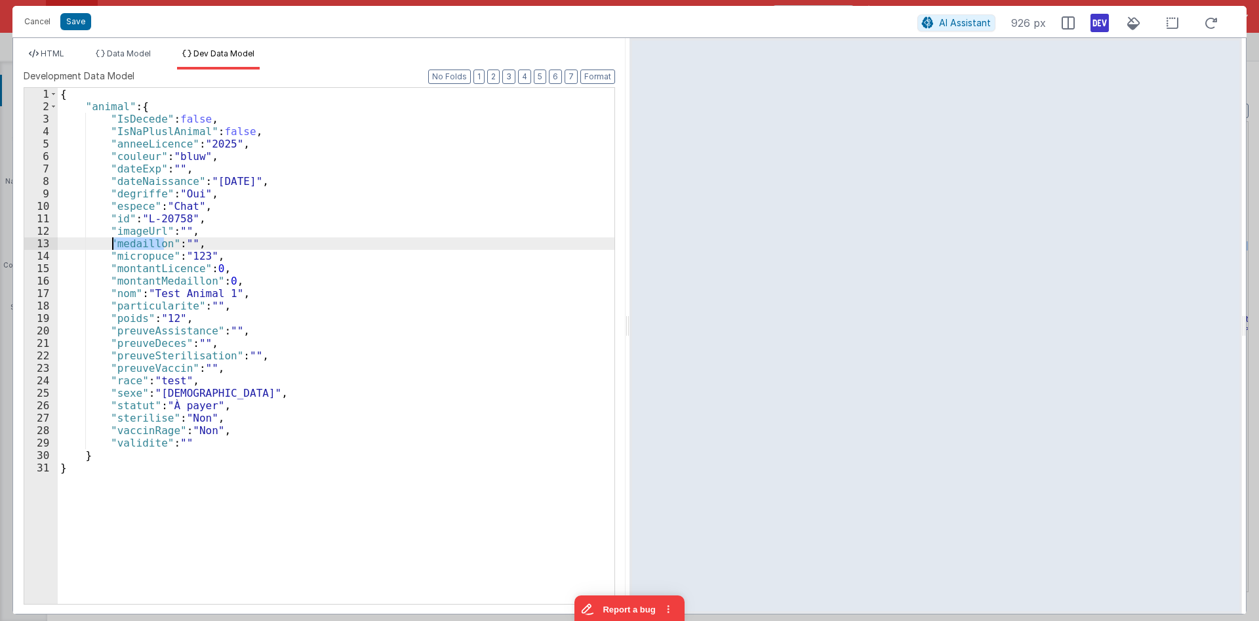
click at [142, 245] on div "{ "animal" : { "IsDecede" : false , "IsNaPluslAnimal" : false , "anneeLicence" …" at bounding box center [336, 346] width 557 height 516
click at [142, 245] on div "{ "animal" : { "IsDecede" : false , "IsNaPluslAnimal" : false , "anneeLicence" …" at bounding box center [336, 358] width 557 height 541
click at [55, 59] on li "HTML" at bounding box center [47, 59] width 46 height 21
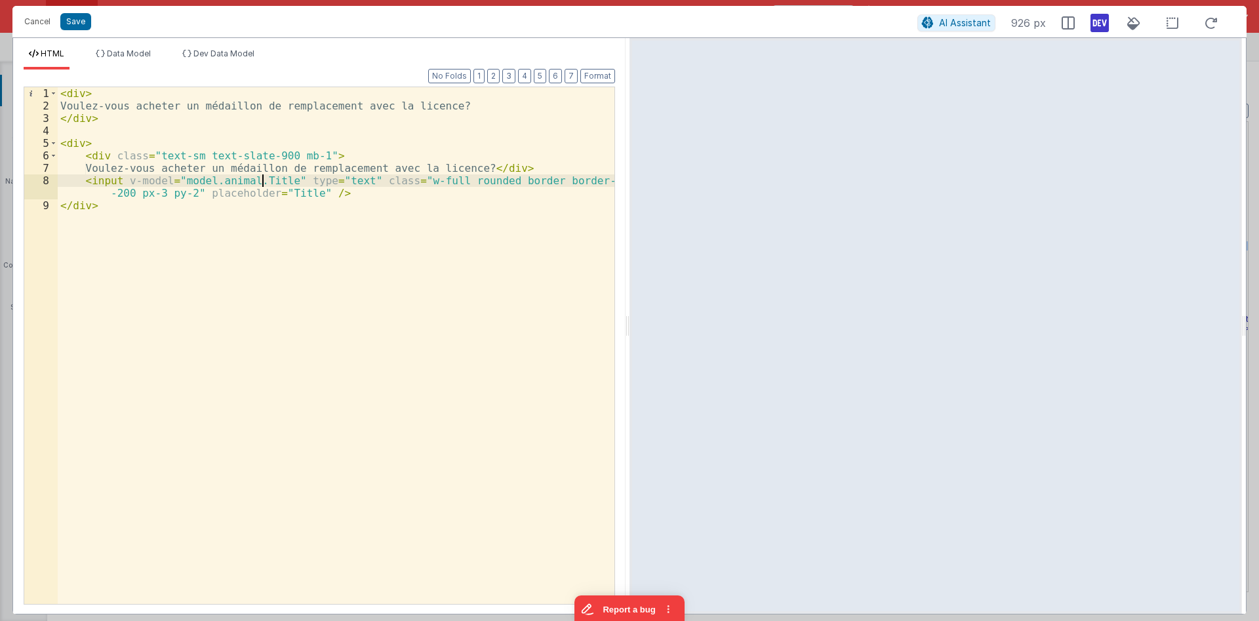
click at [260, 178] on div "< div > Voulez-vous acheter un médaillon de remplacement avec la licence? </ di…" at bounding box center [336, 358] width 557 height 542
click at [352, 178] on div "< div > Voulez-vous acheter un médaillon de remplacement avec la licence? </ di…" at bounding box center [336, 358] width 557 height 542
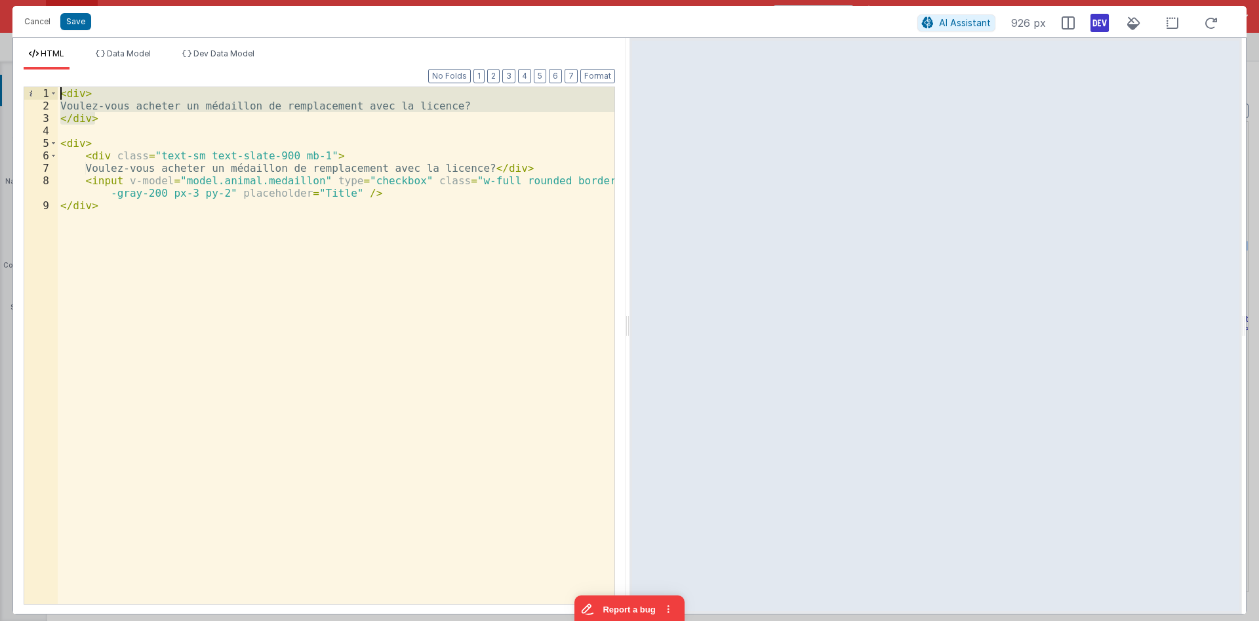
drag, startPoint x: 115, startPoint y: 120, endPoint x: 0, endPoint y: 56, distance: 132.1
click at [58, 87] on div "< div > Voulez-vous acheter un médaillon de remplacement avec la licence? </ di…" at bounding box center [336, 345] width 557 height 517
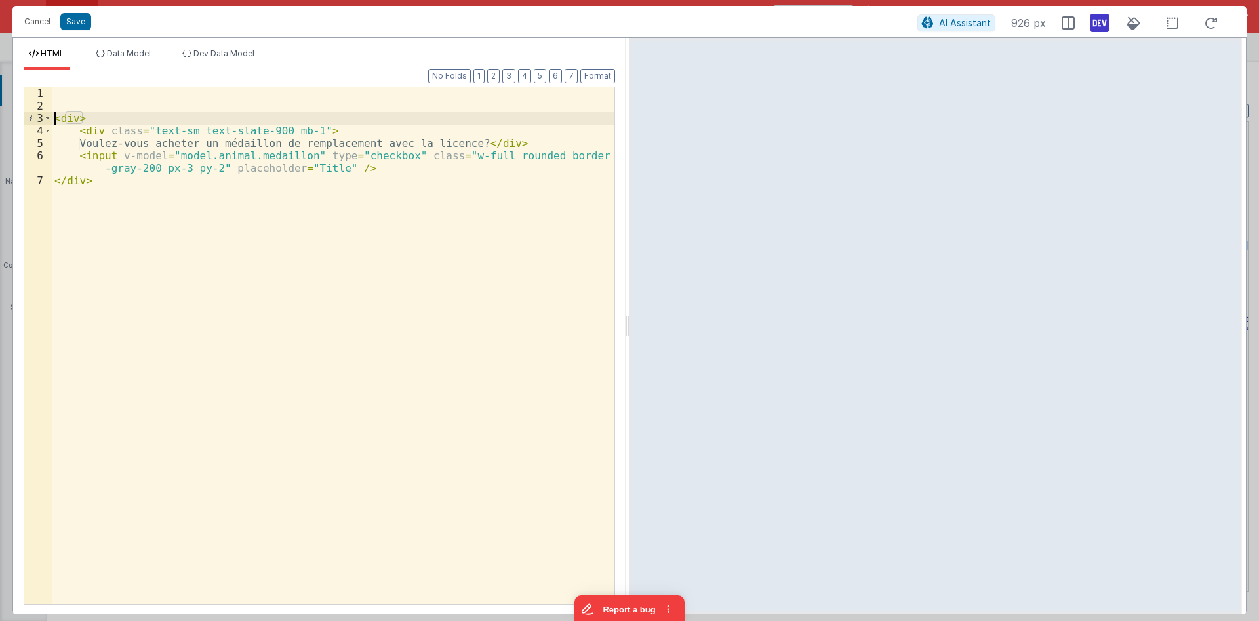
click at [52, 117] on div "< div > < div class = "text-sm text-slate-900 mb-1" > Voulez-vous acheter un mé…" at bounding box center [333, 358] width 563 height 542
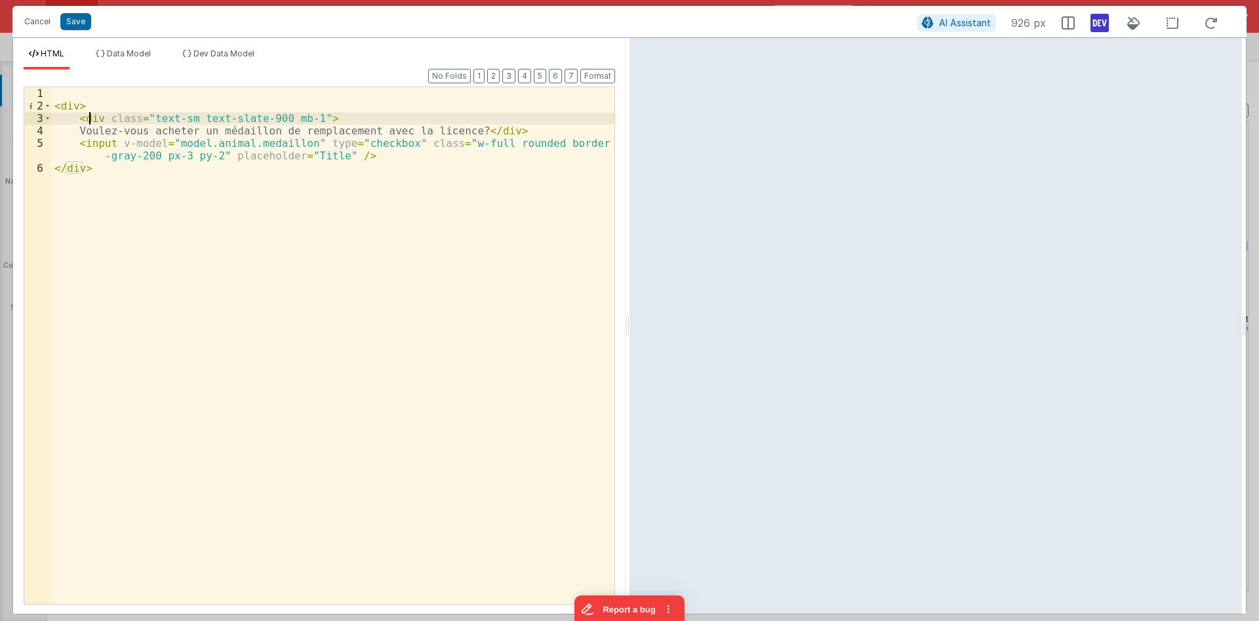
click at [90, 119] on div "< div > < div class = "text-sm text-slate-900 mb-1" > Voulez-vous acheter un mé…" at bounding box center [333, 358] width 563 height 542
drag, startPoint x: 77, startPoint y: 108, endPoint x: 120, endPoint y: 95, distance: 45.0
click at [77, 108] on div "< div > < div class = "text-sm text-slate-900 mb-1" > Voulez-vous acheter un mé…" at bounding box center [333, 358] width 563 height 542
drag, startPoint x: 475, startPoint y: 144, endPoint x: 442, endPoint y: 148, distance: 32.9
click at [442, 148] on div "< div class = "flex items-center" > < div class = "text-sm text-slate-900 mb-1"…" at bounding box center [333, 358] width 563 height 542
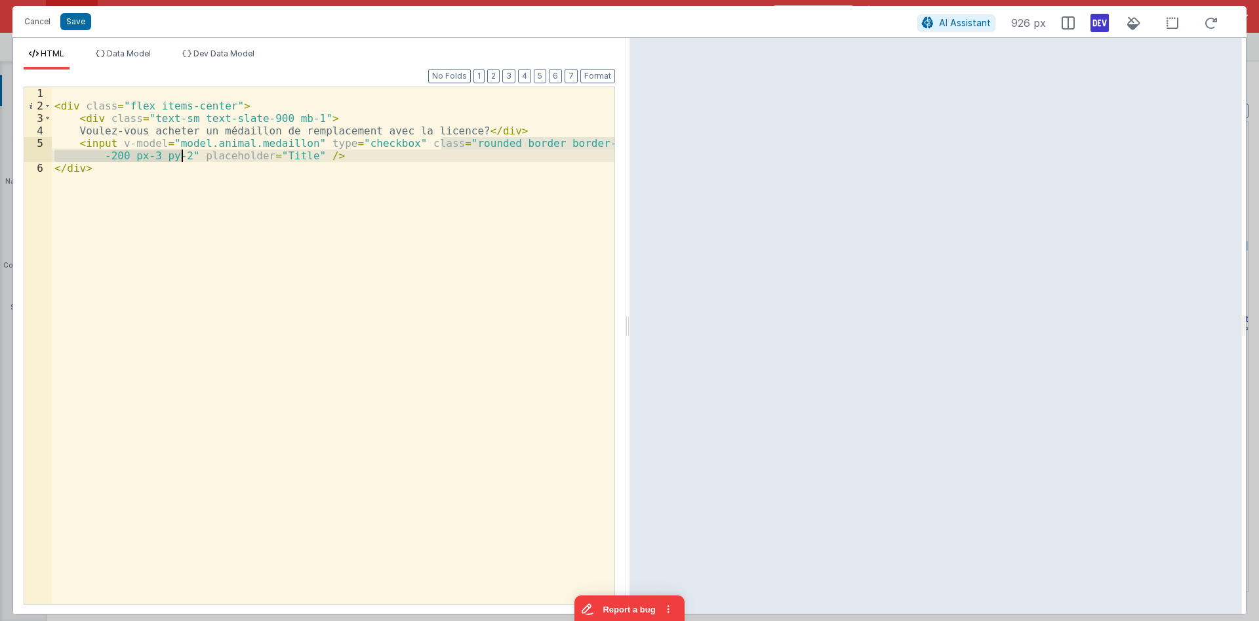
drag, startPoint x: 441, startPoint y: 142, endPoint x: 182, endPoint y: 153, distance: 259.2
click at [182, 153] on div "< div class = "flex items-center" > < div class = "text-sm text-slate-900 mb-1"…" at bounding box center [333, 358] width 563 height 542
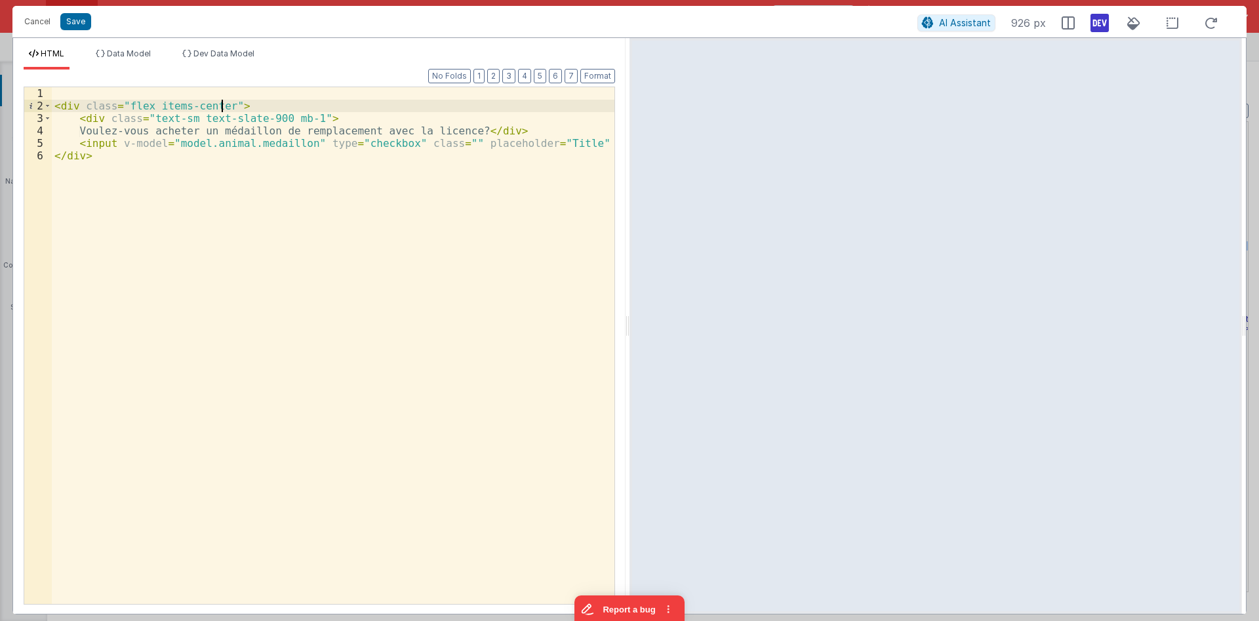
click at [221, 106] on div "< div class = "flex items-center" > < div class = "text-sm text-slate-900 mb-1"…" at bounding box center [333, 358] width 563 height 542
drag, startPoint x: 302, startPoint y: 120, endPoint x: 276, endPoint y: 121, distance: 26.3
click at [276, 121] on div "< div class = "flex items-center" > < div class = "text-sm text-slate-900 mb-1"…" at bounding box center [333, 358] width 563 height 542
click at [223, 107] on div "< div class = "flex items-center" > < div class = "text-sm text-slate-900" > Vo…" at bounding box center [333, 358] width 563 height 542
click at [340, 140] on div "< div class = "flex items-center space-x-2" > < div class = "text-sm text-slate…" at bounding box center [333, 358] width 563 height 542
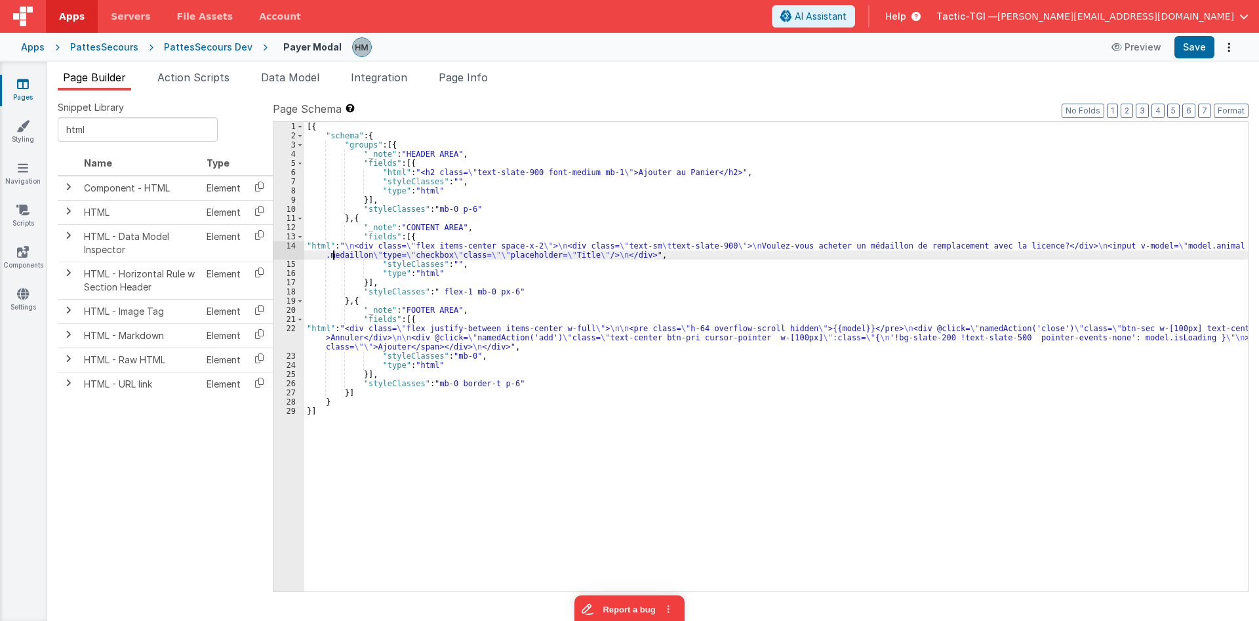
click at [331, 254] on div "[{ "schema" : { "groups" : [{ "_note" : "HEADER AREA" , "fields" : [{ "html" : …" at bounding box center [776, 366] width 944 height 488
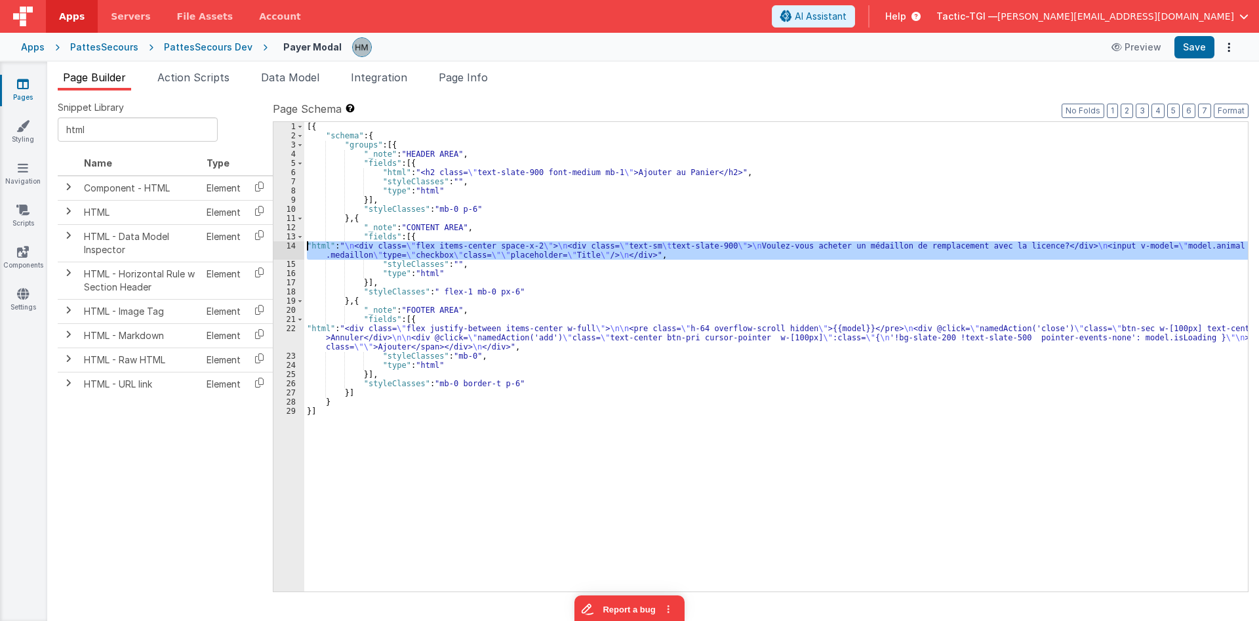
click at [288, 245] on div "14" at bounding box center [288, 250] width 31 height 18
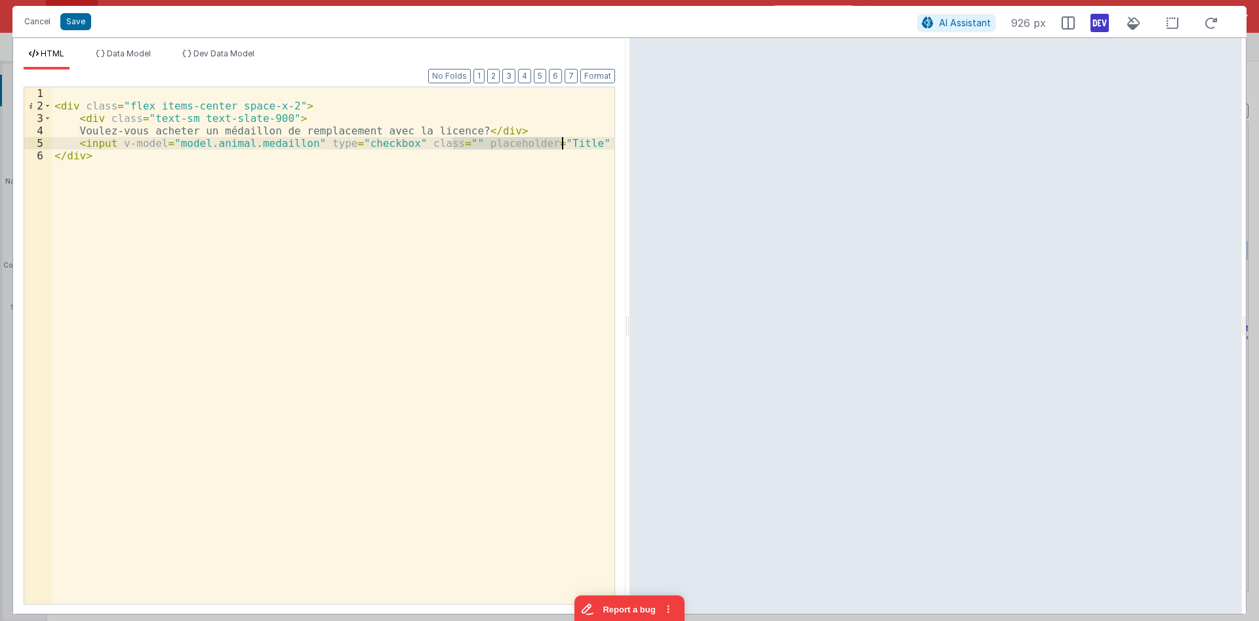
drag, startPoint x: 452, startPoint y: 146, endPoint x: 559, endPoint y: 144, distance: 106.9
click at [560, 144] on div "< div class = "flex items-center space-x-2" > < div class = "text-sm text-slate…" at bounding box center [333, 358] width 563 height 542
click at [529, 157] on div "< div class = "flex items-center space-x-2" > < div class = "text-sm text-slate…" at bounding box center [333, 358] width 563 height 542
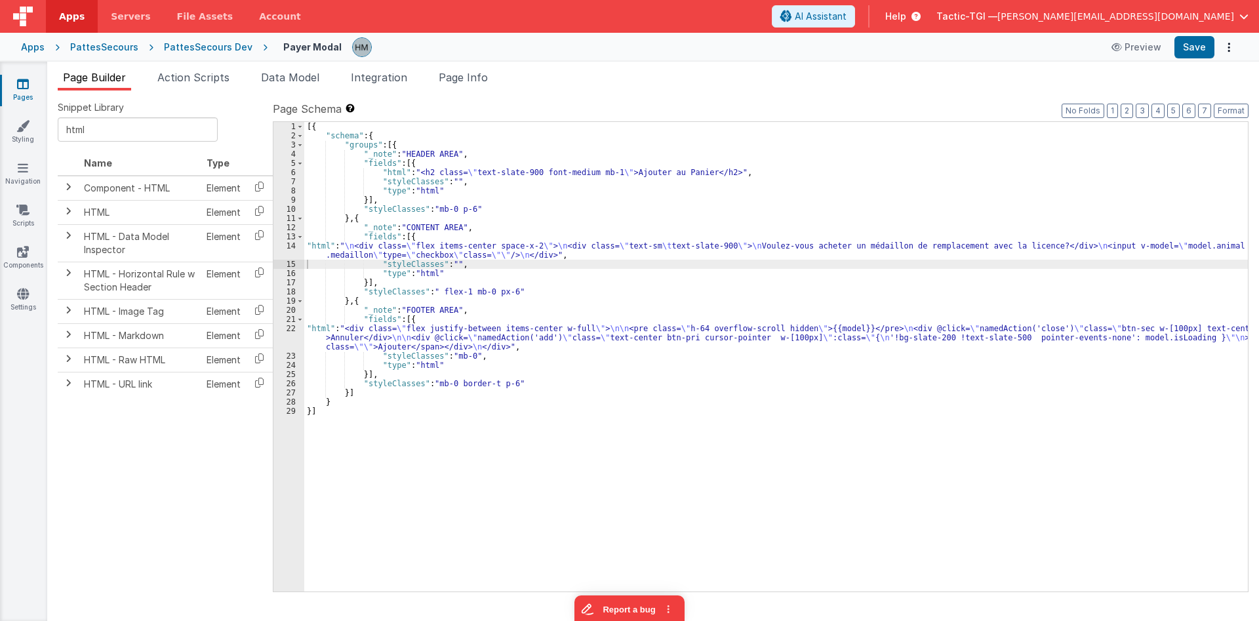
click at [448, 183] on div "[{ "schema" : { "groups" : [{ "_note" : "HEADER AREA" , "fields" : [{ "html" : …" at bounding box center [776, 366] width 944 height 488
drag, startPoint x: 585, startPoint y: 171, endPoint x: 601, endPoint y: 172, distance: 16.4
click at [601, 172] on div "[{ "schema" : { "groups" : [{ "_note" : "HEADER AREA" , "fields" : [{ "html" : …" at bounding box center [776, 366] width 944 height 488
click at [617, 161] on div "[{ "schema" : { "groups" : [{ "_note" : "HEADER AREA" , "fields" : [{ "html" : …" at bounding box center [776, 366] width 944 height 488
click at [452, 267] on div "[{ "schema" : { "groups" : [{ "_note" : "HEADER AREA" , "fields" : [{ "html" : …" at bounding box center [776, 366] width 944 height 488
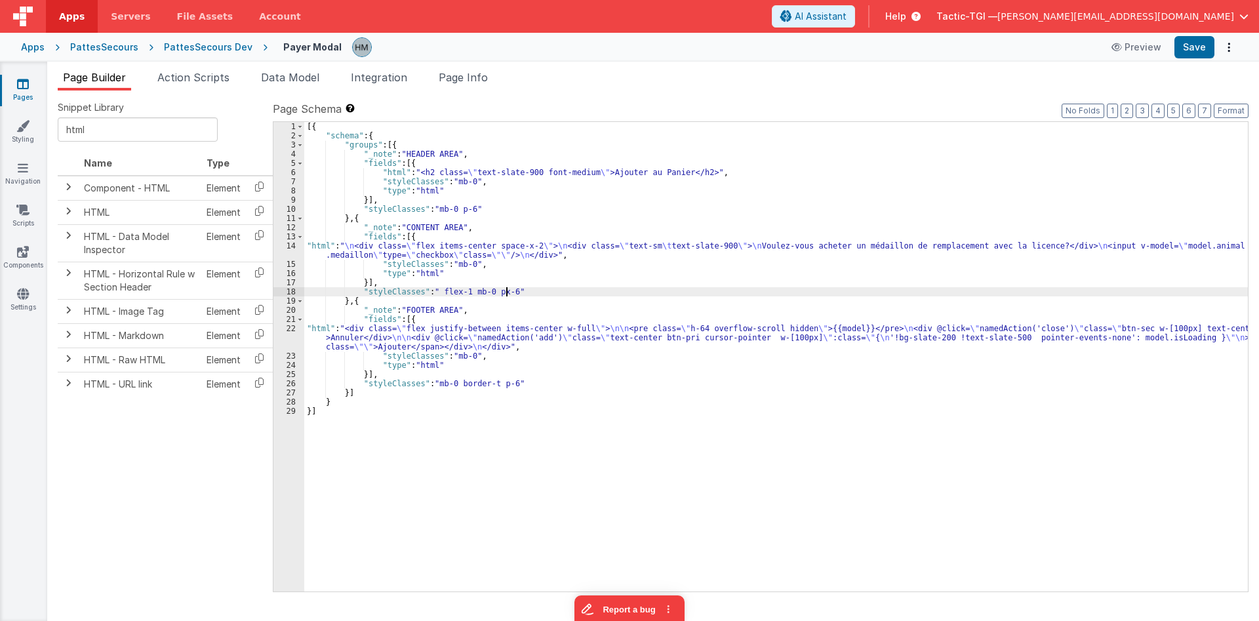
click at [506, 291] on div "[{ "schema" : { "groups" : [{ "_note" : "HEADER AREA" , "fields" : [{ "html" : …" at bounding box center [776, 366] width 944 height 488
click at [328, 241] on div "[{ "schema" : { "groups" : [{ "_note" : "HEADER AREA" , "fields" : [{ "html" : …" at bounding box center [776, 366] width 944 height 488
click at [289, 243] on div "14" at bounding box center [288, 250] width 31 height 18
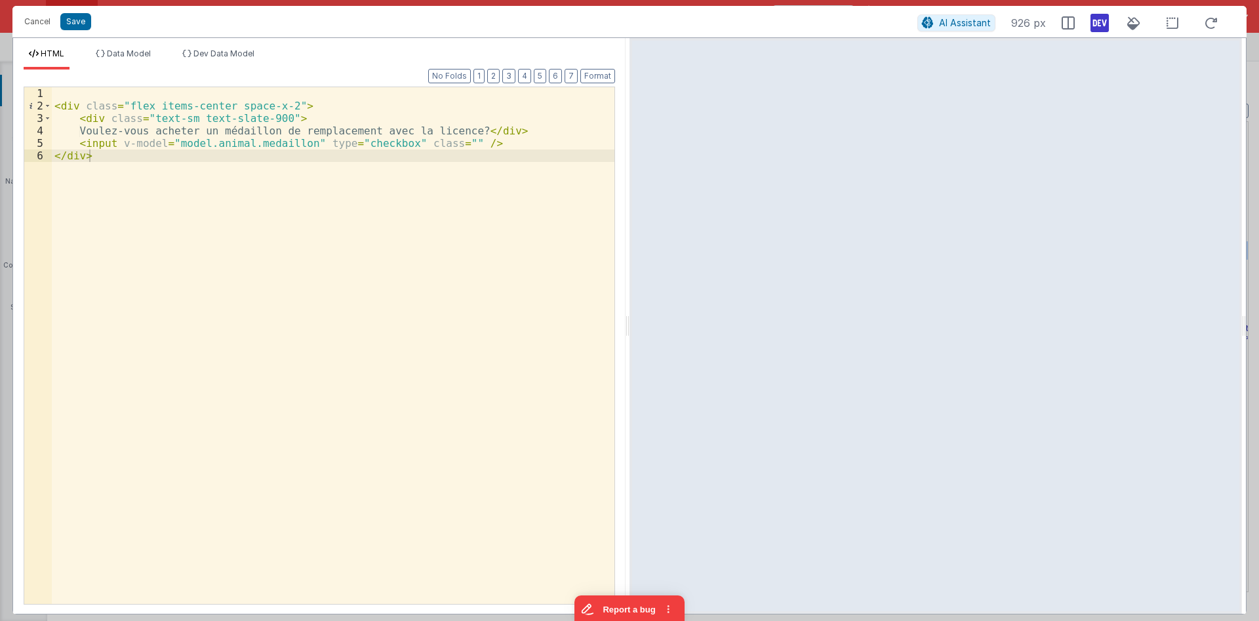
click at [345, 233] on div "< div class = "flex items-center space-x-2" > < div class = "text-sm text-slate…" at bounding box center [333, 358] width 563 height 542
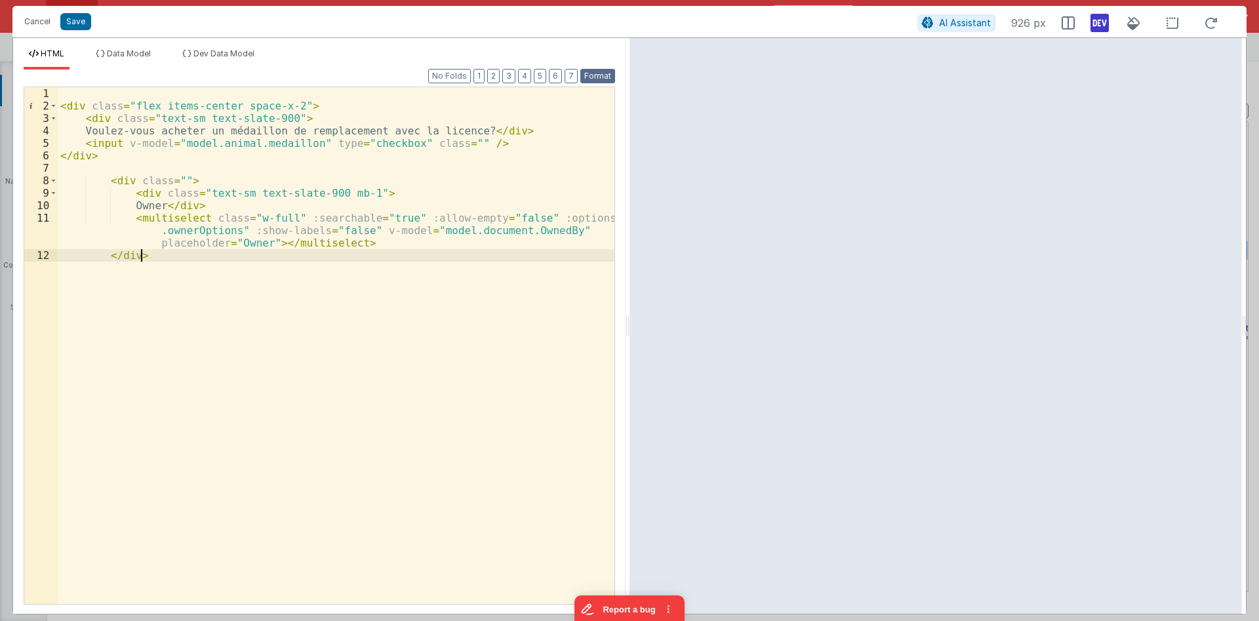
click at [591, 77] on button "Format" at bounding box center [597, 76] width 35 height 14
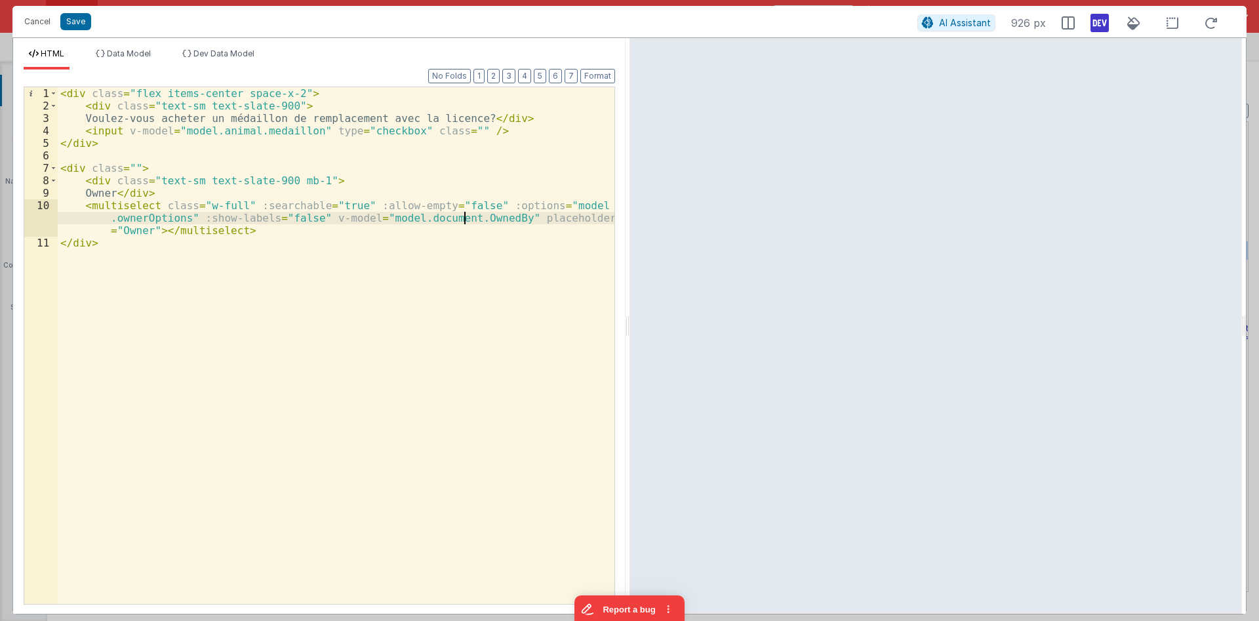
click at [466, 220] on div "< div class = "flex items-center space-x-2" > < div class = "text-sm text-slate…" at bounding box center [336, 358] width 557 height 542
click at [144, 58] on span "Data Model" at bounding box center [129, 54] width 44 height 10
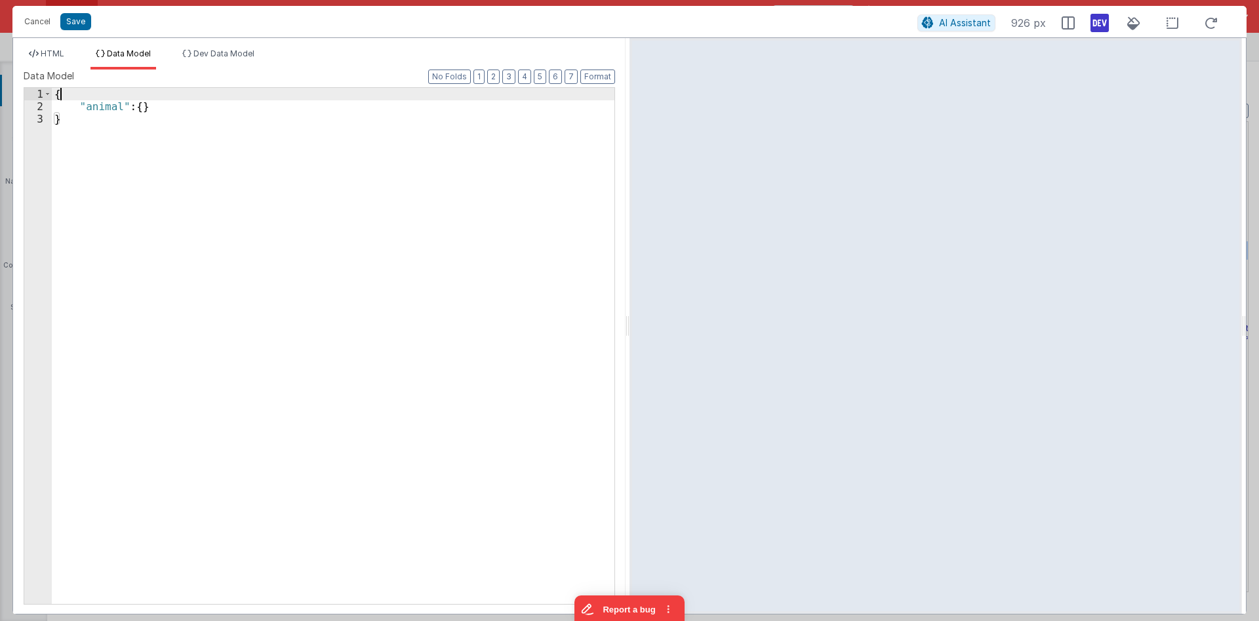
click at [103, 92] on div "{ "animal" : { } }" at bounding box center [333, 358] width 563 height 541
click at [208, 61] on li "Dev Data Model" at bounding box center [218, 59] width 83 height 21
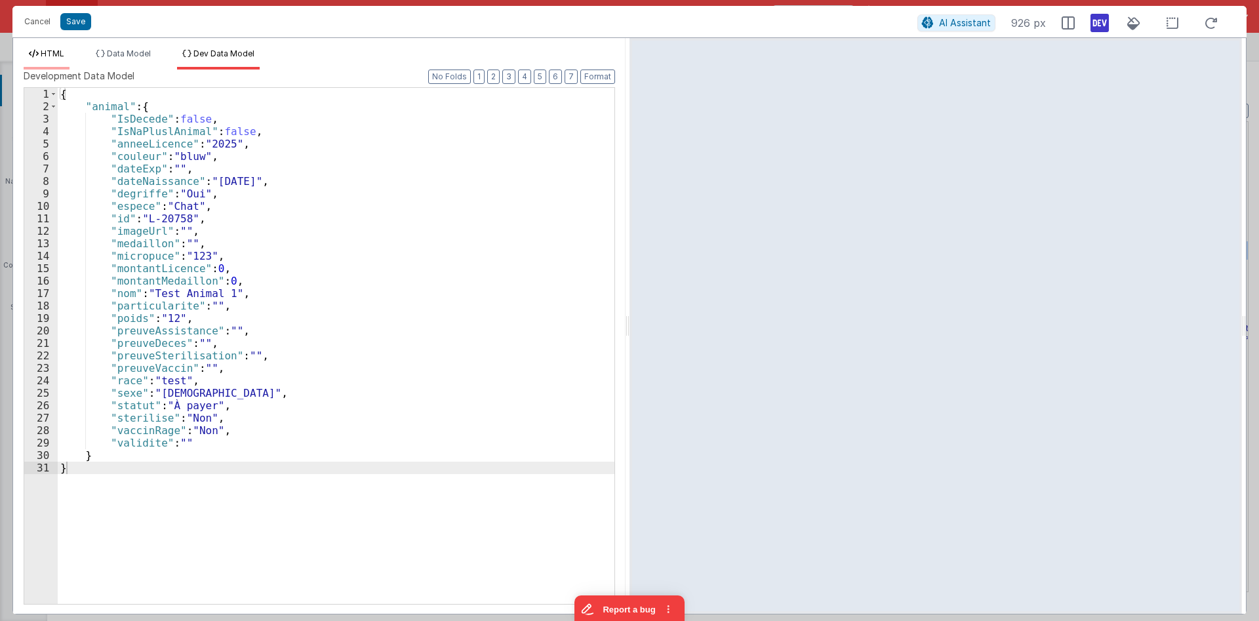
click at [59, 60] on li "HTML" at bounding box center [47, 59] width 46 height 21
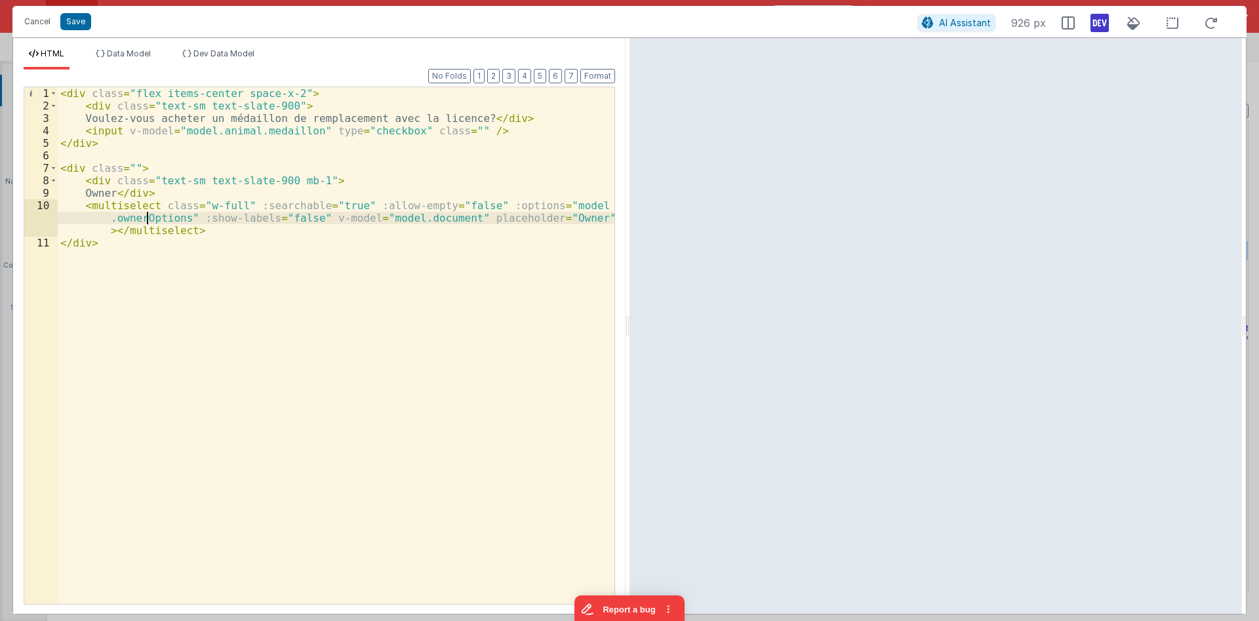
click at [149, 216] on div "< div class = "flex items-center space-x-2" > < div class = "text-sm text-slate…" at bounding box center [336, 358] width 557 height 542
click at [206, 45] on div "HTML Data Model Dev Data Model Format 7 6 5 4 3 2 1 No Folds 1 2 3 4 5 6 7 8 9 …" at bounding box center [319, 326] width 612 height 576
click at [210, 58] on span "Dev Data Model" at bounding box center [223, 54] width 61 height 10
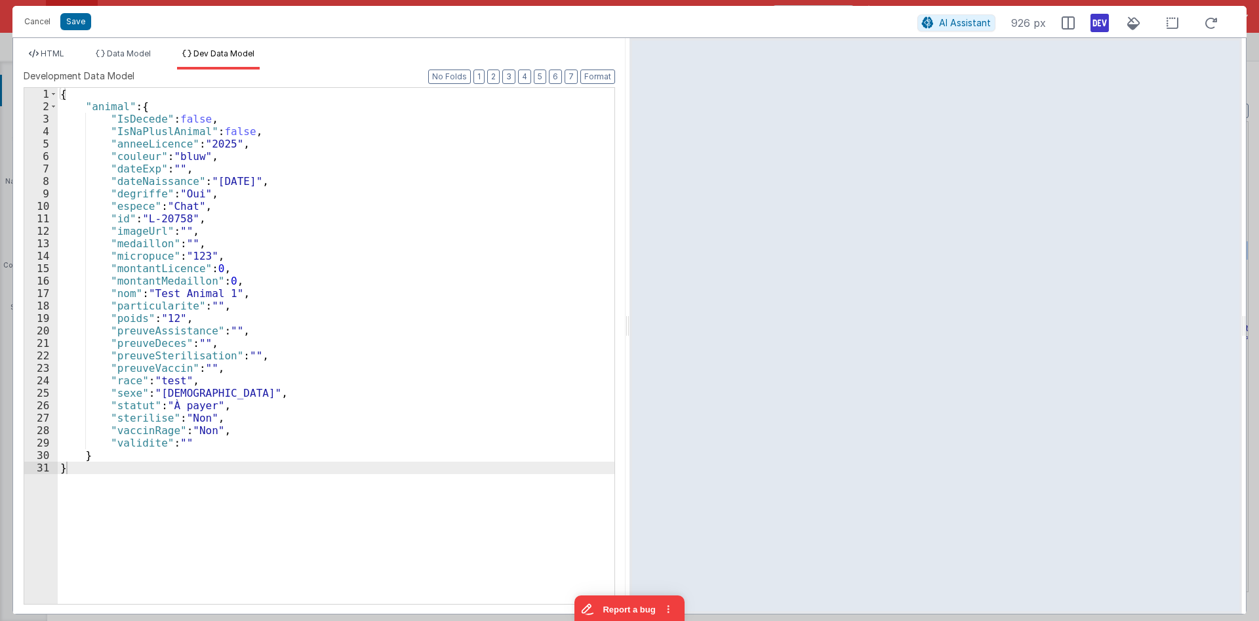
click at [183, 89] on div "{ "animal" : { "IsDecede" : false , "IsNaPluslAnimal" : false , "anneeLicence" …" at bounding box center [336, 358] width 557 height 541
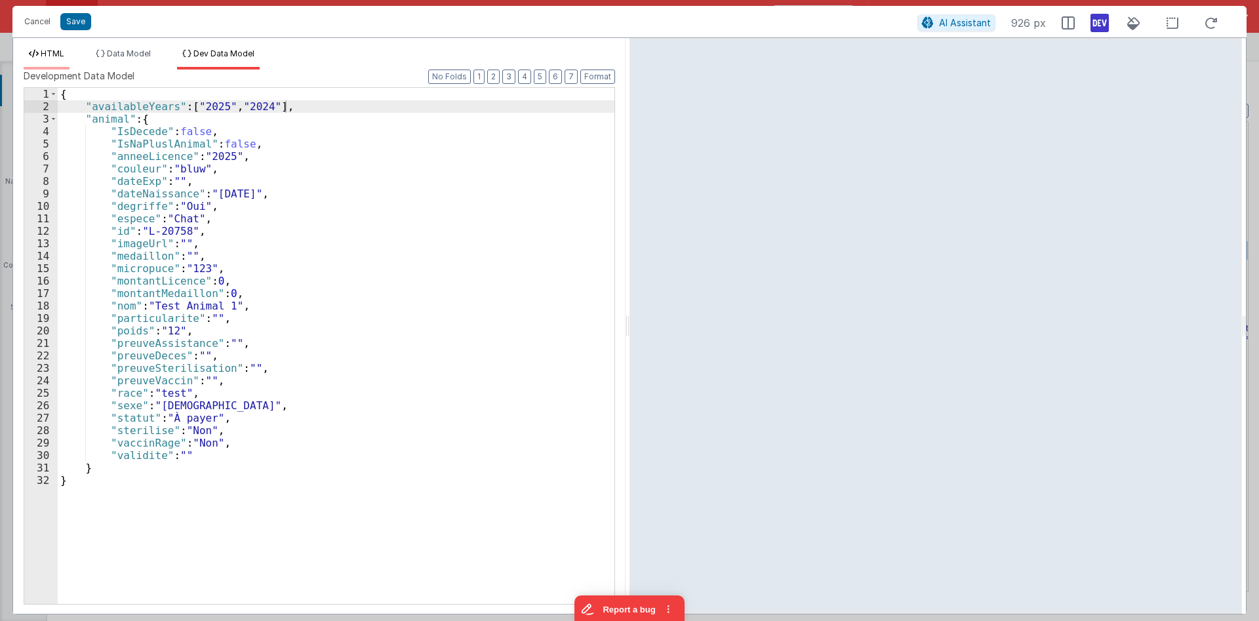
click at [58, 54] on span "HTML" at bounding box center [53, 54] width 24 height 10
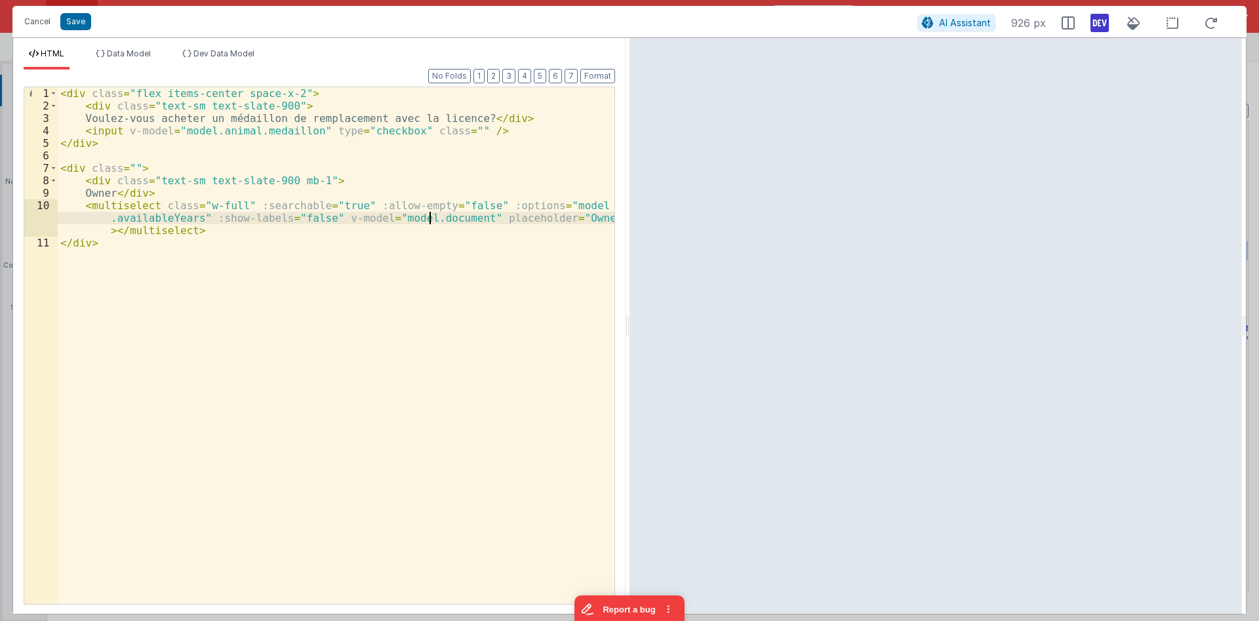
click at [429, 216] on div "< div class = "flex items-center space-x-2" > < div class = "text-sm text-slate…" at bounding box center [336, 358] width 557 height 542
click at [292, 205] on div "< div class = "flex items-center space-x-2" > < div class = "text-sm text-slate…" at bounding box center [336, 358] width 557 height 542
click at [433, 216] on div "< div class = "flex items-center space-x-2" > < div class = "text-sm text-slate…" at bounding box center [336, 358] width 557 height 542
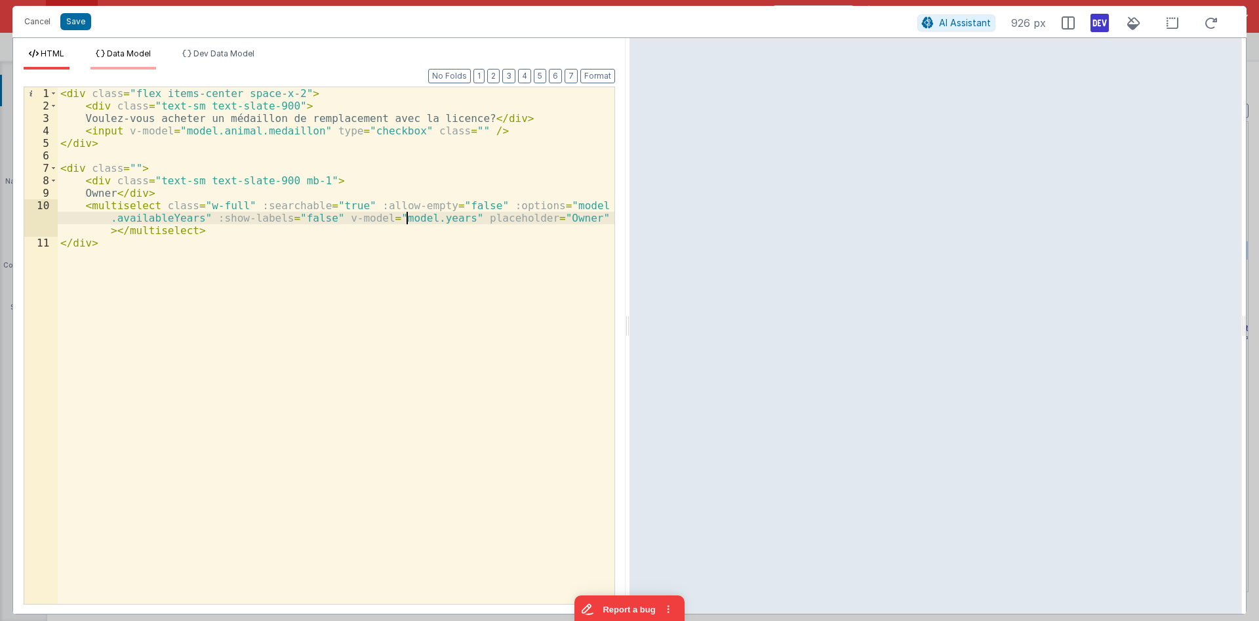
click at [151, 57] on span "Data Model" at bounding box center [129, 54] width 44 height 10
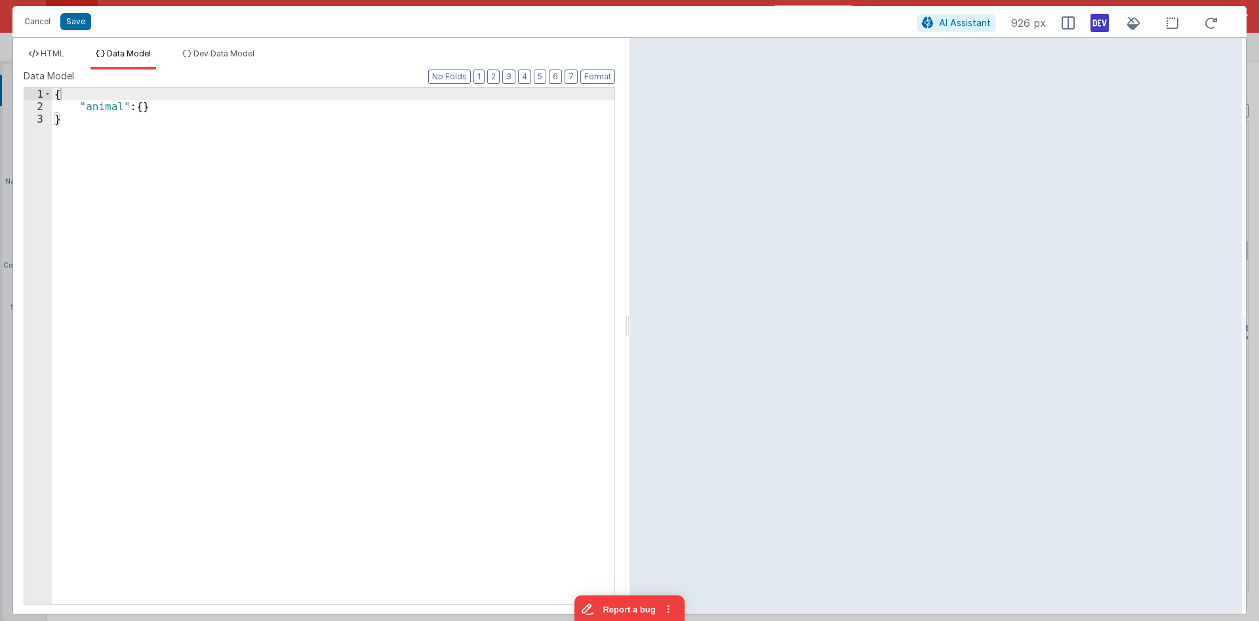
click at [144, 90] on div "{ "animal" : { } }" at bounding box center [333, 358] width 563 height 541
click at [45, 47] on div "HTML Data Model Dev Data Model Format 7 6 5 4 3 2 1 No Folds 1 2 3 4 5 6 7 8 9 …" at bounding box center [319, 326] width 612 height 576
click at [46, 54] on span "HTML" at bounding box center [53, 54] width 24 height 10
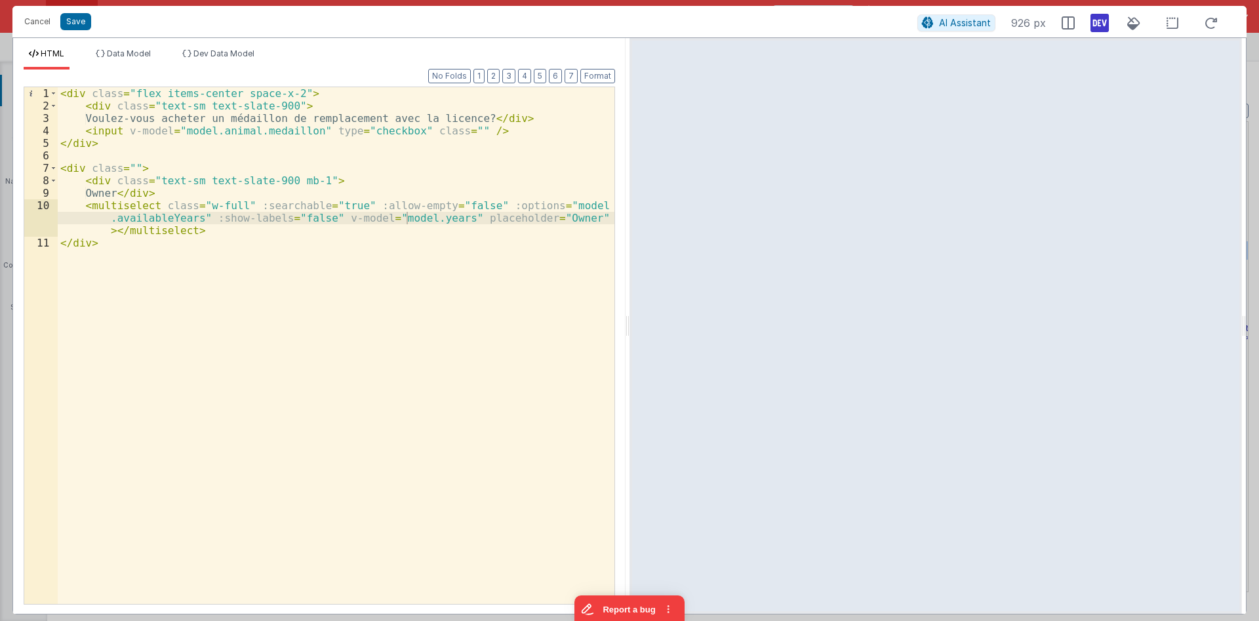
click at [199, 217] on div "< div class = "flex items-center space-x-2" > < div class = "text-sm text-slate…" at bounding box center [336, 358] width 557 height 542
click at [463, 216] on div "< div class = "flex items-center space-x-2" > < div class = "text-sm text-slate…" at bounding box center [336, 358] width 557 height 542
click at [139, 53] on span "Data Model" at bounding box center [129, 54] width 44 height 10
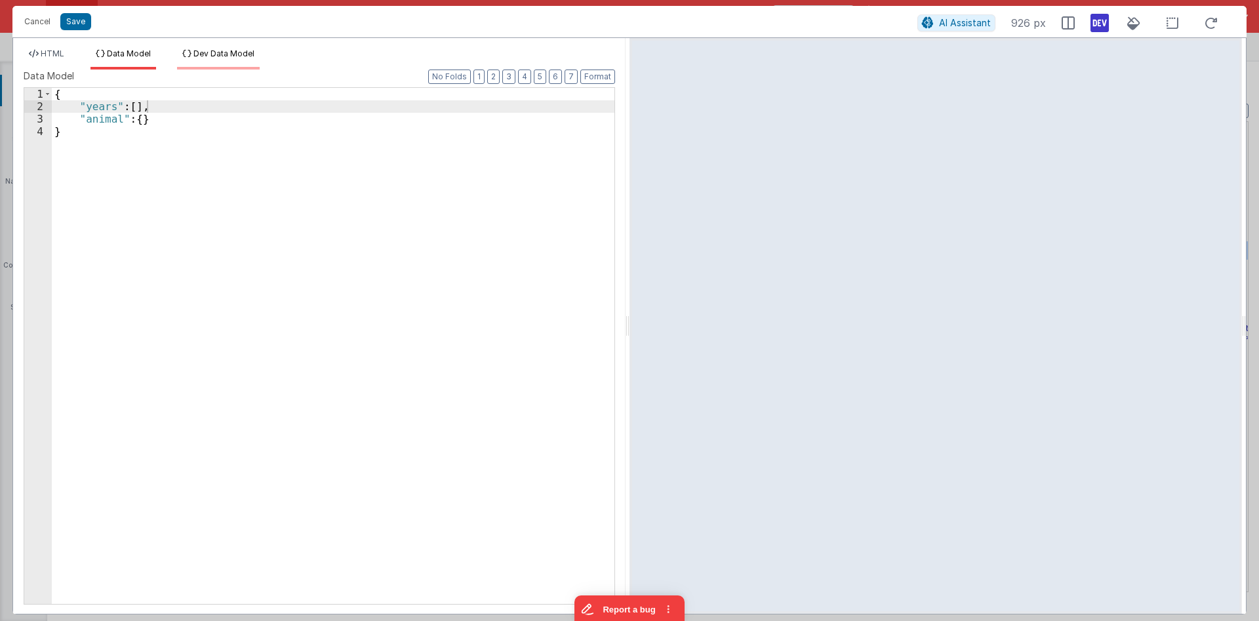
click at [221, 55] on span "Dev Data Model" at bounding box center [223, 54] width 61 height 10
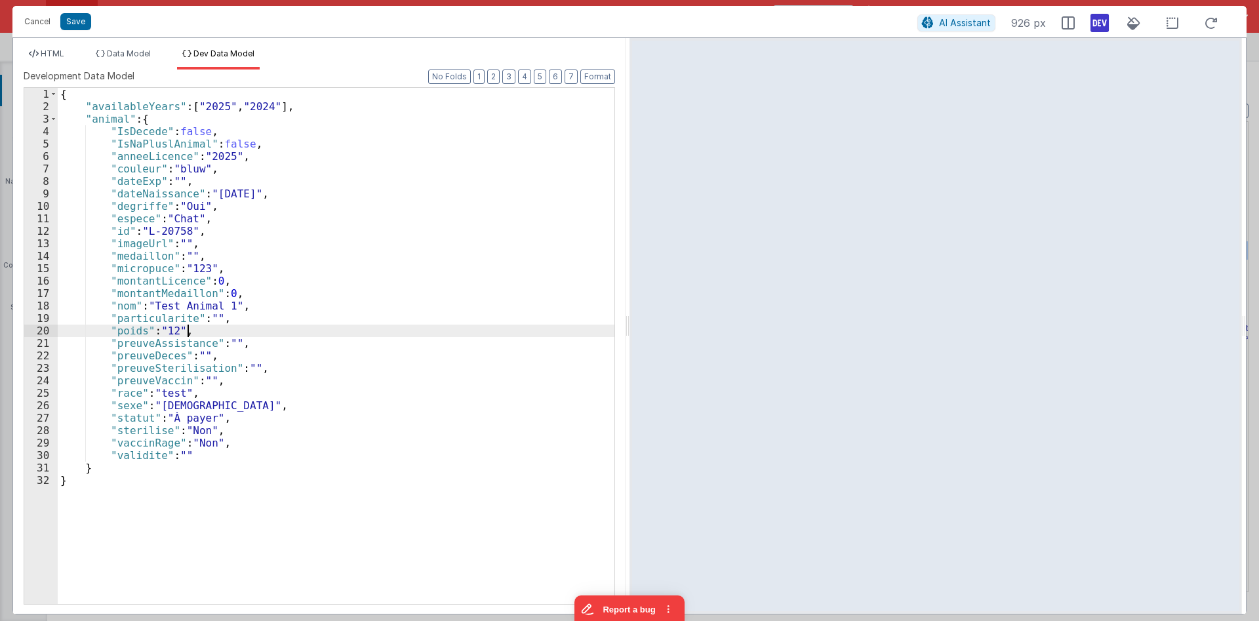
click at [229, 328] on div "{ "availableYears" : [ "2025" , "2024" ] , "animal" : { "IsDecede" : false , "I…" at bounding box center [336, 358] width 557 height 541
click at [60, 52] on span "HTML" at bounding box center [53, 54] width 24 height 10
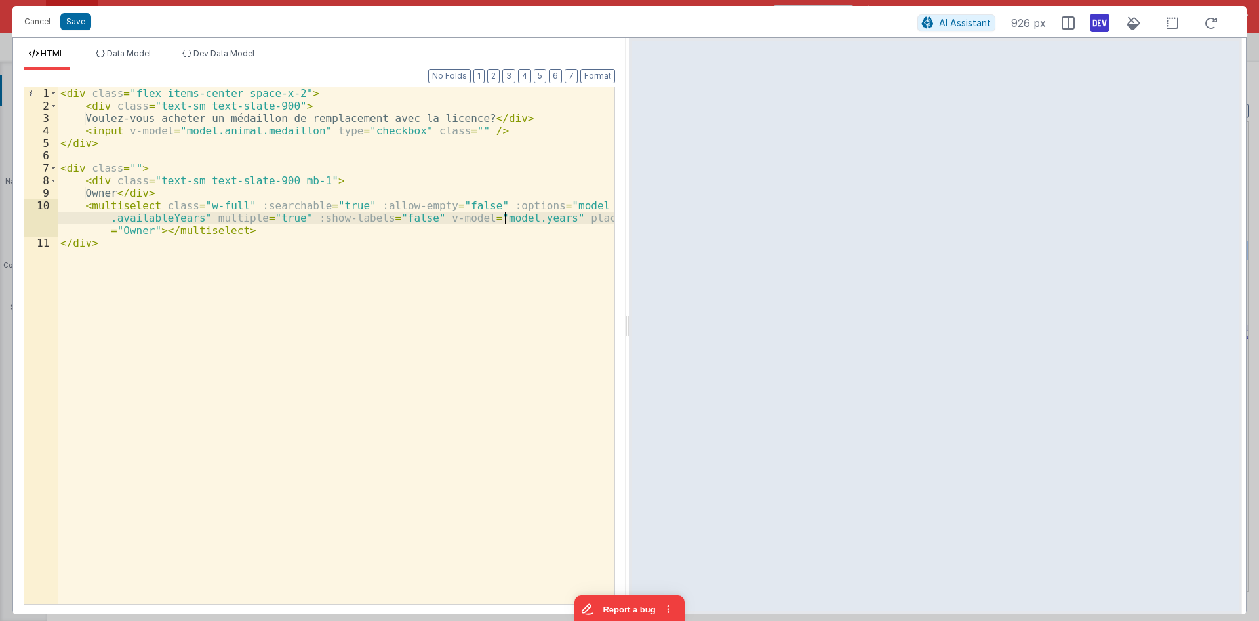
click at [504, 217] on div "< div class = "flex items-center space-x-2" > < div class = "text-sm text-slate…" at bounding box center [336, 358] width 557 height 542
click at [506, 138] on div "< div class = "flex items-center space-x-2" > < div class = "text-sm text-slate…" at bounding box center [336, 358] width 557 height 542
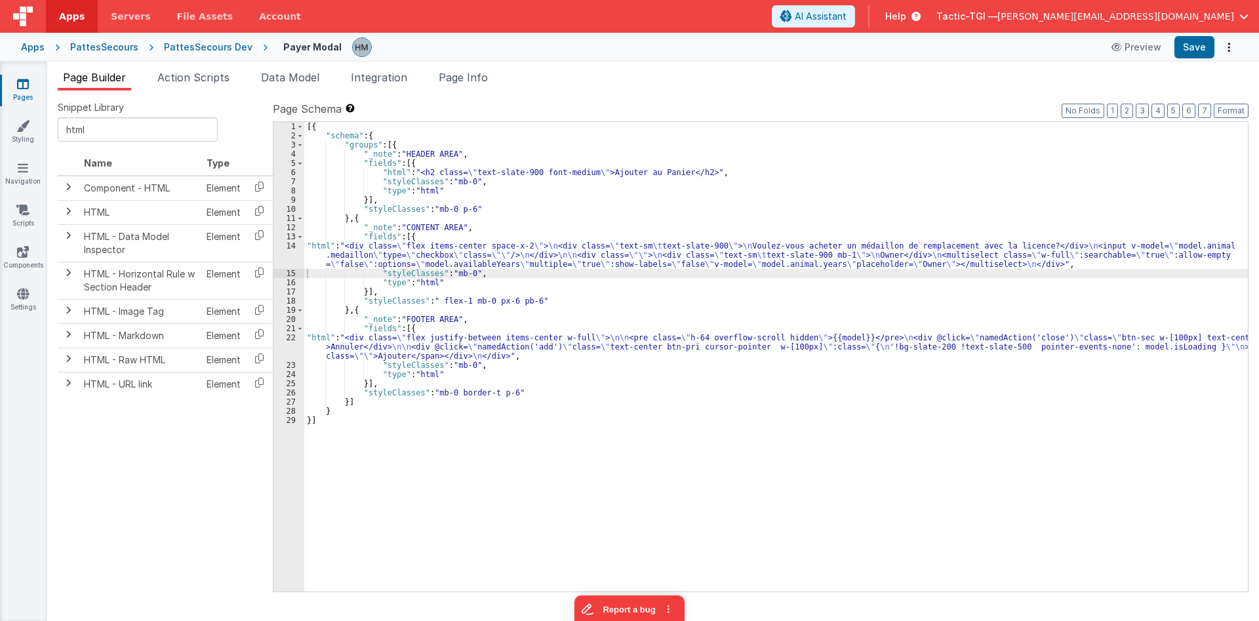
click at [332, 245] on div "[{ "schema" : { "groups" : [{ "_note" : "HEADER AREA" , "fields" : [{ "html" : …" at bounding box center [776, 366] width 944 height 488
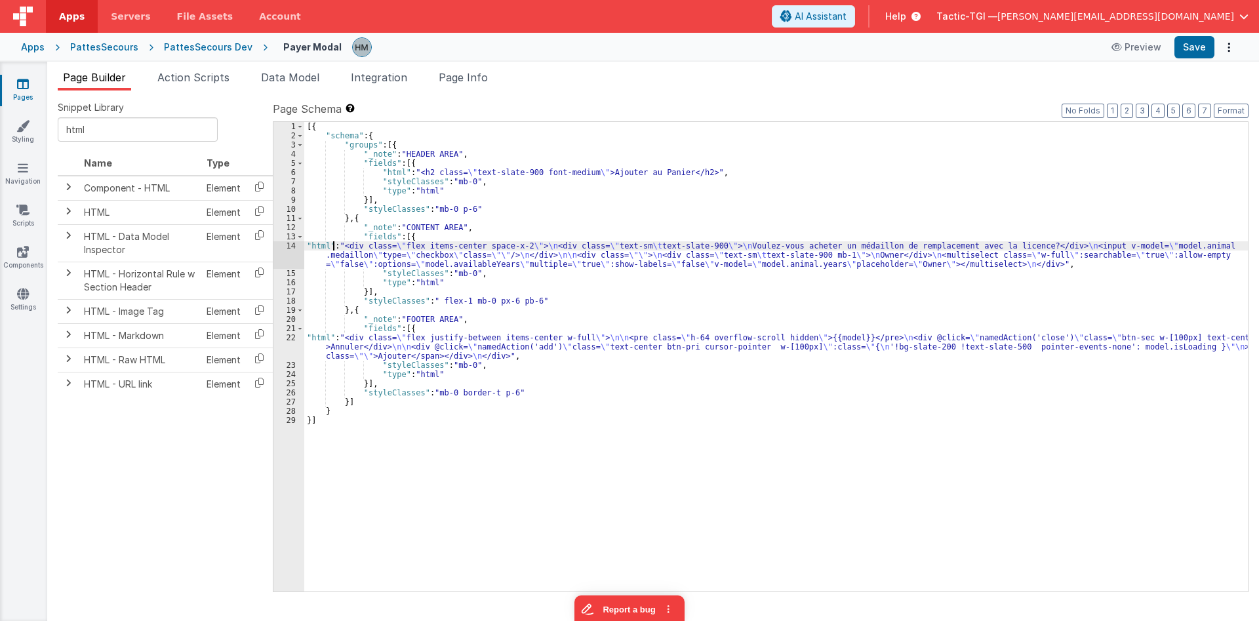
click at [294, 245] on div "14" at bounding box center [288, 255] width 31 height 28
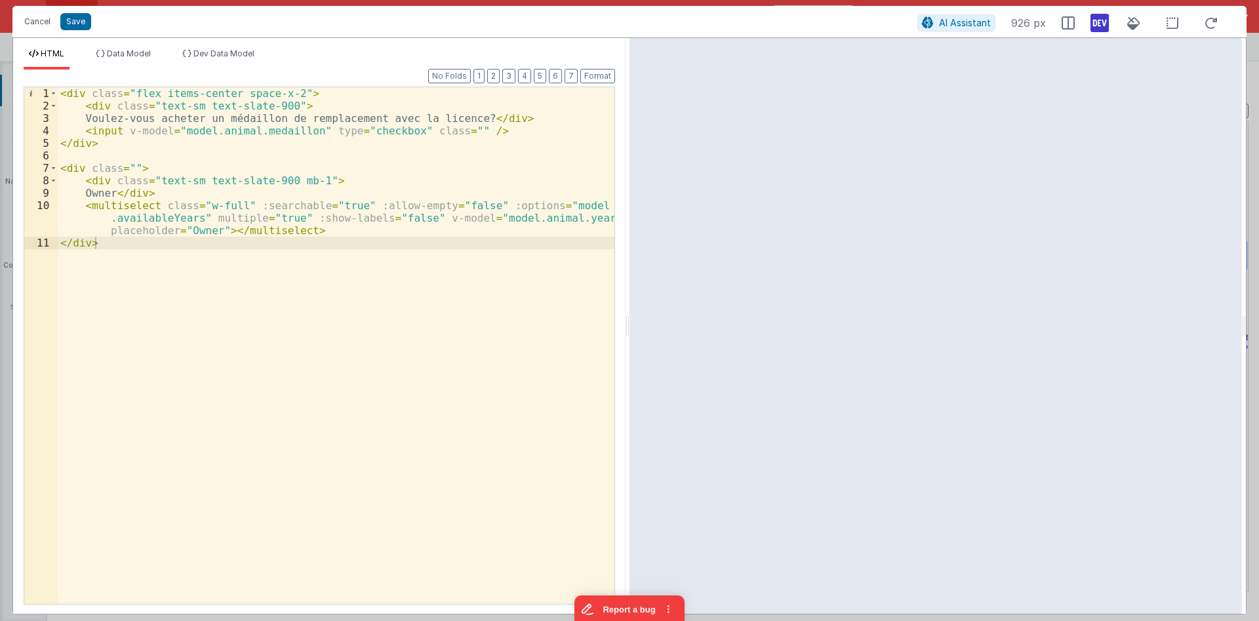
click at [283, 92] on div "< div class = "flex items-center space-x-2" > < div class = "text-sm text-slate…" at bounding box center [336, 358] width 557 height 542
click at [120, 191] on div "< div class = "flex items-center space-x-2 mb-4" > < div class = "text-sm text-…" at bounding box center [336, 358] width 557 height 542
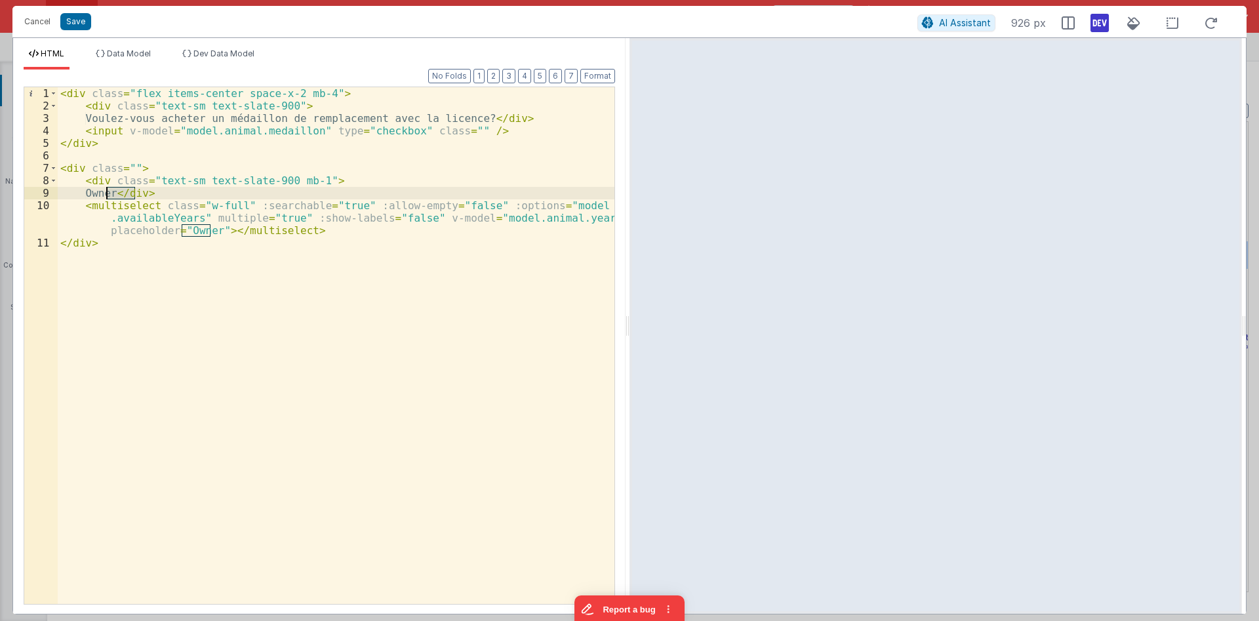
click at [121, 194] on div "< div class = "flex items-center space-x-2 mb-4" > < div class = "text-sm text-…" at bounding box center [336, 345] width 557 height 517
click at [121, 194] on div "< div class = "flex items-center space-x-2 mb-4" > < div class = "text-sm text-…" at bounding box center [336, 358] width 557 height 542
click at [207, 193] on div "< div class = "flex items-center space-x-2 mb-4" > < div class = "text-sm text-…" at bounding box center [336, 358] width 557 height 542
click at [190, 233] on div "< div class = "flex items-center space-x-2 mb-4" > < div class = "text-sm text-…" at bounding box center [336, 358] width 557 height 542
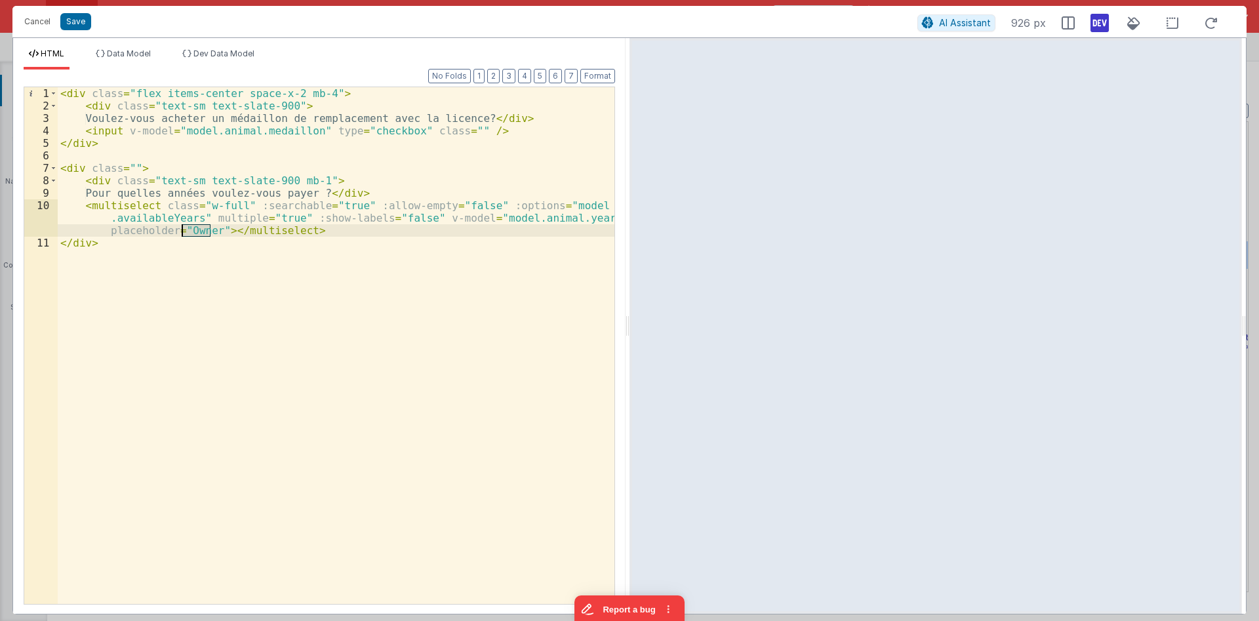
click at [190, 233] on div "< div class = "flex items-center space-x-2 mb-4" > < div class = "text-sm text-…" at bounding box center [336, 358] width 557 height 542
paste textarea
click at [182, 230] on div "< div class = "flex items-center space-x-2 mb-4" > < div class = "text-sm text-…" at bounding box center [336, 358] width 557 height 542
click at [263, 250] on div "< div class = "flex items-center space-x-2 mb-4" > < div class = "text-sm text-…" at bounding box center [336, 358] width 557 height 542
click at [292, 220] on div "< div class = "flex items-center space-x-2 mb-4" > < div class = "text-sm text-…" at bounding box center [336, 358] width 557 height 542
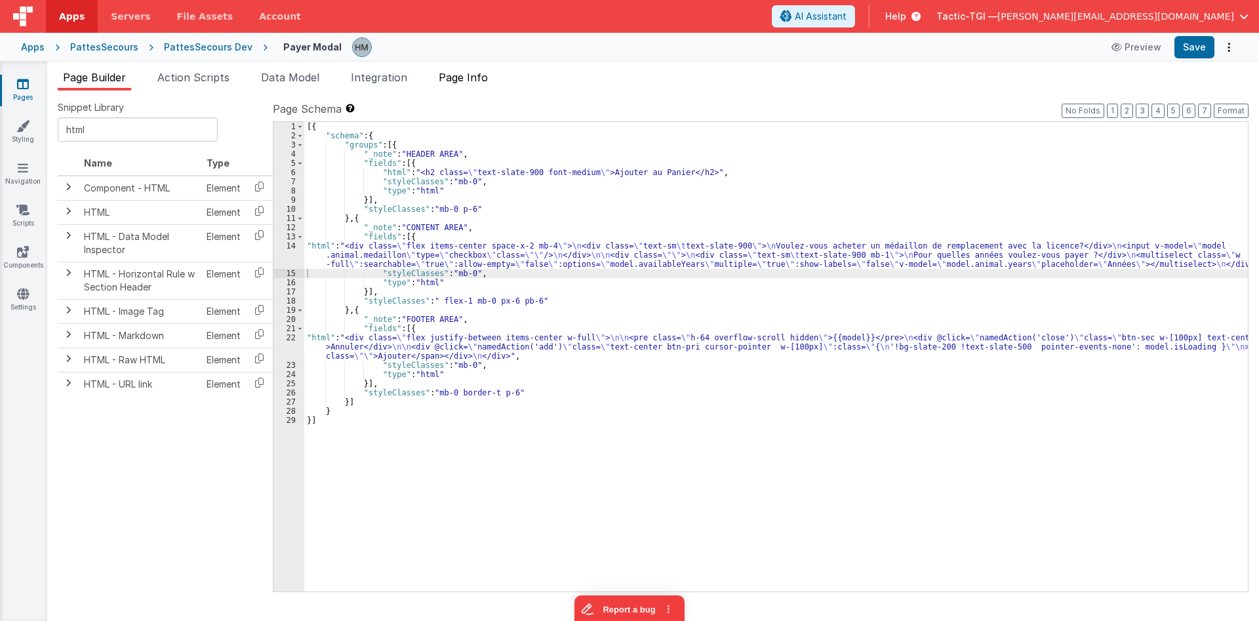
click at [468, 80] on span "Page Info" at bounding box center [463, 77] width 49 height 13
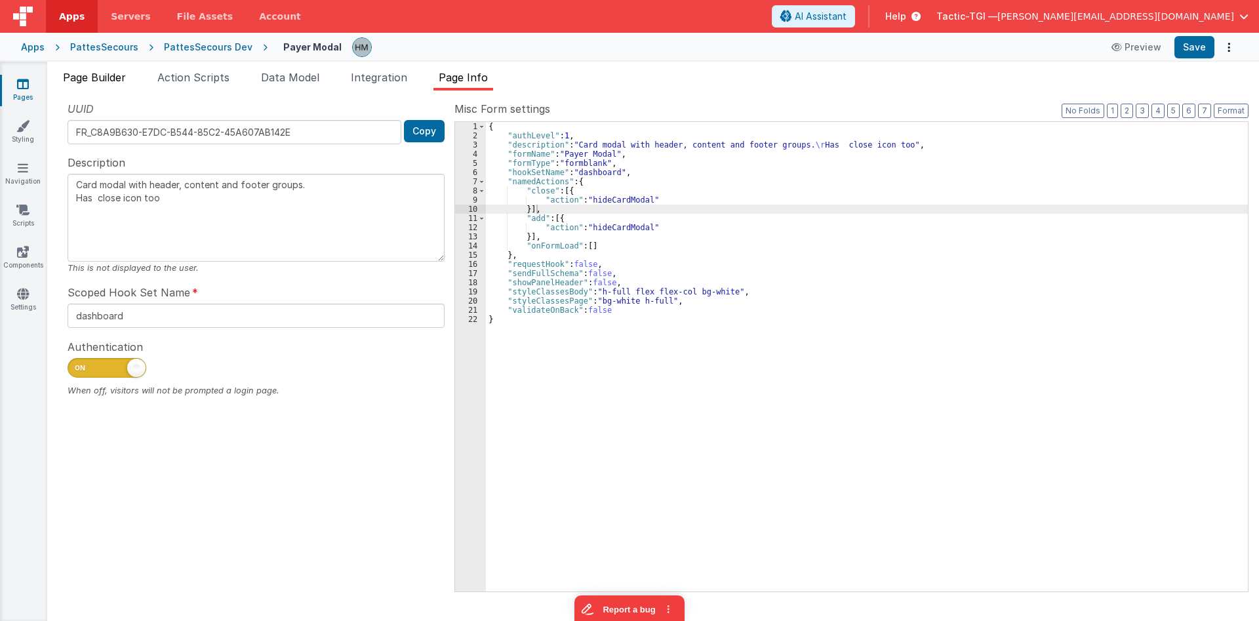
click at [99, 83] on li "Page Builder" at bounding box center [94, 80] width 73 height 21
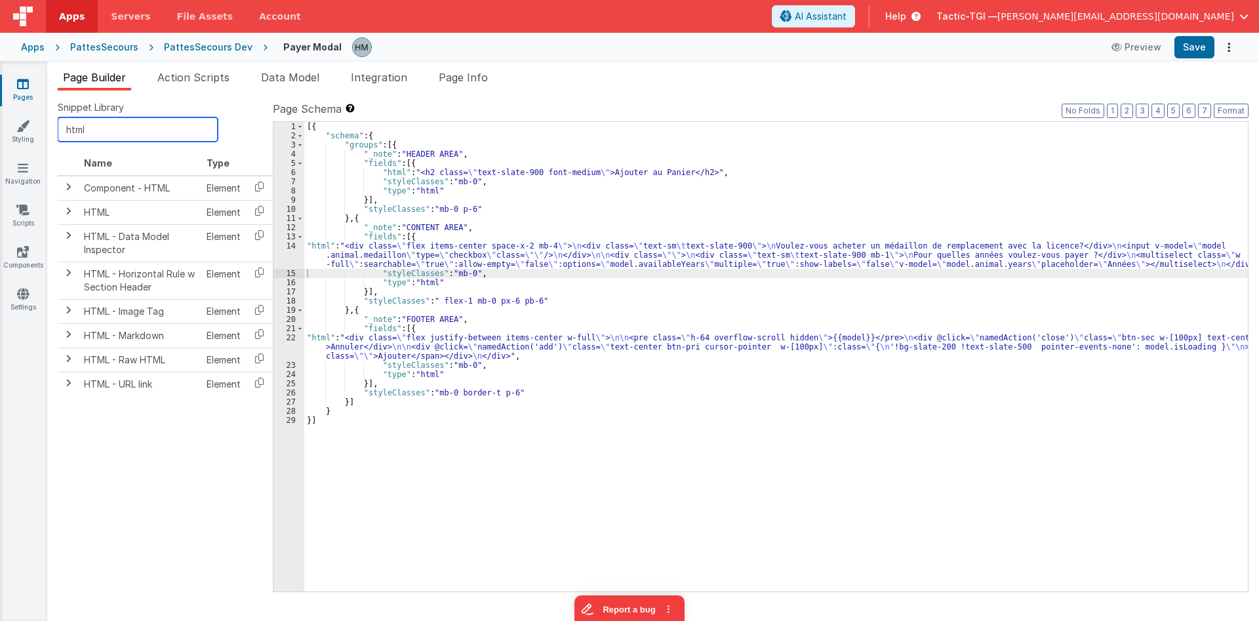
drag, startPoint x: 108, startPoint y: 124, endPoint x: 0, endPoint y: 108, distance: 109.3
click at [58, 117] on input "html" at bounding box center [138, 129] width 160 height 24
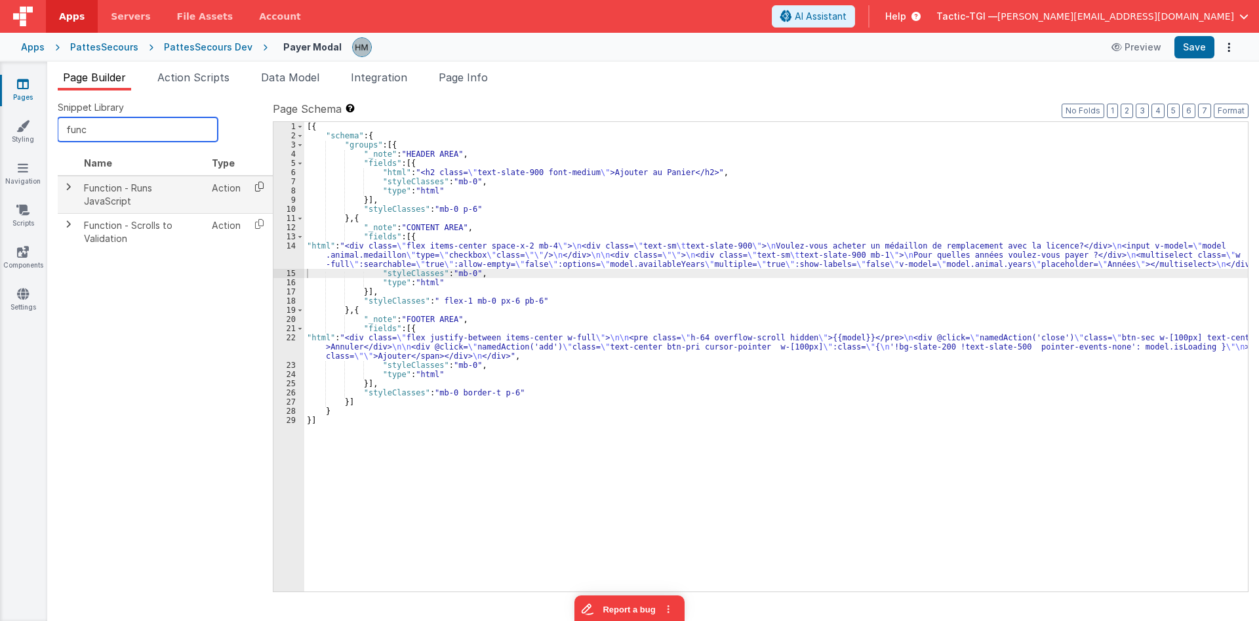
type input "func"
click at [260, 188] on icon at bounding box center [259, 186] width 27 height 20
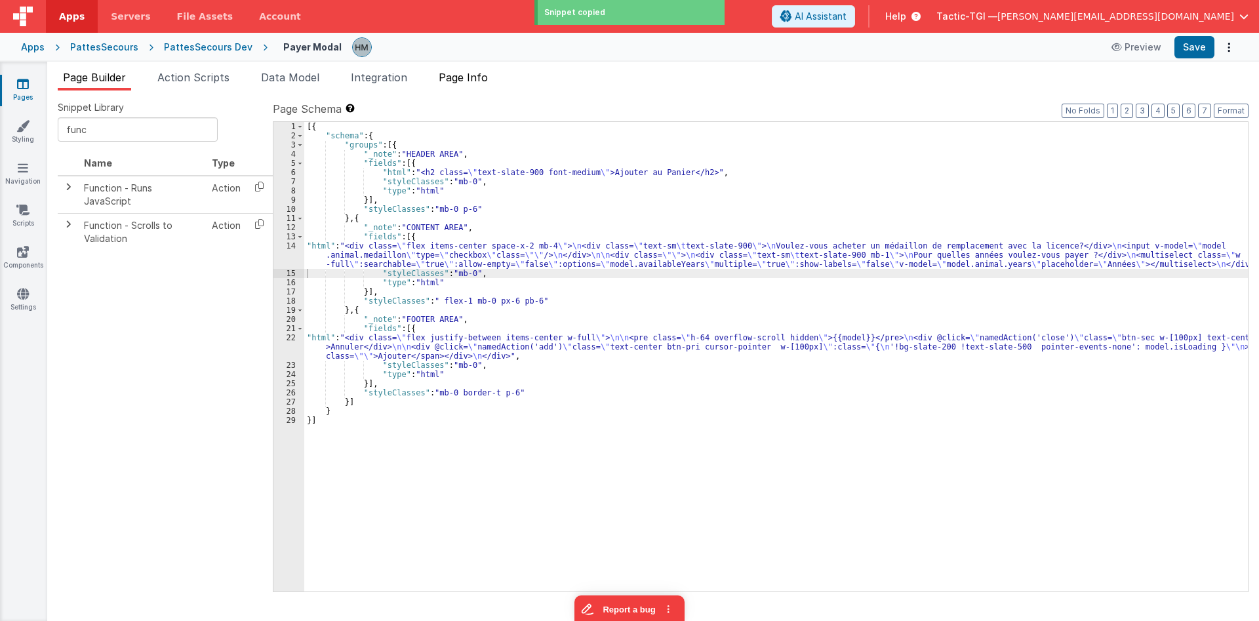
click at [456, 90] on li "Page Info" at bounding box center [463, 80] width 60 height 21
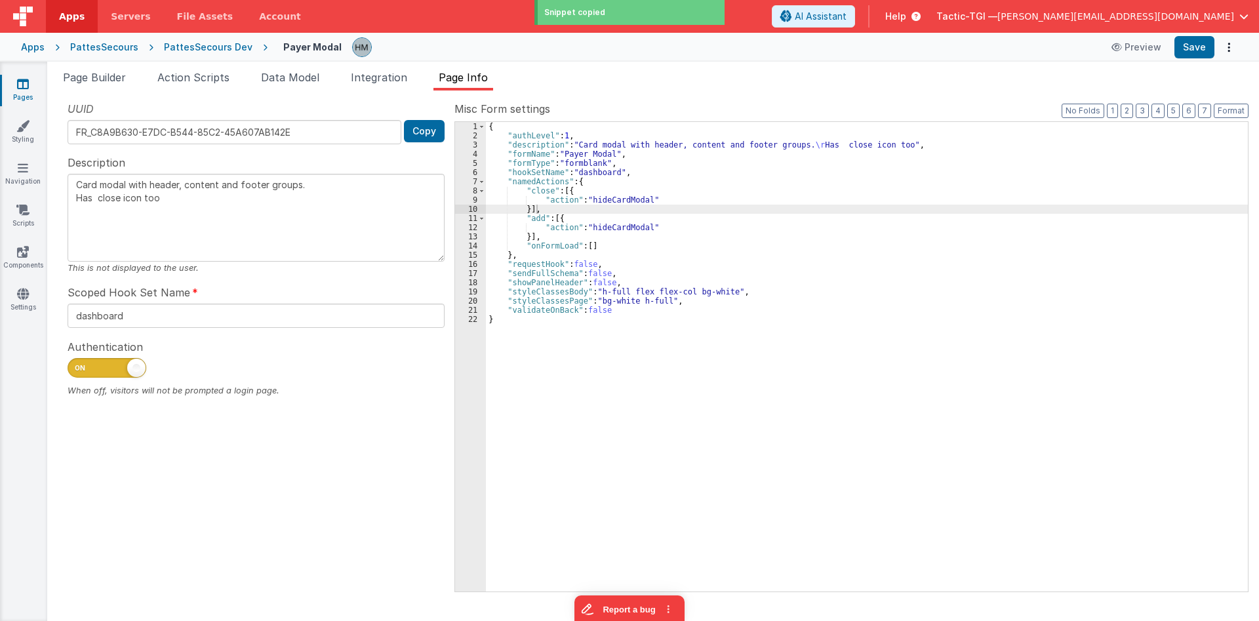
click at [557, 217] on div "{ "authLevel" : 1 , "description" : "Card modal with header, content and footer…" at bounding box center [867, 366] width 762 height 488
click at [529, 237] on div "{ "authLevel" : 1 , "description" : "Card modal with header, content and footer…" at bounding box center [867, 366] width 762 height 488
type textarea "Card modal with header, content and footer groups. Has close icon too"
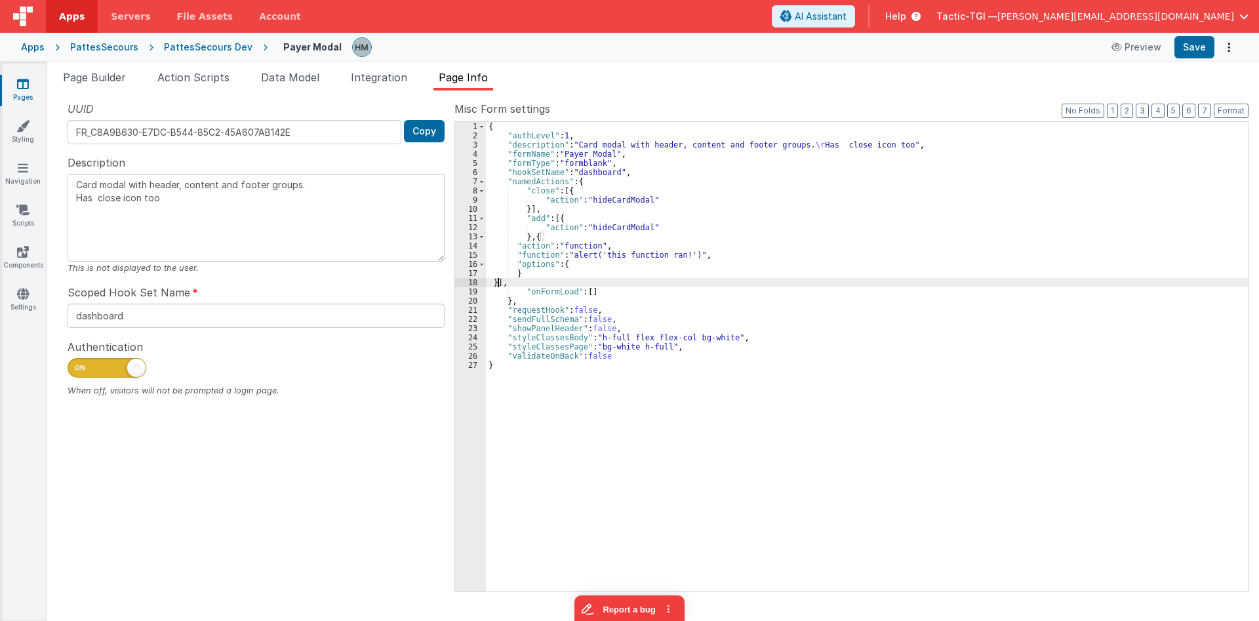
click at [514, 258] on div "{ "authLevel" : 1 , "description" : "Card modal with header, content and footer…" at bounding box center [867, 366] width 762 height 488
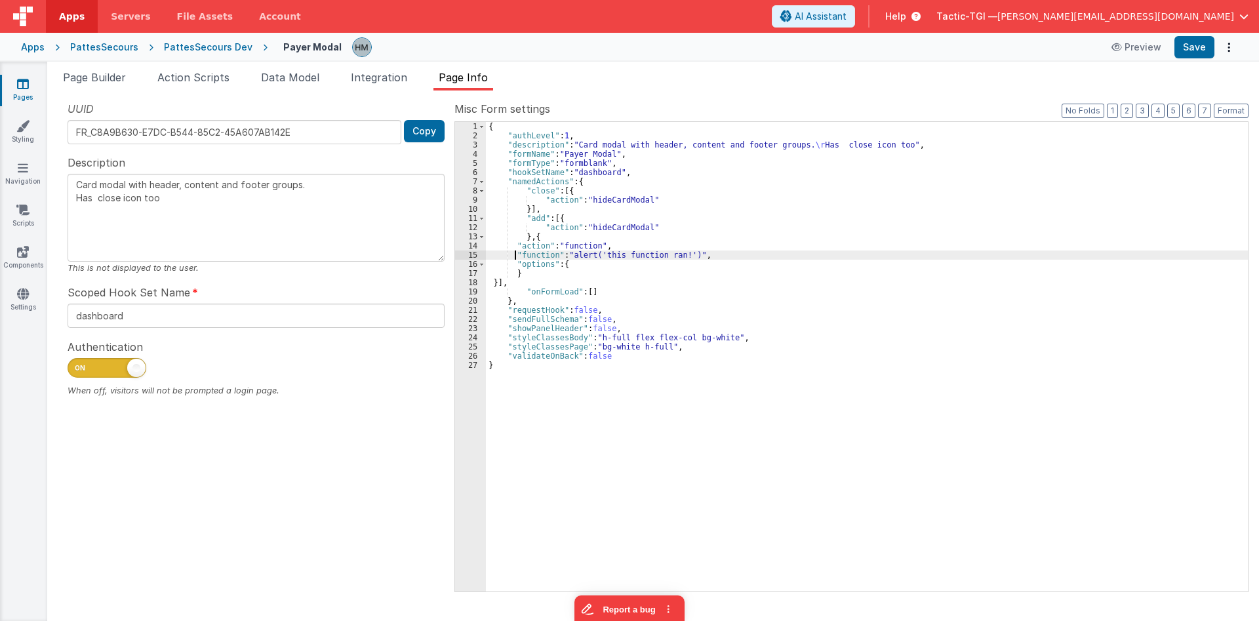
click at [475, 254] on div "15" at bounding box center [470, 254] width 31 height 9
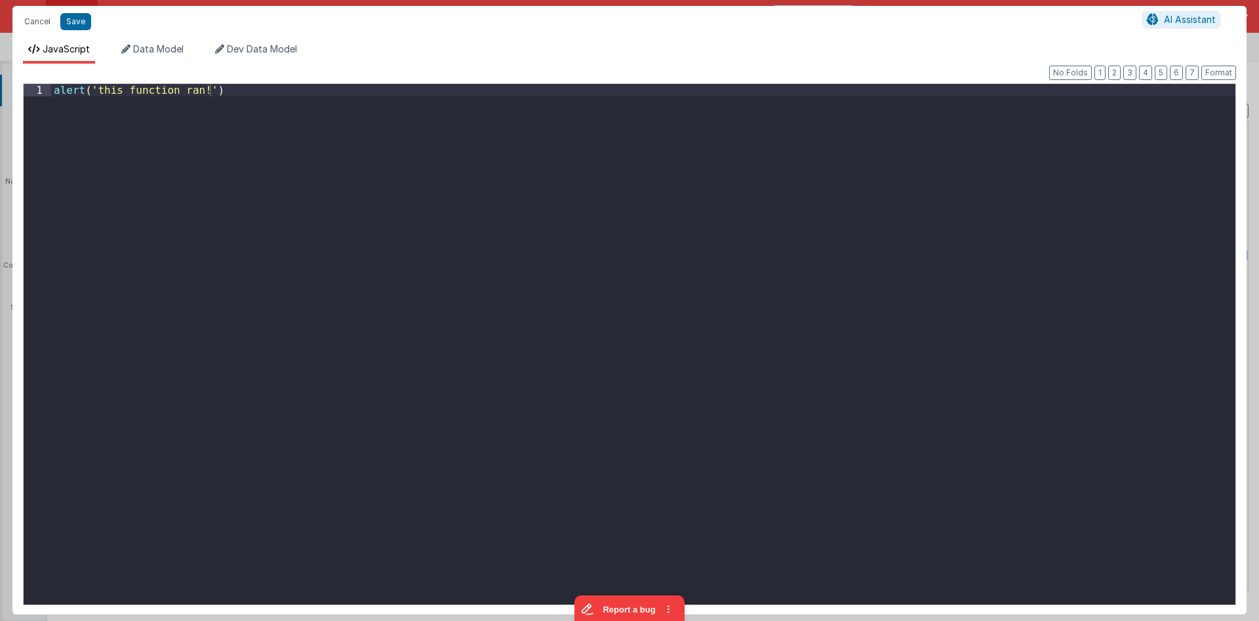
drag, startPoint x: 132, startPoint y: 59, endPoint x: 0, endPoint y: 25, distance: 136.8
click at [51, 84] on div "alert ( 'this function ran!' )" at bounding box center [643, 344] width 1184 height 521
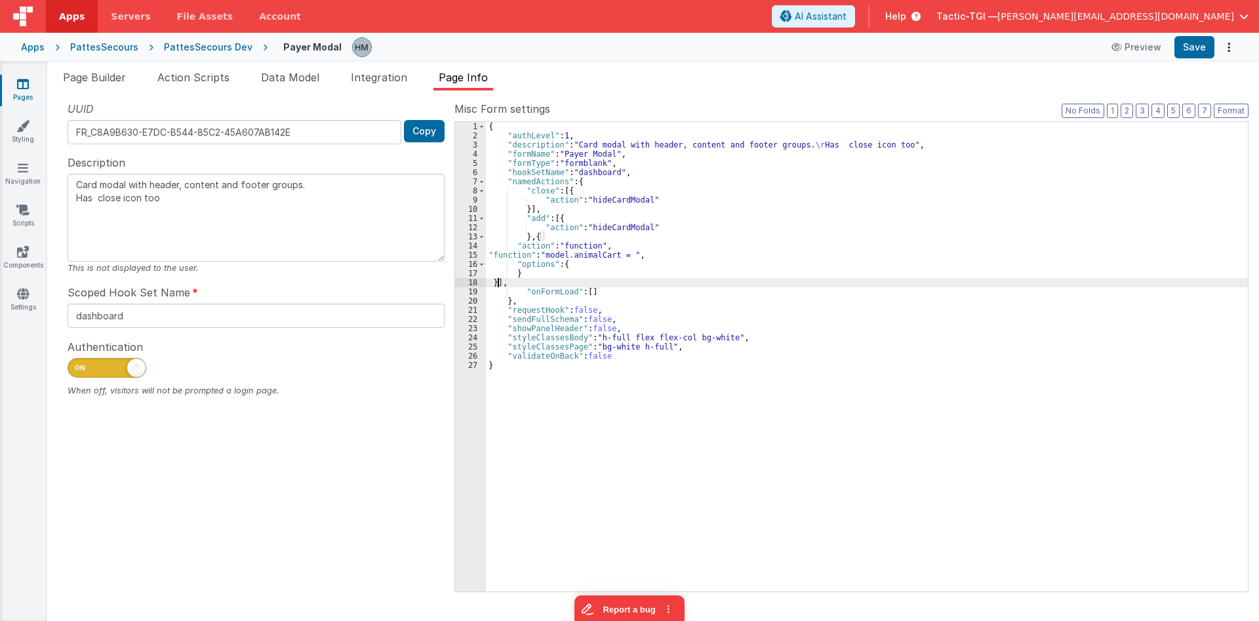
click at [496, 283] on div "{ "authLevel" : 1 , "description" : "Card modal with header, content and footer…" at bounding box center [867, 366] width 762 height 488
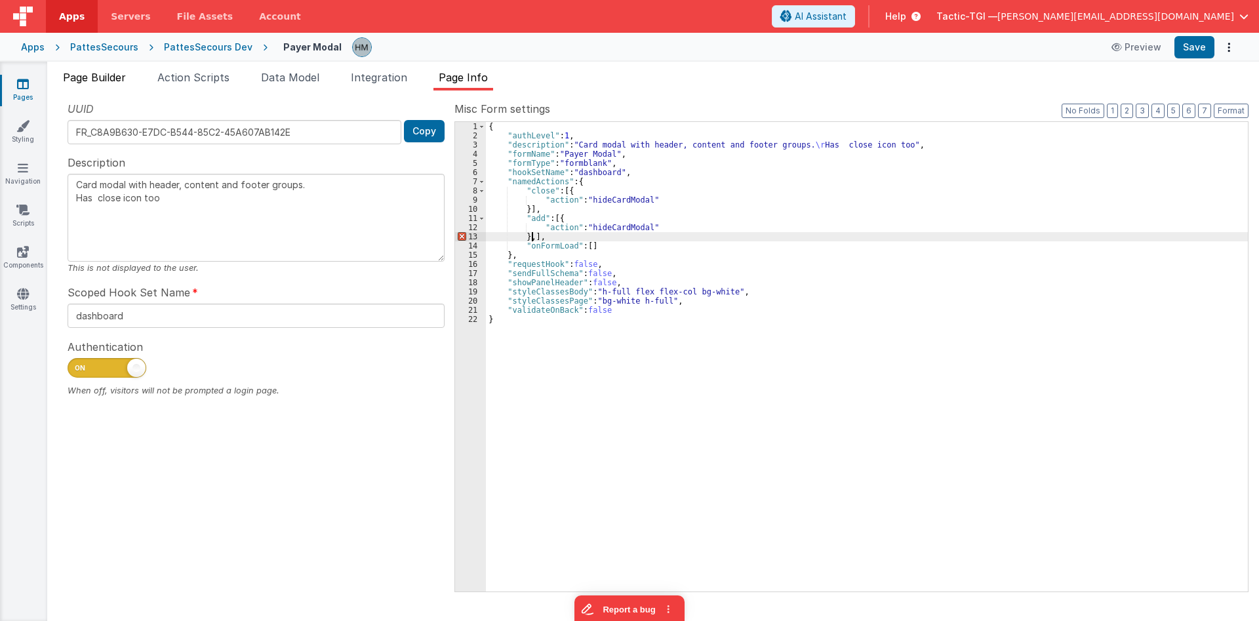
click at [101, 74] on span "Page Builder" at bounding box center [94, 77] width 63 height 13
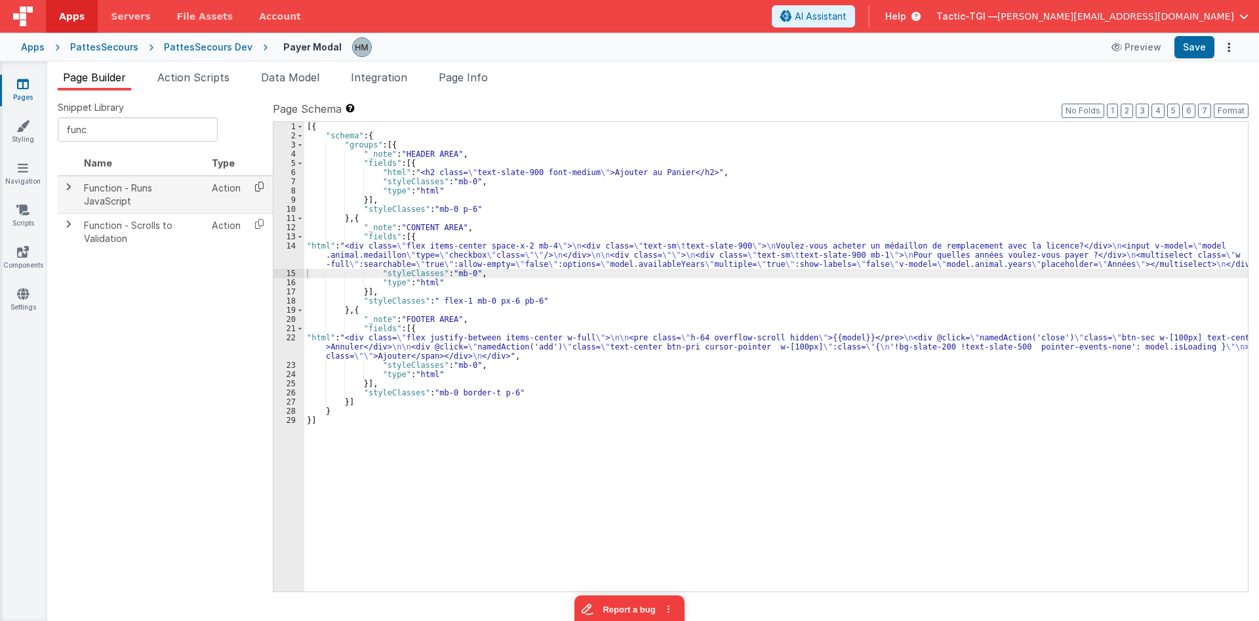
click at [263, 186] on icon at bounding box center [259, 186] width 27 height 20
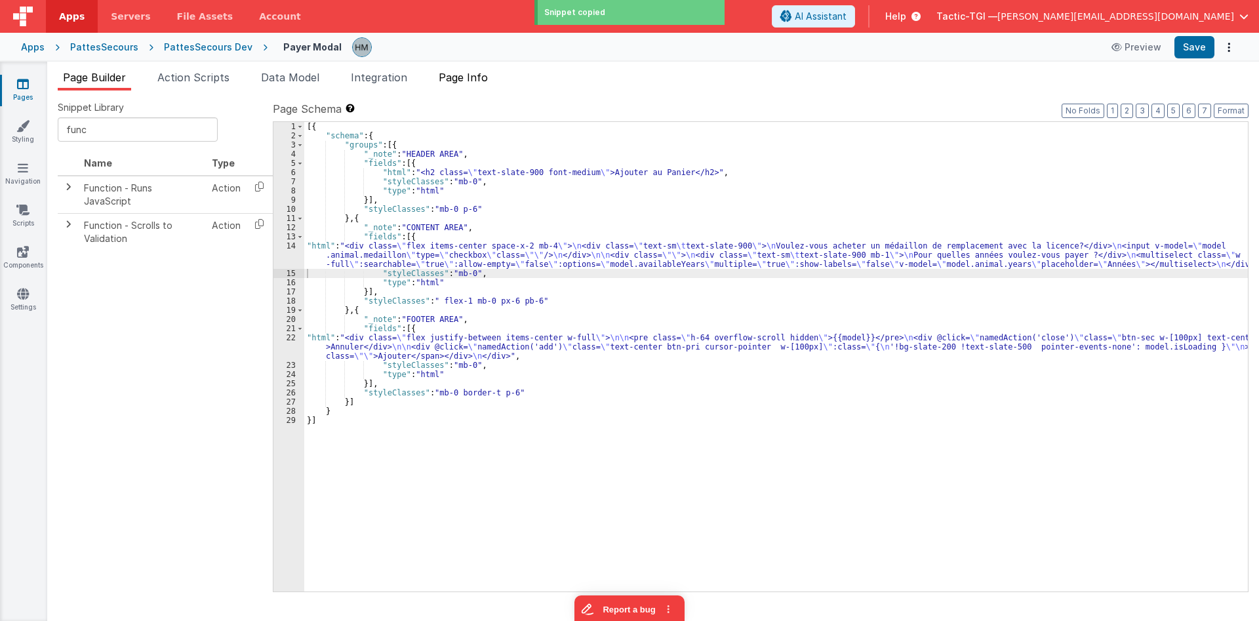
click at [455, 77] on span "Page Info" at bounding box center [463, 77] width 49 height 13
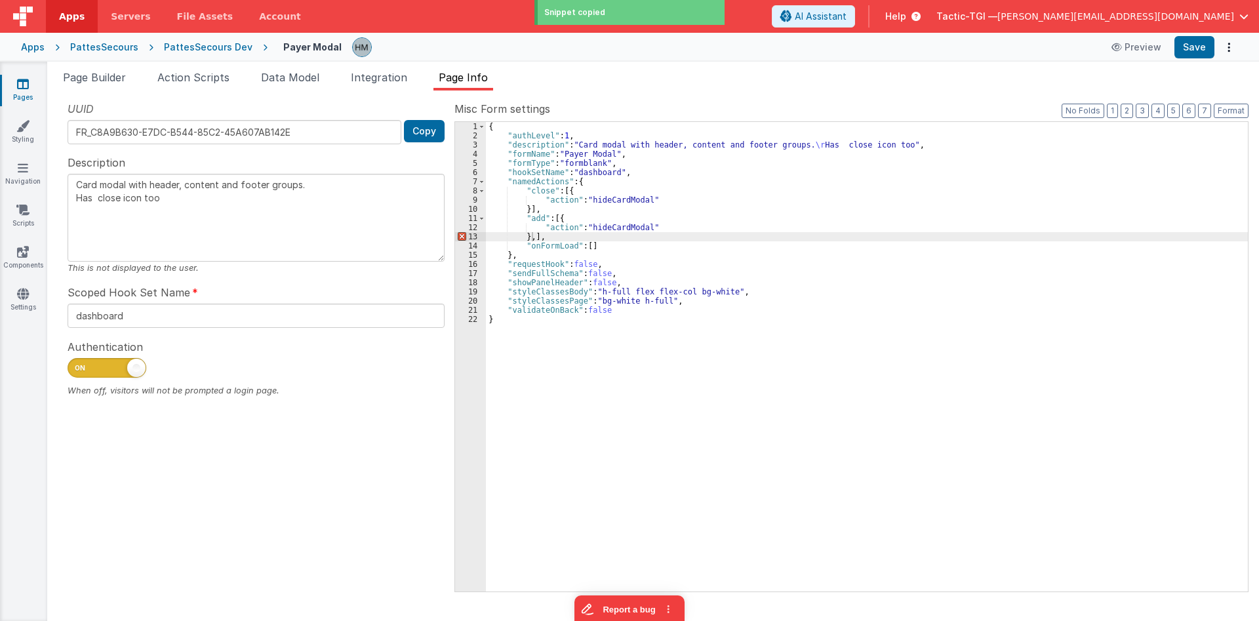
click at [533, 239] on div "{ "authLevel" : 1 , "description" : "Card modal with header, content and footer…" at bounding box center [867, 366] width 762 height 488
click at [555, 219] on div "{ "authLevel" : 1 , "description" : "Card modal with header, content and footer…" at bounding box center [867, 366] width 762 height 488
click at [559, 220] on div "{ "authLevel" : 1 , "description" : "Card modal with header, content and footer…" at bounding box center [867, 366] width 762 height 488
paste textarea
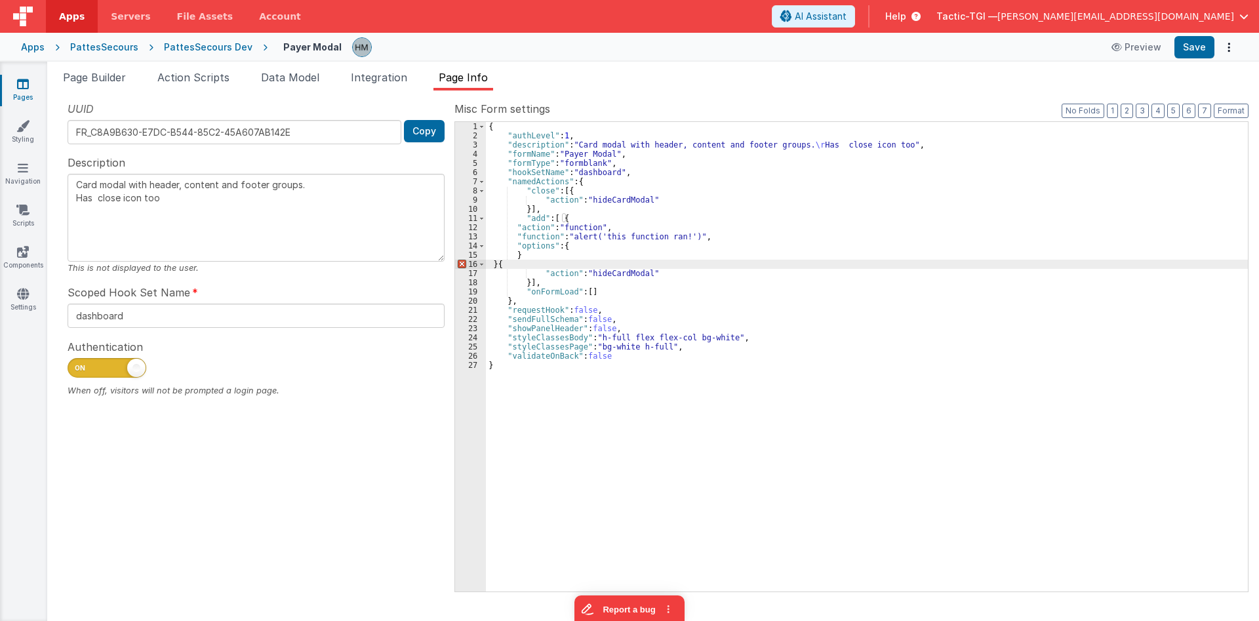
type textarea "Card modal with header, content and footer groups. Has close icon too"
click at [509, 238] on div "{ "authLevel" : 1 , "description" : "Card modal with header, content and footer…" at bounding box center [867, 366] width 762 height 488
click at [470, 235] on div "13" at bounding box center [470, 236] width 31 height 9
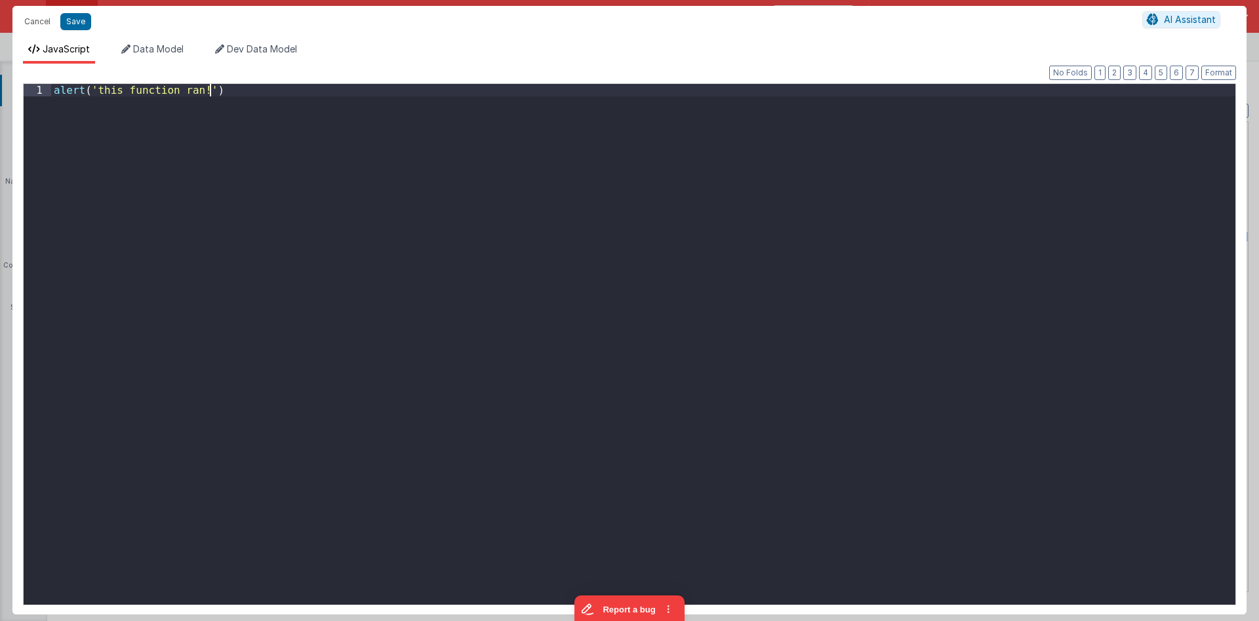
drag, startPoint x: 403, startPoint y: 135, endPoint x: 0, endPoint y: 27, distance: 416.9
click at [51, 84] on div "alert ( 'this function ran!' )" at bounding box center [643, 344] width 1184 height 521
drag, startPoint x: 183, startPoint y: 59, endPoint x: 10, endPoint y: 51, distance: 173.3
click at [12, 49] on div "Cancel Save AI Assistant JavaScript Data Model Dev Data Model Format 7 6 5 4 3 …" at bounding box center [629, 310] width 1234 height 608
drag, startPoint x: 201, startPoint y: 110, endPoint x: 1, endPoint y: 71, distance: 204.5
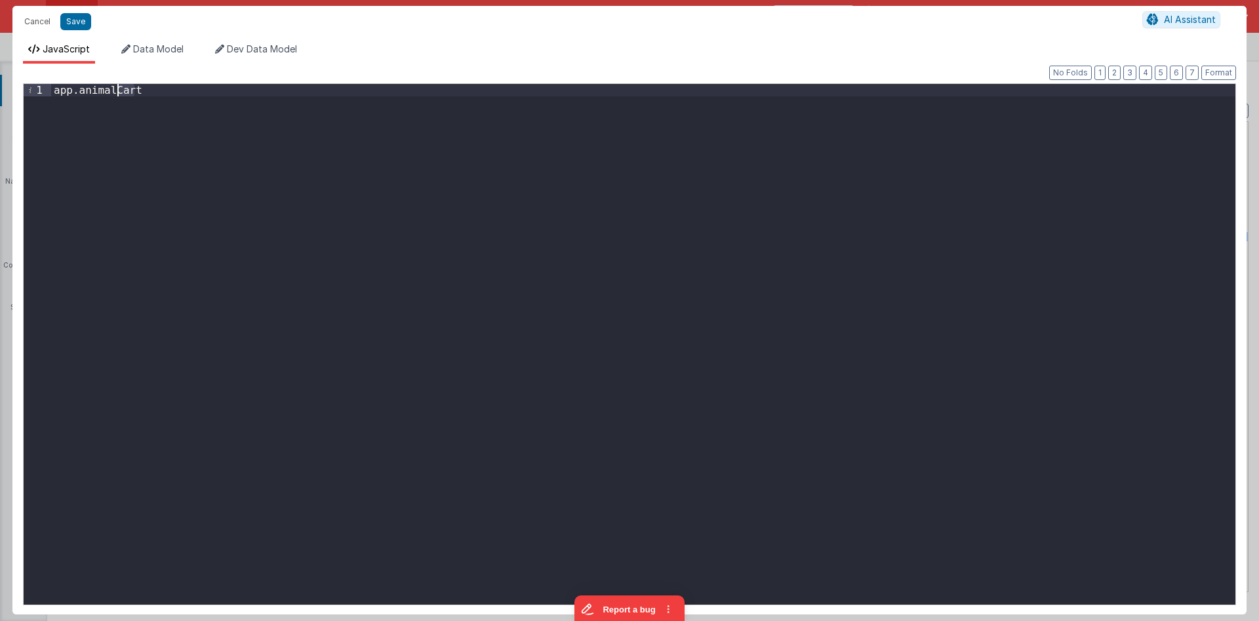
click at [51, 84] on div "app . animalCart" at bounding box center [643, 344] width 1184 height 521
click at [462, 155] on div "app . animalCart" at bounding box center [643, 344] width 1184 height 521
click at [154, 60] on li "Data Model" at bounding box center [152, 53] width 73 height 21
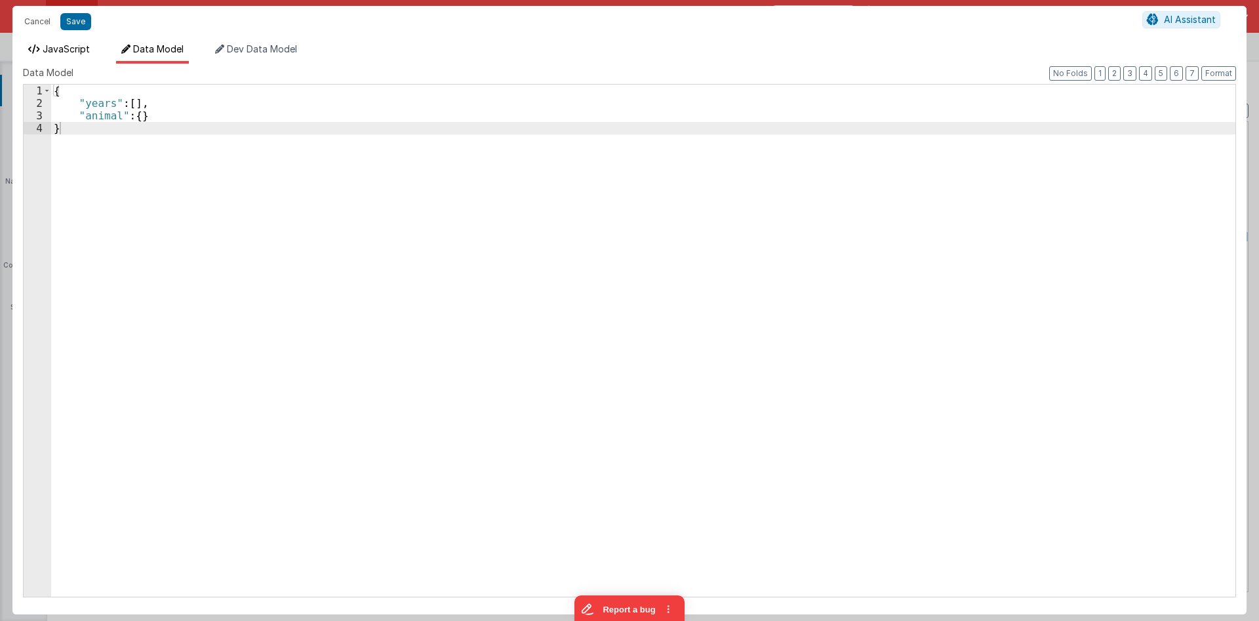
click at [60, 52] on span "JavaScript" at bounding box center [66, 48] width 47 height 11
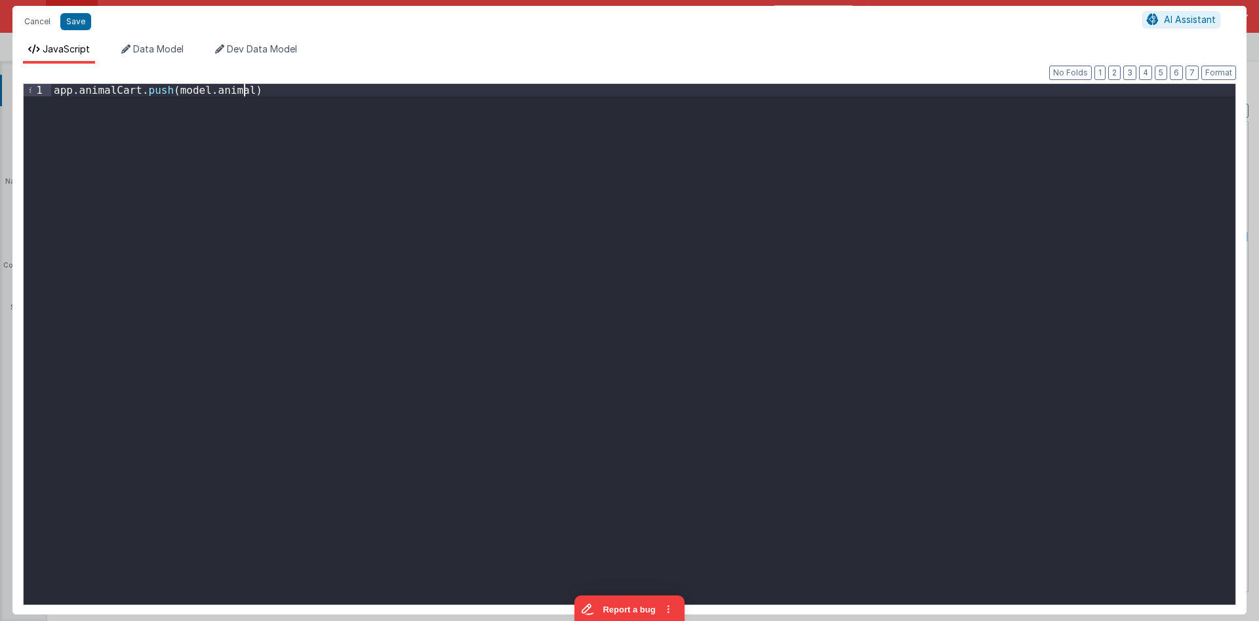
click at [273, 119] on div "app . animalCart . push ( model . animal )" at bounding box center [643, 357] width 1184 height 546
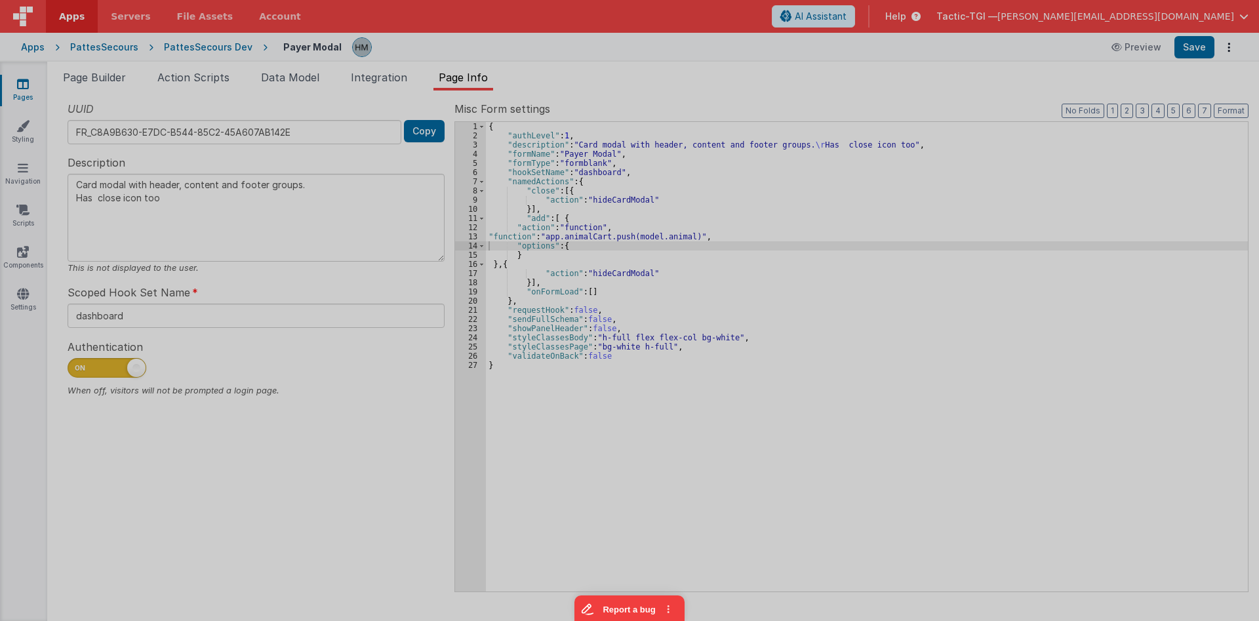
type textarea "Card modal with header, content and footer groups. Has close icon too"
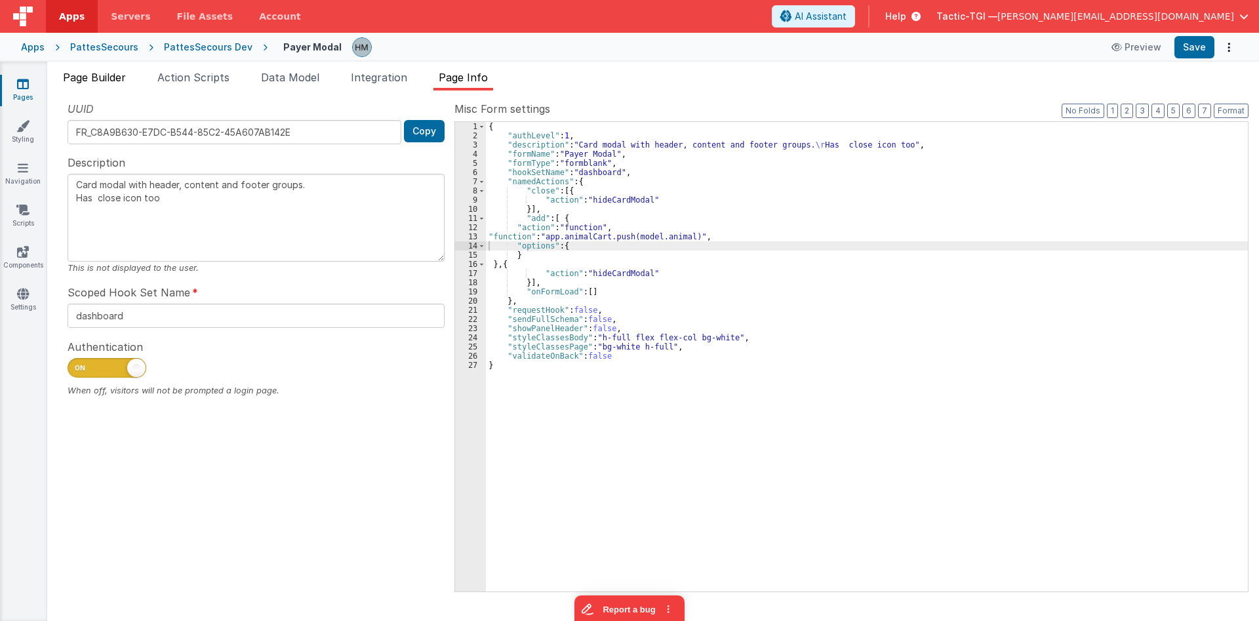
click at [89, 76] on span "Page Builder" at bounding box center [94, 77] width 63 height 13
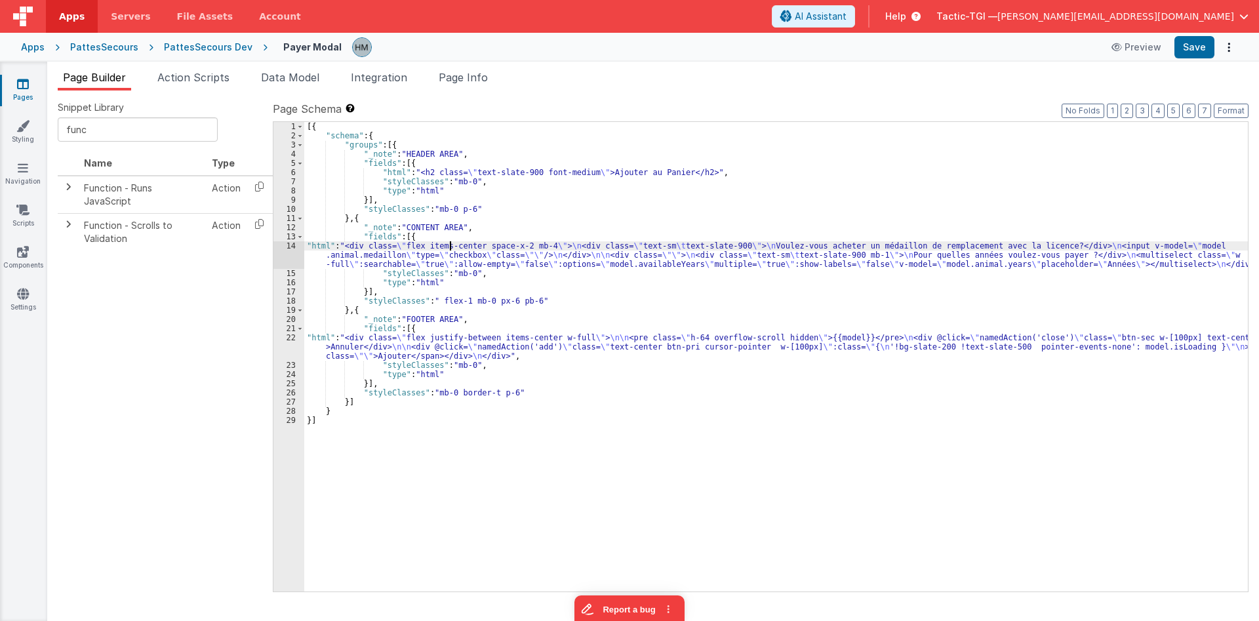
drag, startPoint x: 449, startPoint y: 245, endPoint x: 392, endPoint y: 241, distance: 57.2
click at [448, 245] on div "[{ "schema" : { "groups" : [{ "_note" : "HEADER AREA" , "fields" : [{ "html" : …" at bounding box center [776, 366] width 944 height 488
click at [319, 248] on div "[{ "schema" : { "groups" : [{ "_note" : "HEADER AREA" , "fields" : [{ "html" : …" at bounding box center [776, 366] width 944 height 488
click at [288, 248] on div "14" at bounding box center [288, 255] width 31 height 28
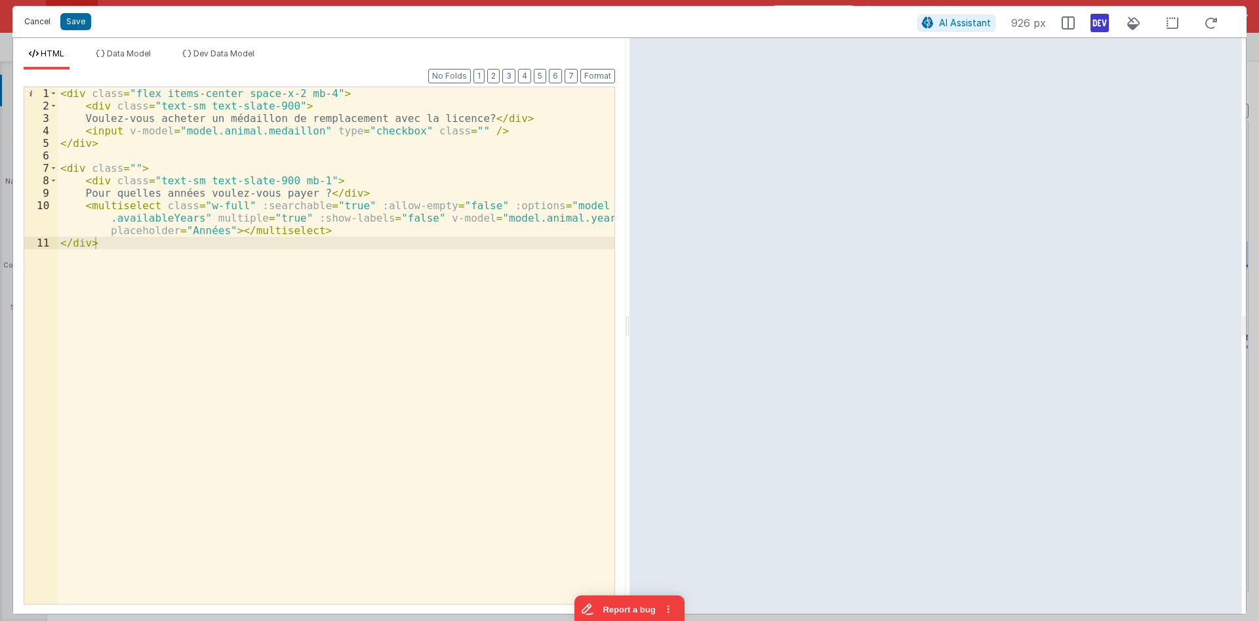
click at [31, 24] on button "Cancel" at bounding box center [37, 21] width 39 height 18
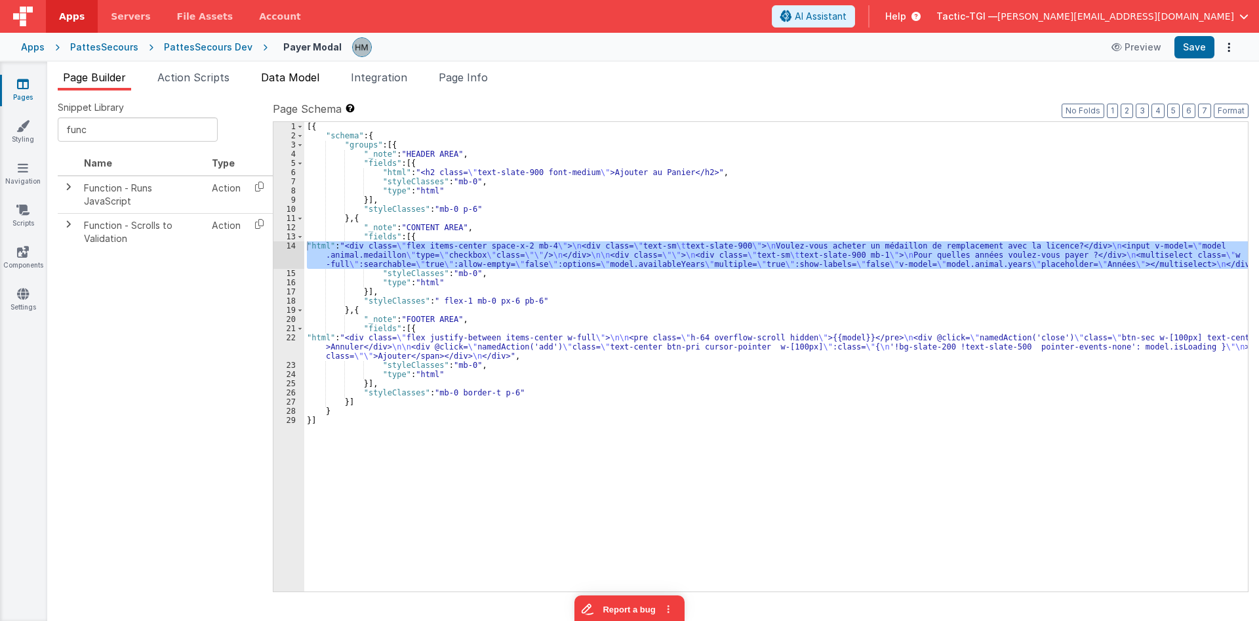
click at [294, 75] on span "Data Model" at bounding box center [290, 77] width 58 height 13
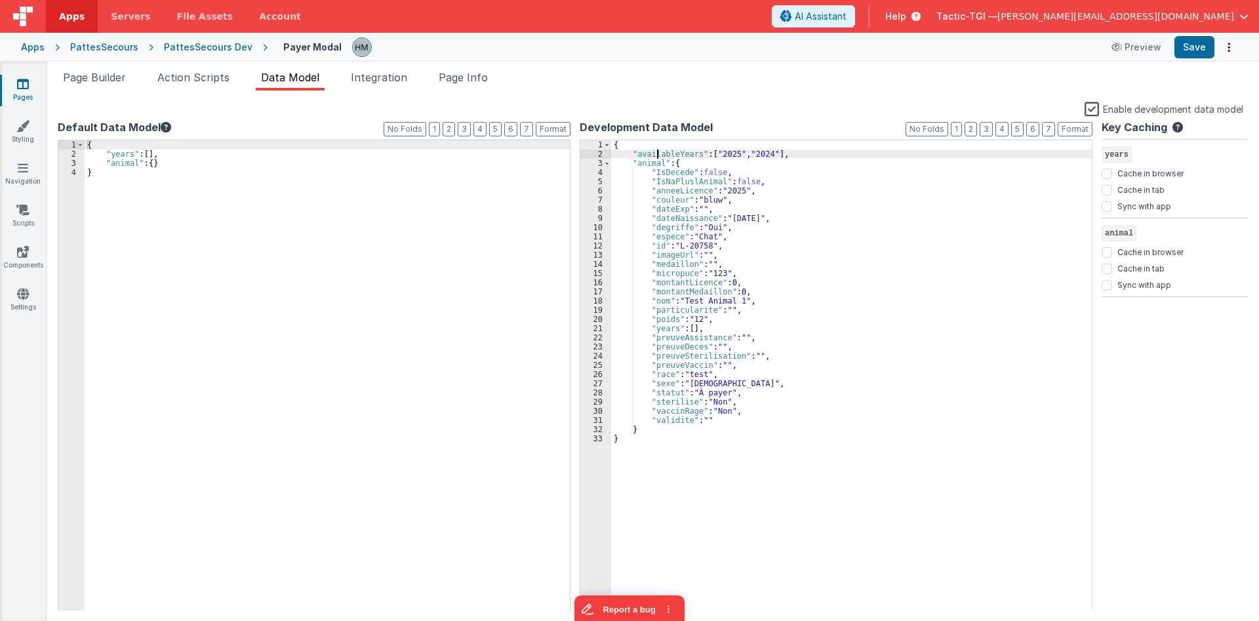
click at [656, 154] on div "{ "availableYears" : [ "2025" , "2024" ] , "animal" : { "IsDecede" : false , "I…" at bounding box center [851, 384] width 481 height 489
click at [140, 148] on div "{ "years" : [ ] , "animal" : { } }" at bounding box center [327, 384] width 485 height 489
paste textarea
click at [130, 164] on div "{ "availableYears" : [ ] , "years" : [ ] , "animal" : { } }" at bounding box center [327, 384] width 485 height 489
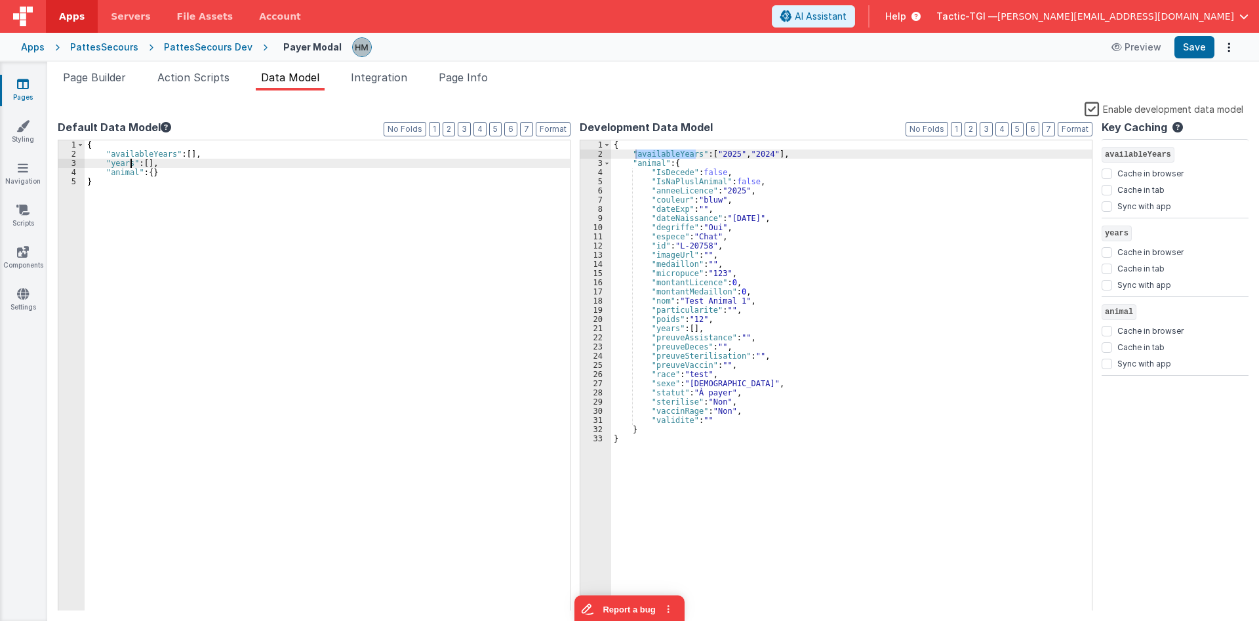
click at [130, 164] on div "{ "availableYears" : [ ] , "years" : [ ] , "animal" : { } }" at bounding box center [327, 384] width 485 height 489
click at [317, 153] on div "{ "availableYears" : [ ] , "animal" : { } }" at bounding box center [327, 384] width 485 height 489
click at [653, 158] on div "{ "availableYears" : [ "2025" , "2024" ] , "animal" : { "IsDecede" : false , "I…" at bounding box center [851, 375] width 481 height 471
click at [653, 158] on div "{ "availableYears" : [ "2025" , "2024" ] , "animal" : { "IsDecede" : false , "I…" at bounding box center [851, 384] width 481 height 489
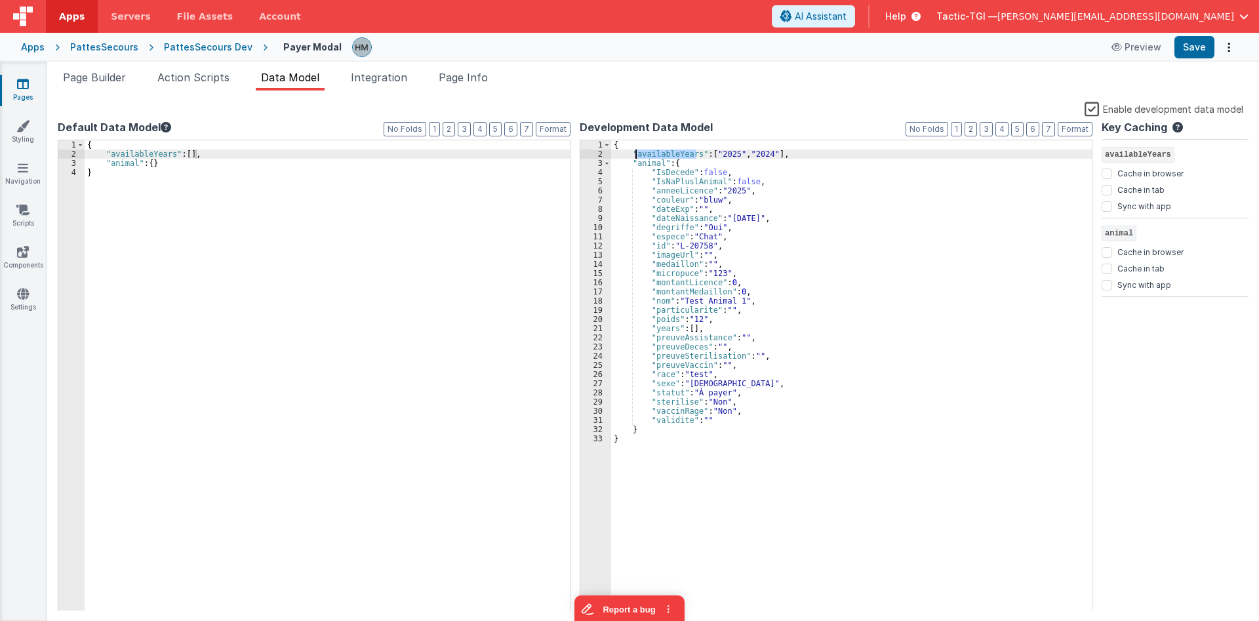
click at [652, 161] on div "{ "availableYears" : [ "2025" , "2024" ] , "animal" : { "IsDecede" : false , "I…" at bounding box center [851, 384] width 481 height 489
click at [104, 85] on li "Page Builder" at bounding box center [94, 80] width 73 height 21
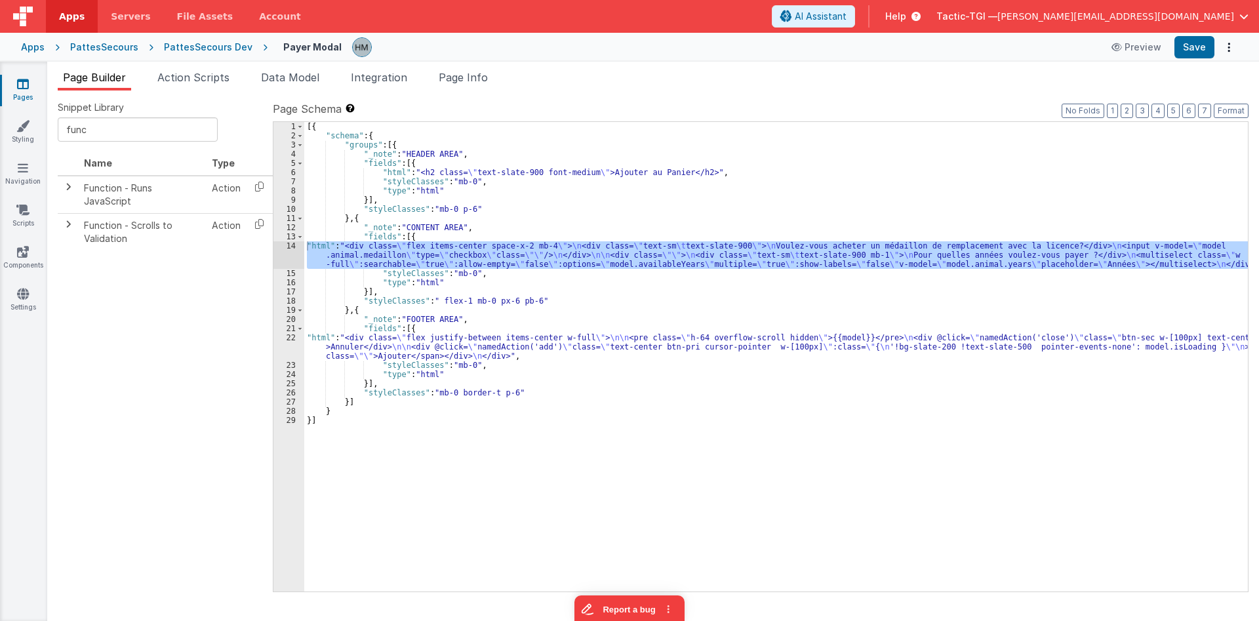
click at [393, 192] on div "[{ "schema" : { "groups" : [{ "_note" : "HEADER AREA" , "fields" : [{ "html" : …" at bounding box center [776, 366] width 944 height 488
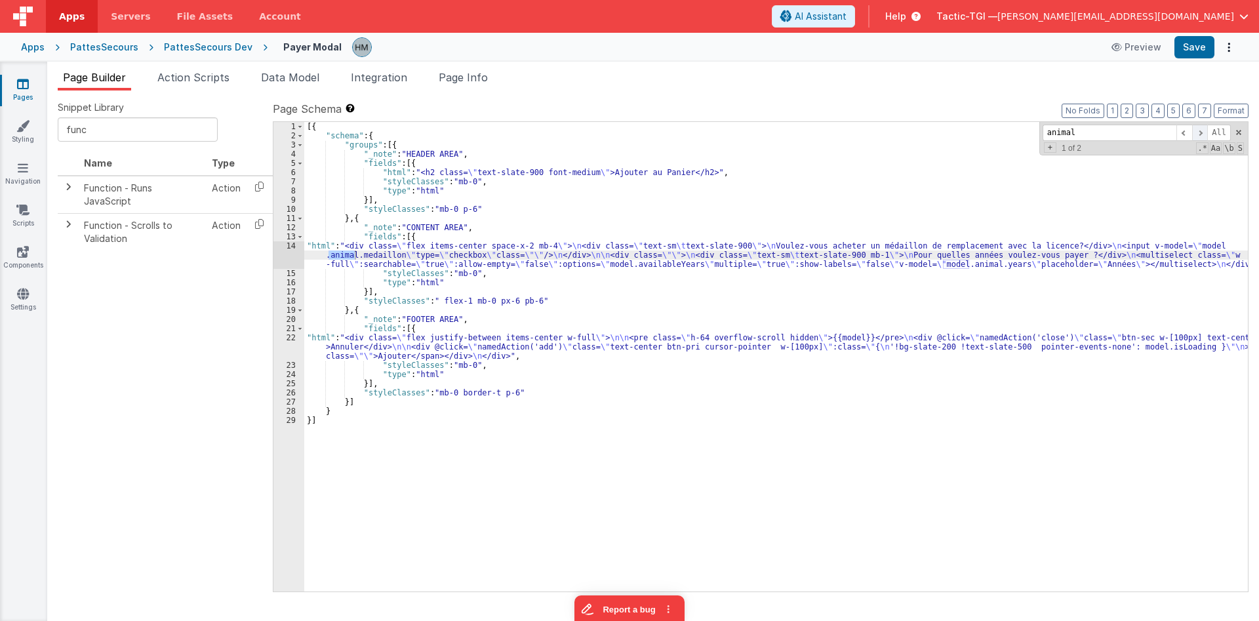
type input "animal"
click at [1084, 134] on span at bounding box center [1200, 133] width 16 height 16
click at [465, 75] on span "Page Info" at bounding box center [463, 77] width 49 height 13
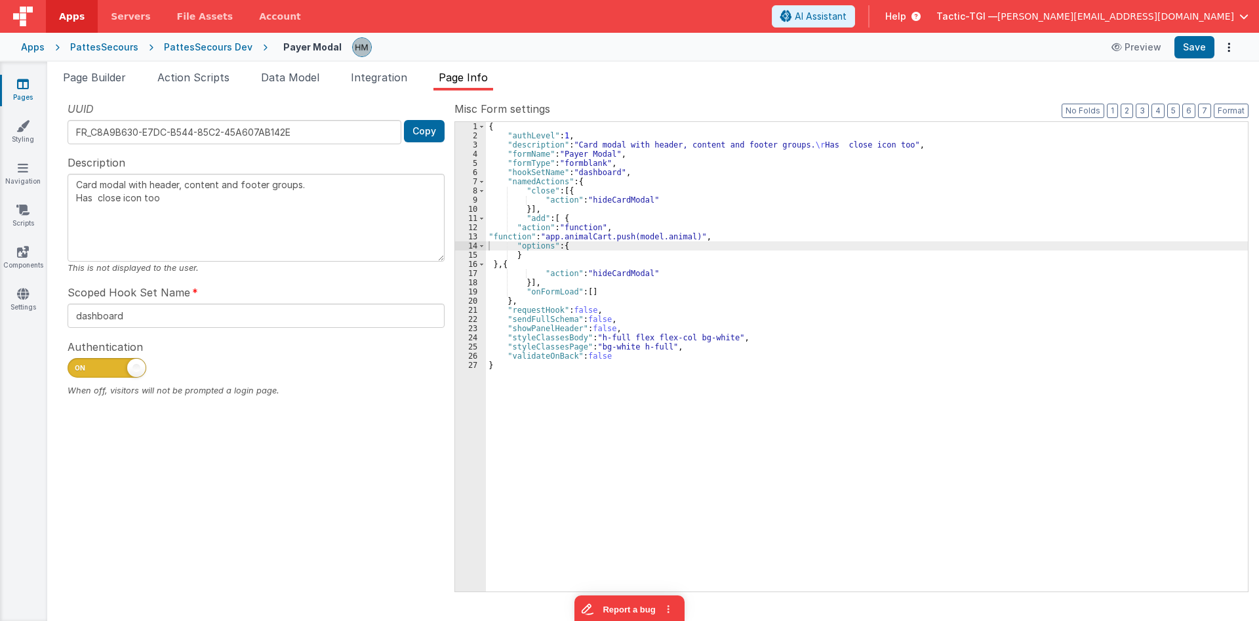
click at [601, 195] on div "{ "authLevel" : 1 , "description" : "Card modal with header, content and footer…" at bounding box center [867, 366] width 762 height 488
type input "animal"
click at [538, 239] on div "{ "authLevel" : 1 , "description" : "Card modal with header, content and footer…" at bounding box center [867, 366] width 762 height 488
click at [470, 235] on div "13" at bounding box center [470, 236] width 31 height 9
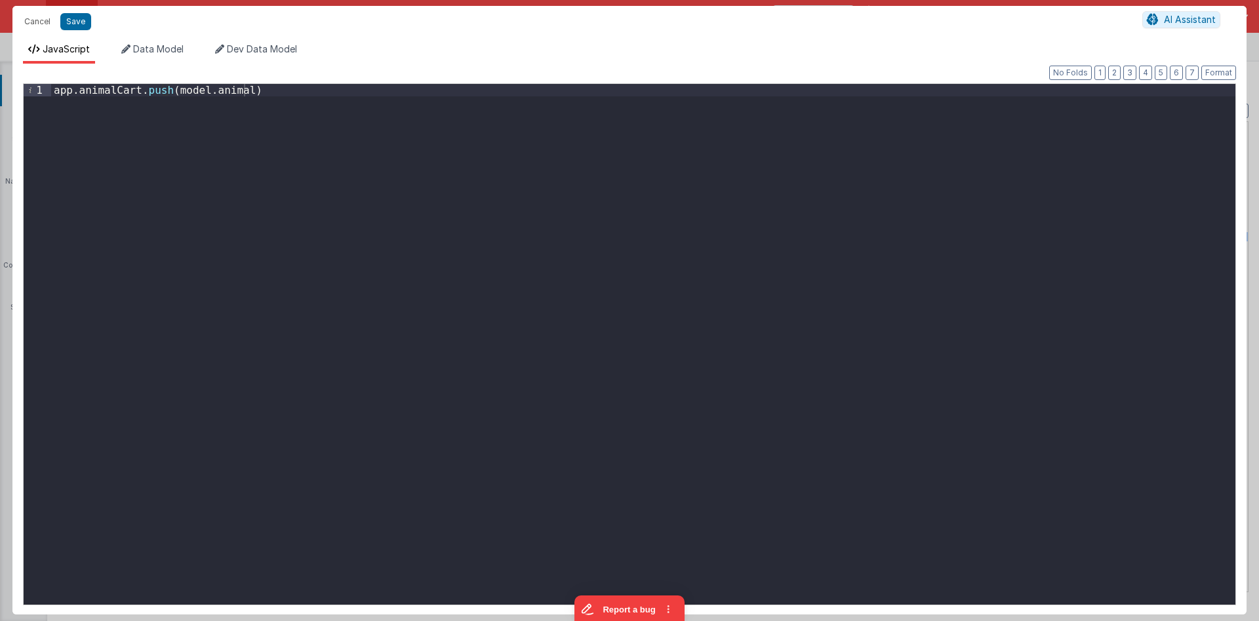
click at [222, 90] on div "app . animalCart . push ( model . animal )" at bounding box center [643, 357] width 1184 height 546
click at [106, 87] on div "app . animalCart . push ( model . animal )" at bounding box center [643, 357] width 1184 height 546
click at [355, 109] on div "app . animalCart . push ( model . animal )" at bounding box center [643, 357] width 1184 height 546
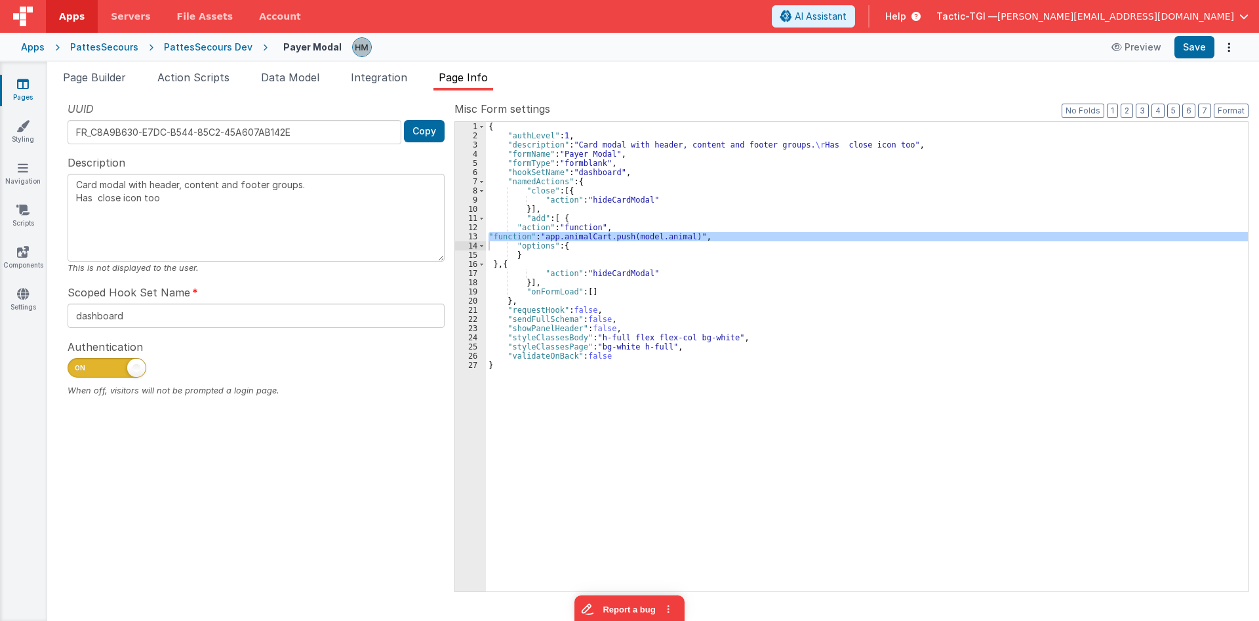
click at [598, 194] on div "{ "authLevel" : 1 , "description" : "Card modal with header, content and footer…" at bounding box center [867, 366] width 762 height 488
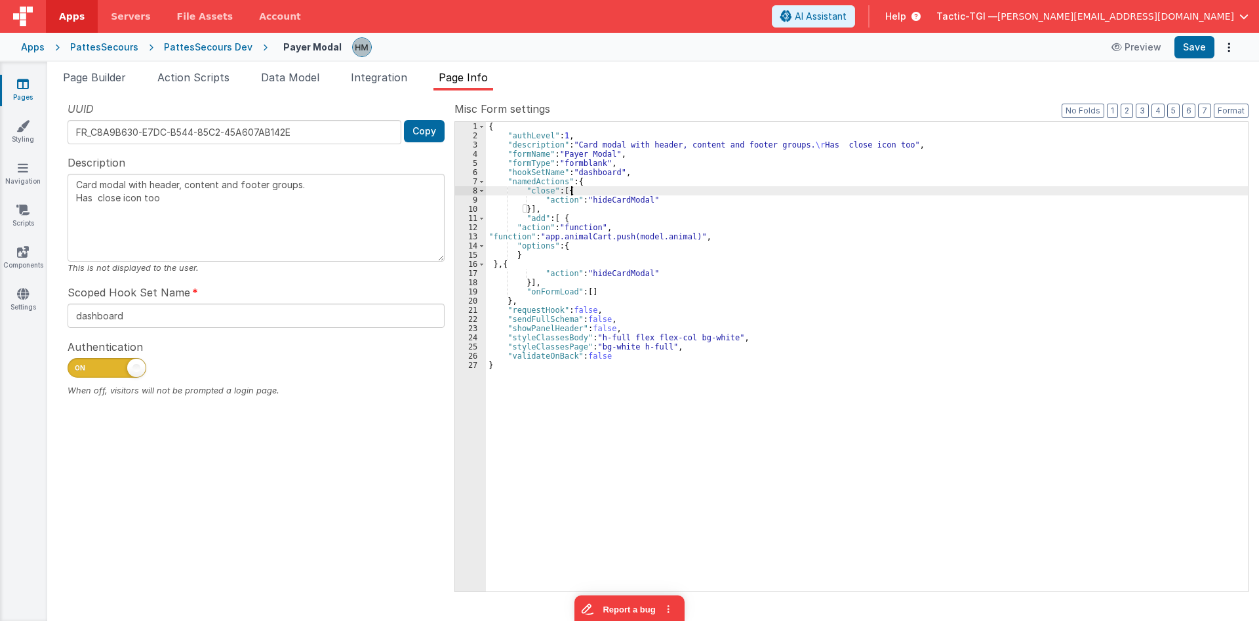
click at [528, 282] on div "{ "authLevel" : 1 , "description" : "Card modal with header, content and footer…" at bounding box center [867, 366] width 762 height 488
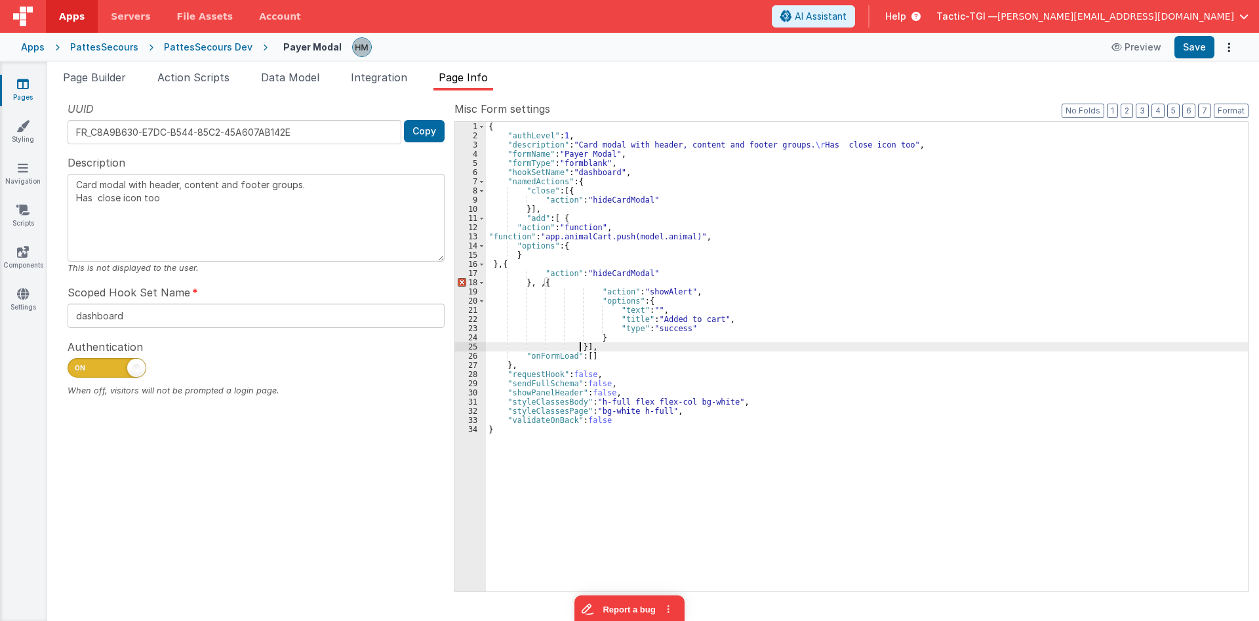
click at [542, 281] on div "{ "authLevel" : 1 , "description" : "Card modal with header, content and footer…" at bounding box center [867, 366] width 762 height 488
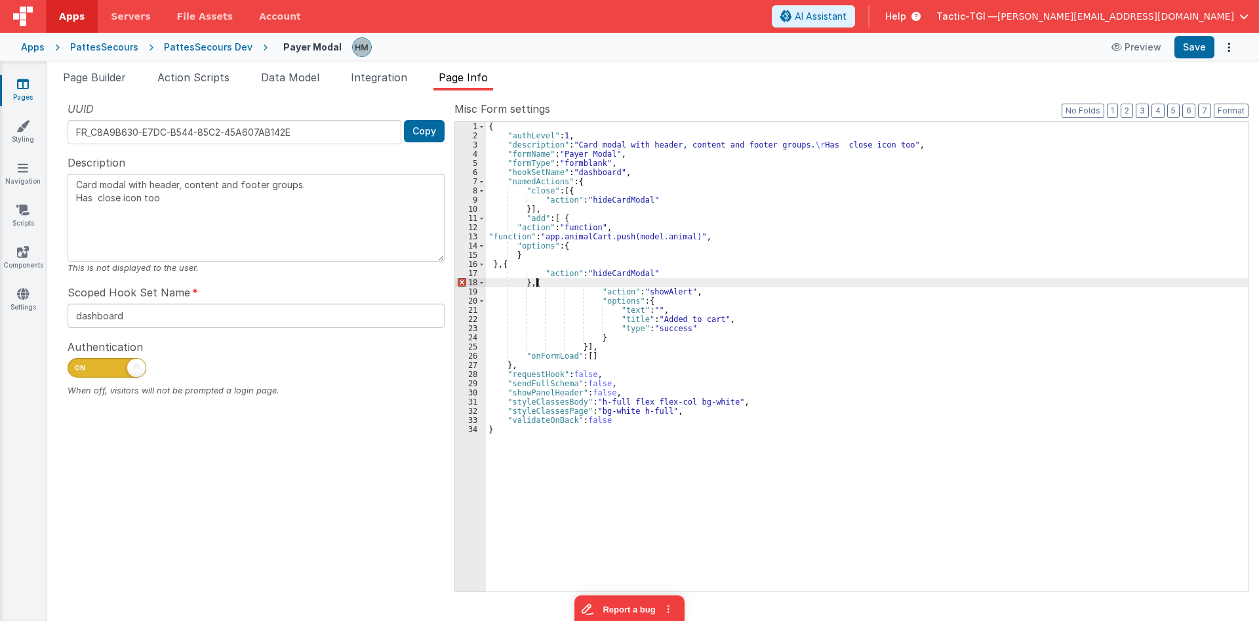
type textarea "Card modal with header, content and footer groups. Has close icon too"
click at [635, 273] on div "{ "authLevel" : 1 , "description" : "Card modal with header, content and footer…" at bounding box center [867, 366] width 762 height 488
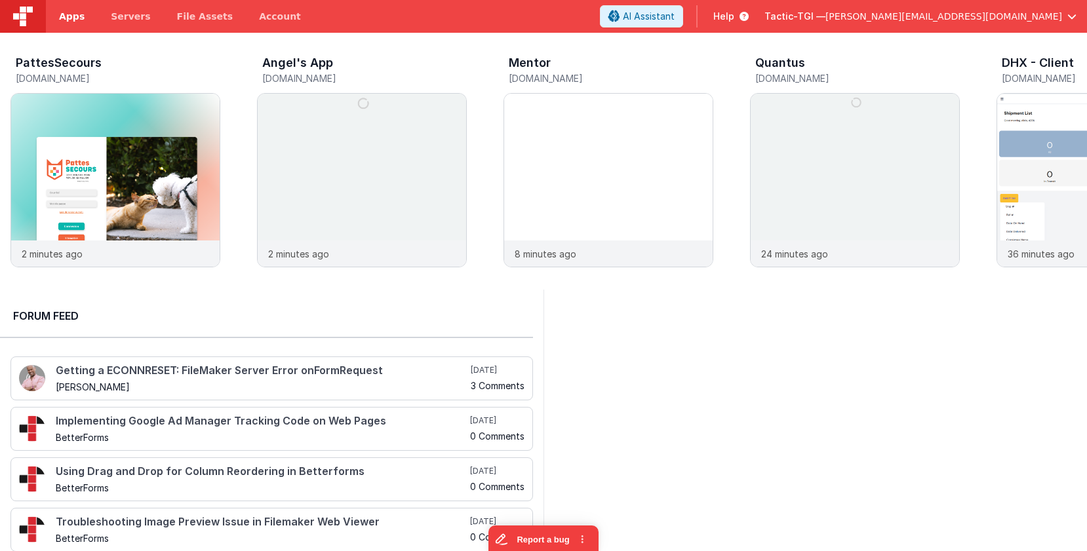
click at [73, 19] on span "Apps" at bounding box center [72, 16] width 26 height 13
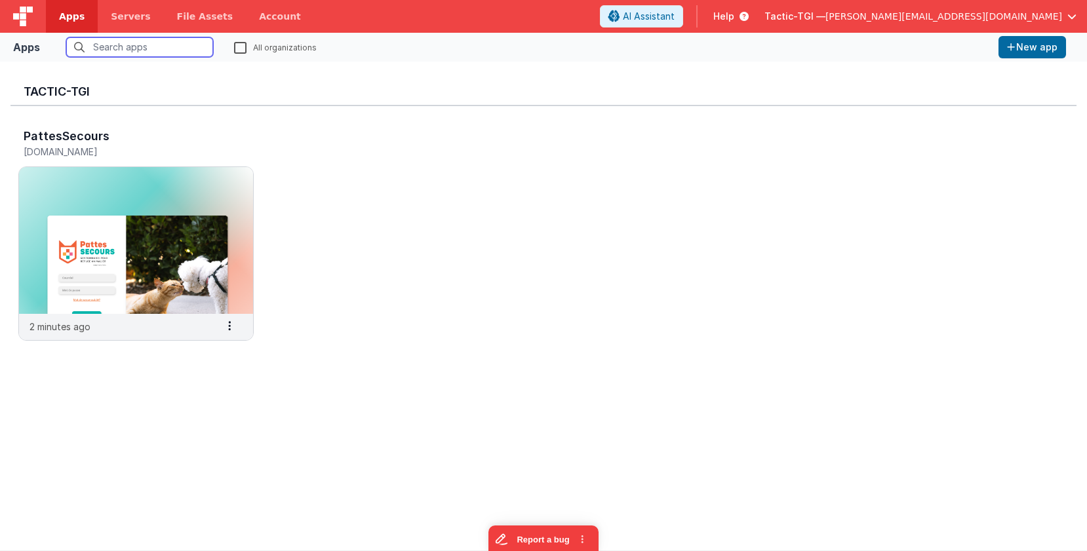
click at [174, 45] on input "text" at bounding box center [139, 47] width 147 height 20
click at [247, 43] on label "All organizations" at bounding box center [275, 47] width 83 height 12
click at [0, 0] on input "All organizations" at bounding box center [0, 0] width 0 height 0
click at [161, 42] on input "text" at bounding box center [139, 47] width 147 height 20
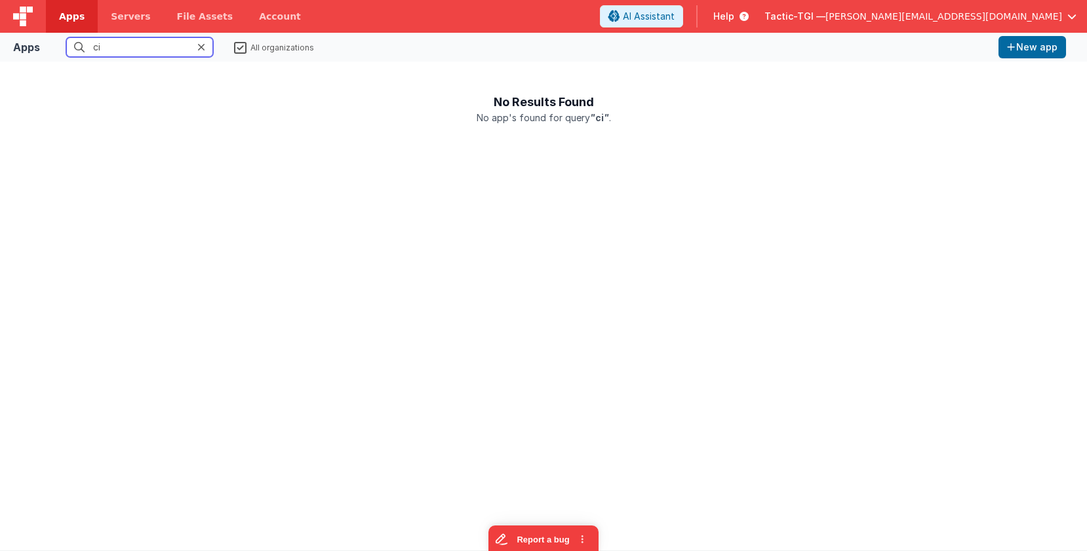
drag, startPoint x: 129, startPoint y: 46, endPoint x: -1, endPoint y: 35, distance: 131.0
click at [66, 37] on input "ci" at bounding box center [139, 47] width 147 height 20
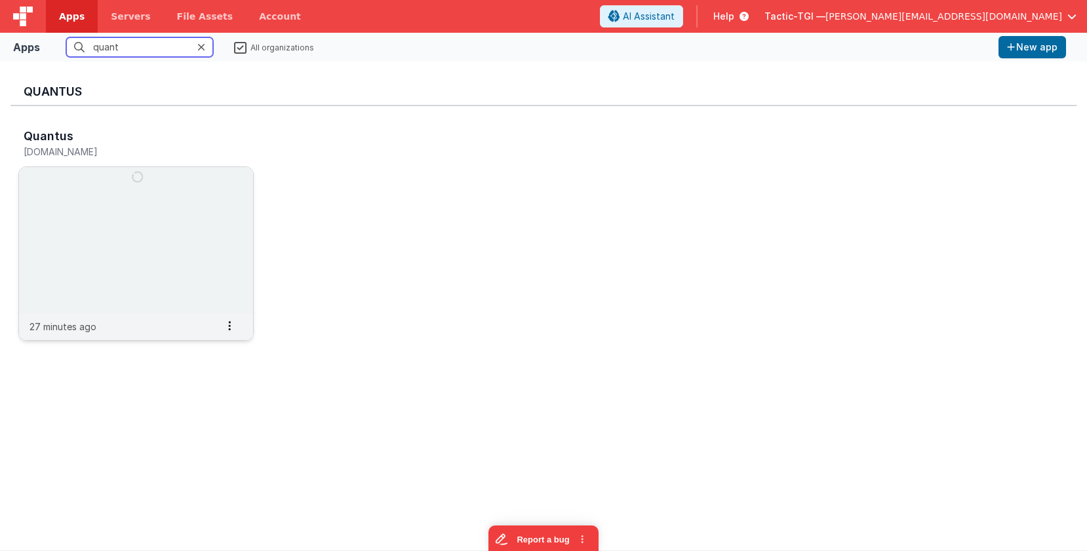
type input "quant"
click at [142, 248] on img at bounding box center [136, 240] width 234 height 147
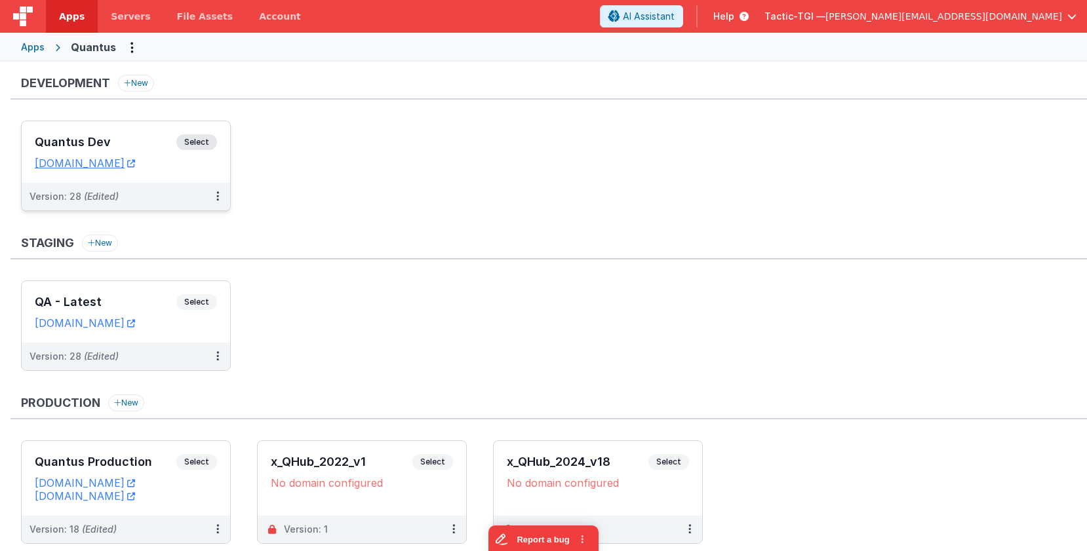
click at [116, 138] on h3 "Quantus Dev" at bounding box center [106, 142] width 142 height 13
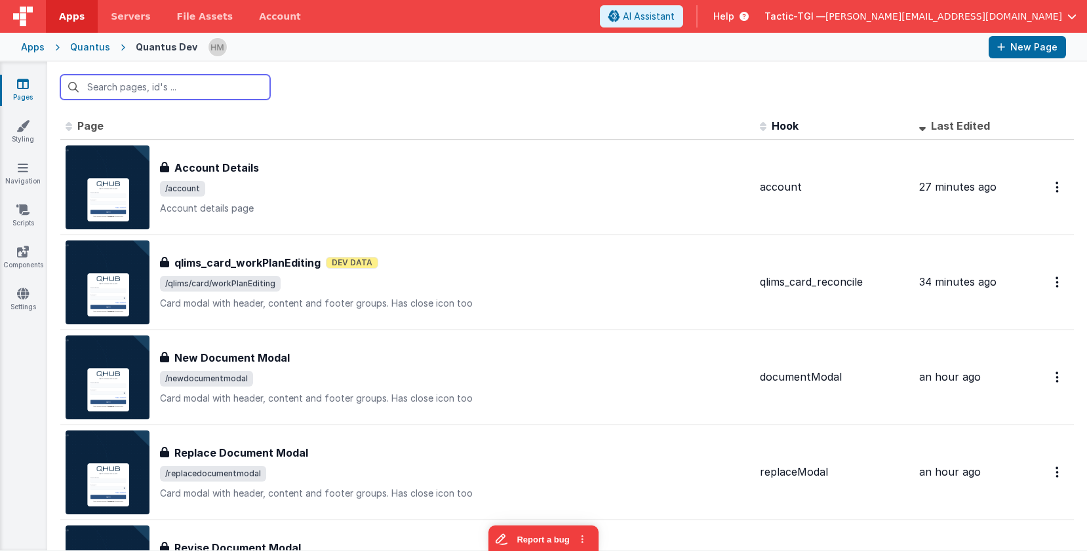
click at [170, 89] on input "text" at bounding box center [165, 87] width 210 height 25
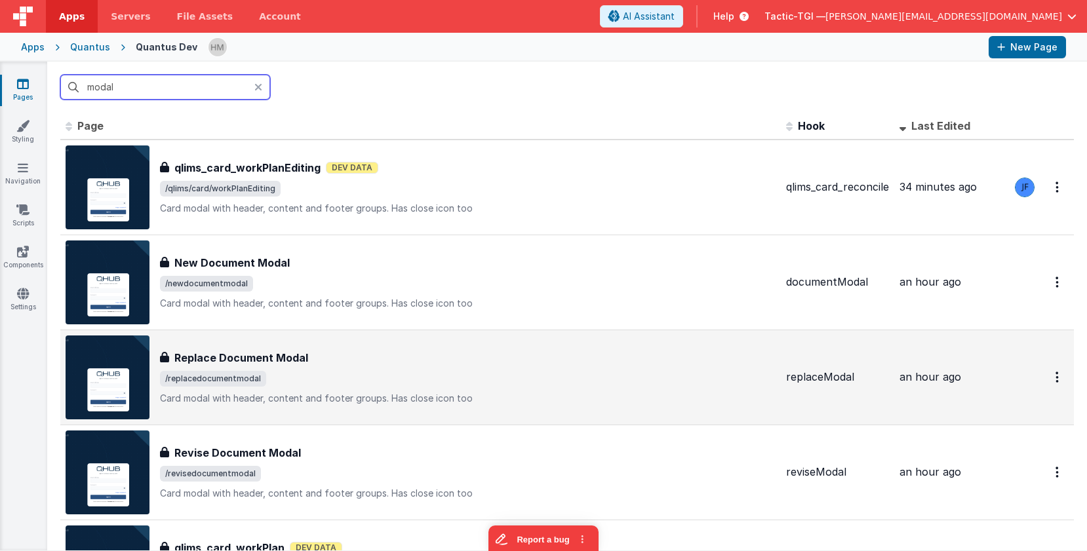
type input "modal"
click at [433, 362] on div "Replace Document Modal" at bounding box center [468, 358] width 616 height 16
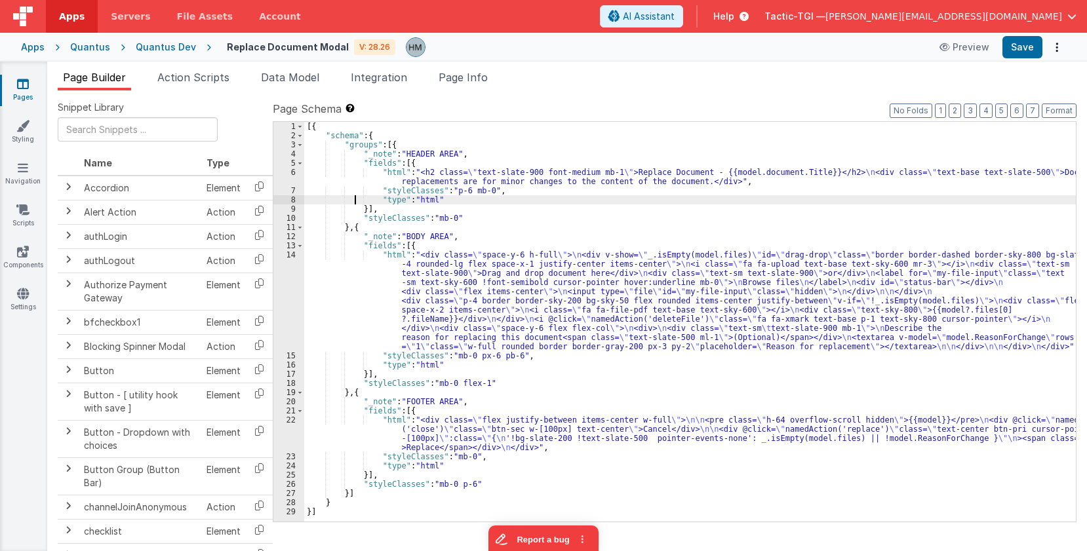
click at [356, 202] on div "[{ "schema" : { "groups" : [{ "_note" : "HEADER AREA" , "fields" : [{ "html" : …" at bounding box center [690, 331] width 772 height 418
click at [420, 176] on div "[{ "schema" : { "groups" : [{ "_note" : "HEADER AREA" , "fields" : [{ "html" : …" at bounding box center [690, 331] width 772 height 418
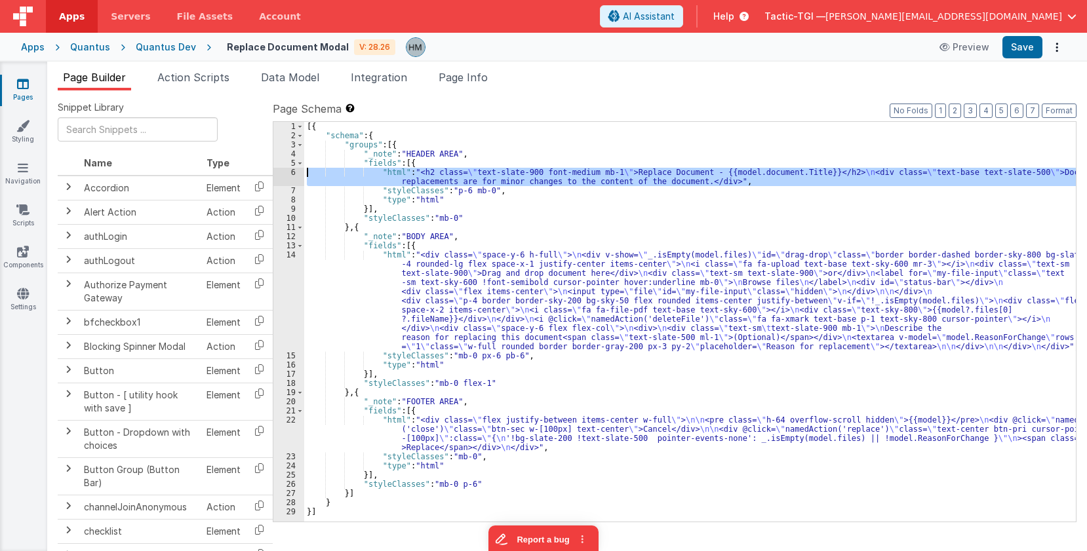
click at [294, 172] on div "6" at bounding box center [288, 177] width 31 height 18
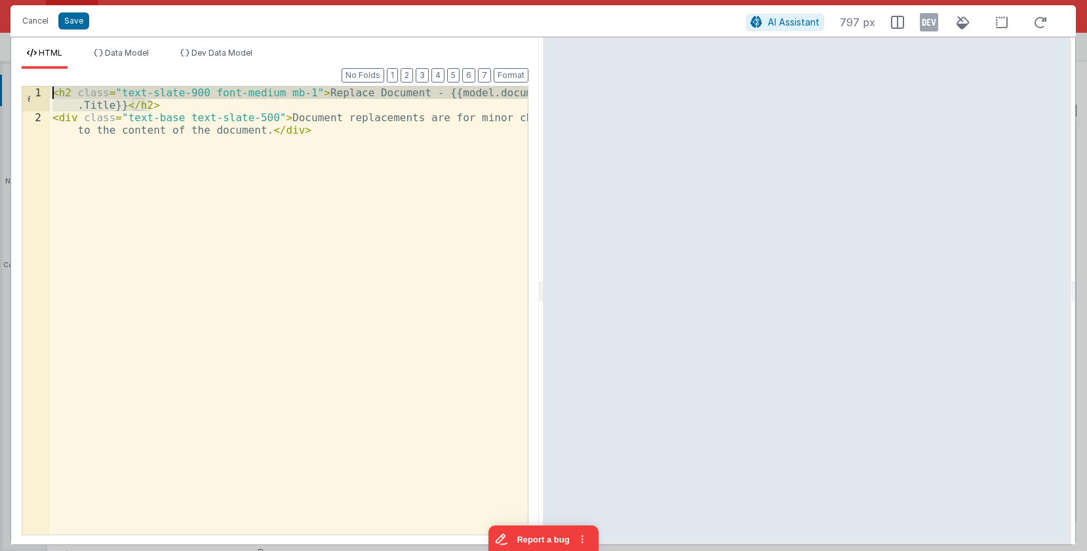
drag, startPoint x: 144, startPoint y: 99, endPoint x: 5, endPoint y: 71, distance: 142.5
click at [50, 87] on div "< h2 class = "text-slate-900 font-medium mb-1" > Replace Document - {{model.doc…" at bounding box center [289, 311] width 478 height 448
click at [31, 17] on button "Cancel" at bounding box center [35, 21] width 39 height 18
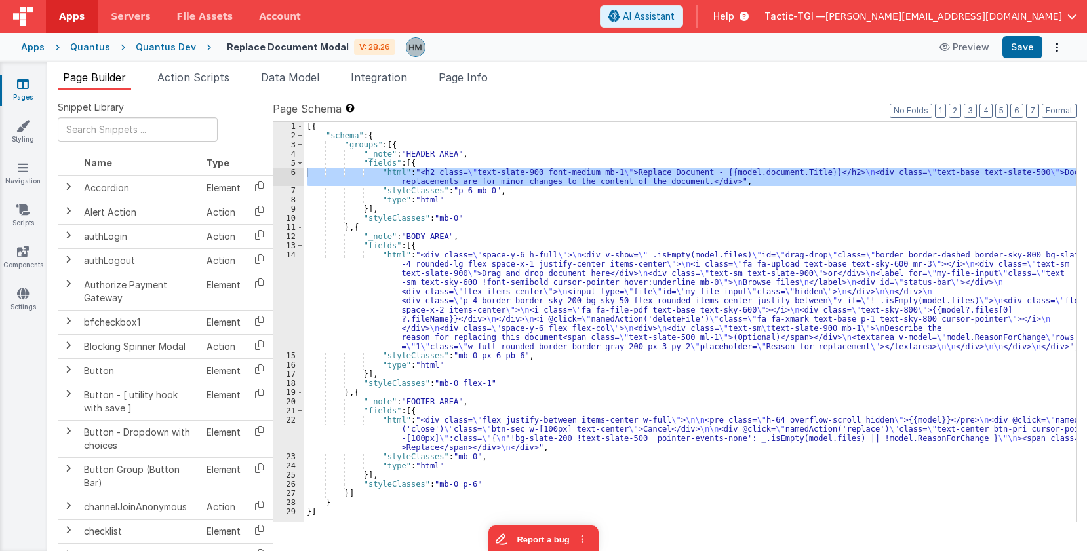
click at [336, 165] on div "[{ "schema" : { "groups" : [{ "_note" : "HEADER AREA" , "fields" : [{ "html" : …" at bounding box center [690, 331] width 772 height 418
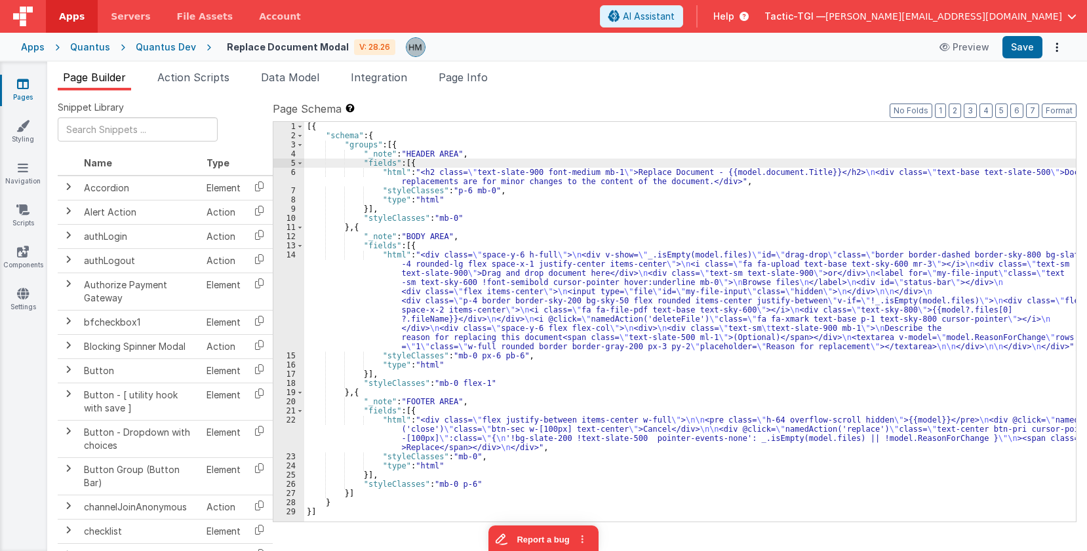
click at [376, 423] on div "[{ "schema" : { "groups" : [{ "_note" : "HEADER AREA" , "fields" : [{ "html" : …" at bounding box center [690, 331] width 772 height 418
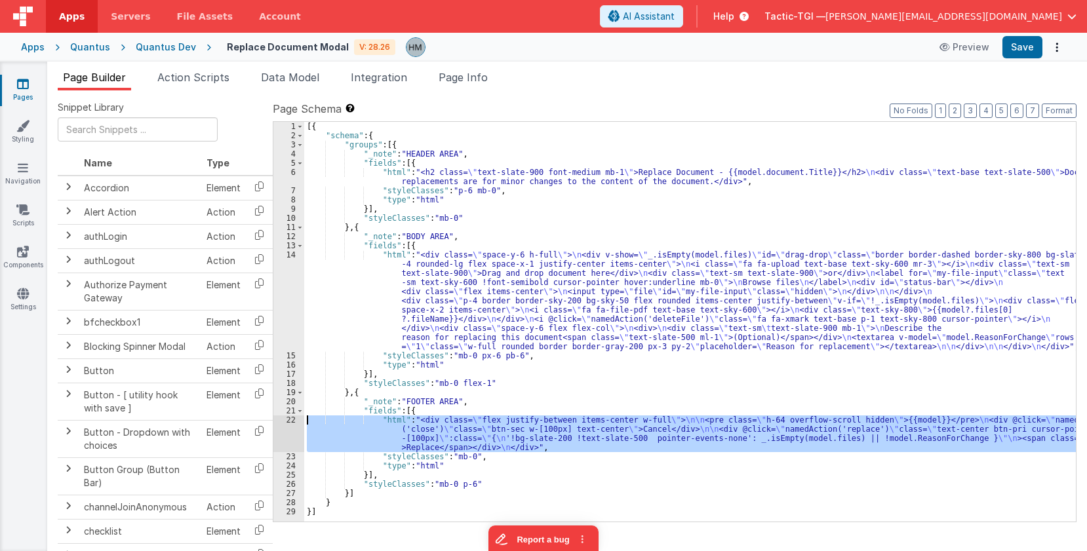
click at [289, 420] on div "22" at bounding box center [288, 434] width 31 height 37
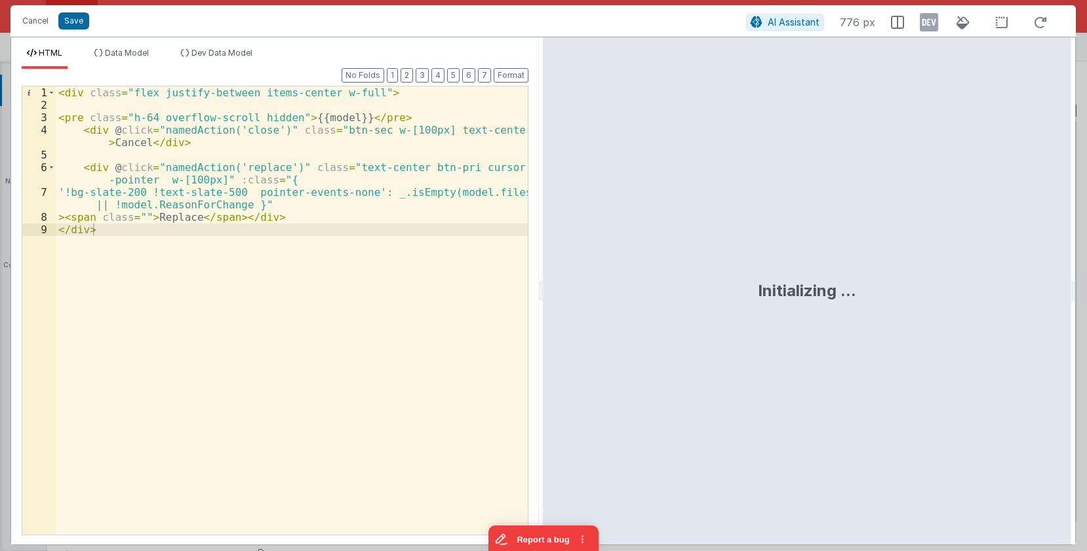
click at [284, 414] on div "< div class = "flex justify-between items-center w-full" > < pre class = "h-64 …" at bounding box center [292, 323] width 472 height 473
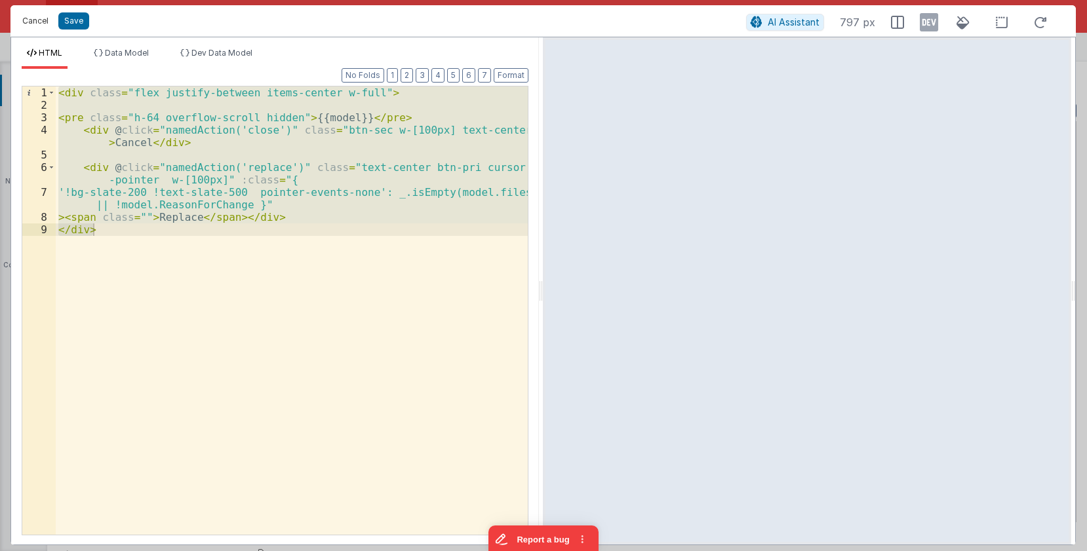
click at [32, 20] on button "Cancel" at bounding box center [35, 21] width 39 height 18
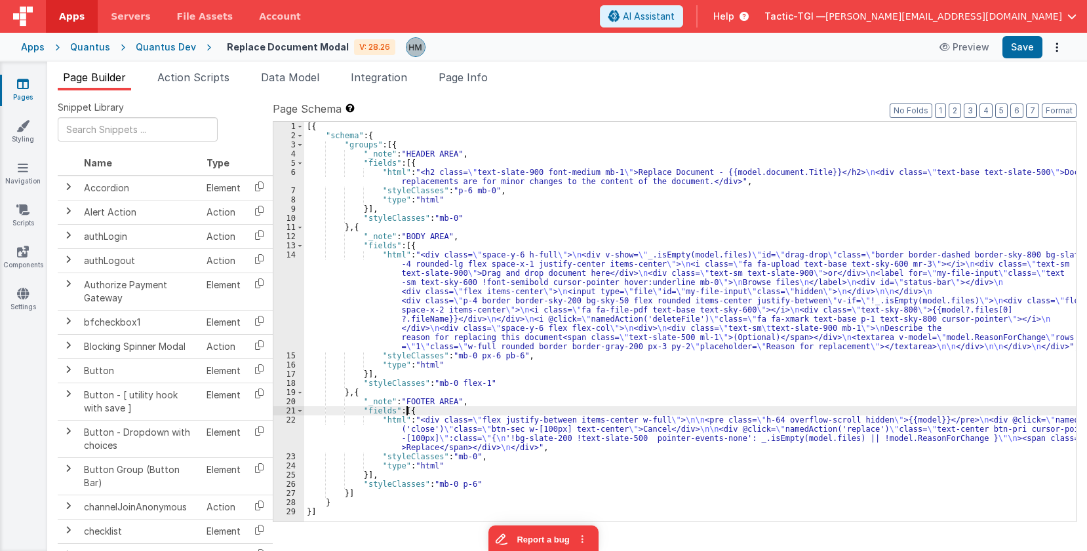
click at [407, 414] on div "[{ "schema" : { "groups" : [{ "_note" : "HEADER AREA" , "fields" : [{ "html" : …" at bounding box center [690, 331] width 772 height 418
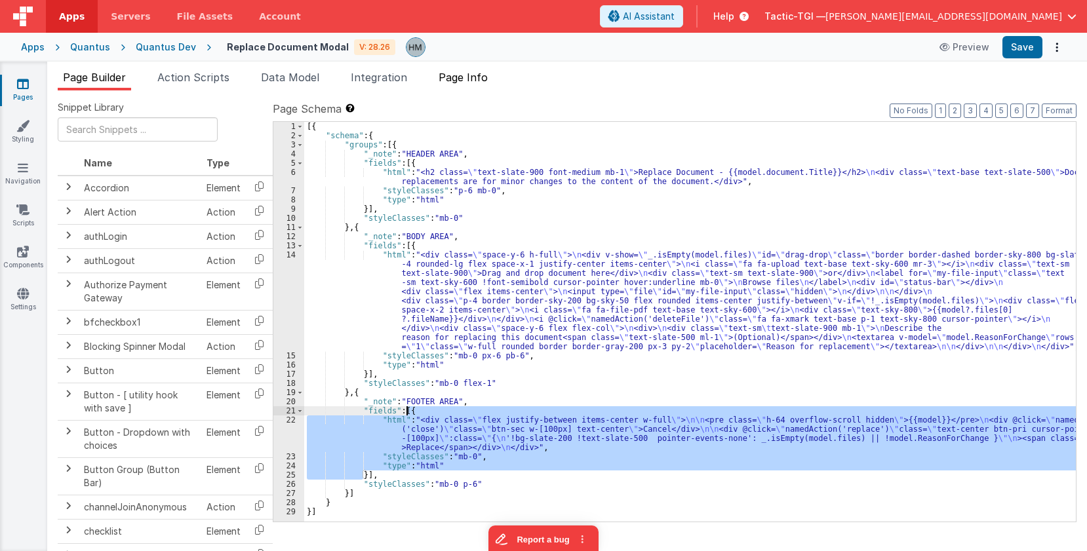
click at [464, 81] on span "Page Info" at bounding box center [463, 77] width 49 height 13
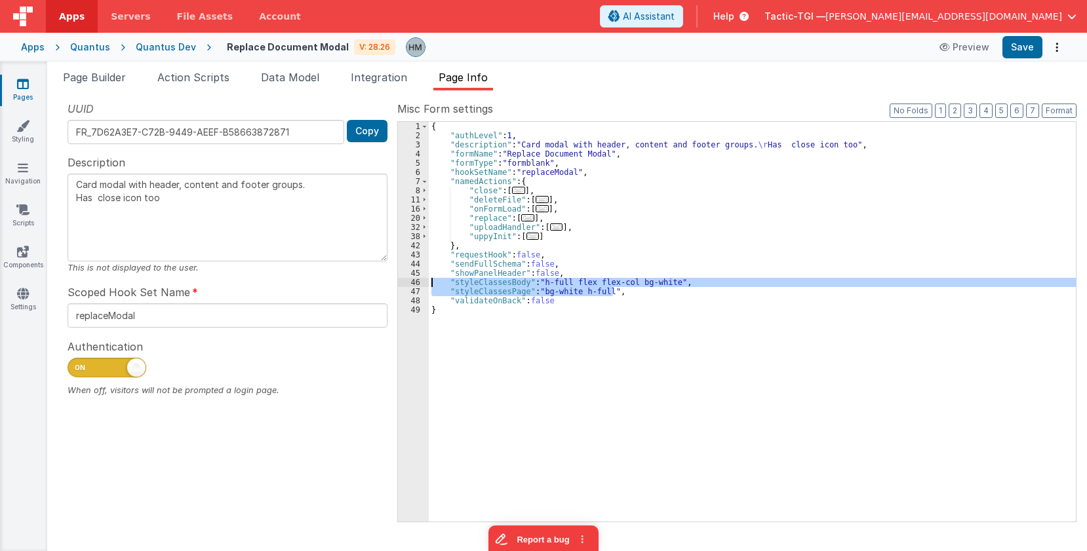
drag, startPoint x: 624, startPoint y: 293, endPoint x: 393, endPoint y: 281, distance: 231.1
click at [429, 281] on div "{ "authLevel" : 1 , "description" : "Card modal with header, content and footer…" at bounding box center [752, 322] width 647 height 400
click at [87, 73] on span "Page Builder" at bounding box center [94, 77] width 63 height 13
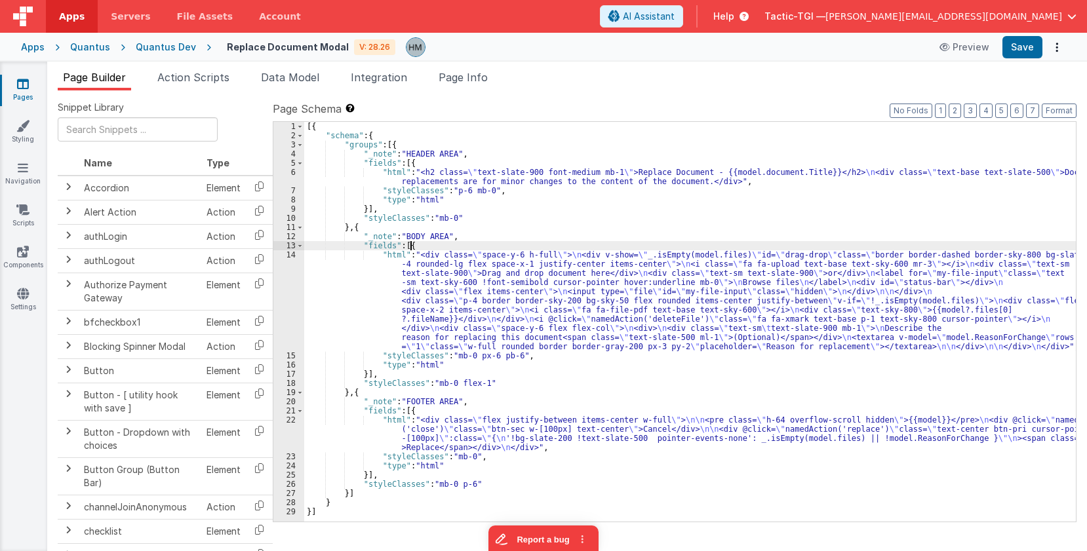
click at [413, 245] on div "[{ "schema" : { "groups" : [{ "_note" : "HEADER AREA" , "fields" : [{ "html" : …" at bounding box center [690, 331] width 772 height 418
click at [18, 85] on icon at bounding box center [23, 83] width 12 height 13
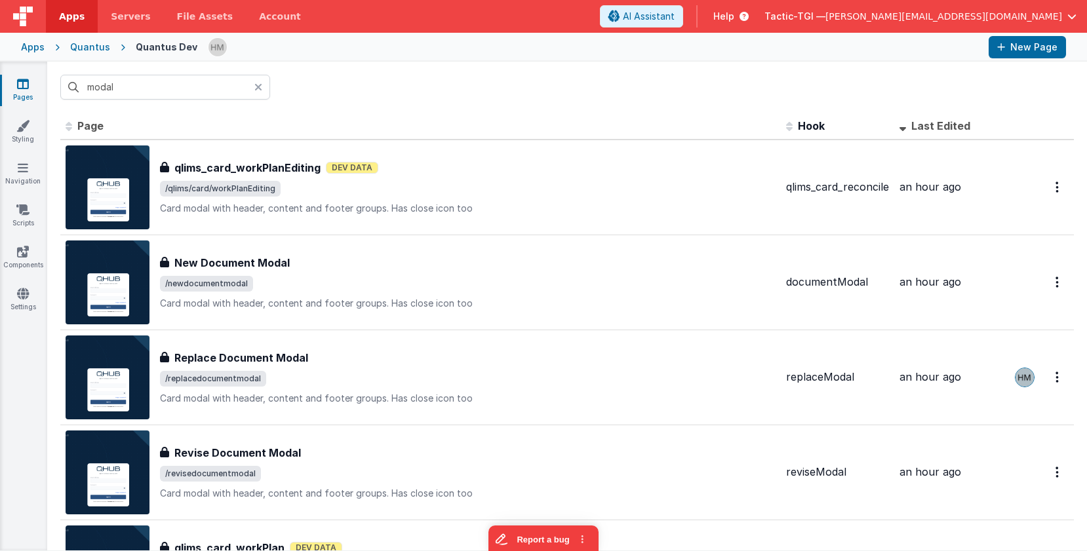
click at [258, 86] on icon at bounding box center [258, 87] width 8 height 10
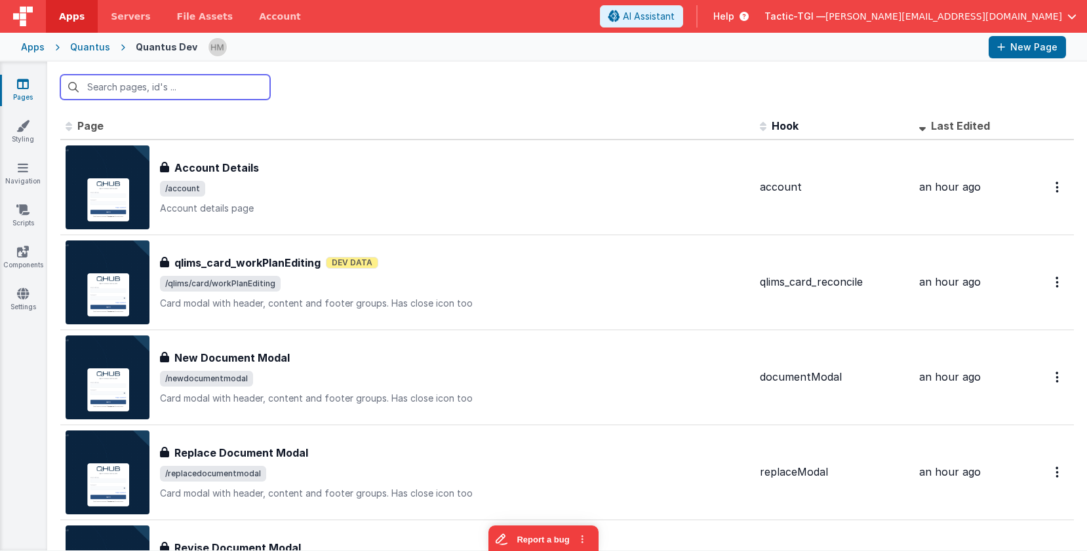
click at [200, 87] on input "text" at bounding box center [165, 87] width 210 height 25
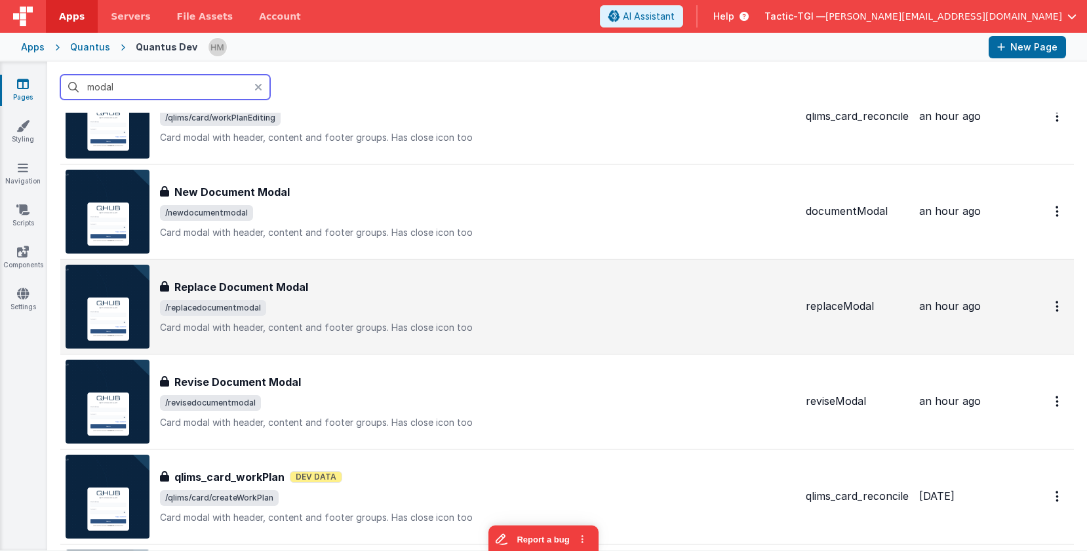
scroll to position [79, 0]
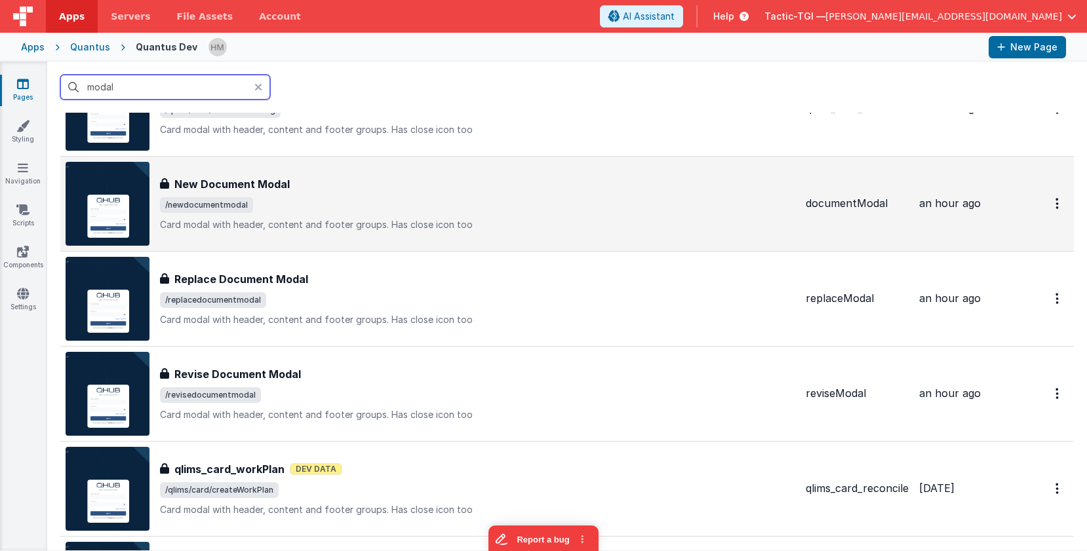
type input "modal"
click at [306, 233] on div "New Document Modal New Document Modal /newdocumentmodal Card modal with header,…" at bounding box center [431, 204] width 730 height 84
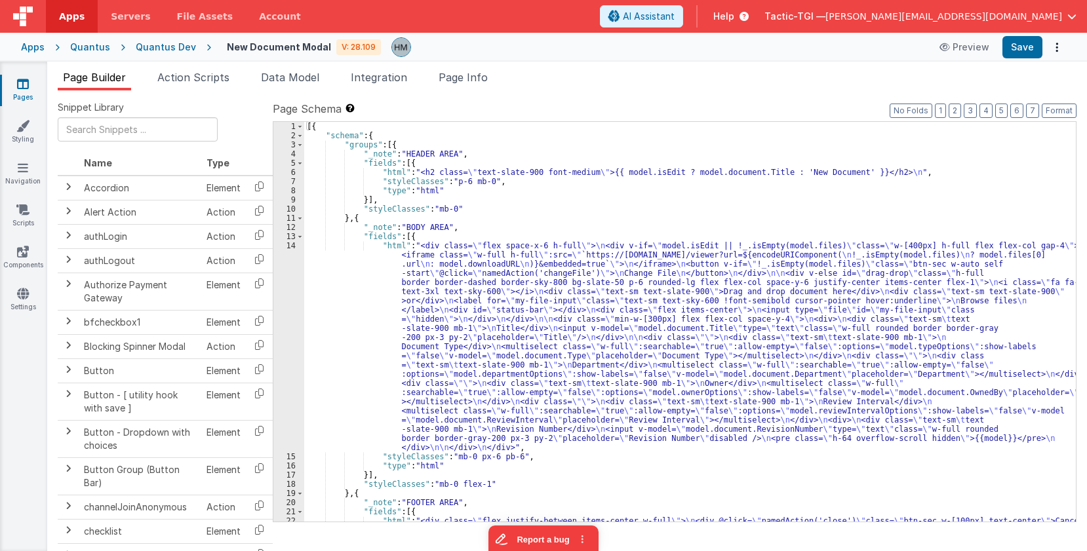
click at [338, 265] on div "[{ "schema" : { "groups" : [{ "_note" : "HEADER AREA" , "fields" : [{ "html" : …" at bounding box center [690, 345] width 772 height 446
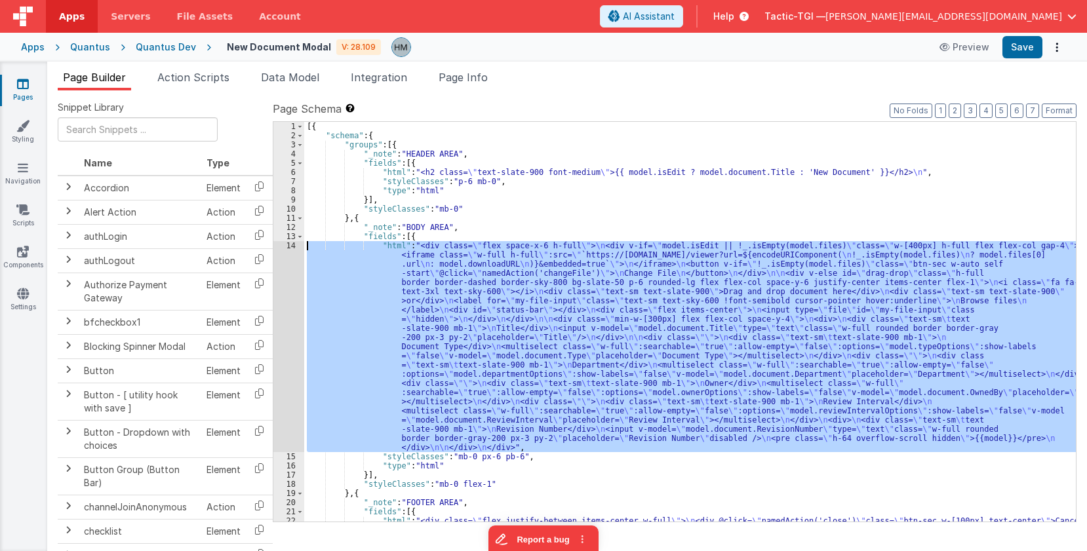
click at [290, 244] on div "14" at bounding box center [288, 346] width 31 height 211
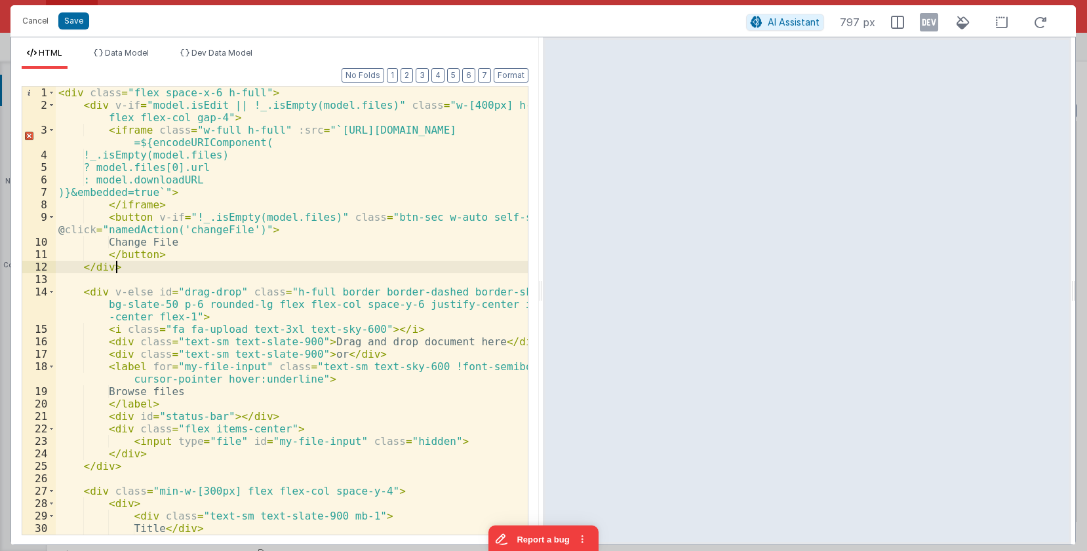
click at [248, 263] on div "< div class = "flex space-x-6 h-full" > < div v-if = "model.isEdit || !_.isEmpt…" at bounding box center [292, 330] width 472 height 486
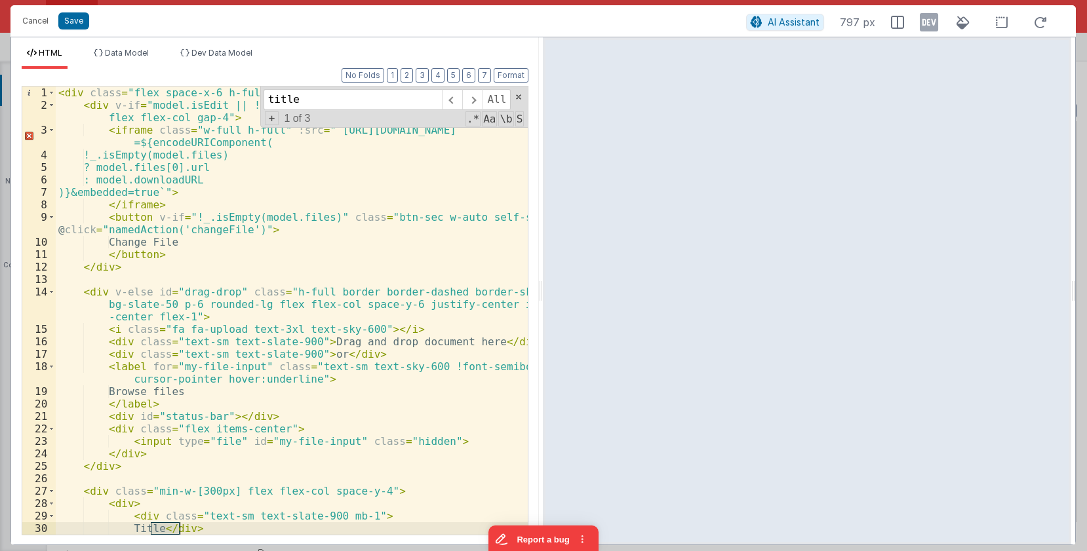
scroll to position [157, 0]
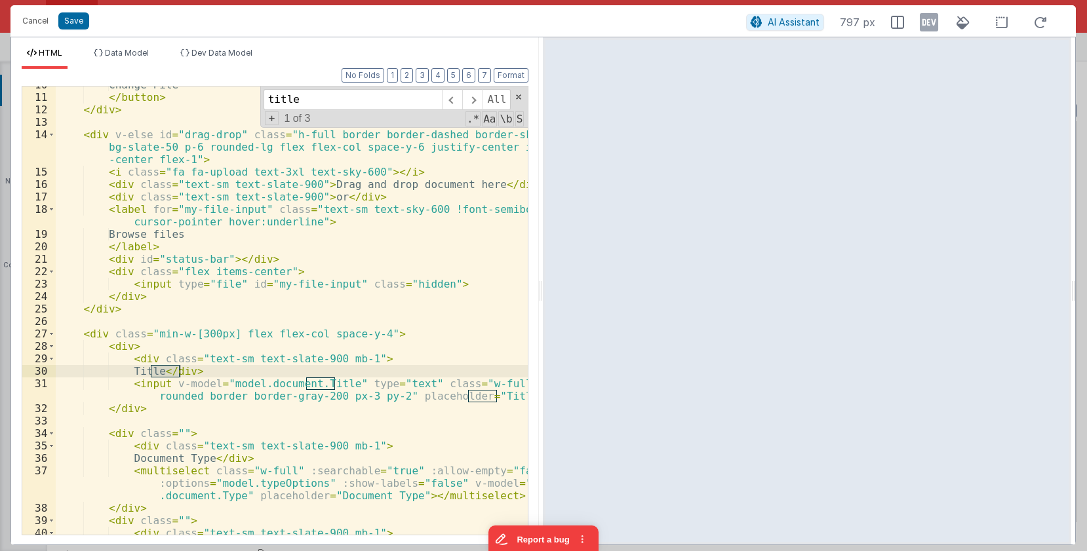
click at [111, 410] on div "Change File </ button > </ div > < div v-else id = "drag-drop" class = "h-full …" at bounding box center [292, 315] width 472 height 473
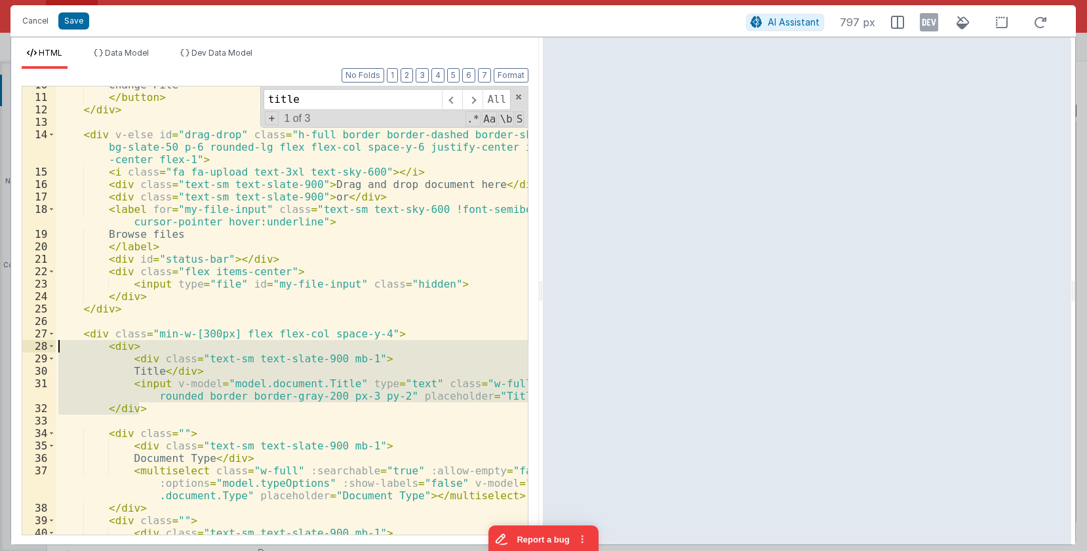
drag, startPoint x: 139, startPoint y: 406, endPoint x: -20, endPoint y: 352, distance: 168.2
click at [56, 352] on div "Change File </ button > </ div > < div v-else id = "drag-drop" class = "h-full …" at bounding box center [292, 311] width 472 height 448
click at [180, 365] on div "Change File </ button > </ div > < div v-else id = "drag-drop" class = "h-full …" at bounding box center [292, 311] width 472 height 448
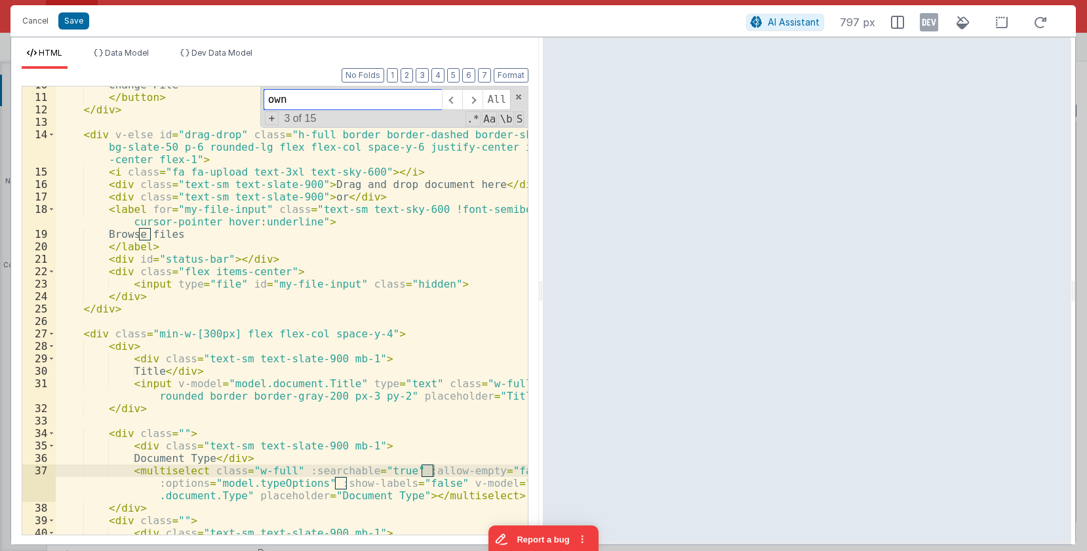
scroll to position [498, 0]
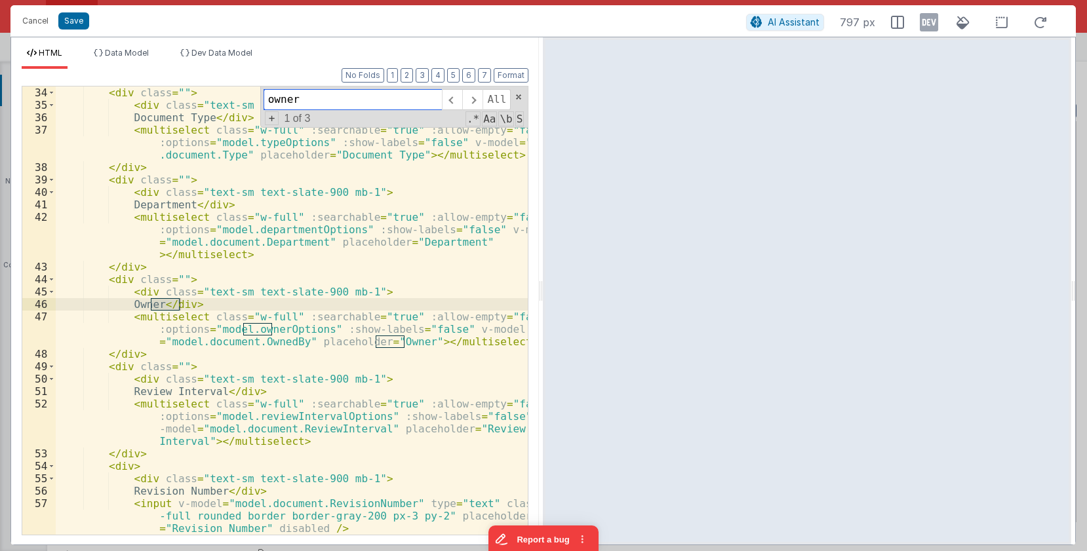
type input "owner"
click at [117, 353] on div "< div class = "" > < div class = "text-sm text-slate-900 mb-1" > Document Type …" at bounding box center [292, 323] width 472 height 473
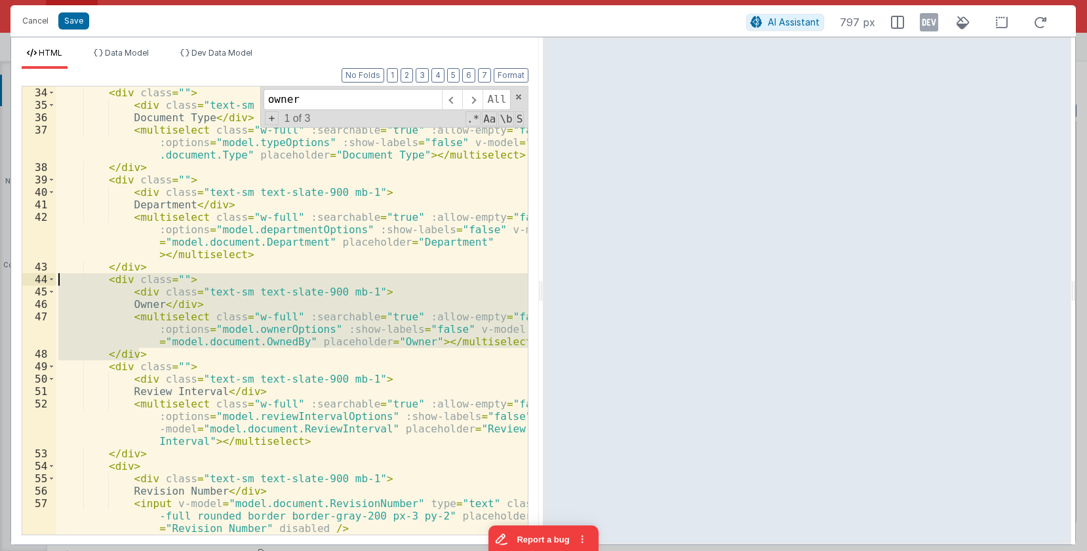
drag, startPoint x: 147, startPoint y: 358, endPoint x: -12, endPoint y: 279, distance: 178.0
click at [56, 279] on div "< div class = "" > < div class = "text-sm text-slate-900 mb-1" > Document Type …" at bounding box center [292, 311] width 472 height 448
click at [31, 22] on button "Cancel" at bounding box center [35, 21] width 39 height 18
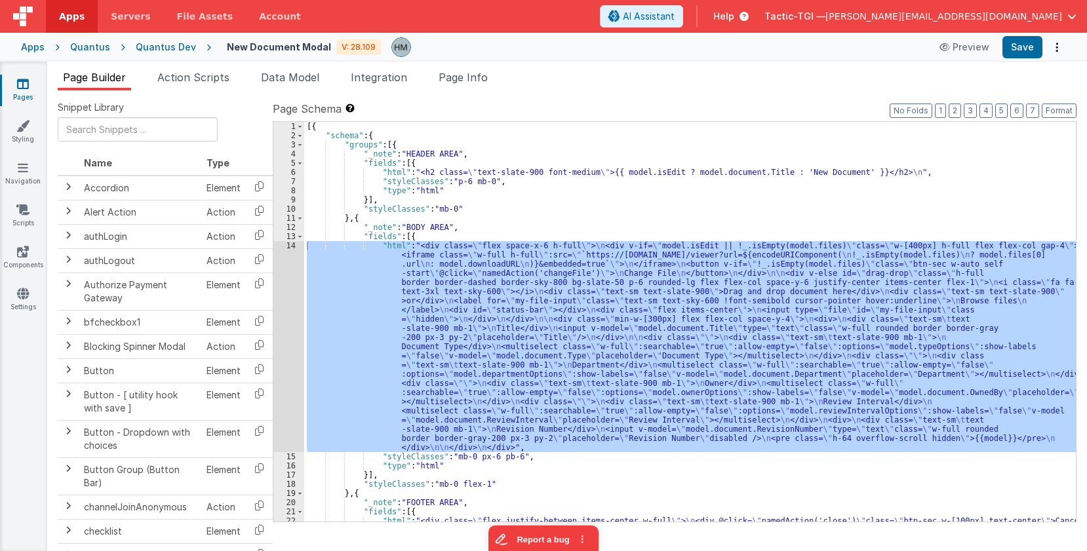
click at [487, 261] on div "[{ "schema" : { "groups" : [{ "_note" : "HEADER AREA" , "fields" : [{ "html" : …" at bounding box center [690, 322] width 772 height 400
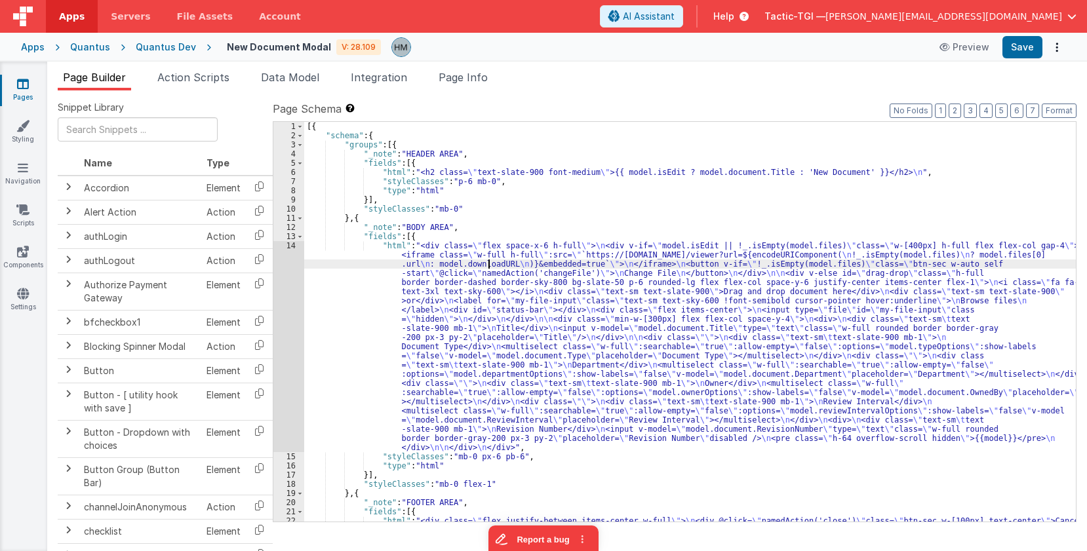
click at [28, 50] on div "Apps" at bounding box center [33, 47] width 24 height 13
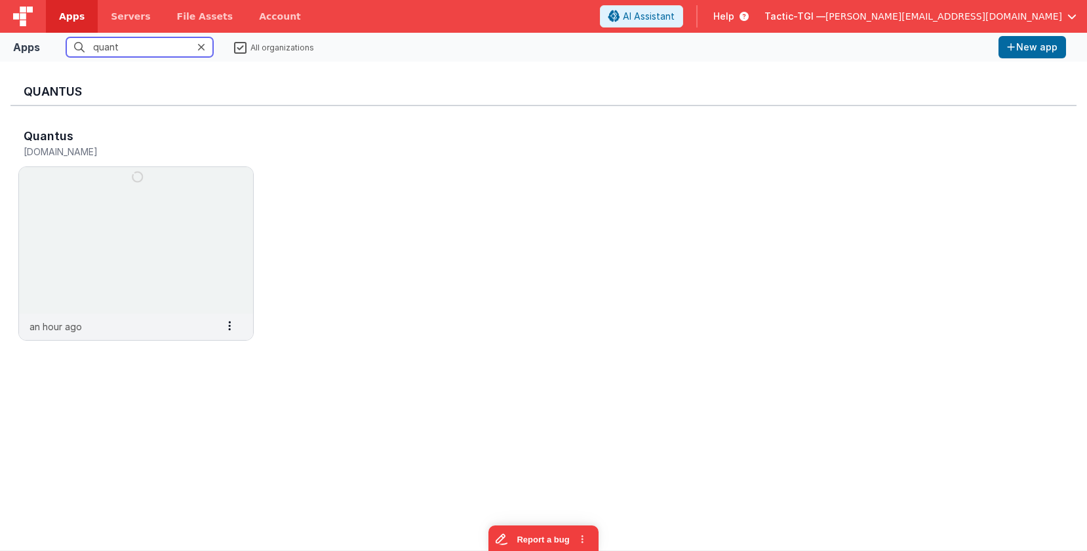
click at [151, 50] on input "quant" at bounding box center [139, 47] width 147 height 20
drag, startPoint x: 149, startPoint y: 50, endPoint x: 0, endPoint y: 24, distance: 151.8
click at [66, 37] on input "quant" at bounding box center [139, 47] width 147 height 20
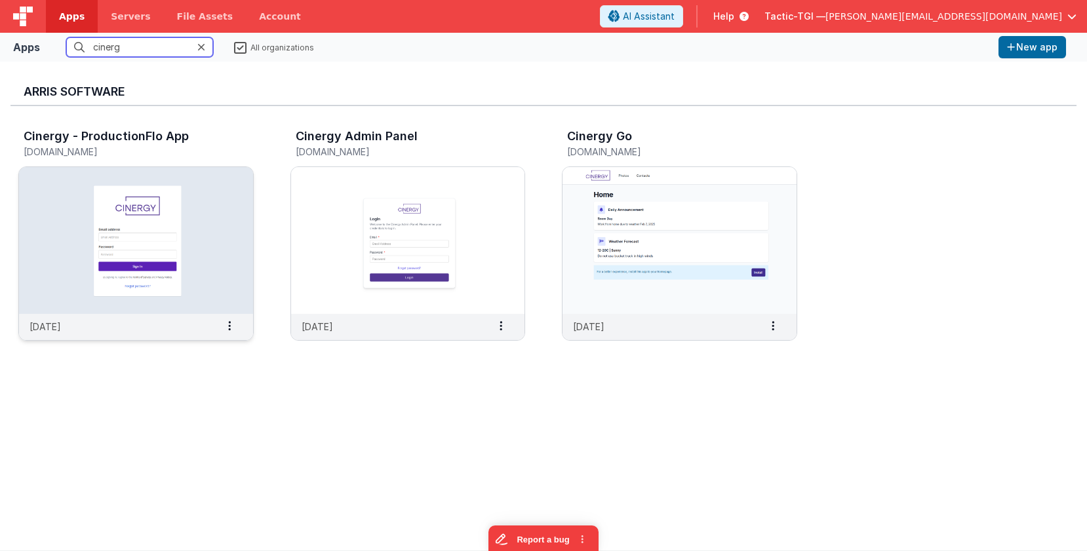
type input "cinerg"
click at [186, 210] on img at bounding box center [136, 240] width 234 height 147
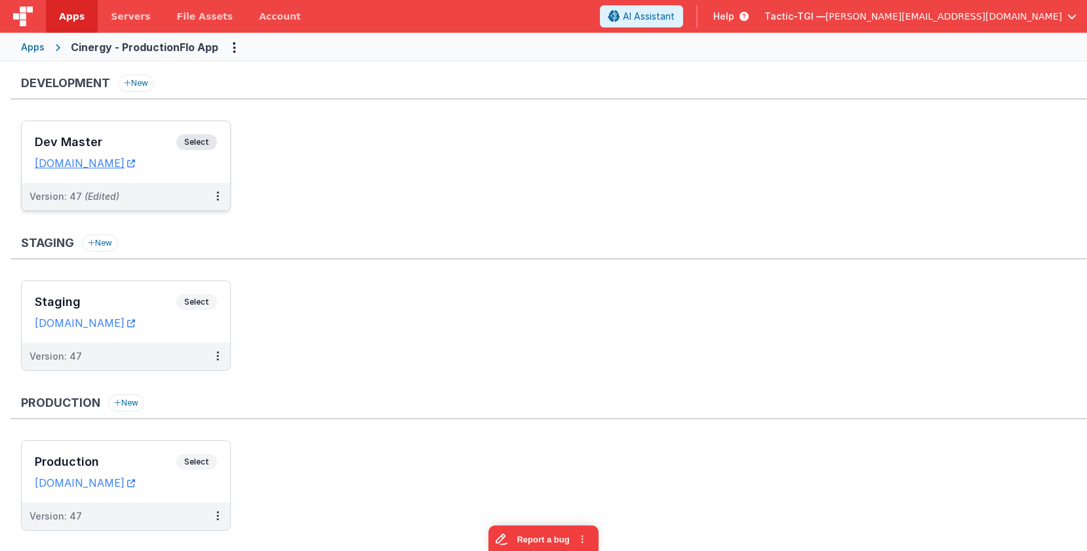
click at [130, 130] on div "Dev Master Select URLs dev.cinergy.app" at bounding box center [126, 152] width 209 height 62
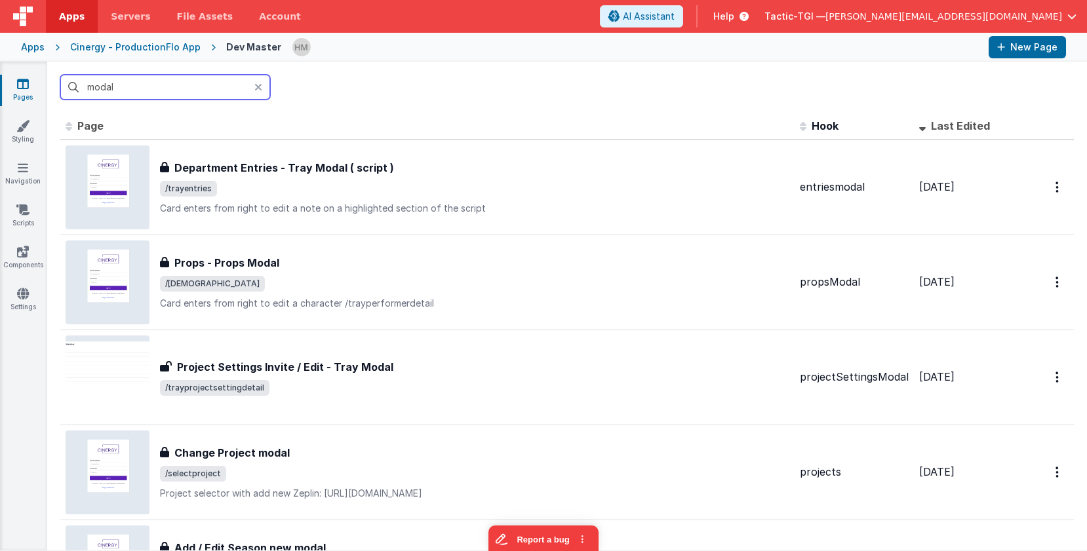
drag, startPoint x: 179, startPoint y: 81, endPoint x: 40, endPoint y: 31, distance: 147.9
click at [60, 75] on input "modal" at bounding box center [165, 87] width 210 height 25
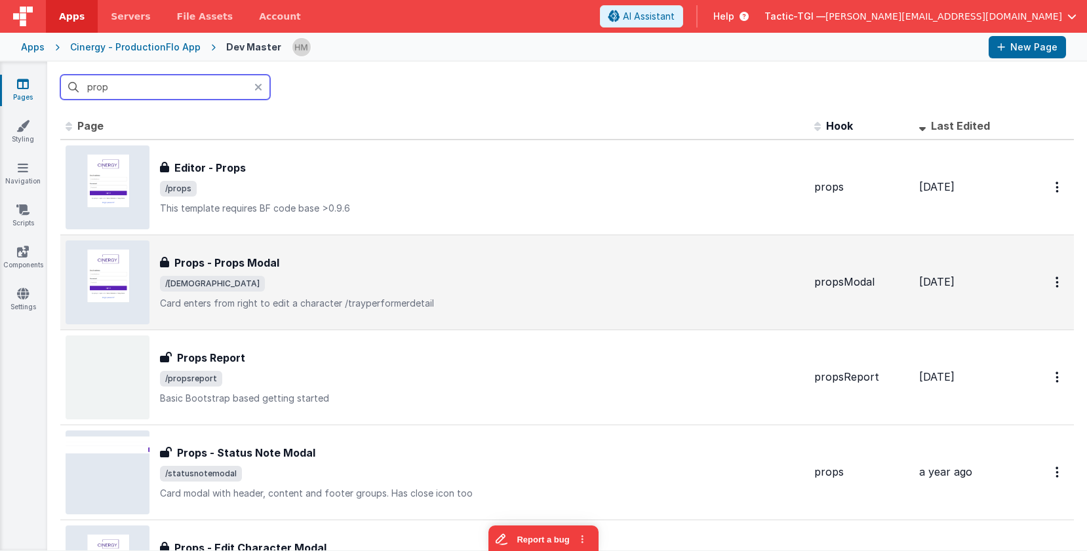
type input "prop"
click at [523, 244] on div "Props - Props Modal Props - Props Modal /propsmodal Card enters from right to e…" at bounding box center [435, 283] width 738 height 84
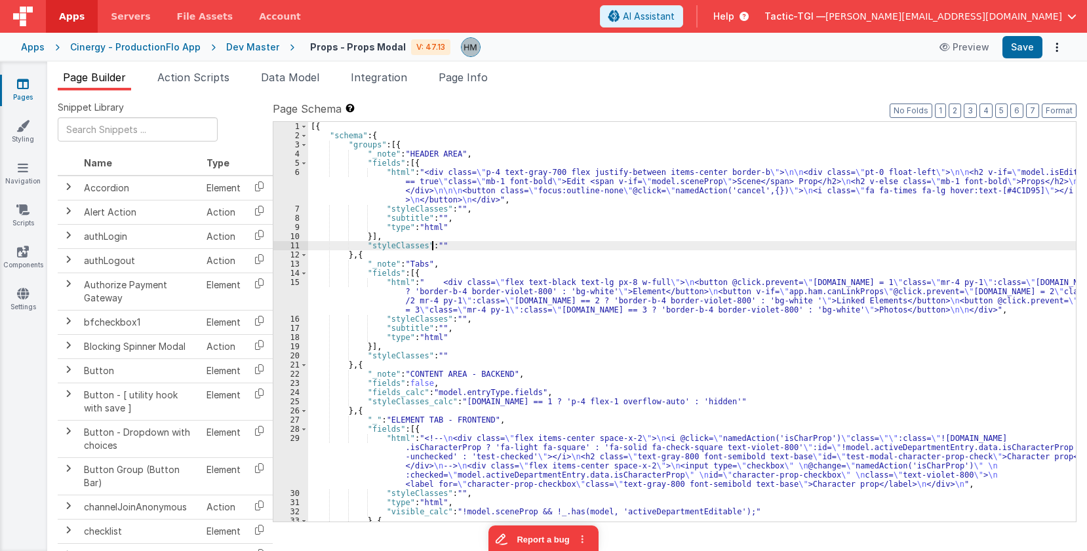
click at [430, 250] on div "[{ "schema" : { "groups" : [{ "_note" : "HEADER AREA" , "fields" : [{ "html" : …" at bounding box center [692, 331] width 768 height 418
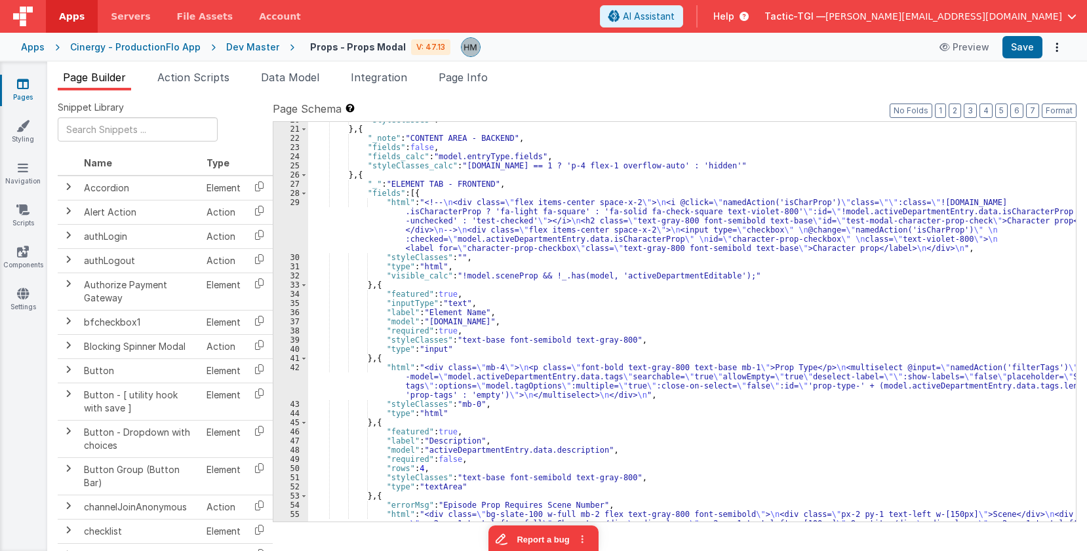
scroll to position [315, 0]
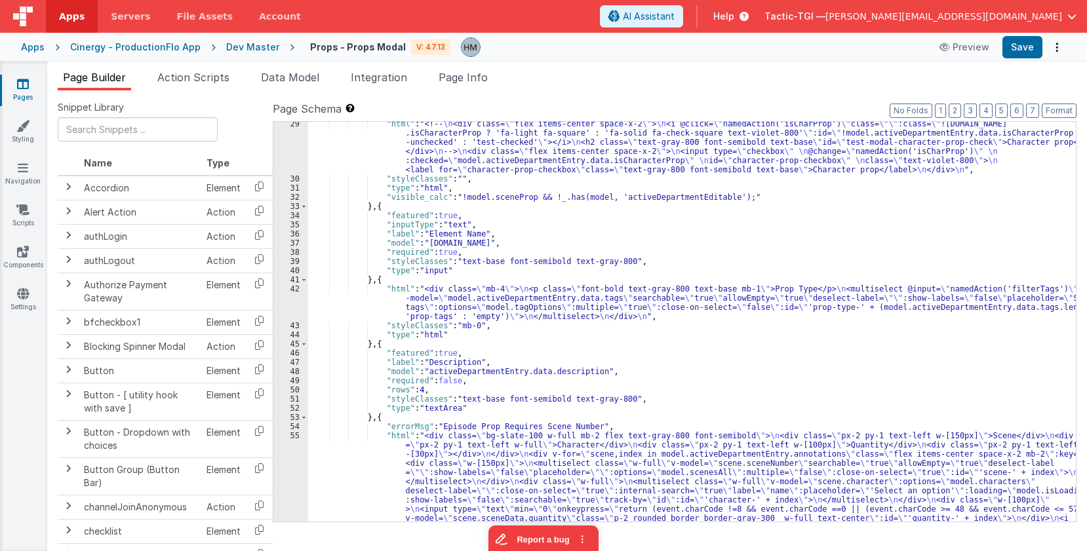
click at [412, 275] on div ""html" : "<!-- \n <div class= \" flex items-center space-x-2 \" > \n <i @click=…" at bounding box center [692, 406] width 768 height 574
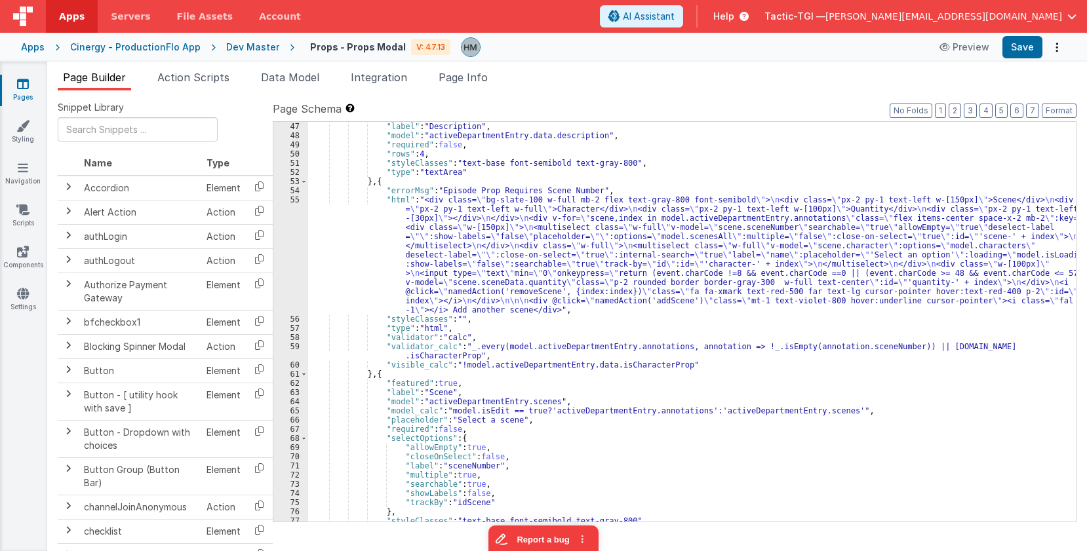
scroll to position [551, 0]
click at [407, 283] on div ""label" : "Description" , "model" : "activeDepartmentEntry.data.description" , …" at bounding box center [692, 331] width 768 height 418
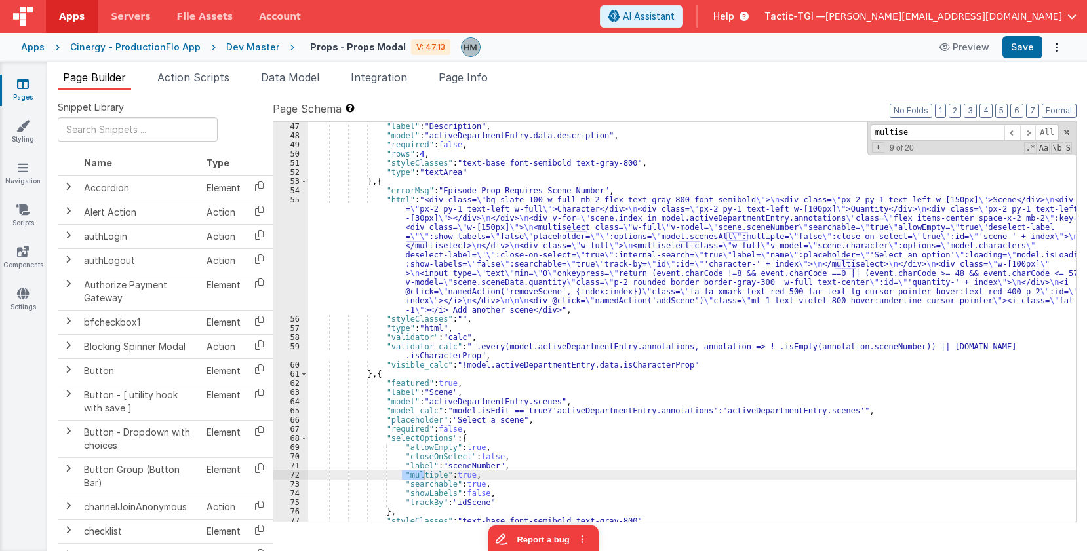
scroll to position [564, 0]
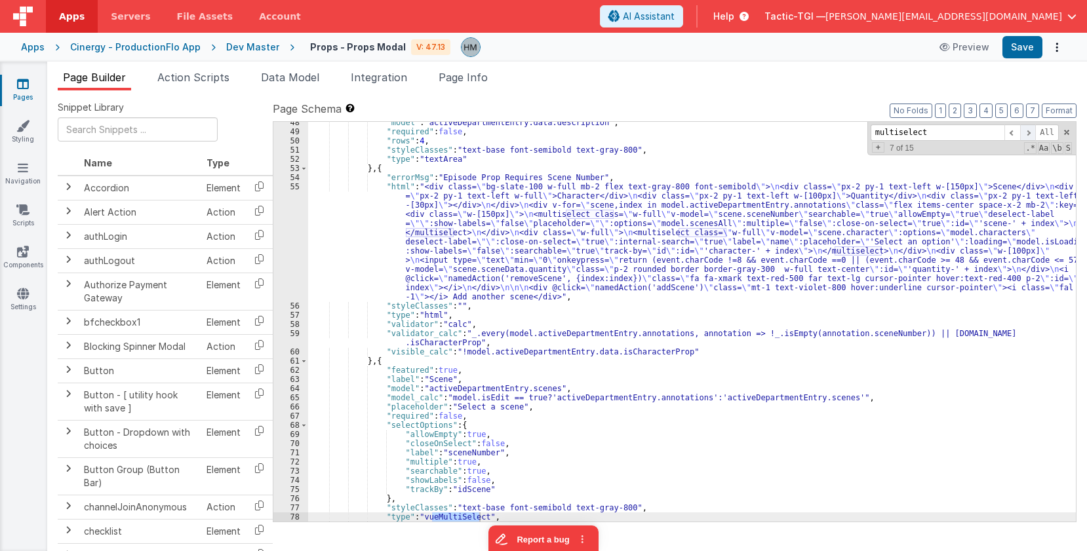
type input "multiselect"
click at [1028, 133] on span at bounding box center [1028, 133] width 16 height 16
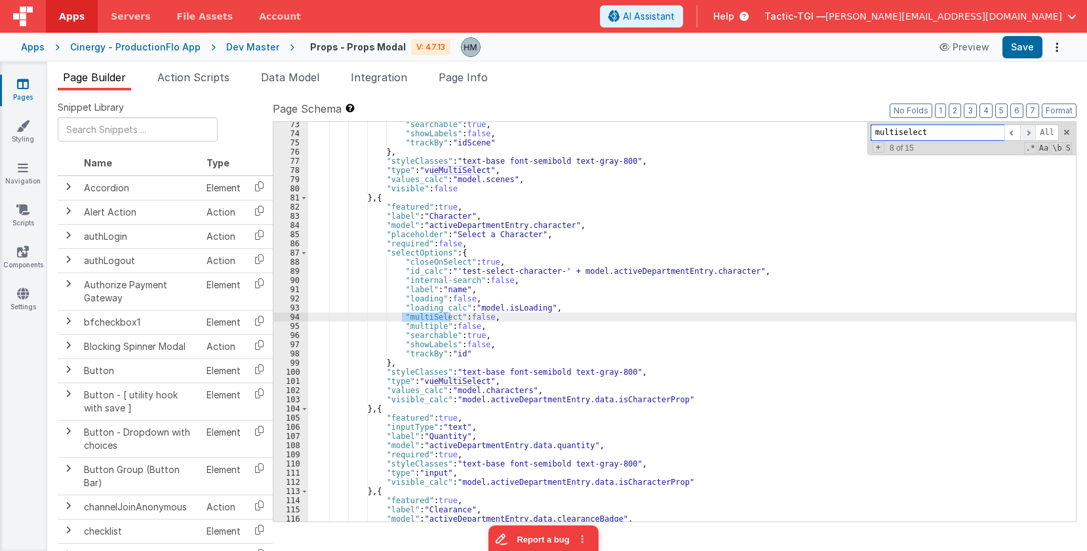
click at [1028, 133] on span at bounding box center [1028, 133] width 16 height 16
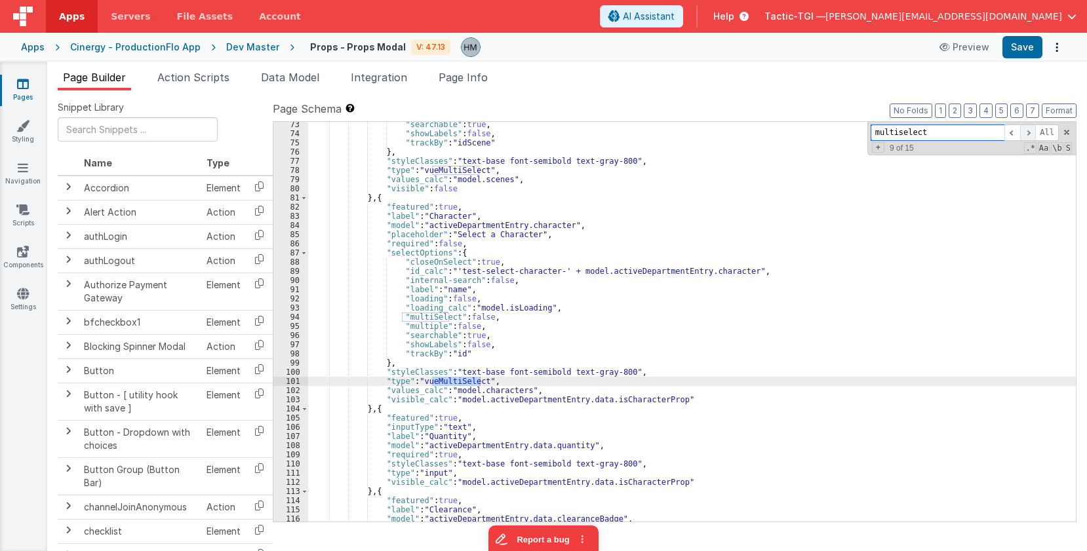
click at [1028, 133] on span at bounding box center [1028, 133] width 16 height 16
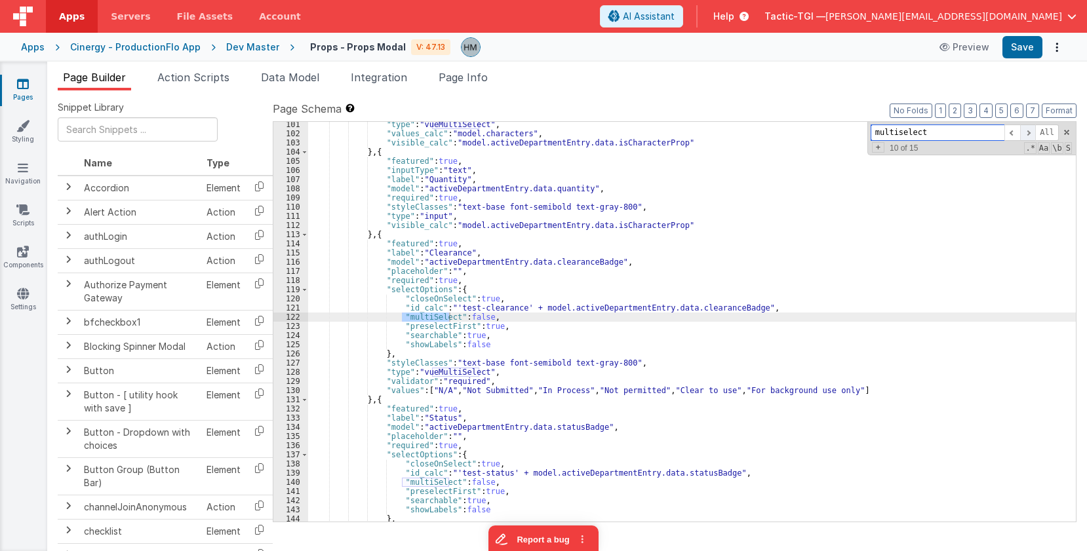
scroll to position [1168, 0]
click at [1027, 133] on span at bounding box center [1028, 133] width 16 height 16
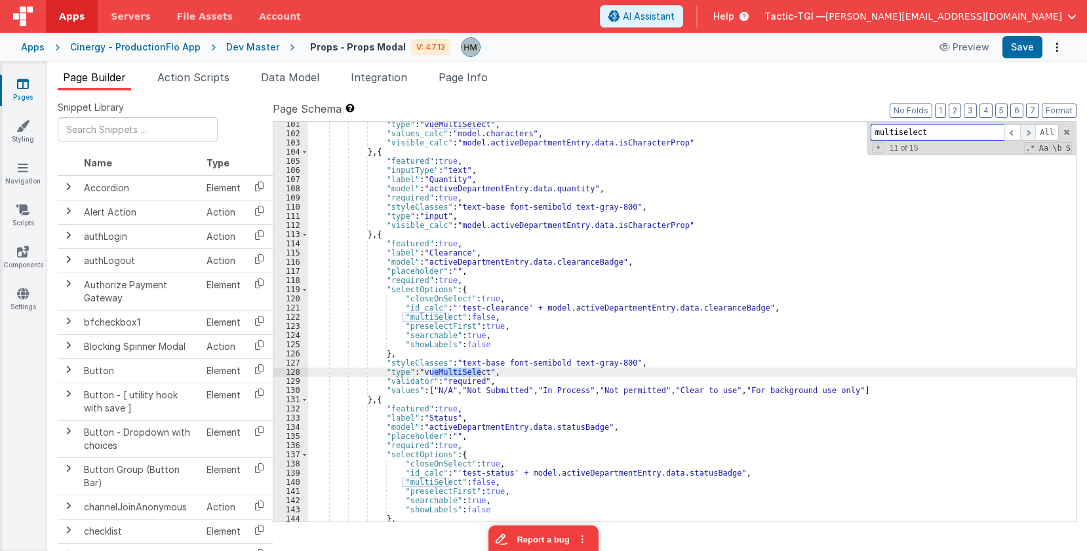
click at [1027, 133] on span at bounding box center [1028, 133] width 16 height 16
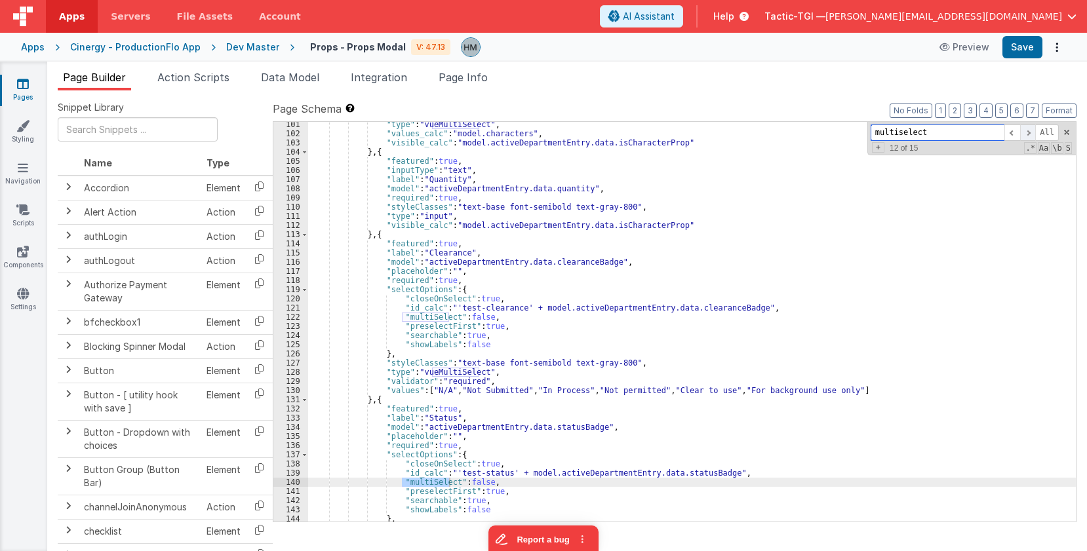
click at [1025, 134] on span at bounding box center [1028, 133] width 16 height 16
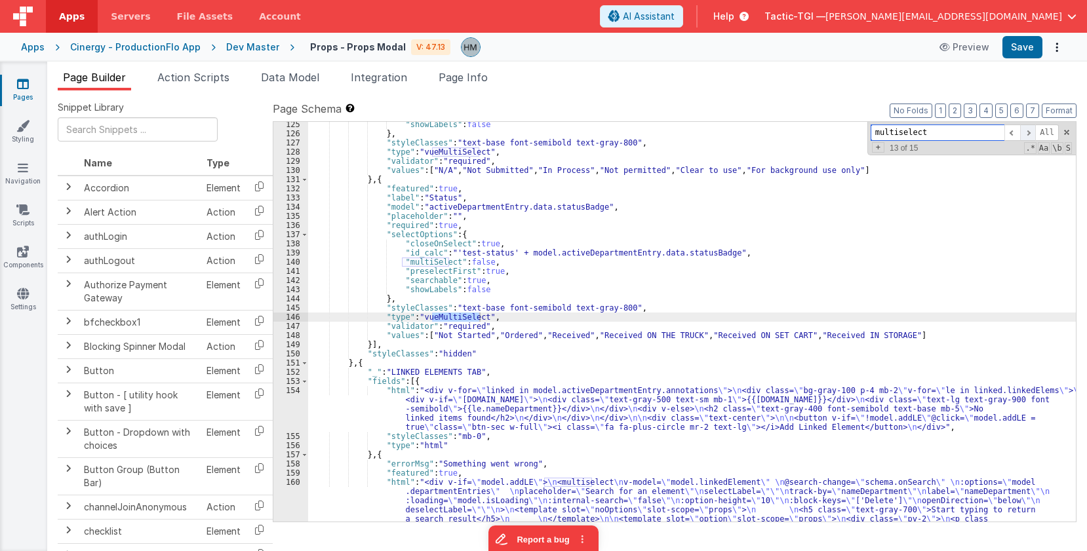
scroll to position [1388, 0]
click at [1025, 134] on span at bounding box center [1028, 133] width 16 height 16
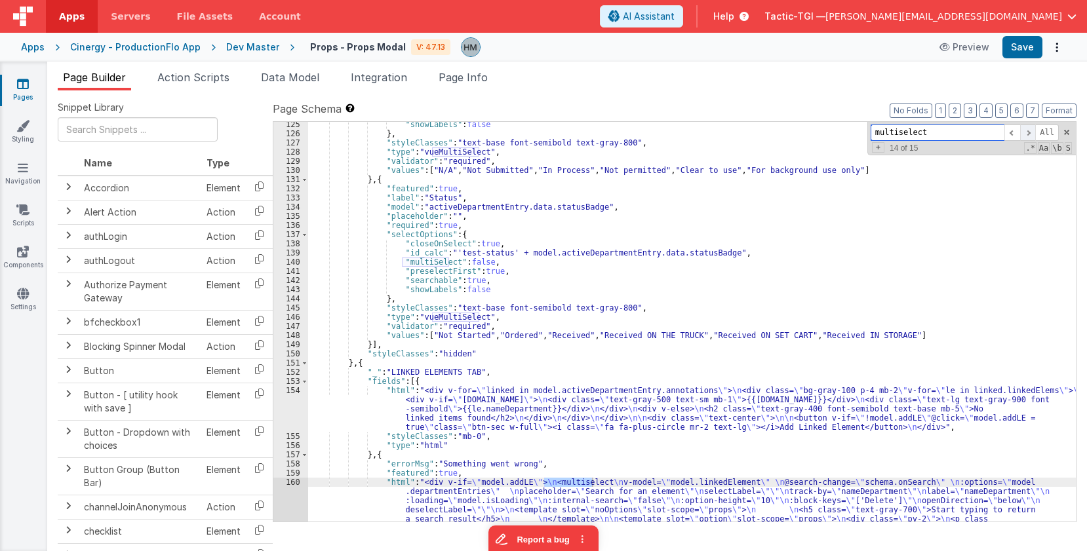
click at [1024, 134] on span at bounding box center [1028, 133] width 16 height 16
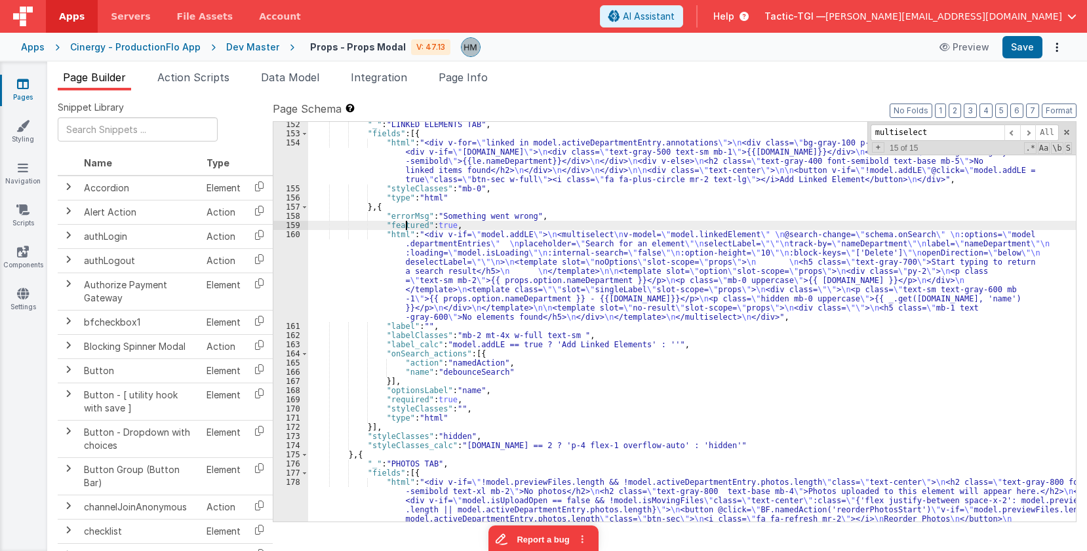
click at [294, 233] on div "160" at bounding box center [290, 276] width 35 height 92
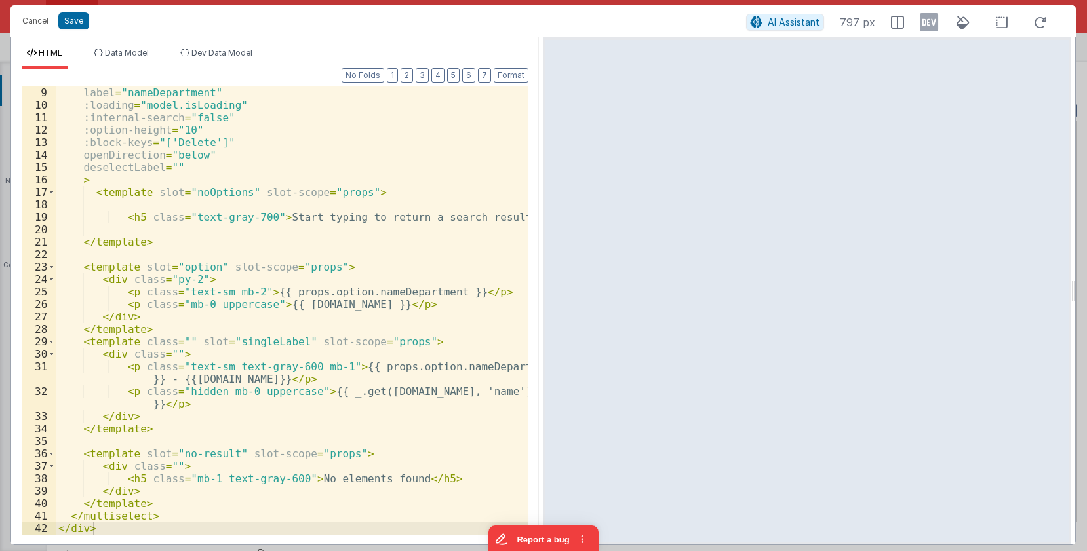
scroll to position [100, 0]
click at [27, 18] on button "Cancel" at bounding box center [35, 21] width 39 height 18
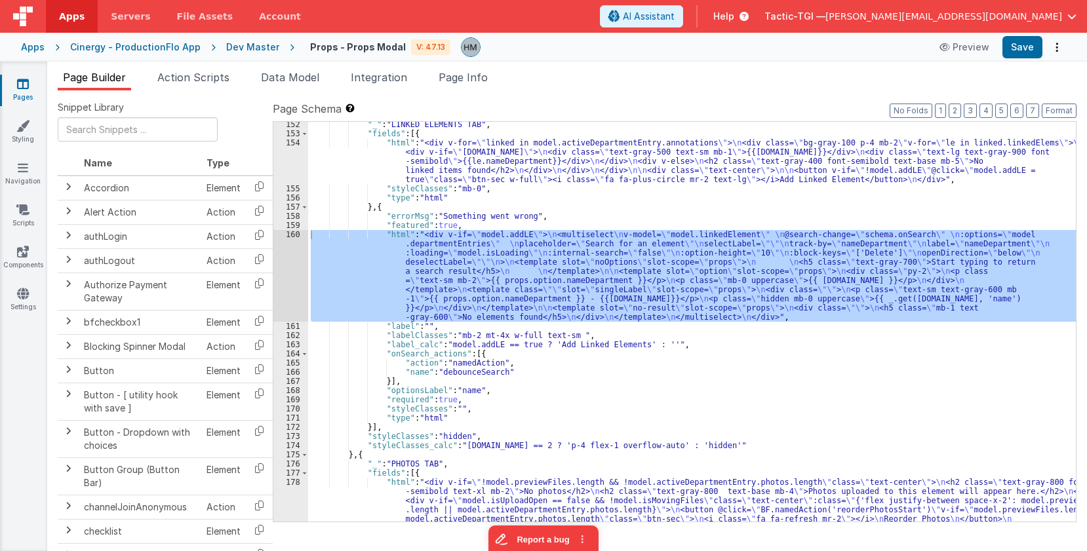
click at [104, 47] on div "Cinergy - ProductionFlo App" at bounding box center [135, 47] width 130 height 13
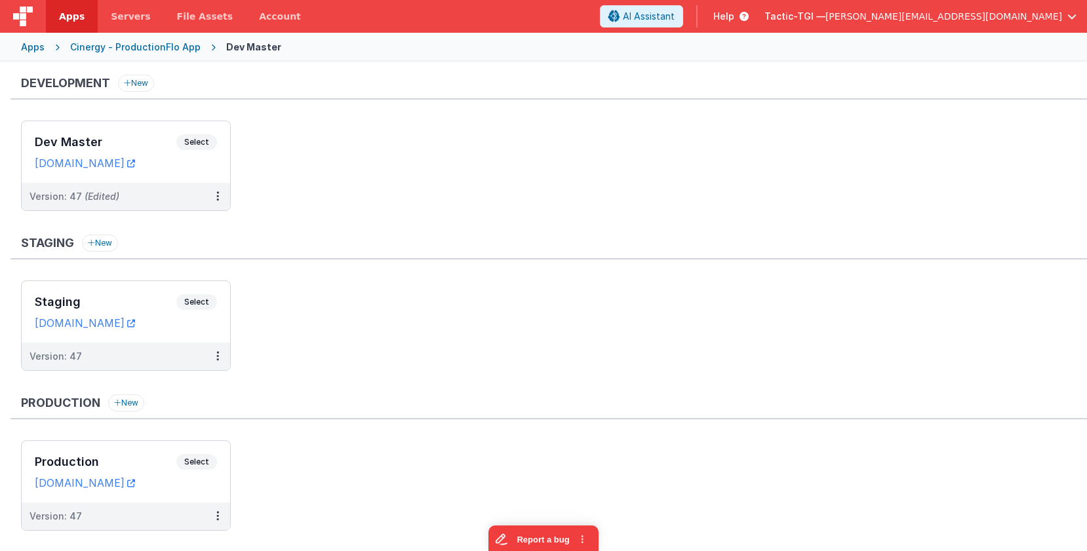
click at [25, 46] on div "Apps" at bounding box center [33, 47] width 24 height 13
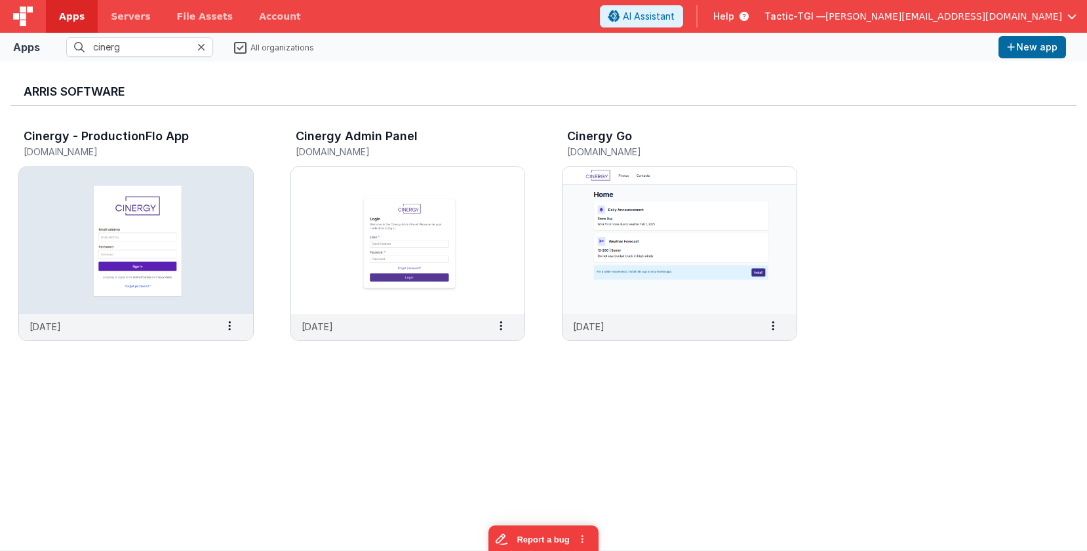
click at [206, 47] on div at bounding box center [205, 47] width 16 height 20
drag, startPoint x: 147, startPoint y: 41, endPoint x: 106, endPoint y: 28, distance: 43.1
click at [146, 41] on input "cinerg" at bounding box center [139, 47] width 147 height 20
click at [203, 50] on icon at bounding box center [201, 47] width 8 height 10
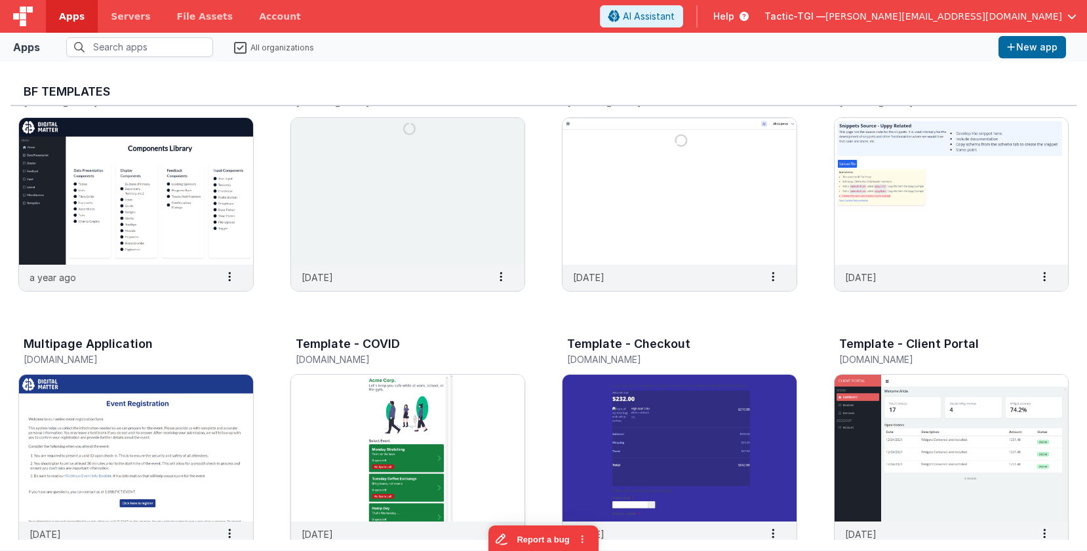
scroll to position [393, 0]
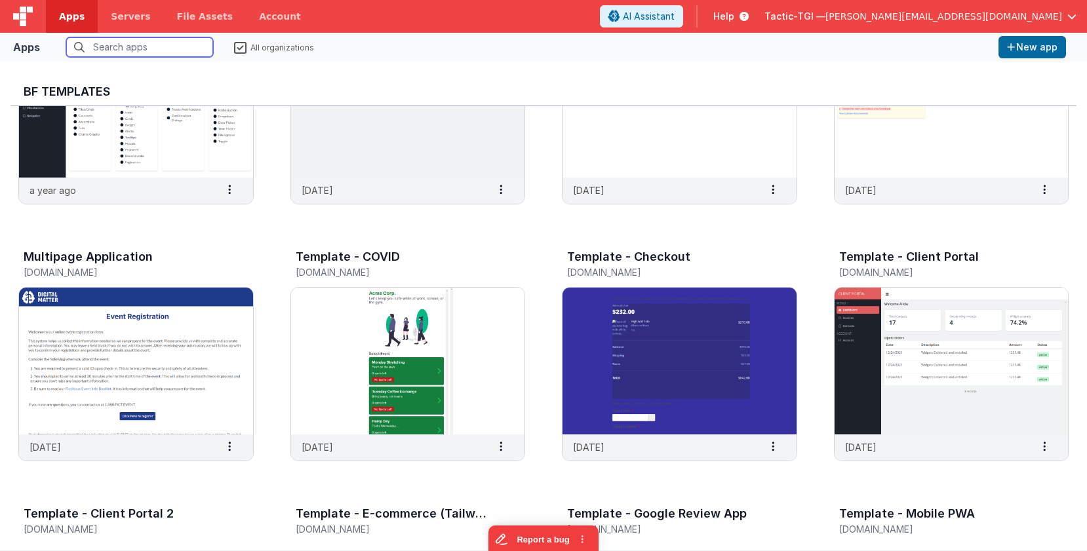
click at [184, 45] on input "text" at bounding box center [139, 47] width 147 height 20
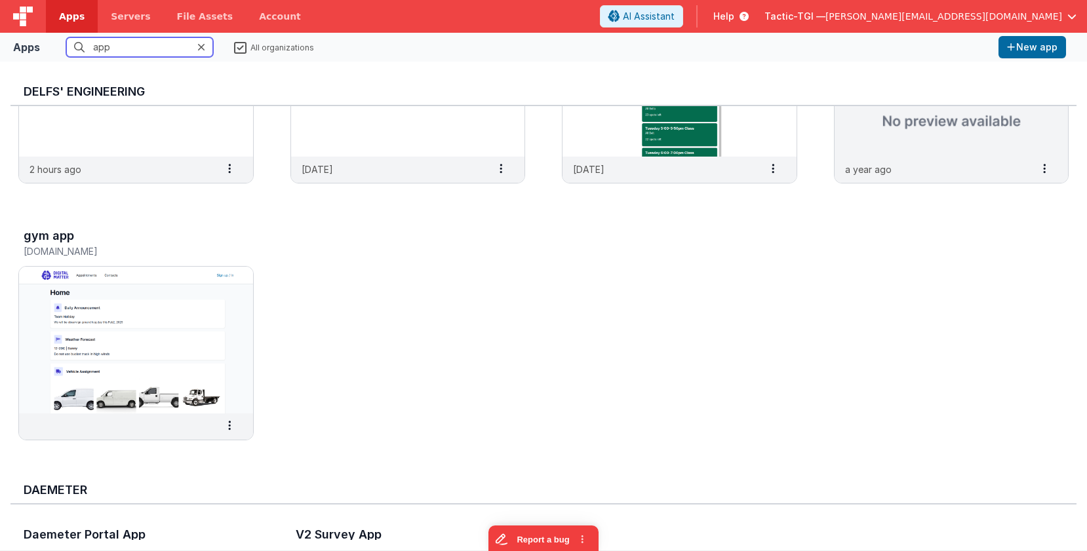
scroll to position [0, 0]
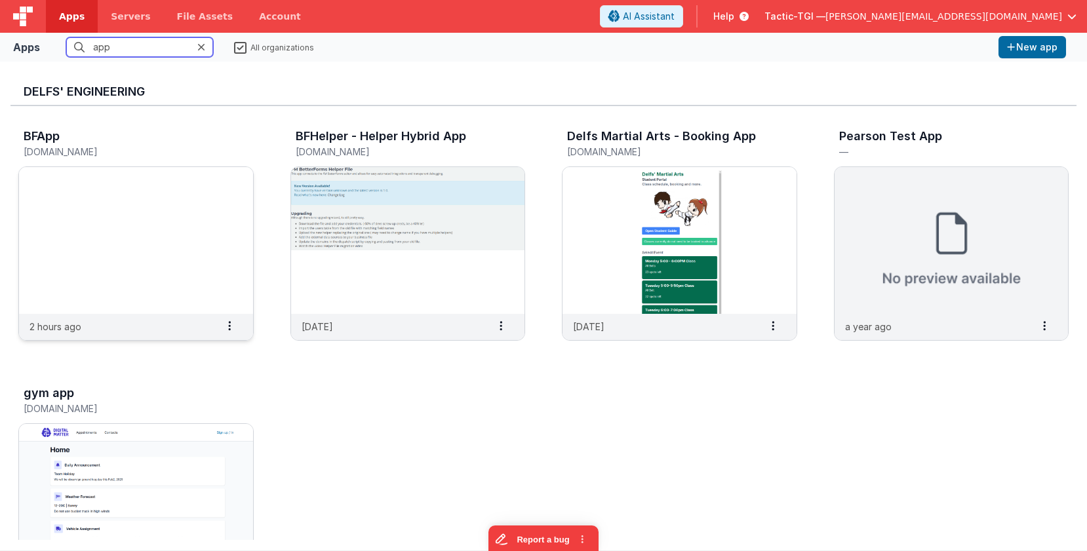
type input "app"
click at [210, 228] on img at bounding box center [136, 240] width 234 height 147
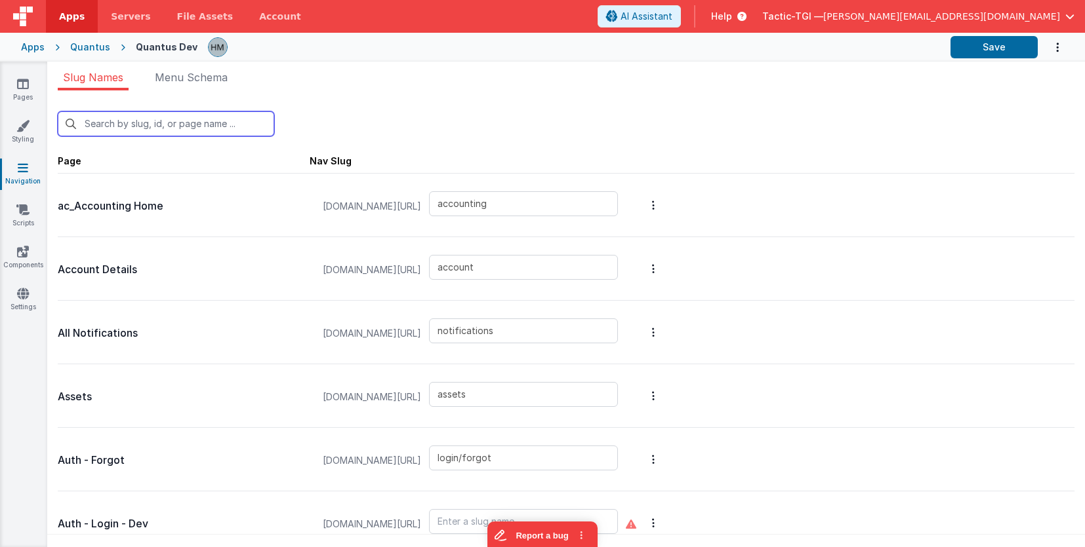
click at [149, 113] on input "text" at bounding box center [166, 123] width 216 height 25
type input "p"
type input "columntest"
type input "approvalmodal"
type input "reports"
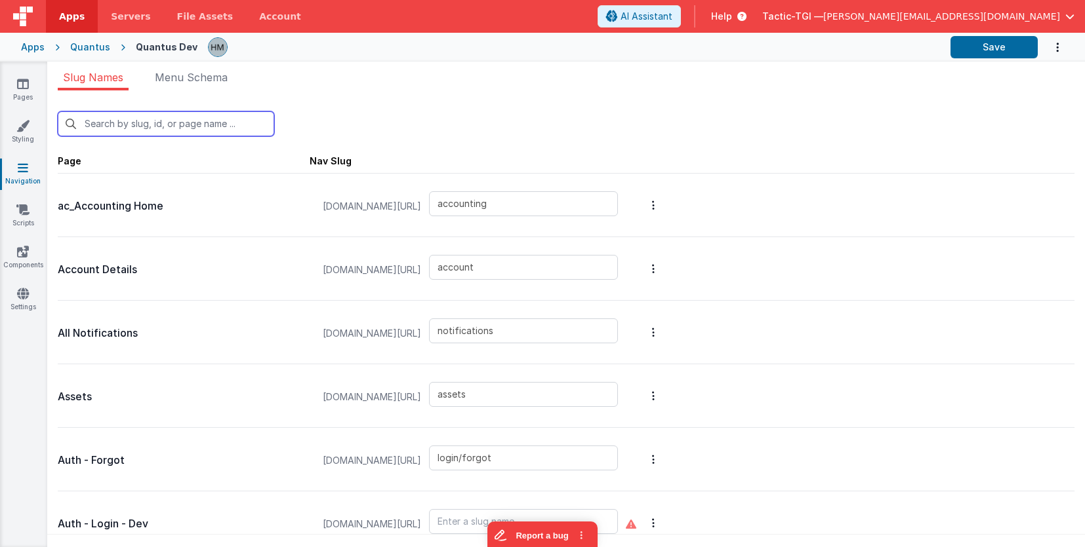
type input "examples/fileUploads"
type input "examples/insertNotification"
type input "examples/messages"
type input "examples/radiobutton"
type input "reports/feedback"
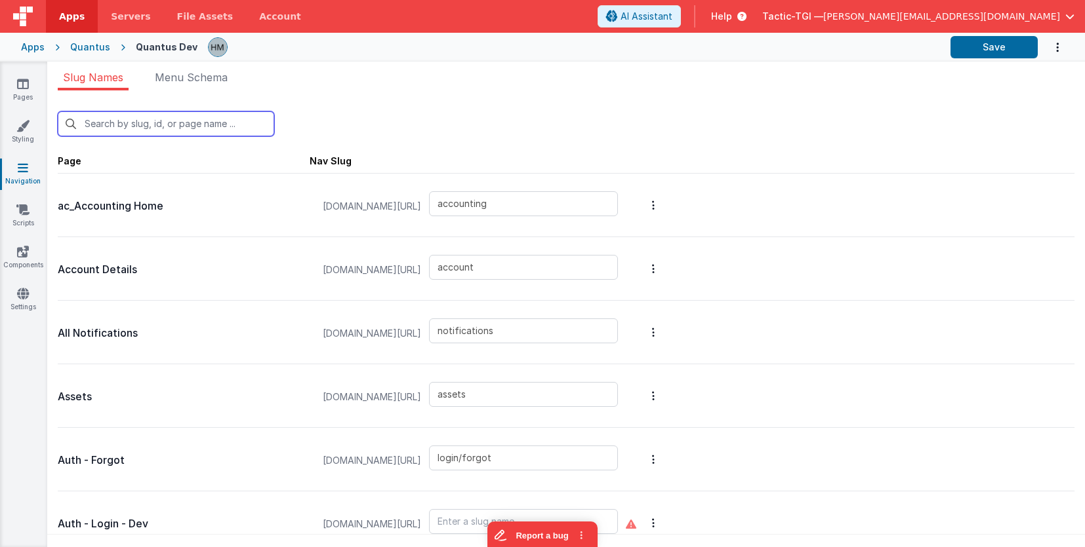
type input "filedrop"
type input "reports/general"
type input "reports/pastDue"
type input "premiumpromo"
type input "pricing"
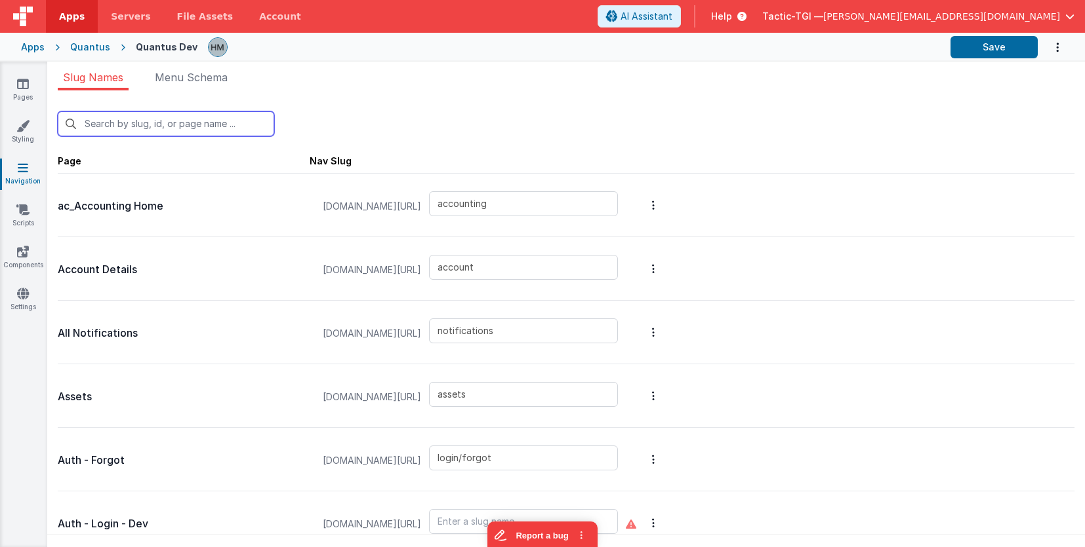
type input "qa/suppliers/attachments"
type input "qa/reports"
type input "qa/suppliers"
type input "qlims/card/createWorkPlan"
type input "qlims/card/workPlanEditing"
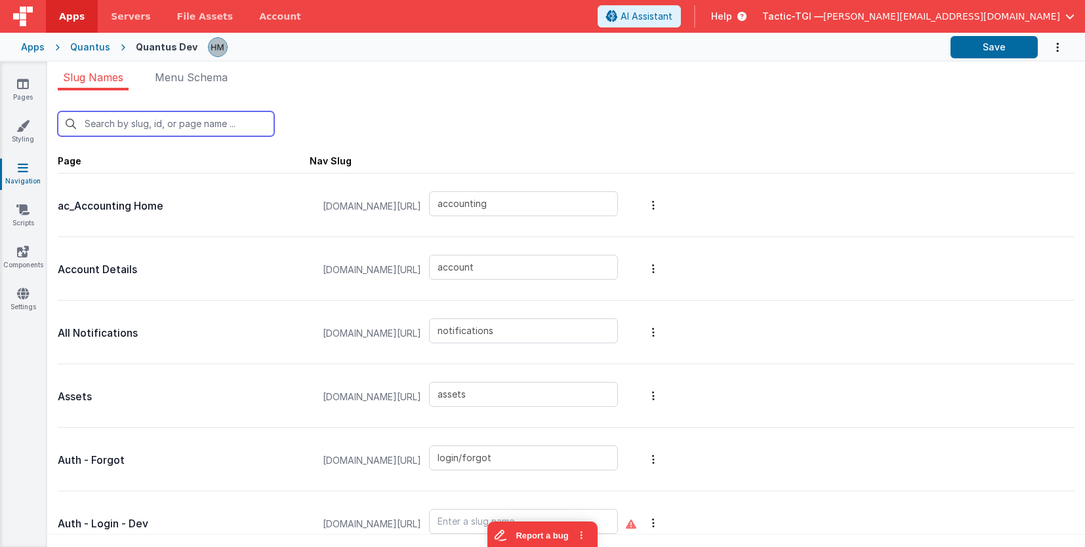
type input "qlims/inbound"
type input "login/signup"
type input "replacedocumentmodal"
type input "reportbot"
type input "reports/masterList"
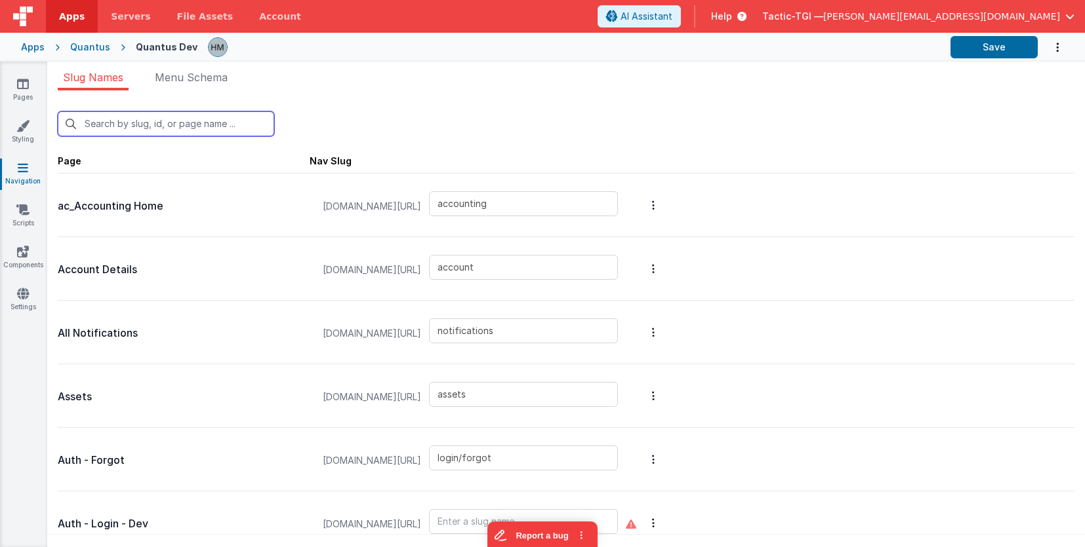
type input "pdf"
type input "labreports"
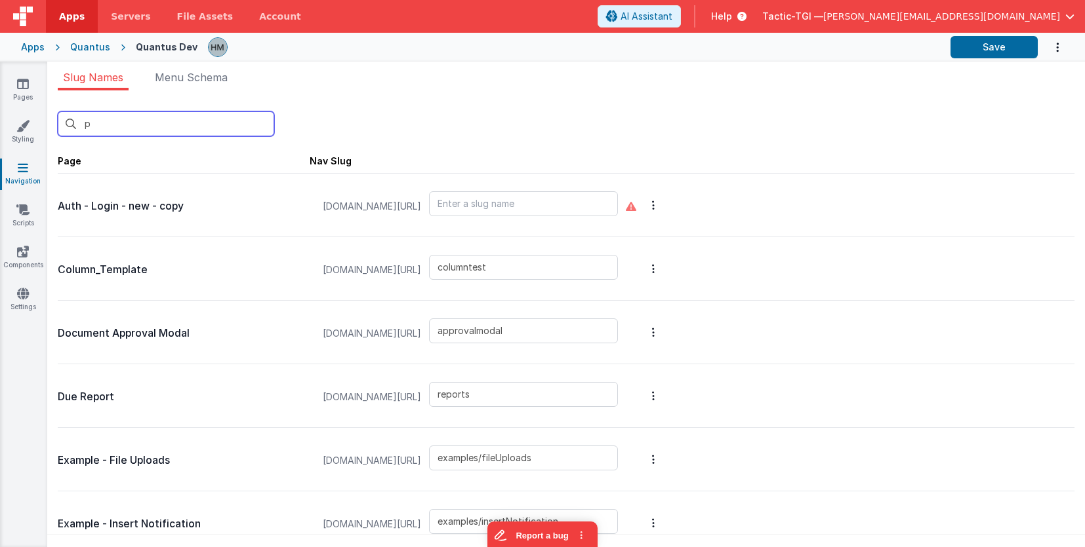
type input "pa"
type input "reports/pastDue"
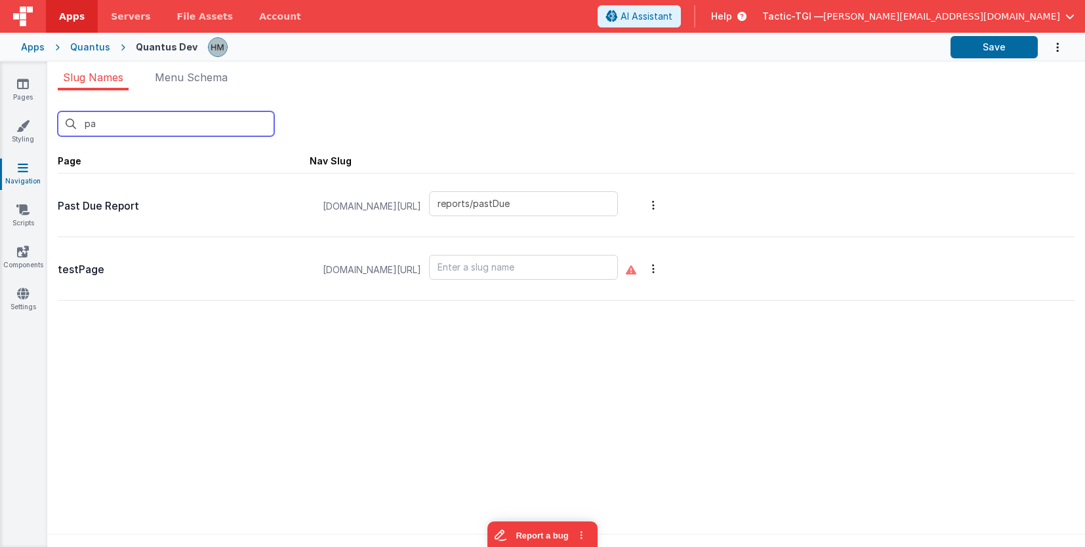
type input "p"
type input "columntest"
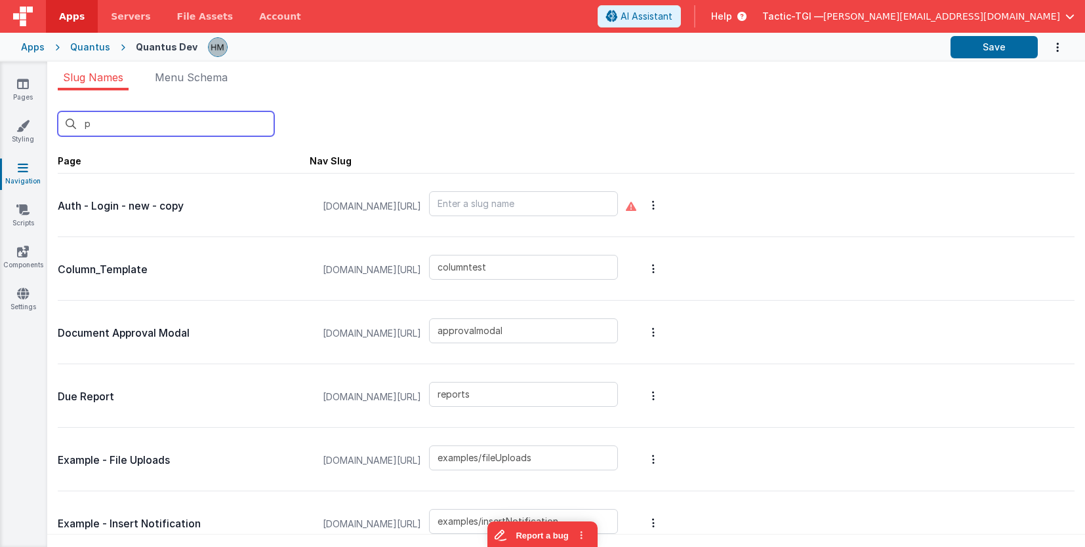
type input "accounting"
type input "account"
type input "notifications"
type input "assets"
type input "login/forgot"
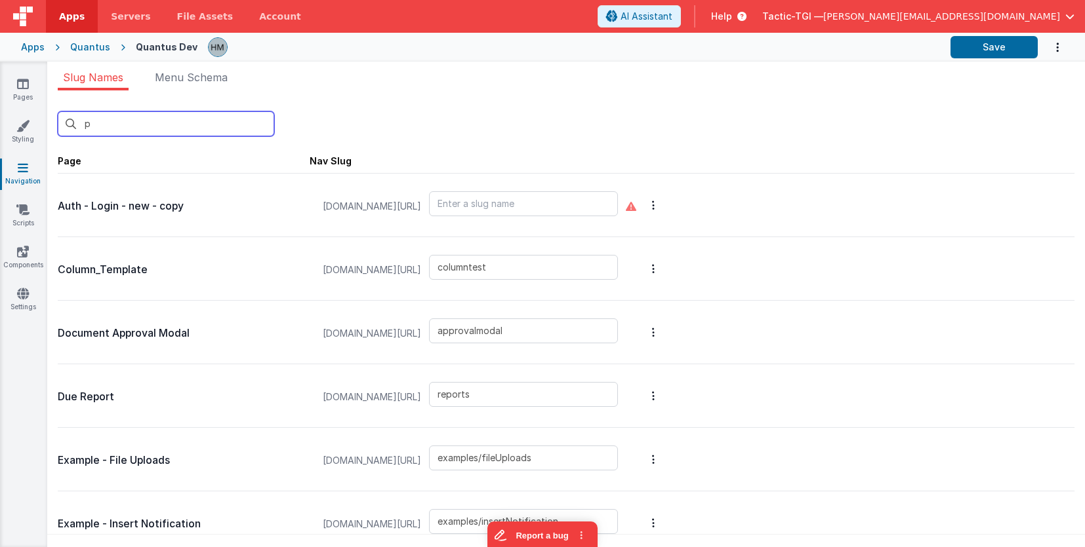
type input "login"
type input "login/reset"
type input "columntest"
type input "contactus"
type input "mattforgott"
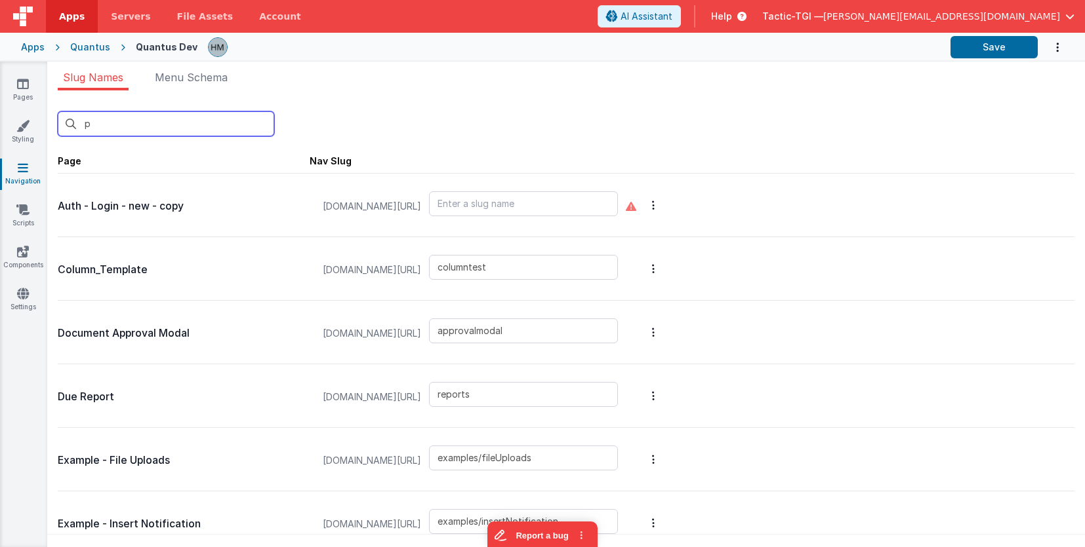
type input "approvalmodal"
type input "documentdetail"
type input "documenthistorymodal"
type input "documents"
type input "reports"
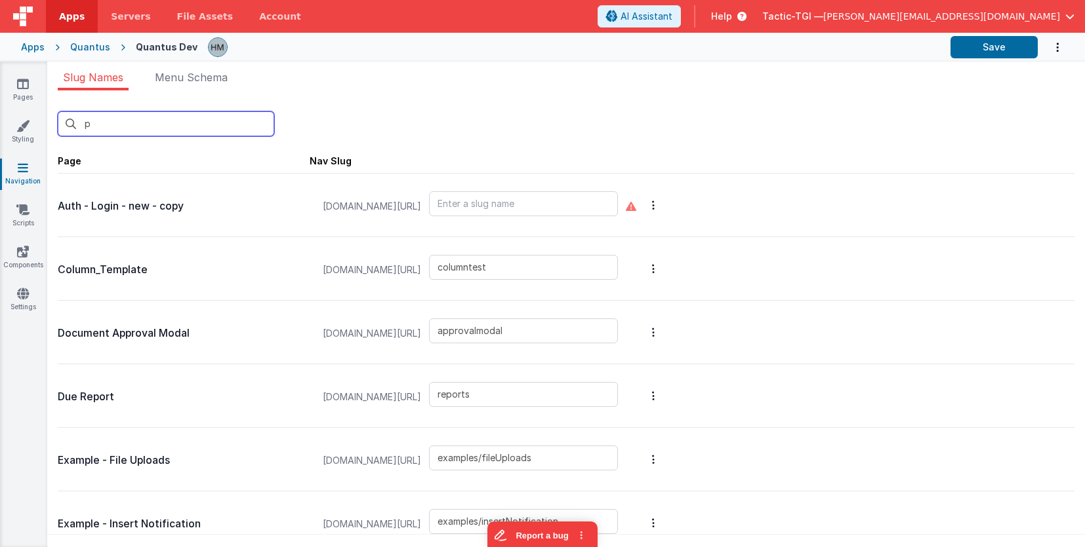
type input "error"
type input "examples/fileUploads"
type input "examples/insertNotification"
type input "examples/messages"
type input "examples/radiobutton"
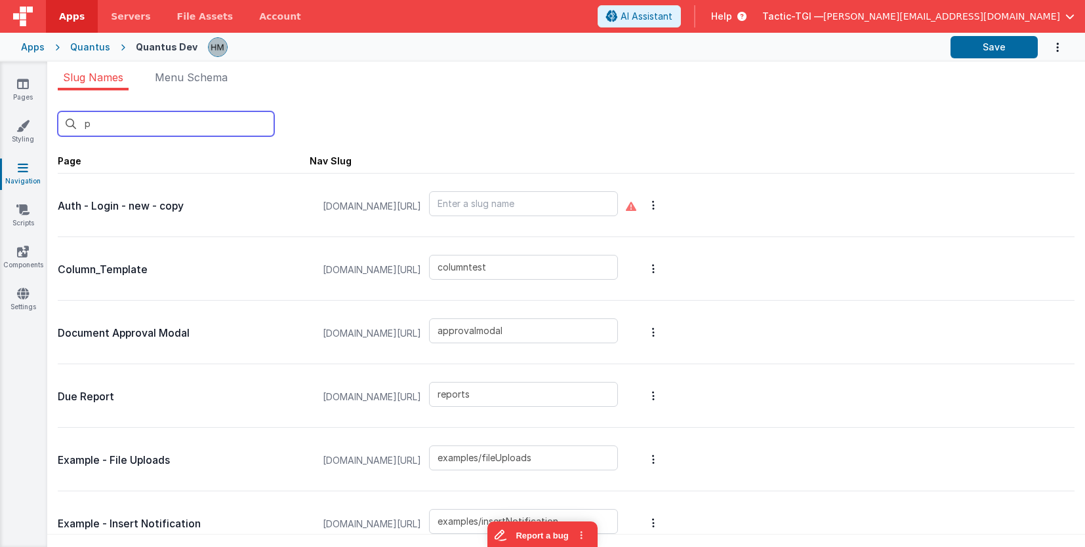
type input "reports/feedback"
type input "filedrop"
type input "reports/general"
type input "home"
type input "int-badlinks"
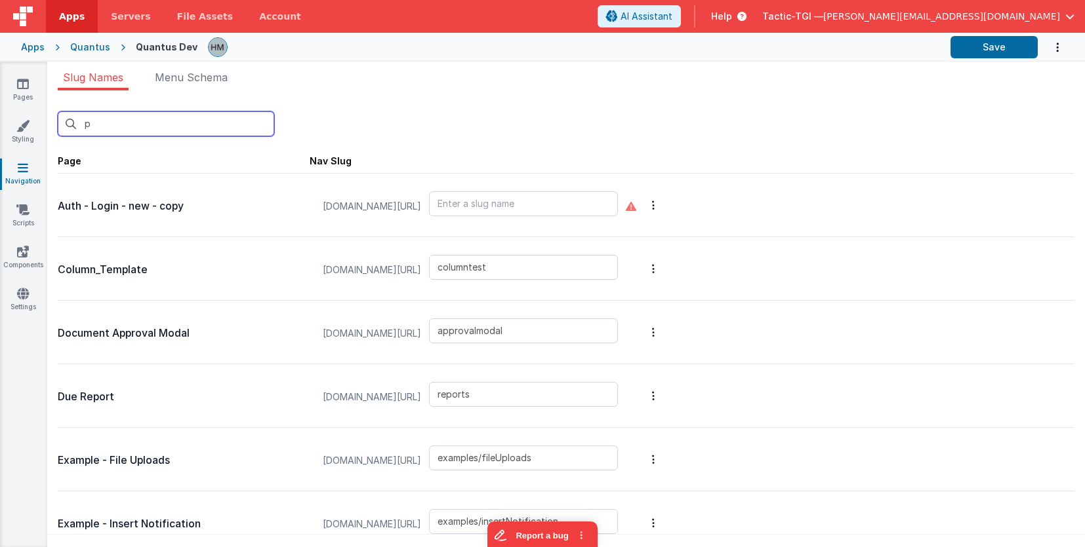
type input "blankmodal"
type input "schedule-service"
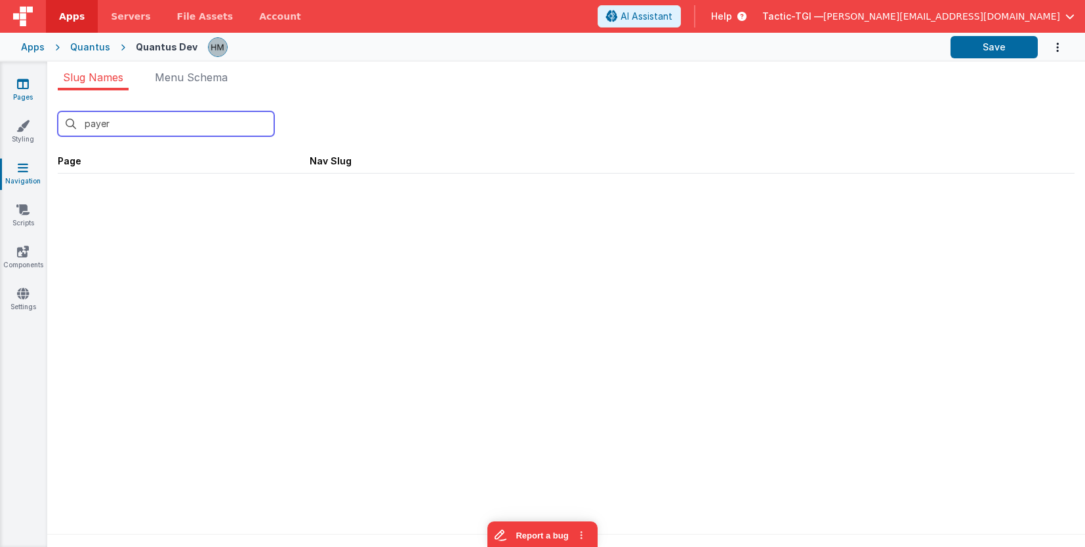
drag, startPoint x: 151, startPoint y: 125, endPoint x: 0, endPoint y: 97, distance: 153.4
click at [58, 111] on input "payer" at bounding box center [166, 123] width 216 height 25
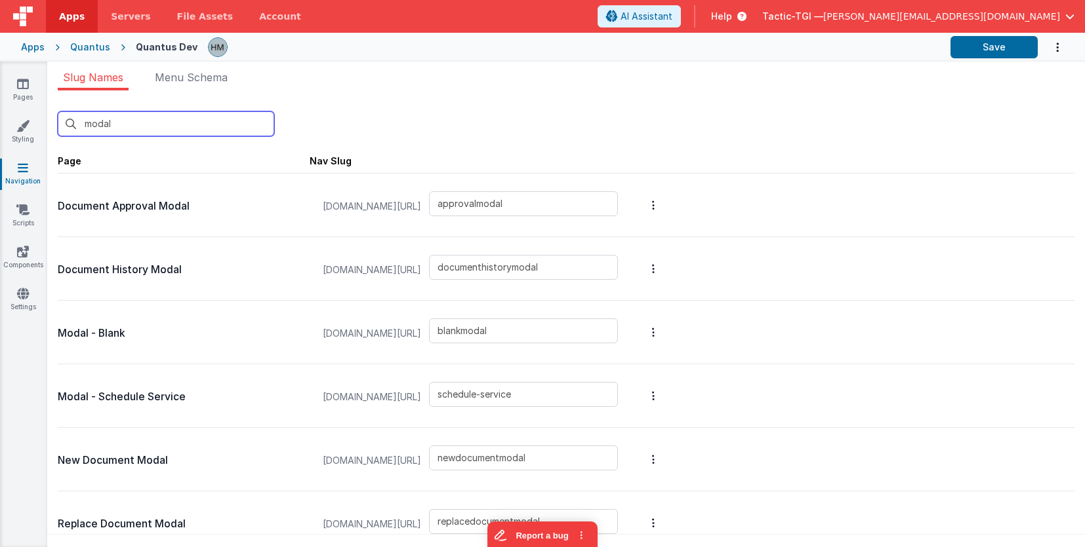
type input "modal"
click at [35, 45] on div "Apps" at bounding box center [33, 47] width 24 height 13
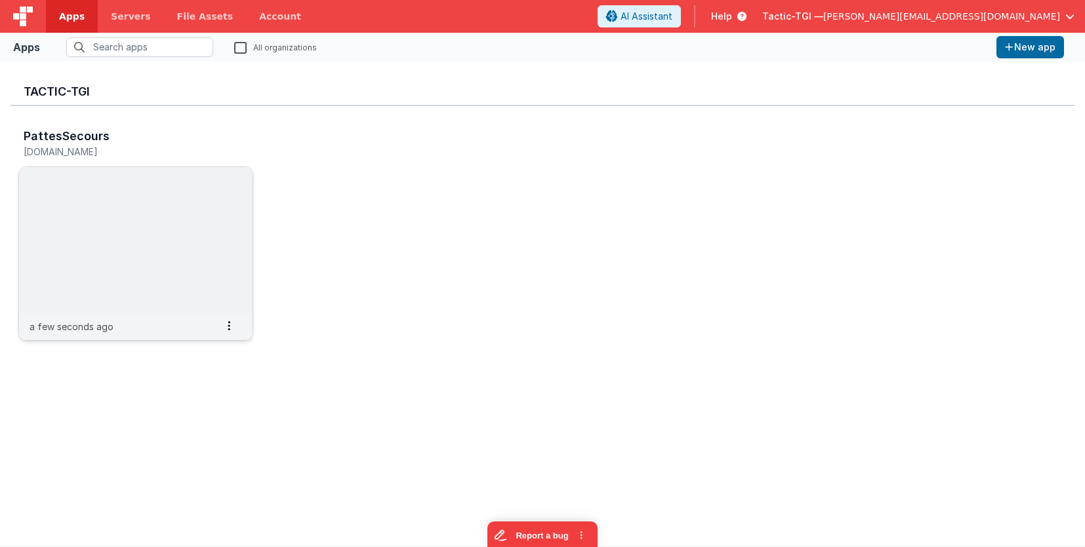
click at [160, 185] on img at bounding box center [135, 240] width 233 height 147
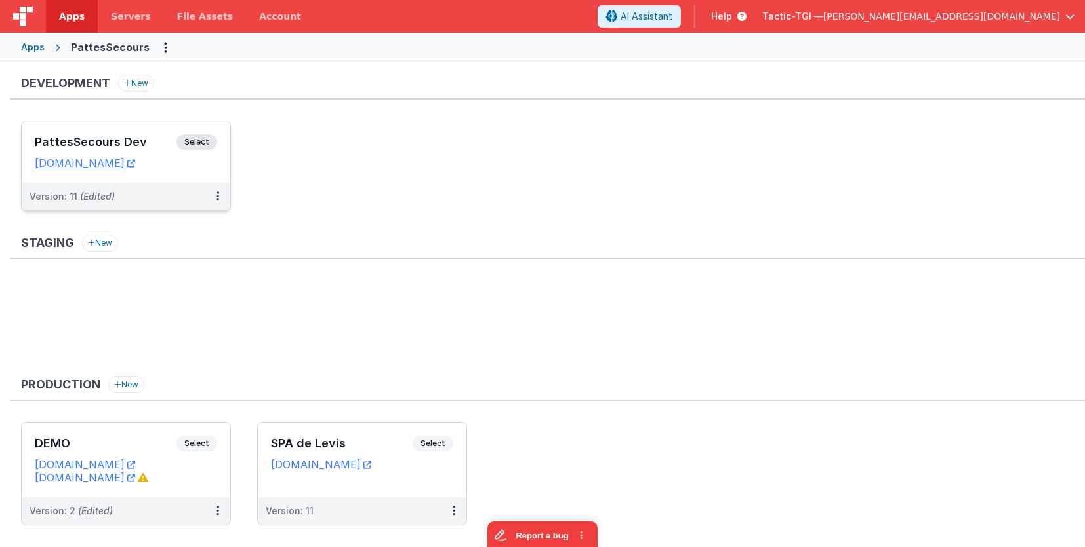
click at [133, 138] on h3 "PattesSecours Dev" at bounding box center [106, 142] width 142 height 13
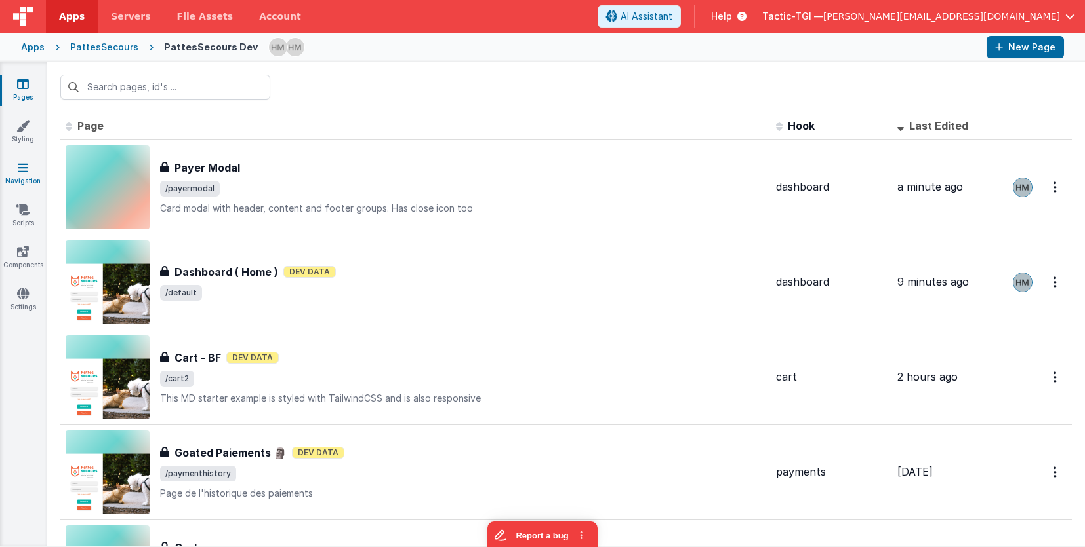
click at [18, 167] on link "Navigation" at bounding box center [22, 174] width 47 height 26
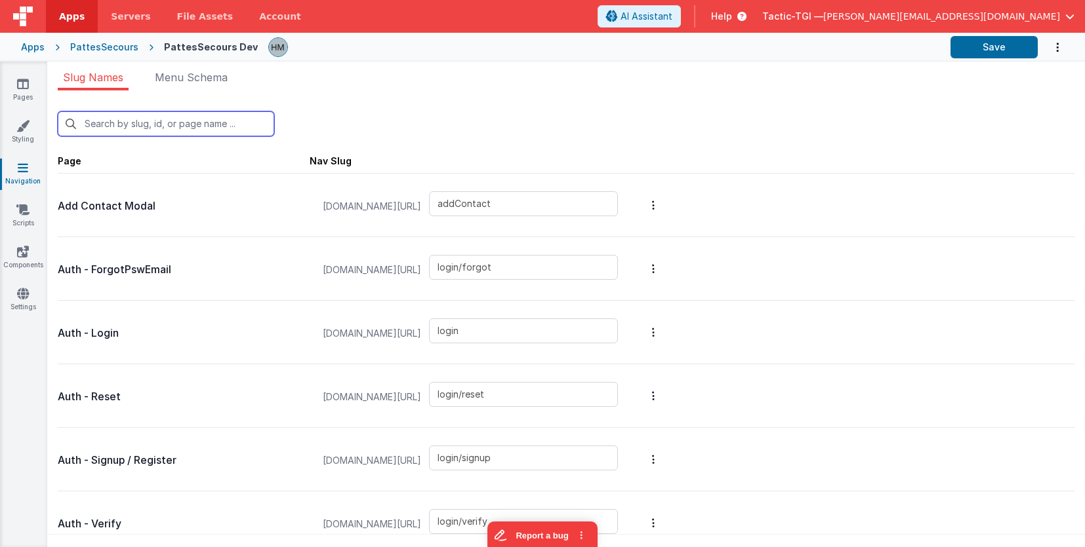
click at [136, 131] on input "text" at bounding box center [166, 123] width 216 height 25
type input "p"
type input "login/forgot"
type input "login/signup"
type input "payment/confirmation"
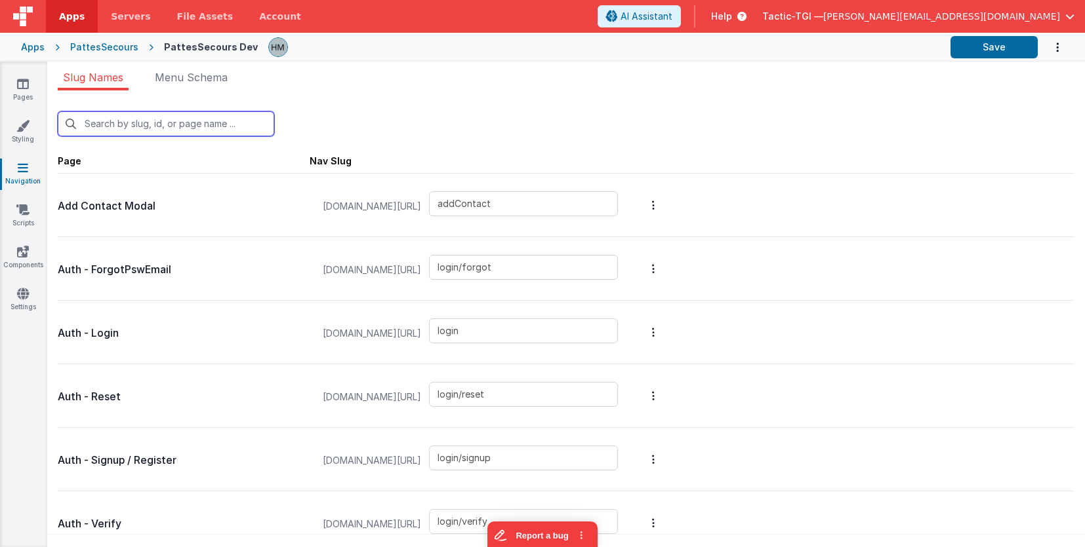
type input "login/reset/success"
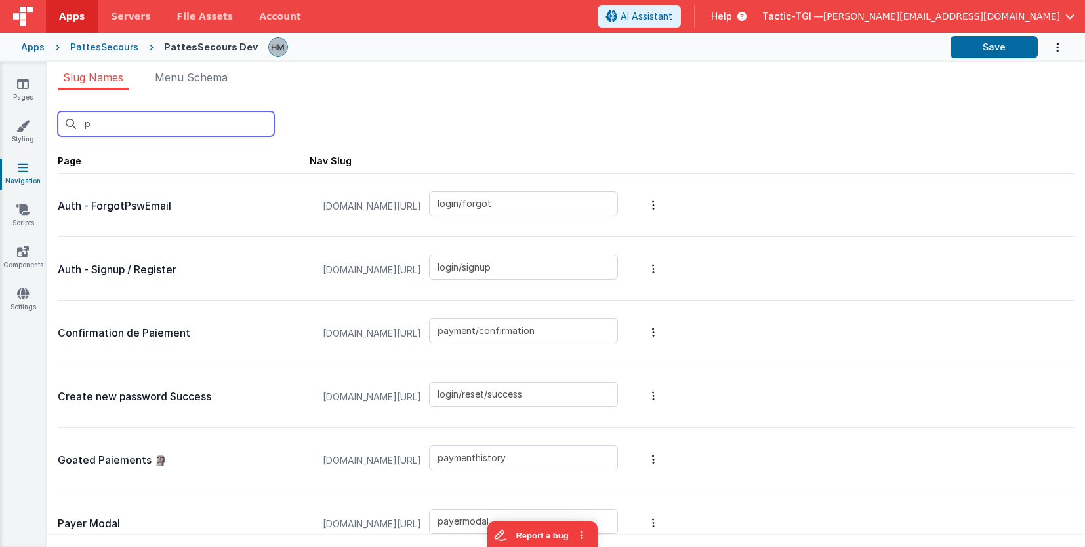
type input "pa"
type input "payment/confirmation"
type input "login/reset/success"
type input "paymenthistory"
type input "payermodal"
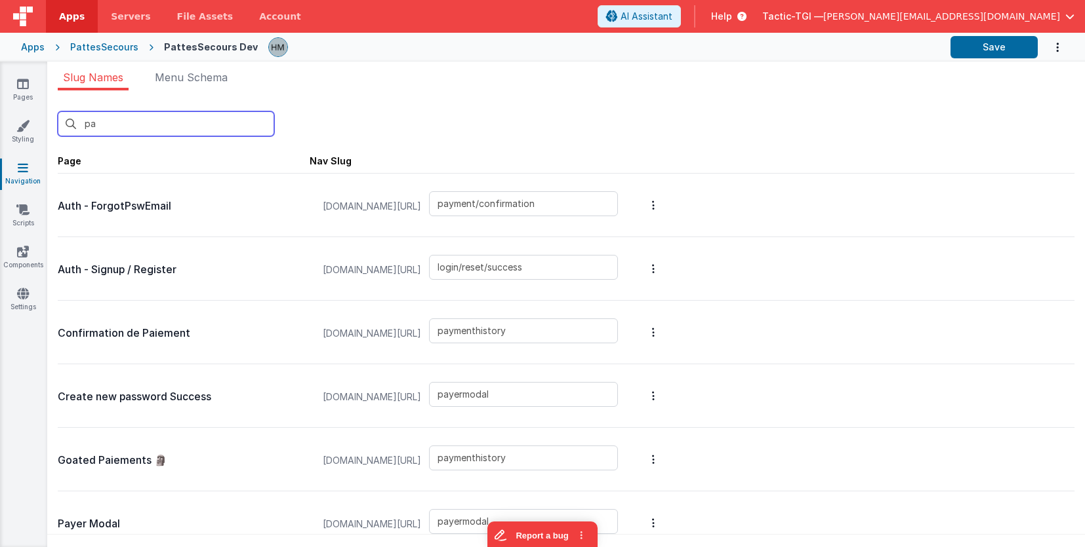
type input "pay"
type input "paymenthistory"
type input "payermodal"
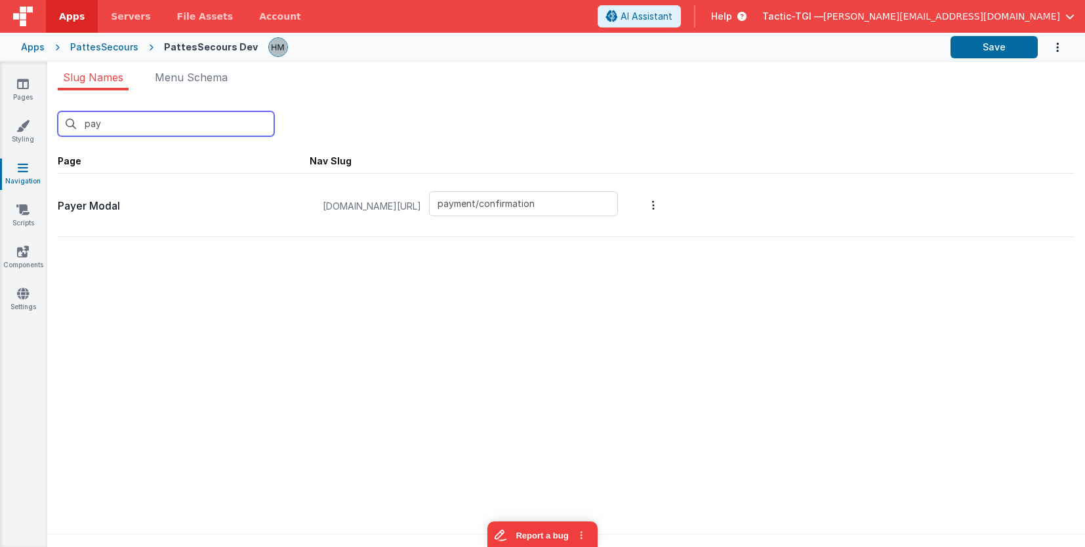
type input "paye"
type input "payermodal"
type input "payer"
click at [27, 137] on link "Styling" at bounding box center [22, 132] width 47 height 26
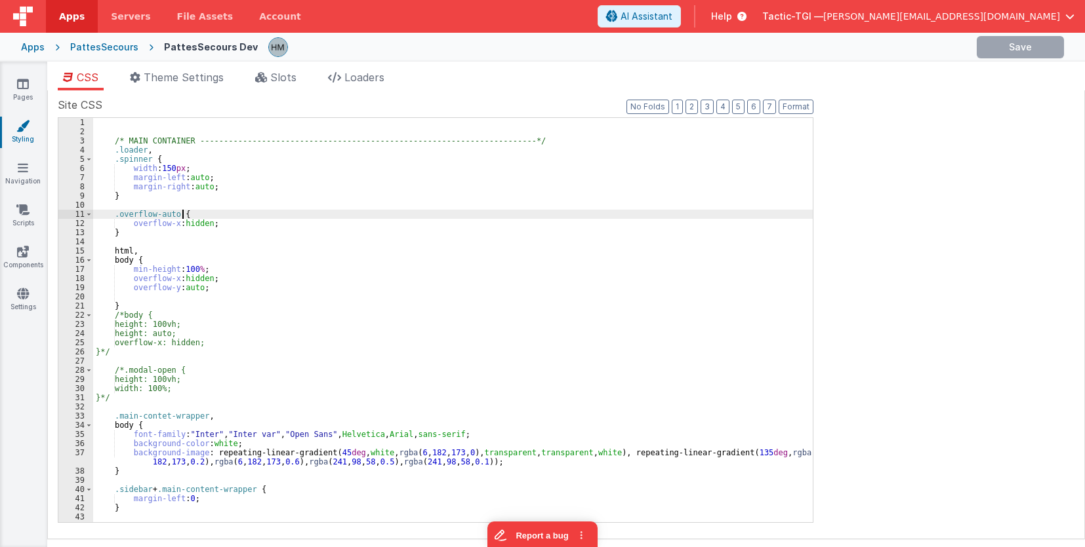
click at [272, 218] on div "/* MAIN CONTAINER -------------------------------------------------------------…" at bounding box center [452, 329] width 719 height 423
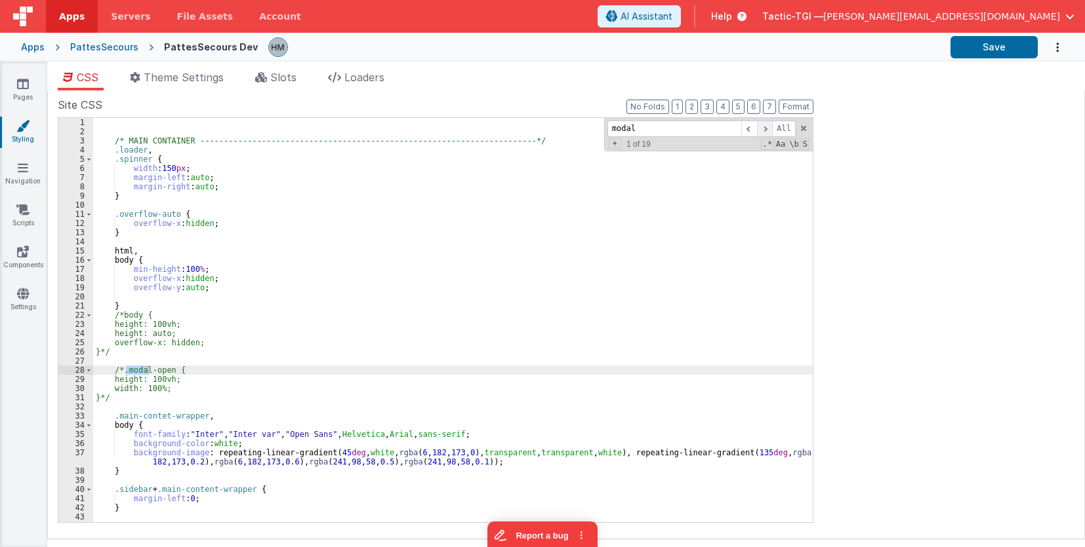
type input "modal"
click at [765, 129] on span at bounding box center [765, 129] width 16 height 16
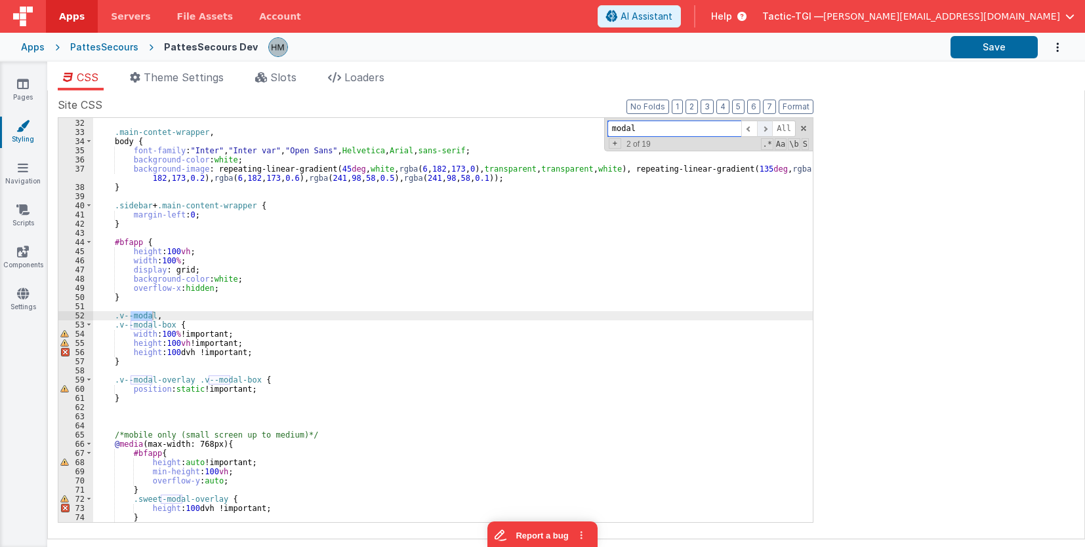
click at [767, 128] on span at bounding box center [765, 129] width 16 height 16
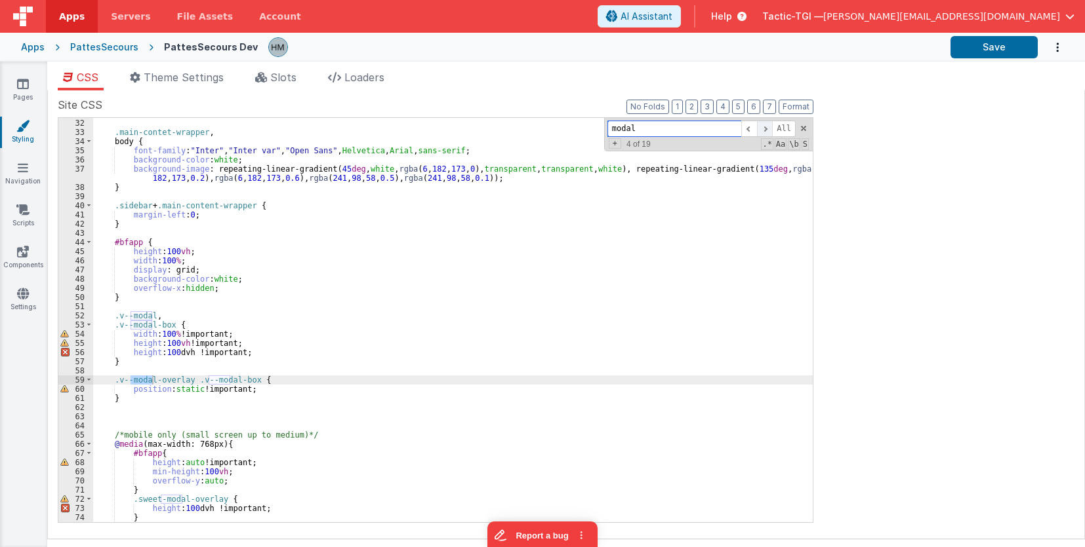
click at [767, 128] on span at bounding box center [765, 129] width 16 height 16
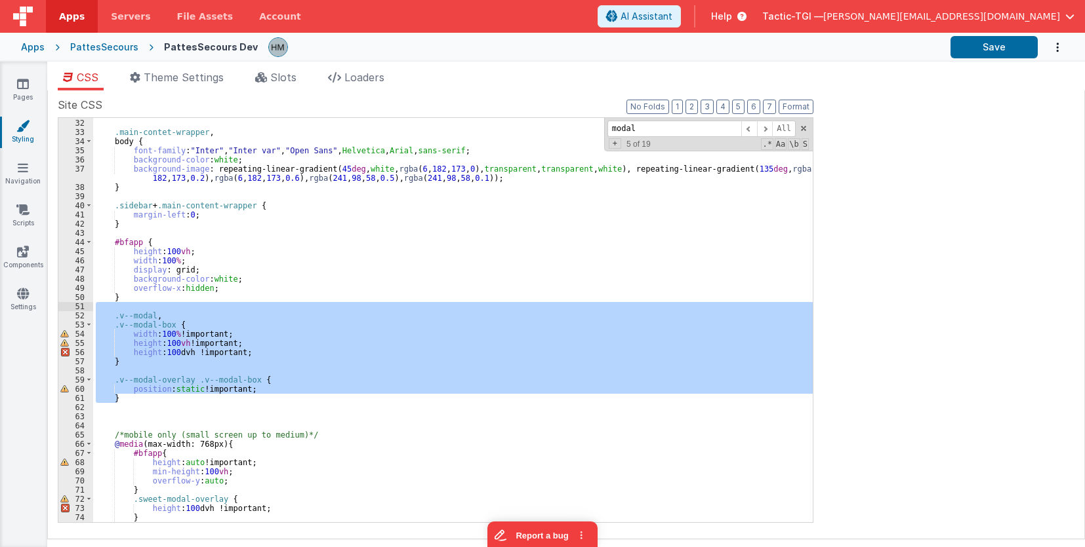
drag, startPoint x: 134, startPoint y: 401, endPoint x: 63, endPoint y: 312, distance: 113.4
click at [93, 312] on div "}*/ .main-contet-wrapper , body { font-family : " Inter " , " Inter var " , " O…" at bounding box center [452, 320] width 719 height 405
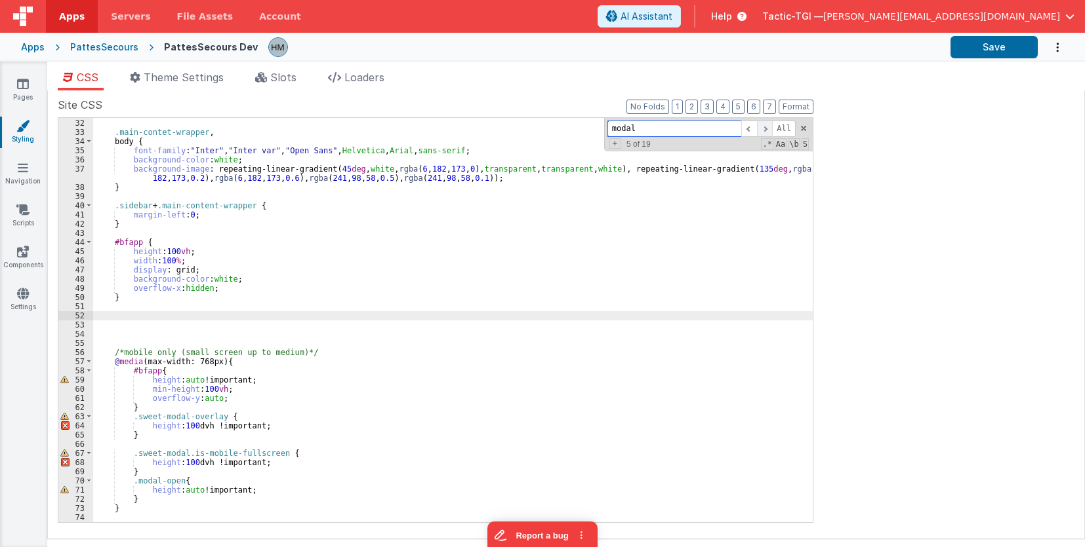
click at [767, 132] on span at bounding box center [765, 129] width 16 height 16
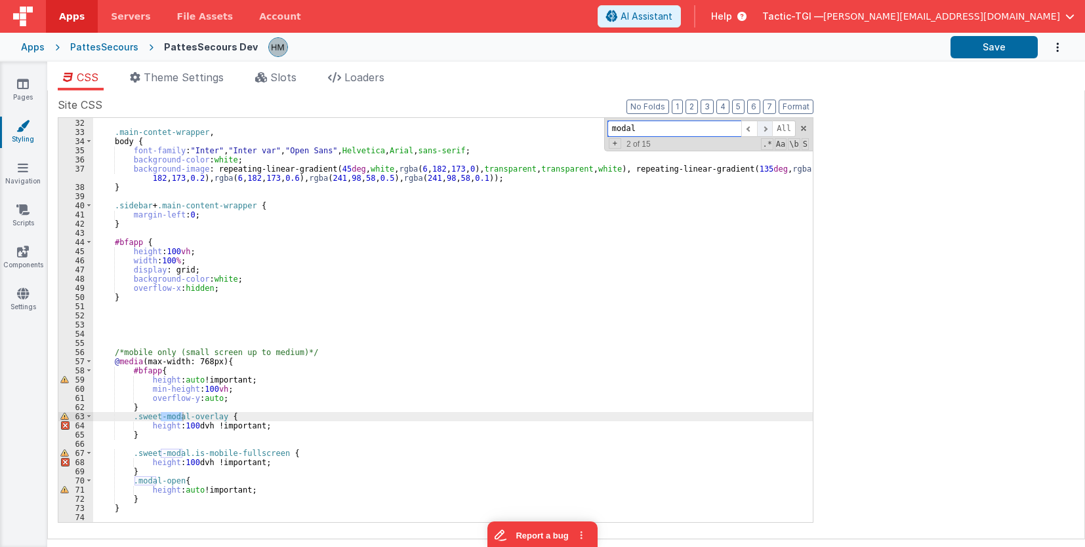
click at [768, 132] on span at bounding box center [765, 129] width 16 height 16
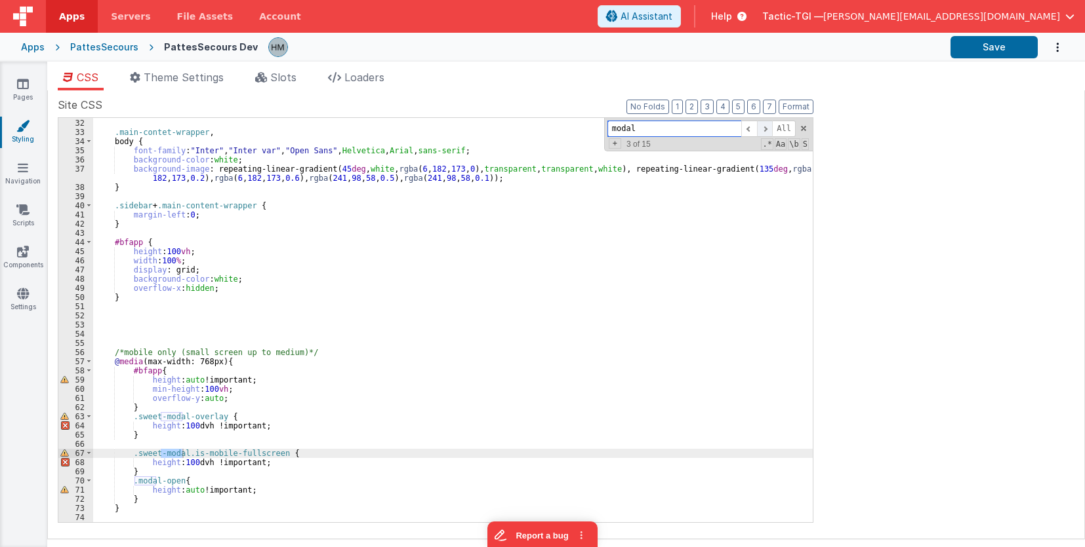
click at [768, 132] on span at bounding box center [765, 129] width 16 height 16
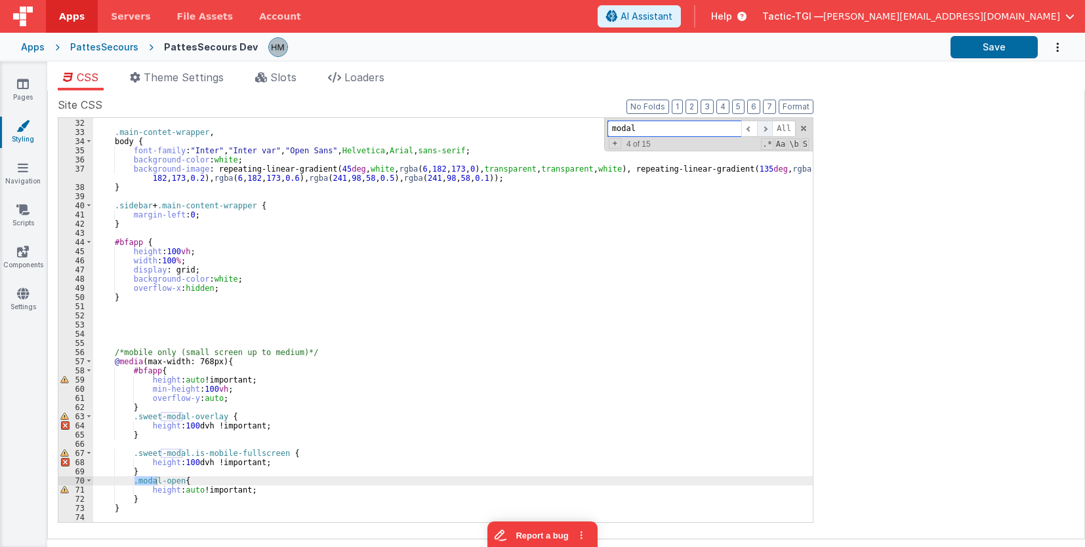
click at [768, 132] on span at bounding box center [765, 129] width 16 height 16
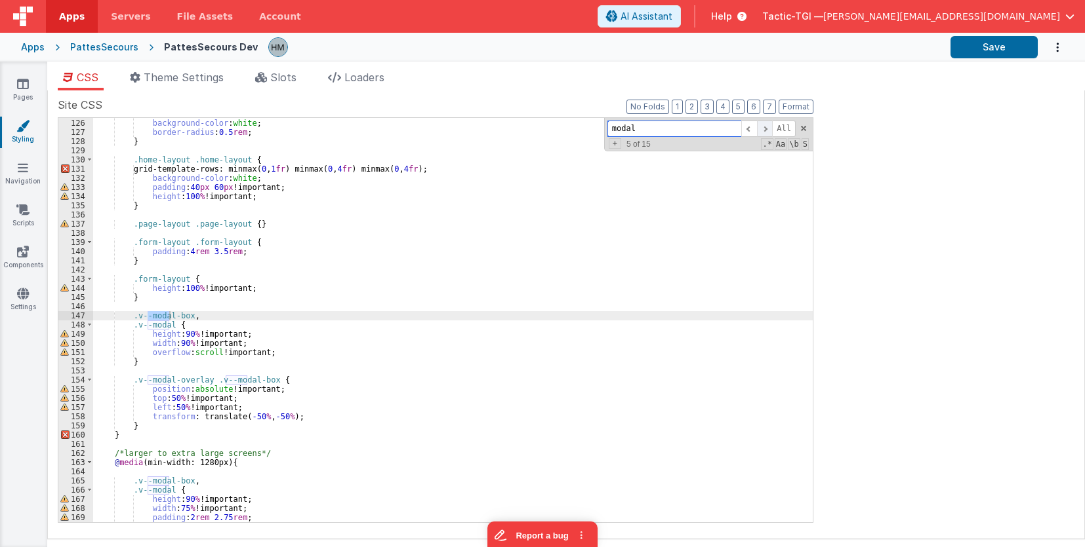
click at [768, 131] on span at bounding box center [765, 129] width 16 height 16
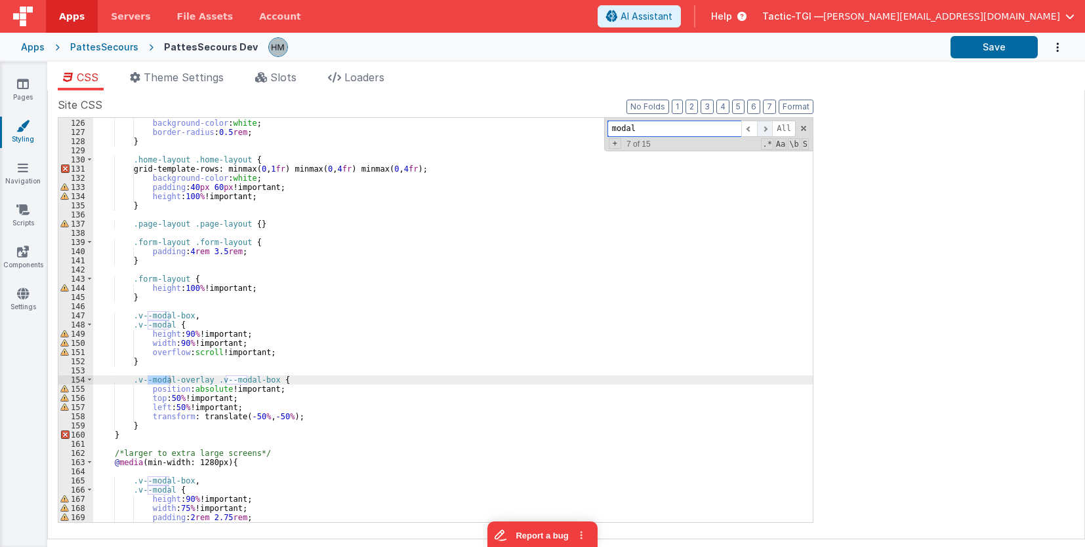
click at [768, 131] on span at bounding box center [765, 129] width 16 height 16
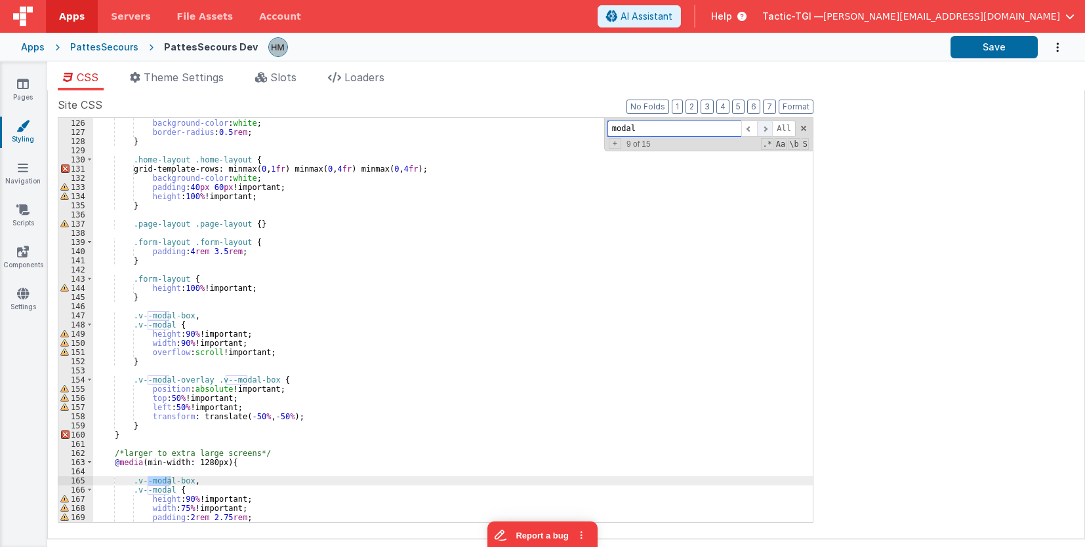
click at [768, 131] on span at bounding box center [765, 129] width 16 height 16
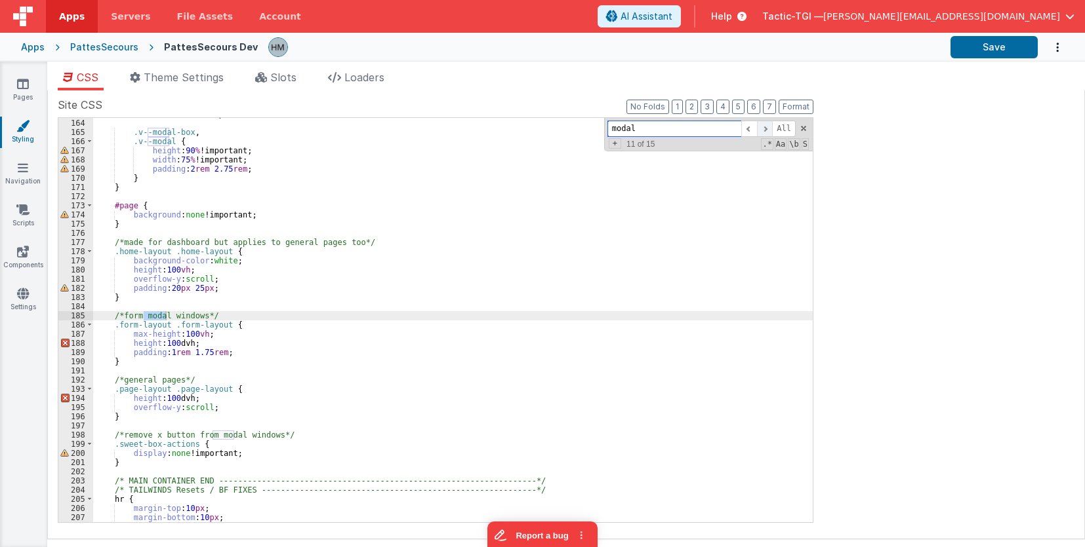
scroll to position [1505, 0]
click at [767, 131] on span at bounding box center [765, 129] width 16 height 16
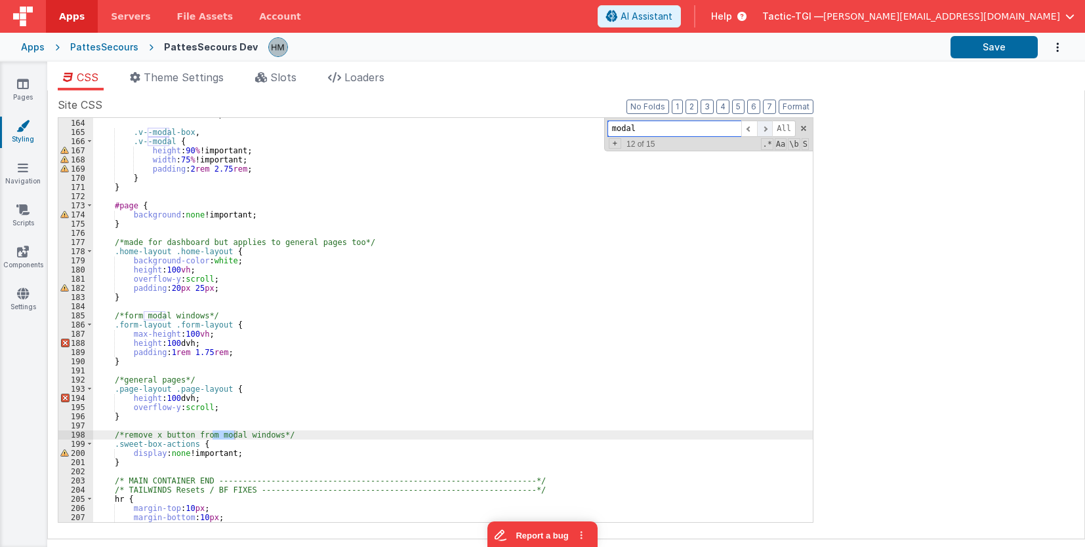
click at [767, 131] on span at bounding box center [765, 129] width 16 height 16
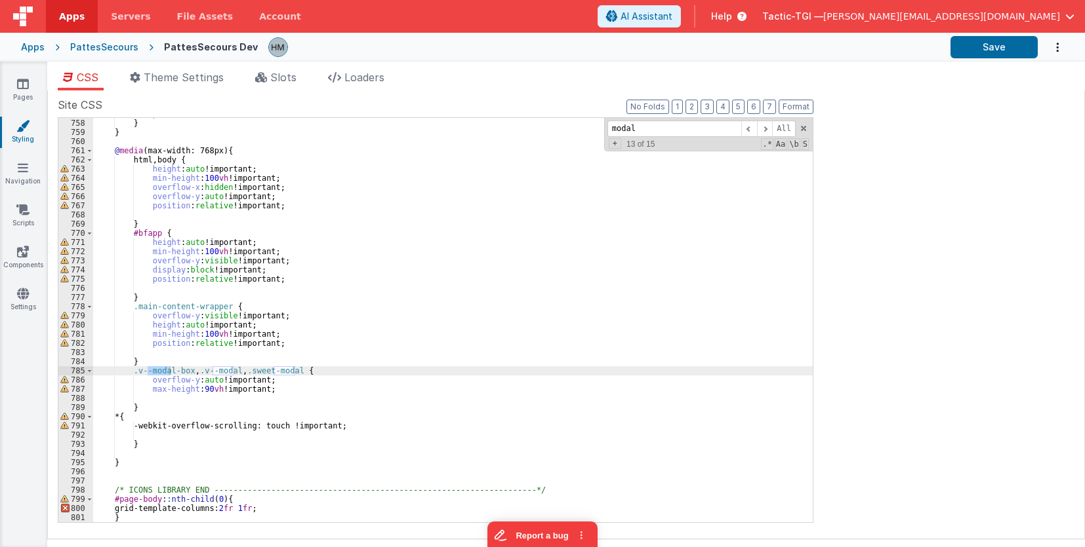
click at [511, 193] on div "position : relative ; } } @ media (max-width: 768px) { html , body { height : a…" at bounding box center [452, 320] width 719 height 423
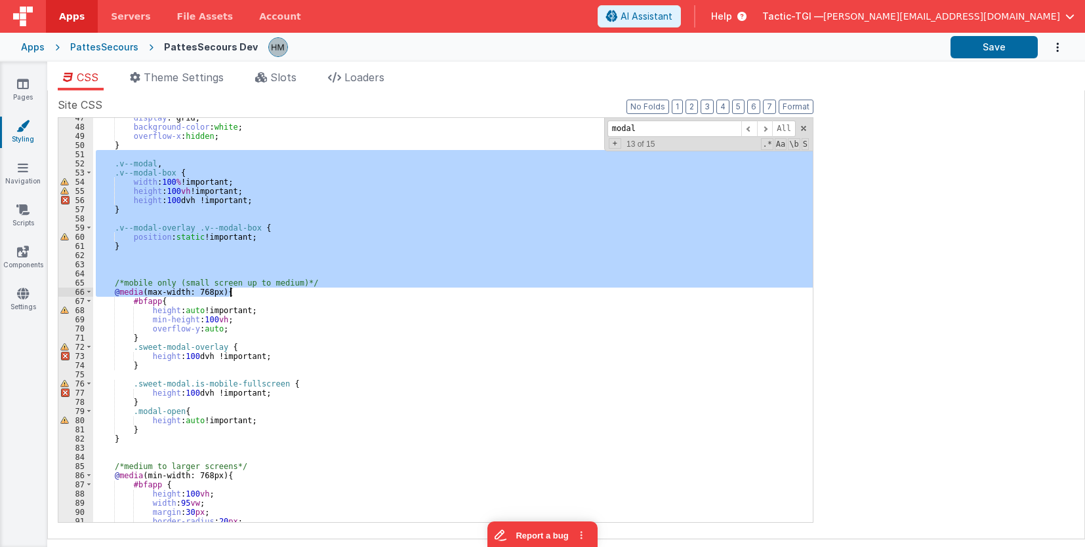
scroll to position [357, 0]
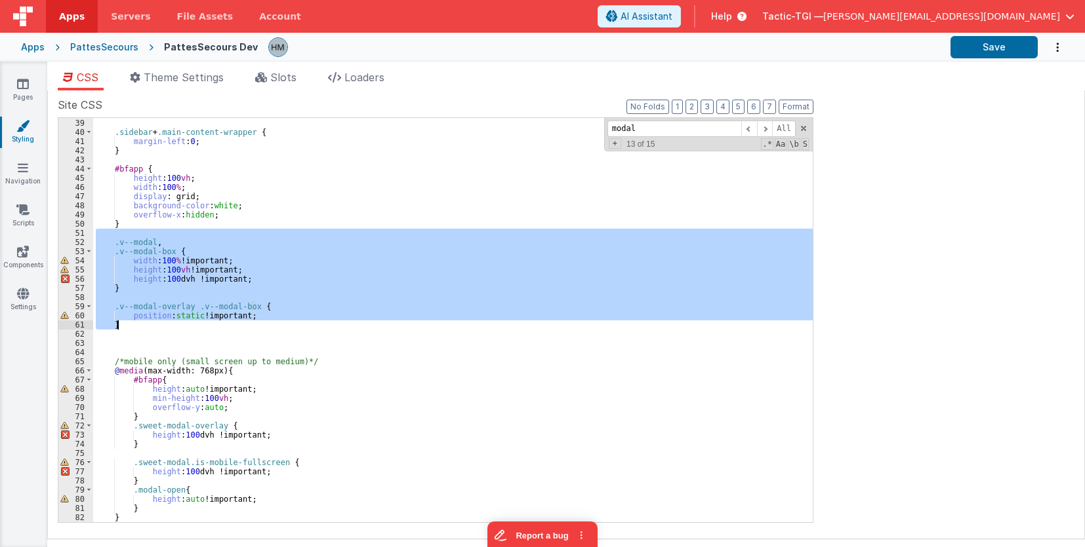
drag, startPoint x: 102, startPoint y: 236, endPoint x: 289, endPoint y: 328, distance: 208.2
click at [289, 328] on div "} .sidebar + .main-content-wrapper { margin-left : 0 ; } #bfapp { height : 100 …" at bounding box center [452, 320] width 719 height 423
click at [201, 252] on div "} .sidebar + .main-content-wrapper { margin-left : 0 ; } #bfapp { height : 100 …" at bounding box center [452, 320] width 719 height 405
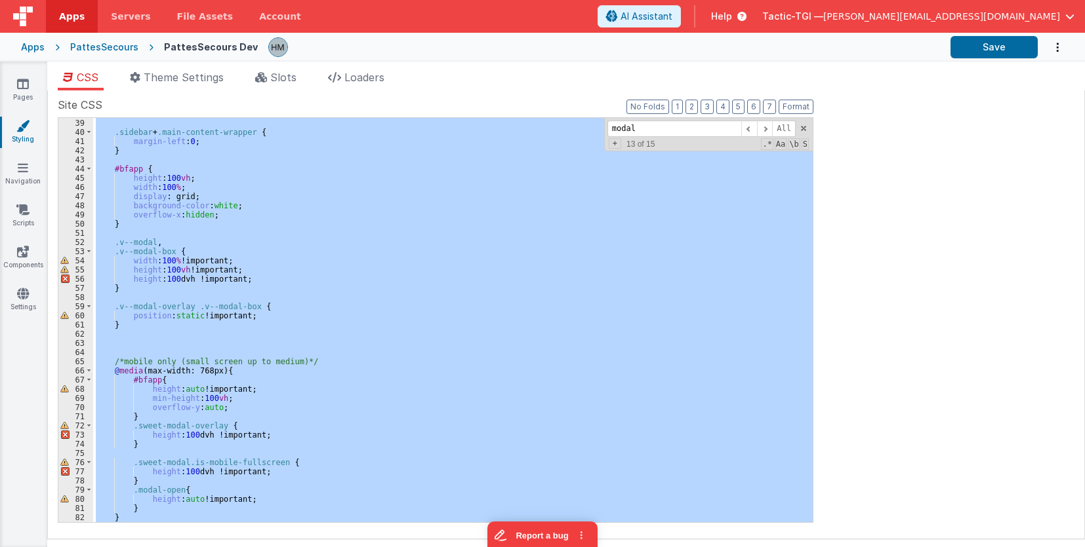
click at [226, 289] on div "} .sidebar + .main-content-wrapper { margin-left : 0 ; } #bfapp { height : 100 …" at bounding box center [452, 320] width 719 height 405
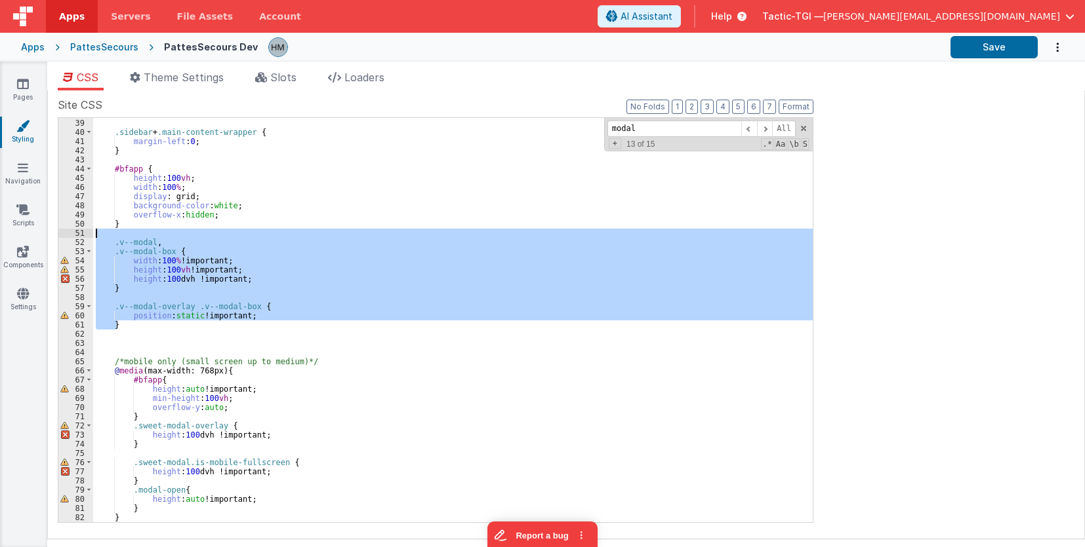
drag, startPoint x: 132, startPoint y: 327, endPoint x: 37, endPoint y: 229, distance: 136.3
click at [93, 229] on div "} .sidebar + .main-content-wrapper { margin-left : 0 ; } #bfapp { height : 100 …" at bounding box center [452, 320] width 719 height 405
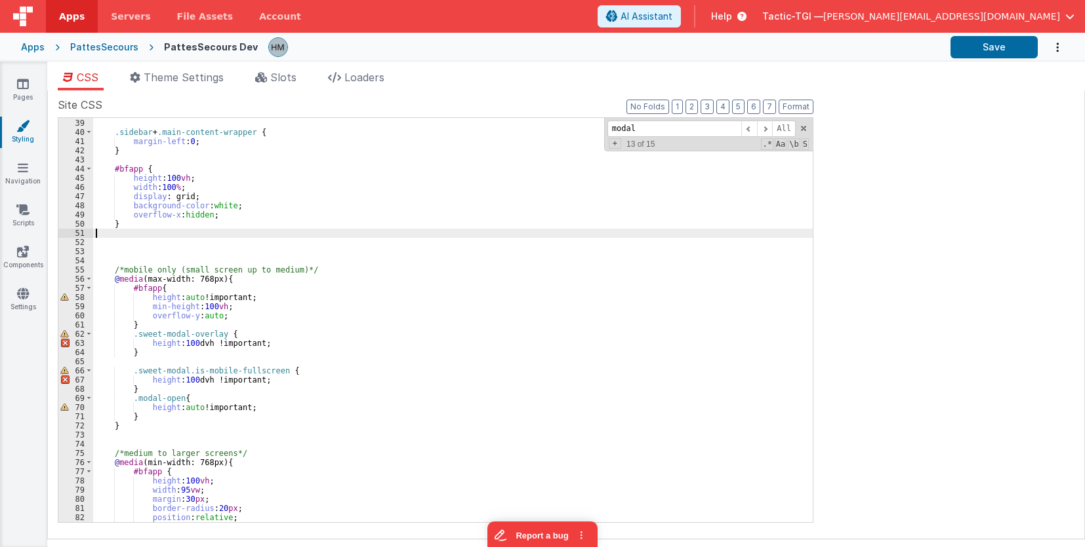
click at [118, 250] on div "} .sidebar + .main-content-wrapper { margin-left : 0 ; } #bfapp { height : 100 …" at bounding box center [452, 320] width 719 height 423
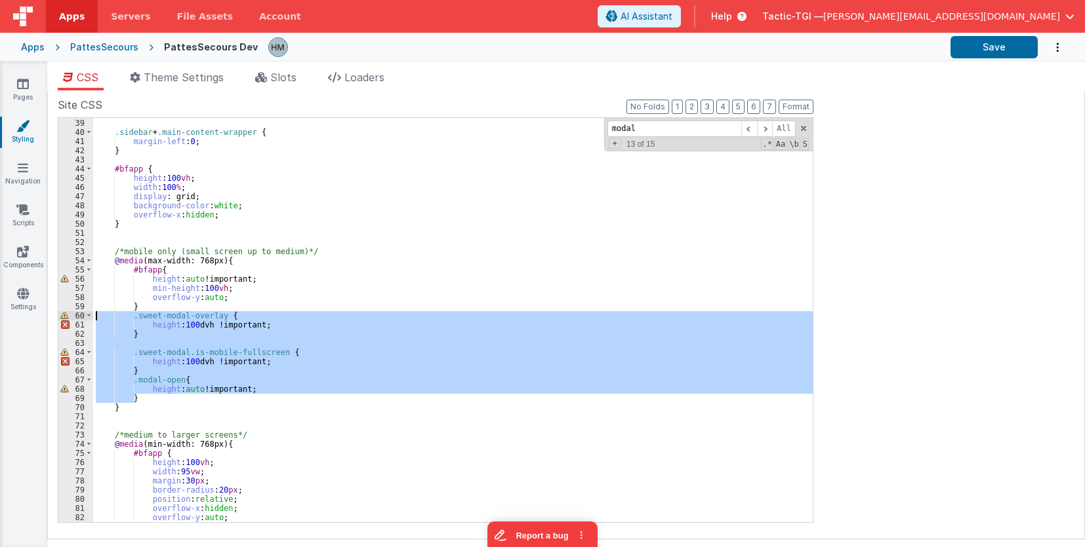
drag, startPoint x: 111, startPoint y: 372, endPoint x: 25, endPoint y: 316, distance: 102.9
click at [93, 316] on div "} .sidebar + .main-content-wrapper { margin-left : 0 ; } #bfapp { height : 100 …" at bounding box center [452, 320] width 719 height 405
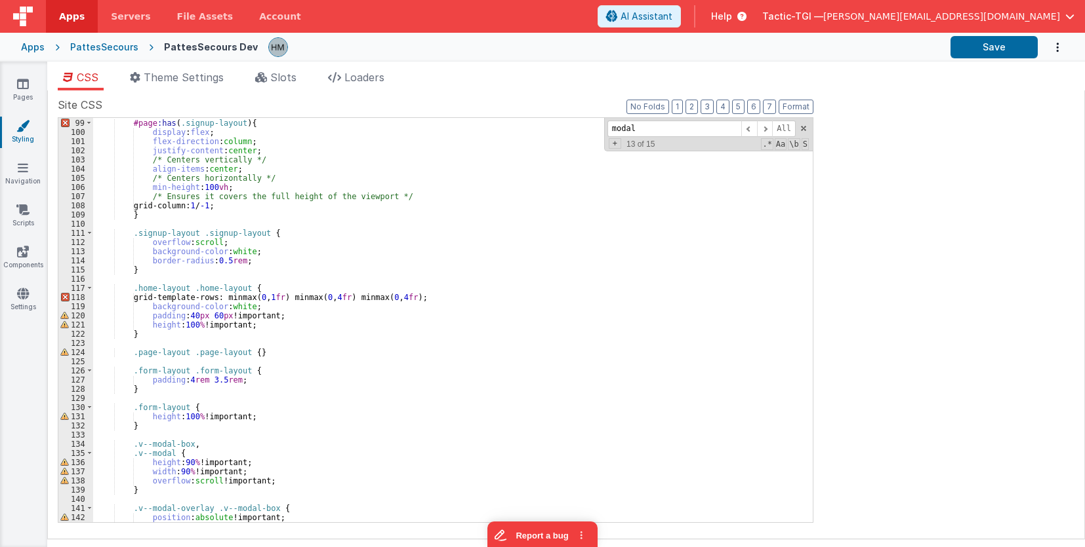
scroll to position [987, 0]
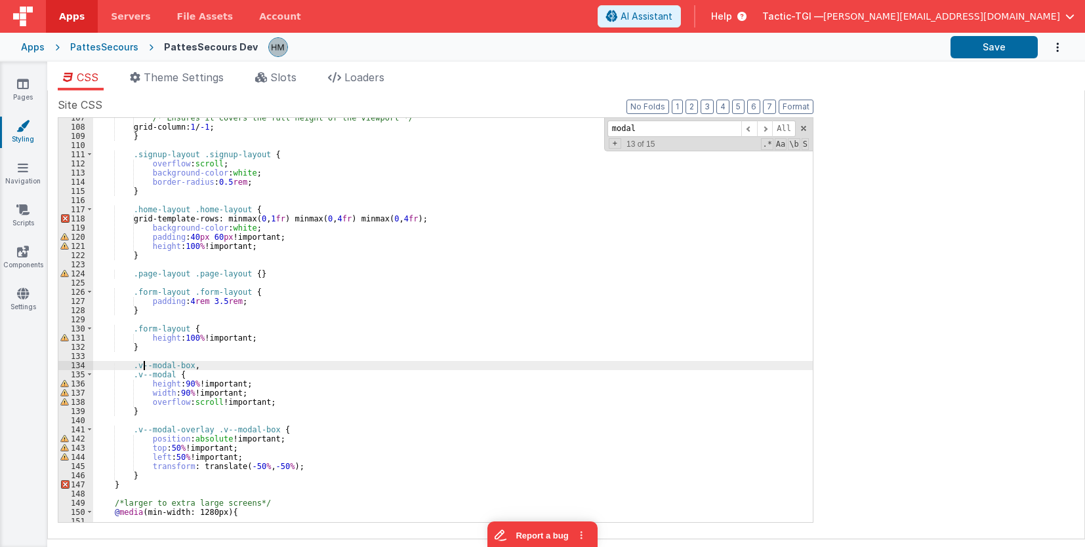
drag, startPoint x: 143, startPoint y: 365, endPoint x: 129, endPoint y: 363, distance: 14.7
click at [142, 365] on div "/* Ensures it covers the full height of the viewport */ grid-column: 1 / -1 ; }…" at bounding box center [452, 324] width 719 height 423
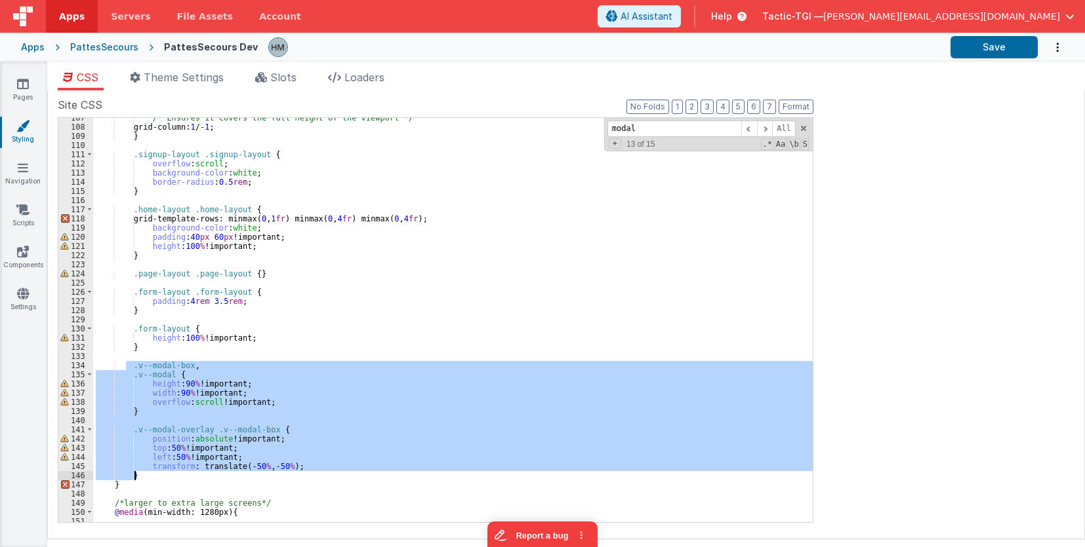
drag, startPoint x: 124, startPoint y: 361, endPoint x: 288, endPoint y: 472, distance: 197.9
click at [288, 472] on div "/* Ensures it covers the full height of the viewport */ grid-column: 1 / -1 ; }…" at bounding box center [452, 324] width 719 height 423
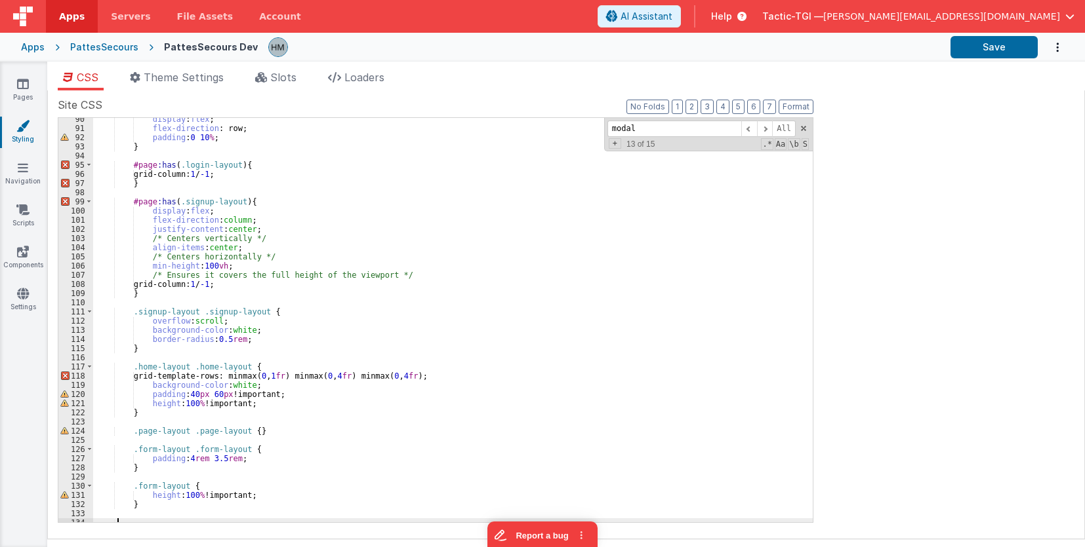
scroll to position [1144, 0]
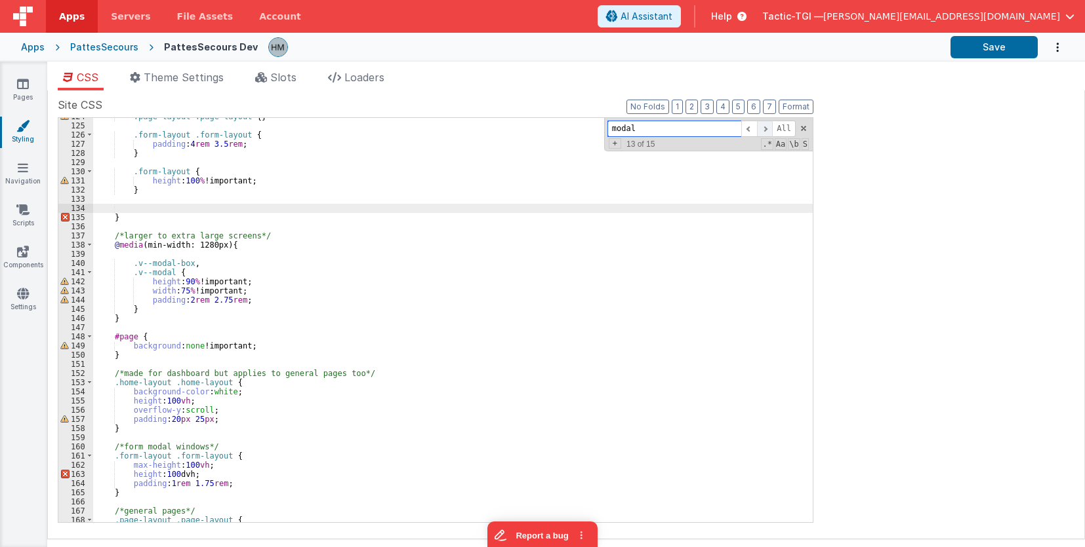
click at [772, 130] on span at bounding box center [765, 129] width 16 height 16
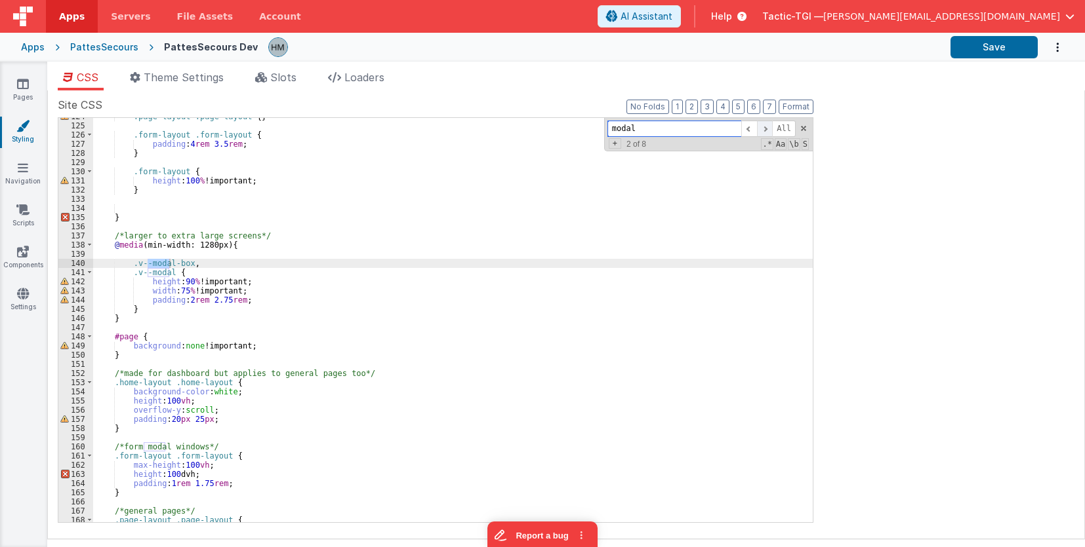
click at [772, 130] on span at bounding box center [765, 129] width 16 height 16
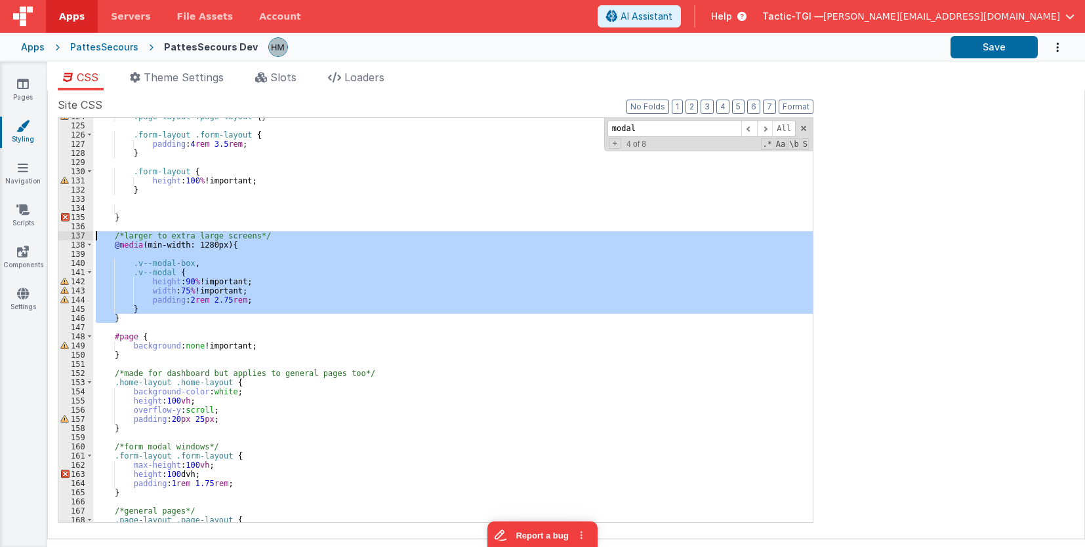
drag, startPoint x: 128, startPoint y: 321, endPoint x: 48, endPoint y: 234, distance: 117.9
click at [93, 234] on div ".page-layout .page-layout { } .form-layout .form-layout { padding : 4 rem 3.5 r…" at bounding box center [452, 320] width 719 height 405
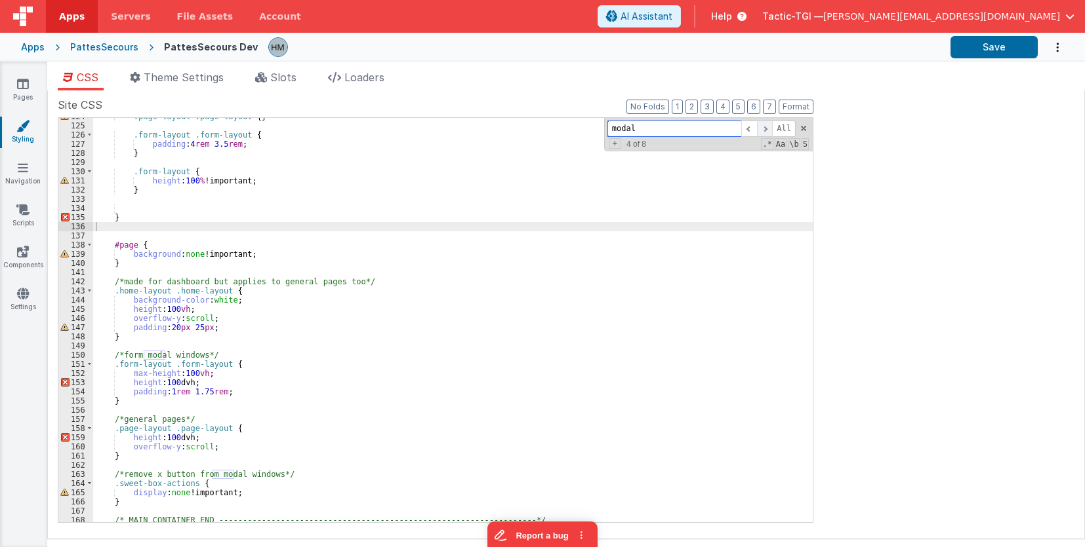
click at [767, 136] on span at bounding box center [765, 129] width 16 height 16
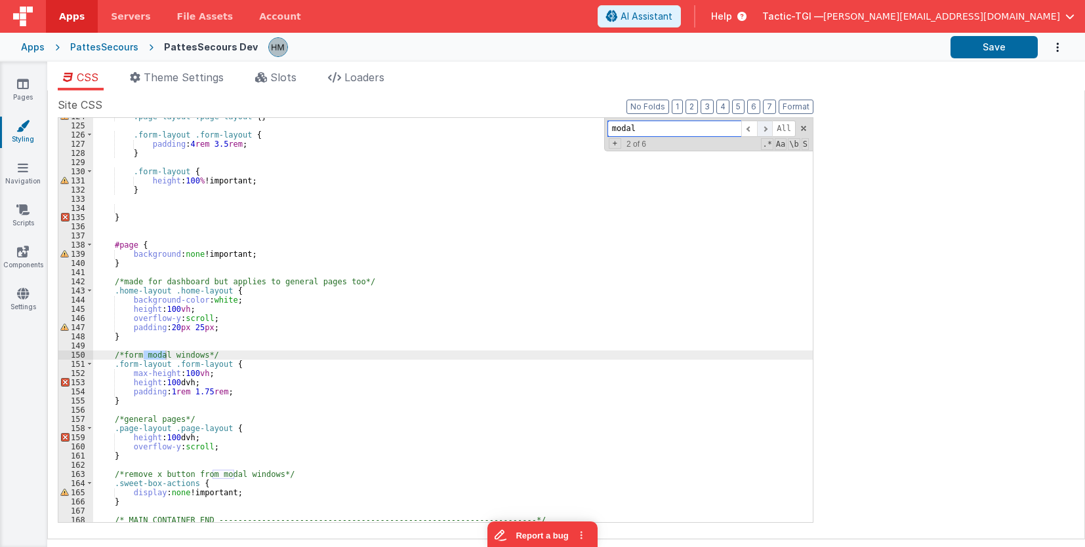
click at [770, 135] on span at bounding box center [765, 129] width 16 height 16
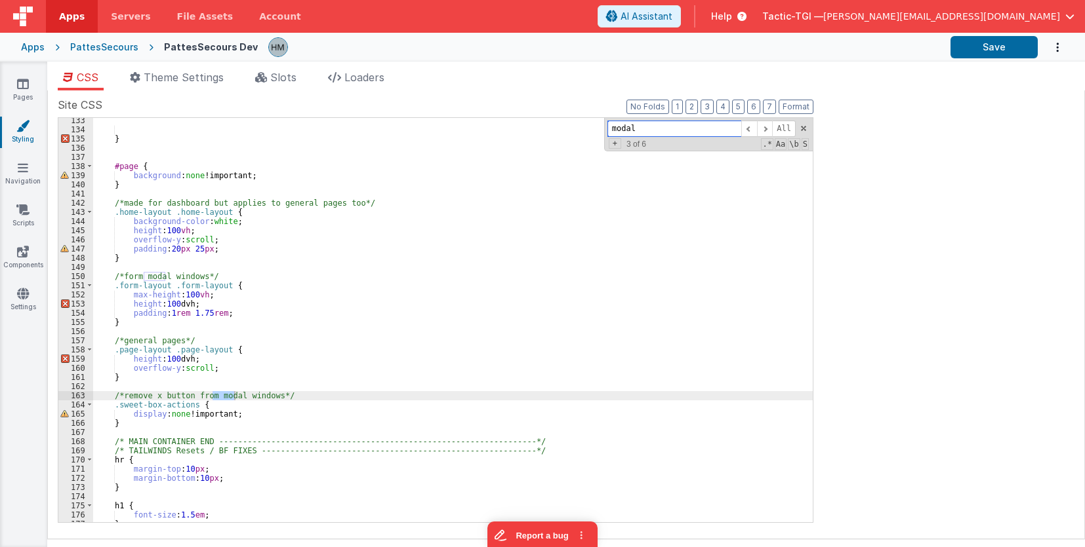
scroll to position [1223, 0]
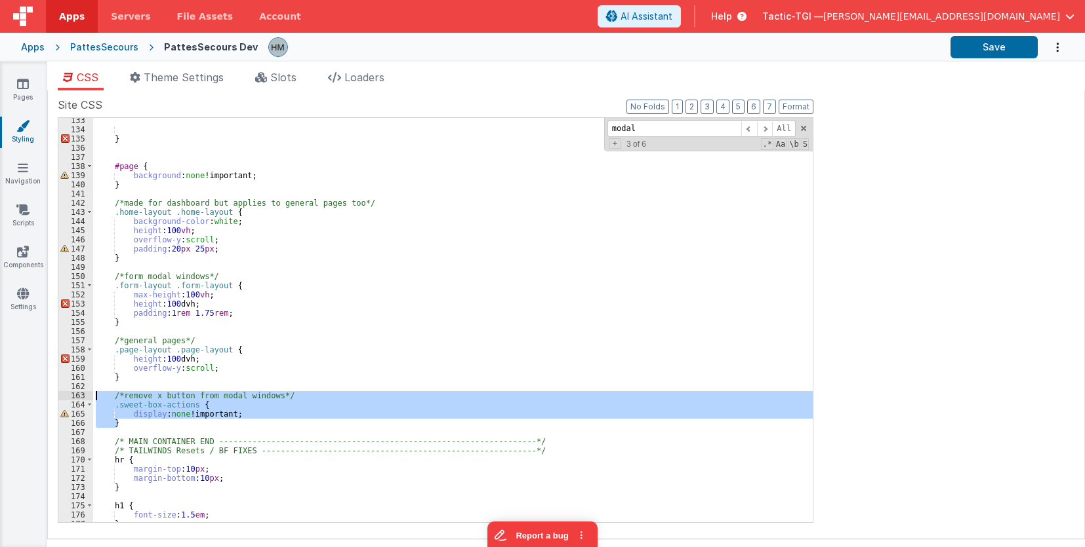
drag, startPoint x: 94, startPoint y: 412, endPoint x: 69, endPoint y: 397, distance: 29.1
click at [93, 397] on div "} #page { background : none !important; } /*made for dashboard but applies to g…" at bounding box center [452, 320] width 719 height 405
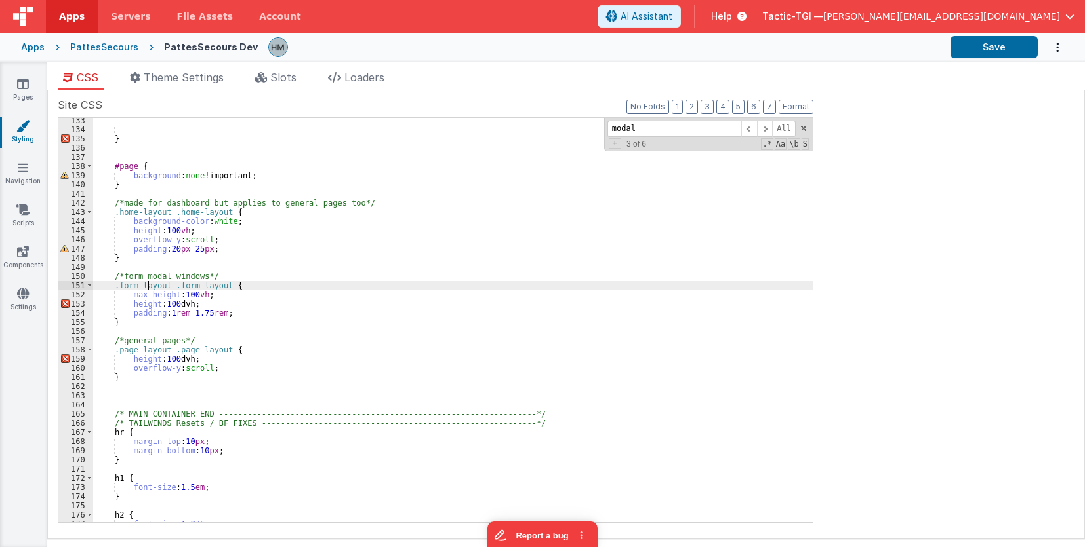
click at [149, 283] on div "} #page { background : none !important; } /*made for dashboard but applies to g…" at bounding box center [452, 327] width 719 height 423
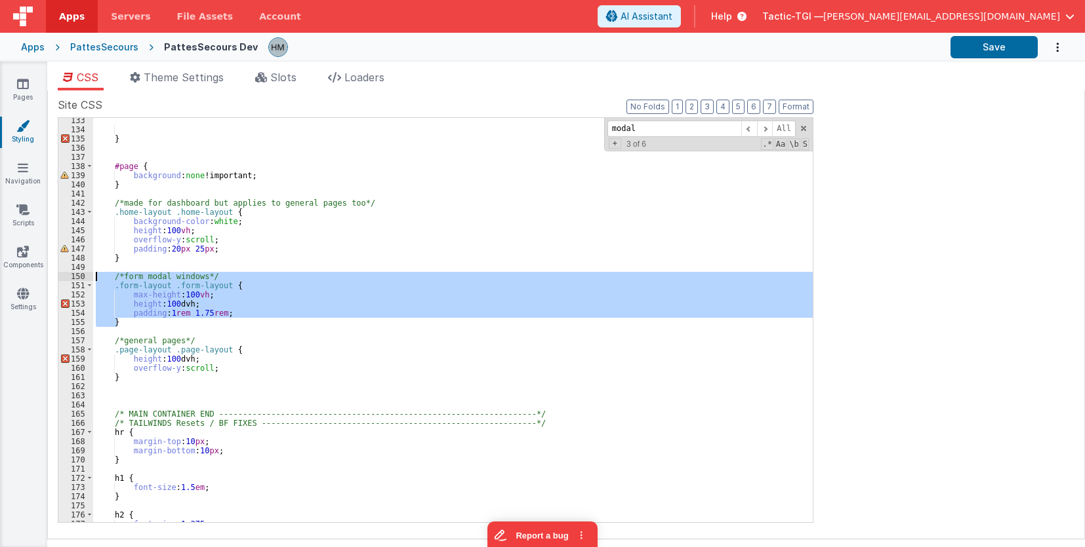
drag, startPoint x: 125, startPoint y: 318, endPoint x: 82, endPoint y: 278, distance: 58.9
click at [93, 278] on div "} #page { background : none !important; } /*made for dashboard but applies to g…" at bounding box center [452, 320] width 719 height 405
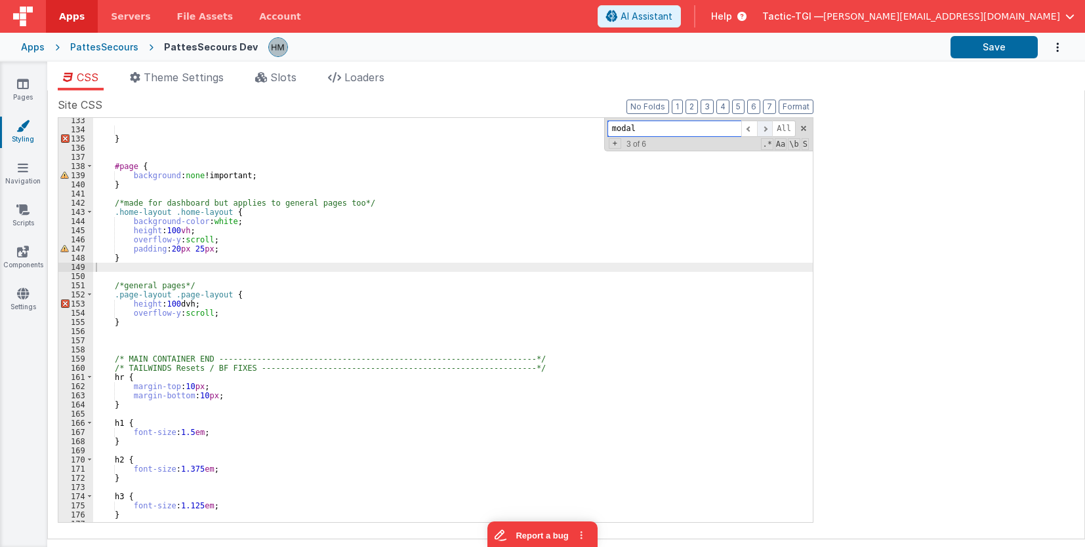
click at [772, 131] on span at bounding box center [765, 129] width 16 height 16
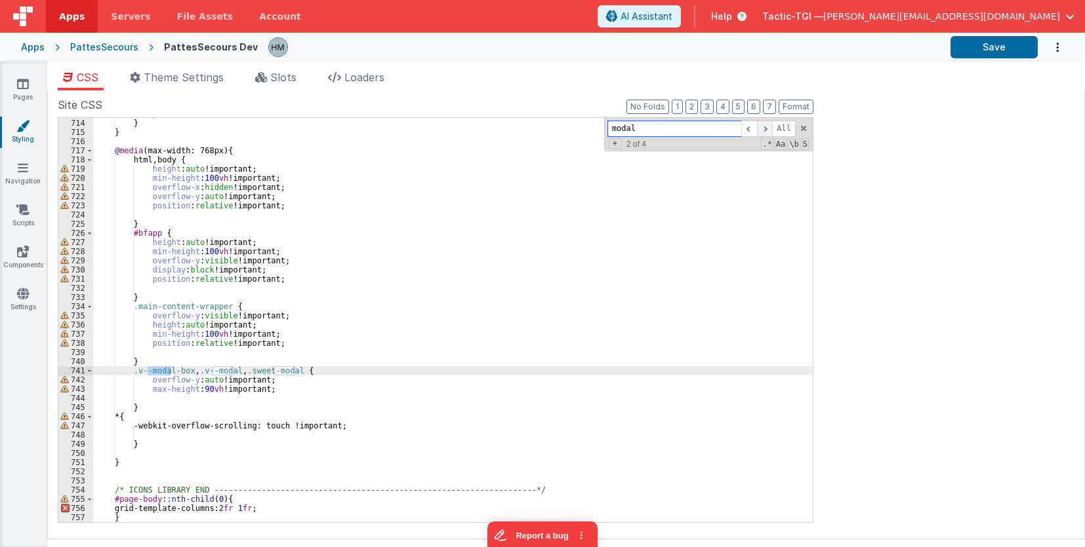
click at [772, 131] on span at bounding box center [765, 129] width 16 height 16
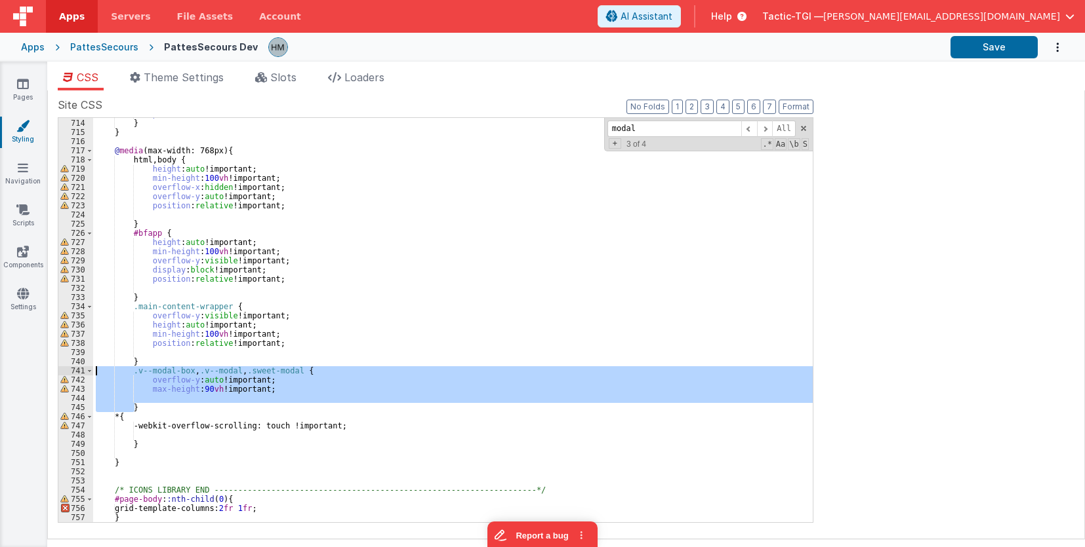
drag, startPoint x: 138, startPoint y: 401, endPoint x: 43, endPoint y: 371, distance: 100.4
click at [93, 371] on div "position : relative ; } } @ media (max-width: 768px) { html , body { height : a…" at bounding box center [452, 320] width 719 height 405
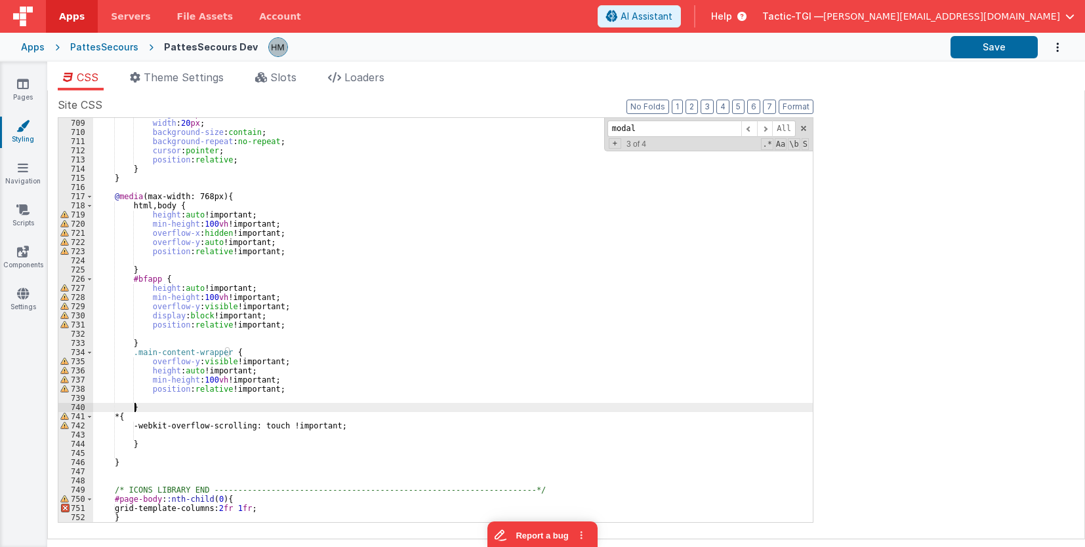
scroll to position [6429, 0]
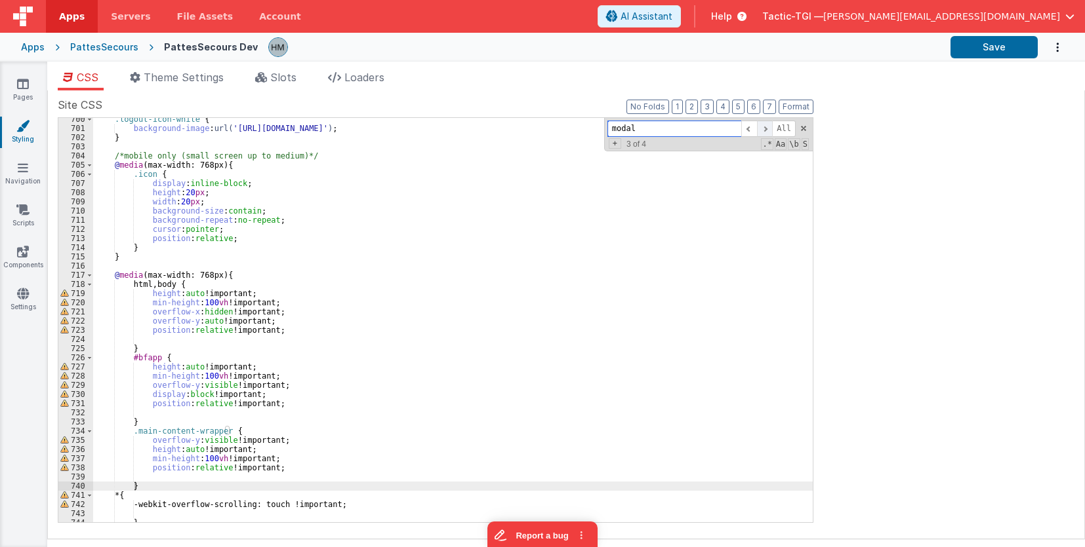
click at [767, 132] on span at bounding box center [765, 129] width 16 height 16
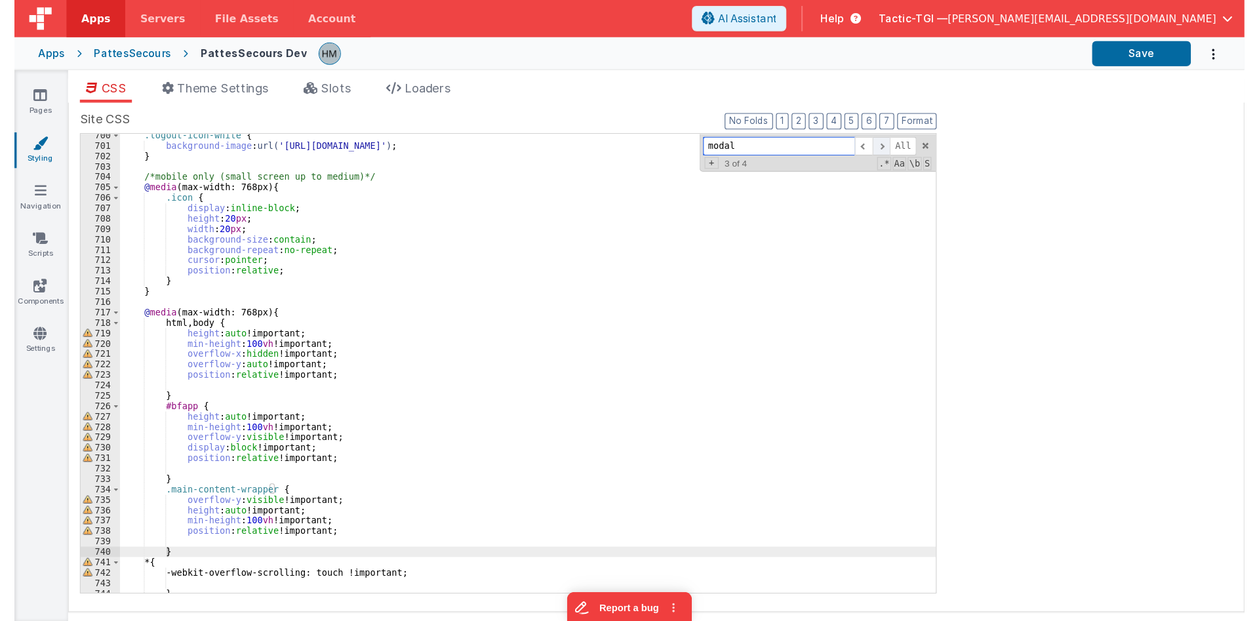
scroll to position [45, 0]
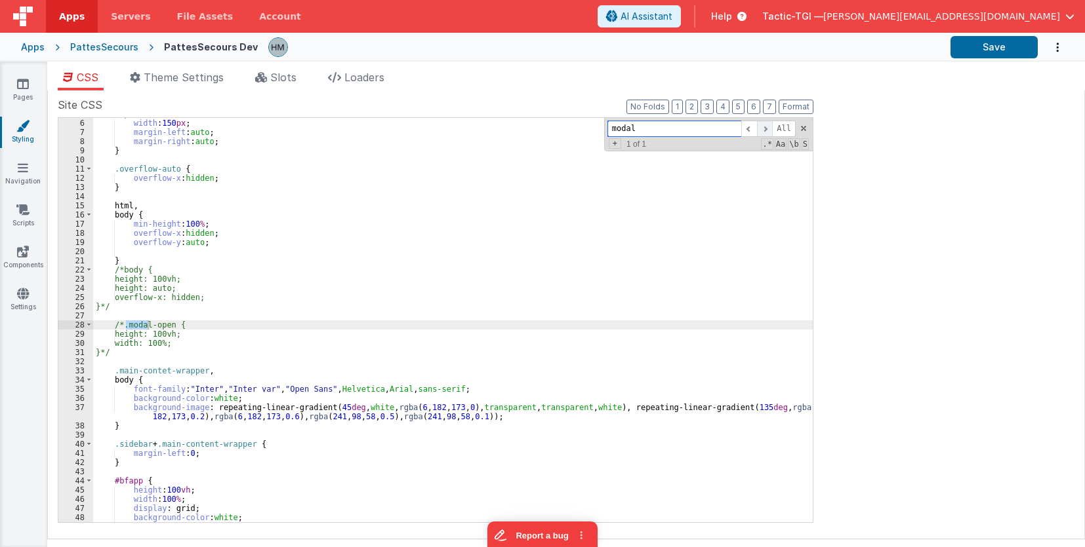
click at [767, 132] on span at bounding box center [765, 129] width 16 height 16
click at [443, 200] on div ".spinner { width : 150 px ; margin-left : auto ; margin-right : auto ; } .overf…" at bounding box center [452, 320] width 719 height 423
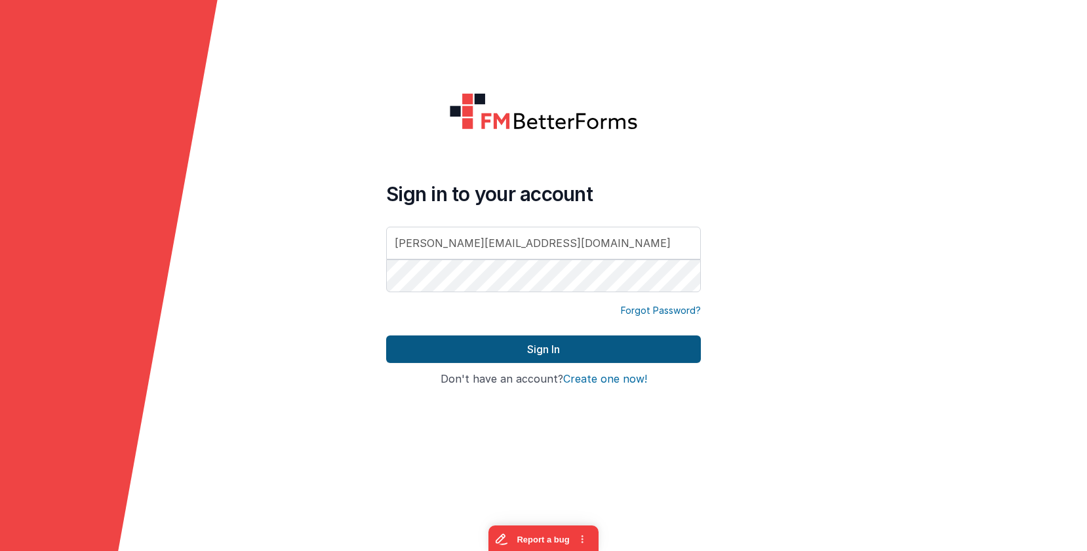
type input "[PERSON_NAME][EMAIL_ADDRESS][DOMAIN_NAME]"
click at [428, 338] on button "Sign In" at bounding box center [543, 350] width 315 height 28
